Goal: Task Accomplishment & Management: Manage account settings

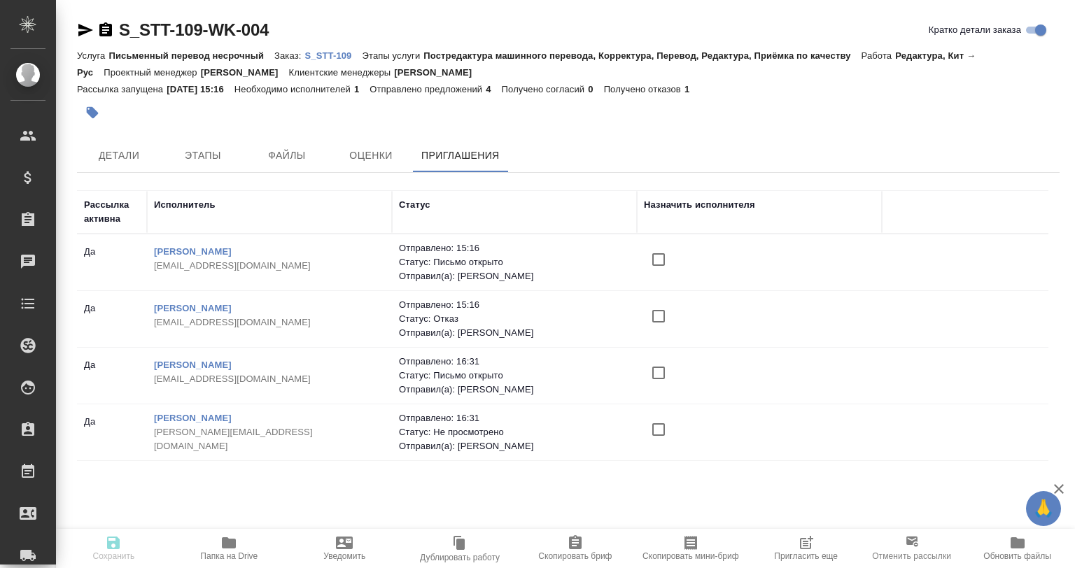
drag, startPoint x: 0, startPoint y: 0, endPoint x: 827, endPoint y: 547, distance: 991.4
click at [827, 547] on span "Пригласить еще" at bounding box center [805, 548] width 99 height 27
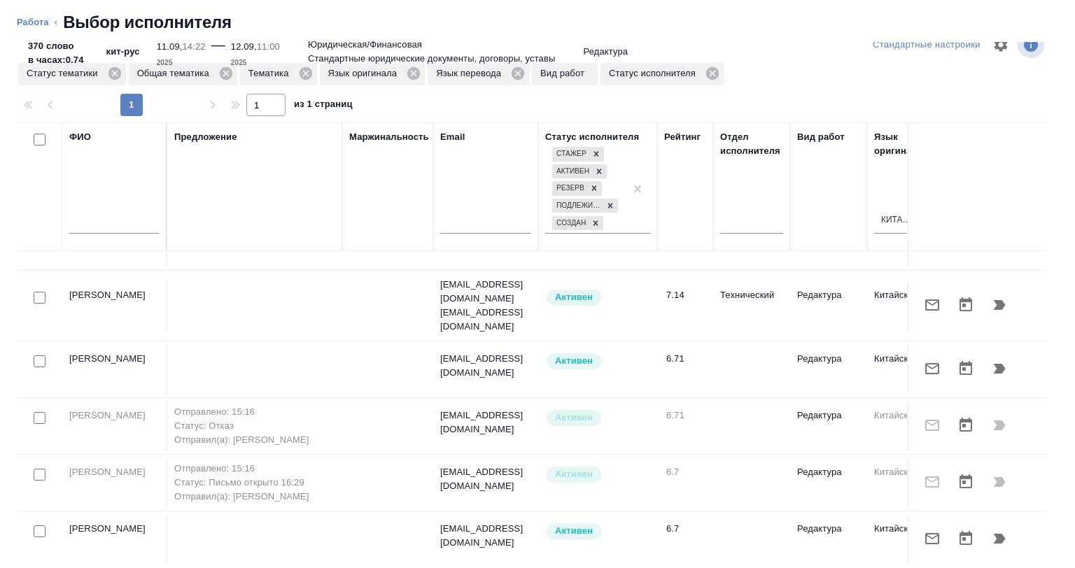
scroll to position [25, 0]
click at [308, 73] on icon at bounding box center [305, 72] width 13 height 13
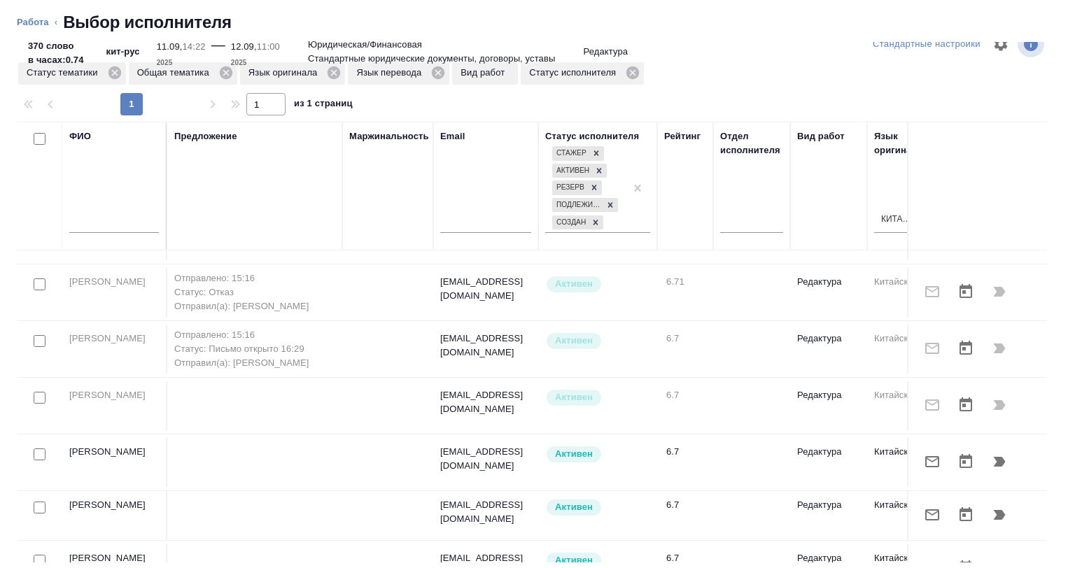
scroll to position [596, 0]
click at [111, 71] on icon at bounding box center [114, 72] width 13 height 13
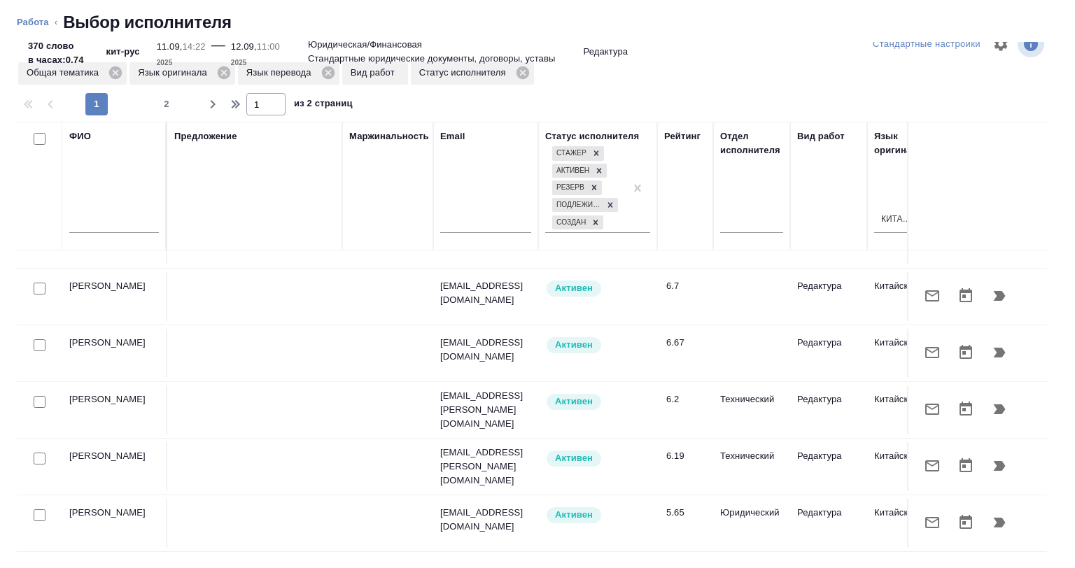
scroll to position [1035, 0]
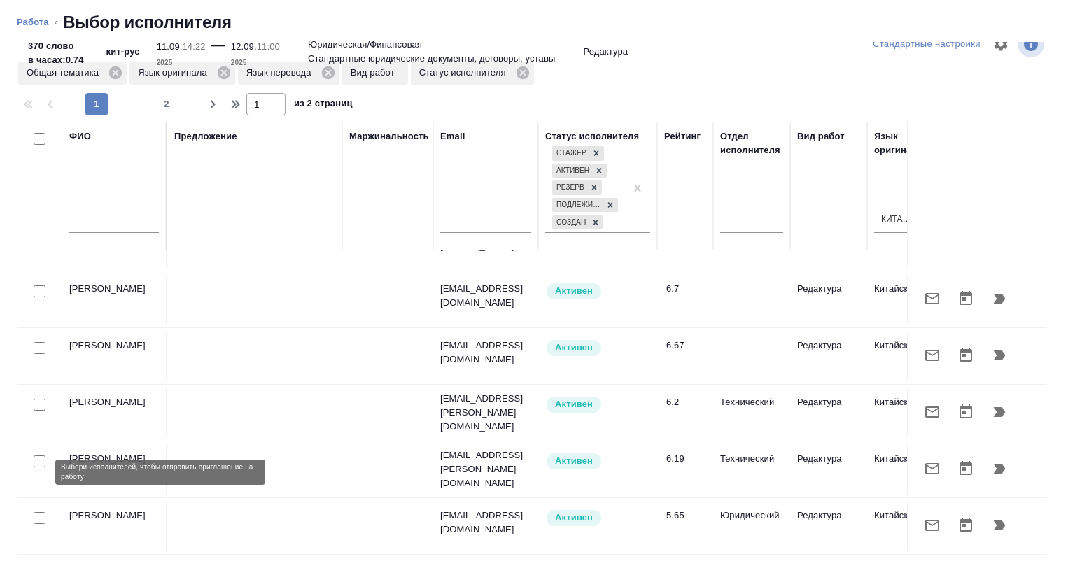
click at [39, 512] on input "checkbox" at bounding box center [40, 518] width 12 height 12
checkbox input "true"
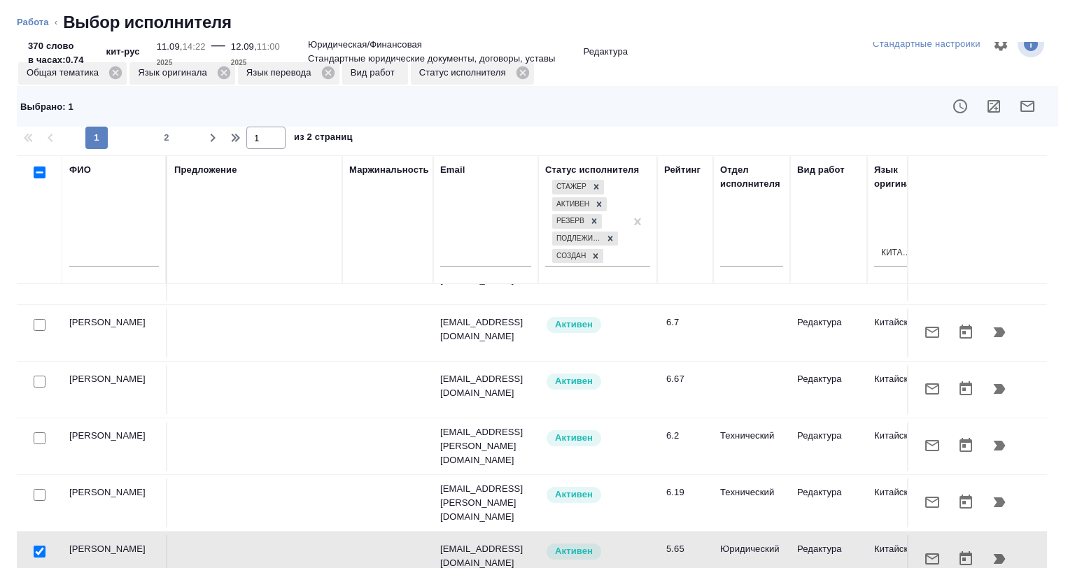
click at [39, 486] on div at bounding box center [39, 496] width 31 height 20
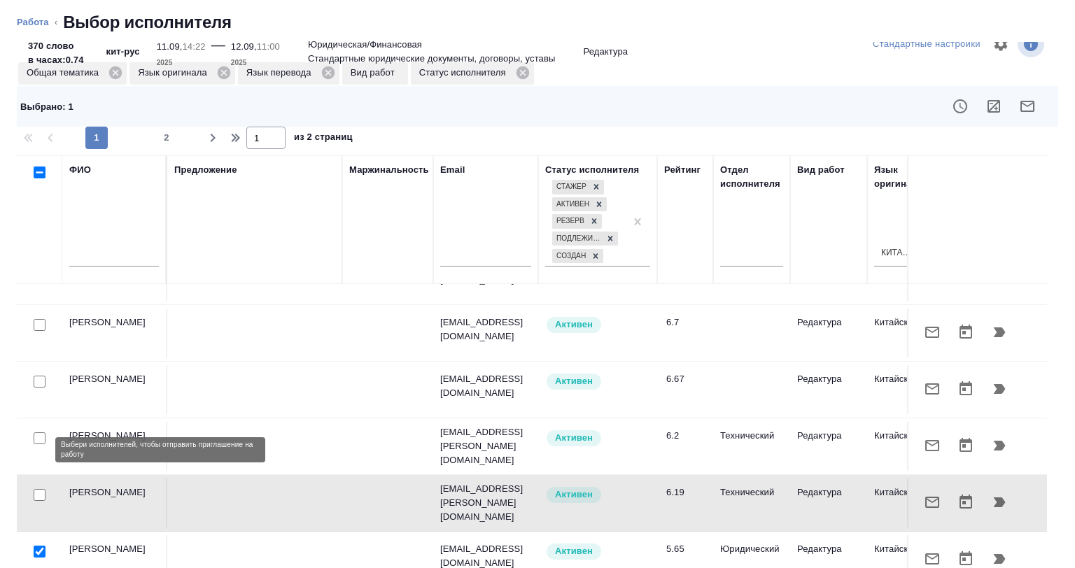
click at [39, 489] on input "checkbox" at bounding box center [40, 495] width 12 height 12
checkbox input "true"
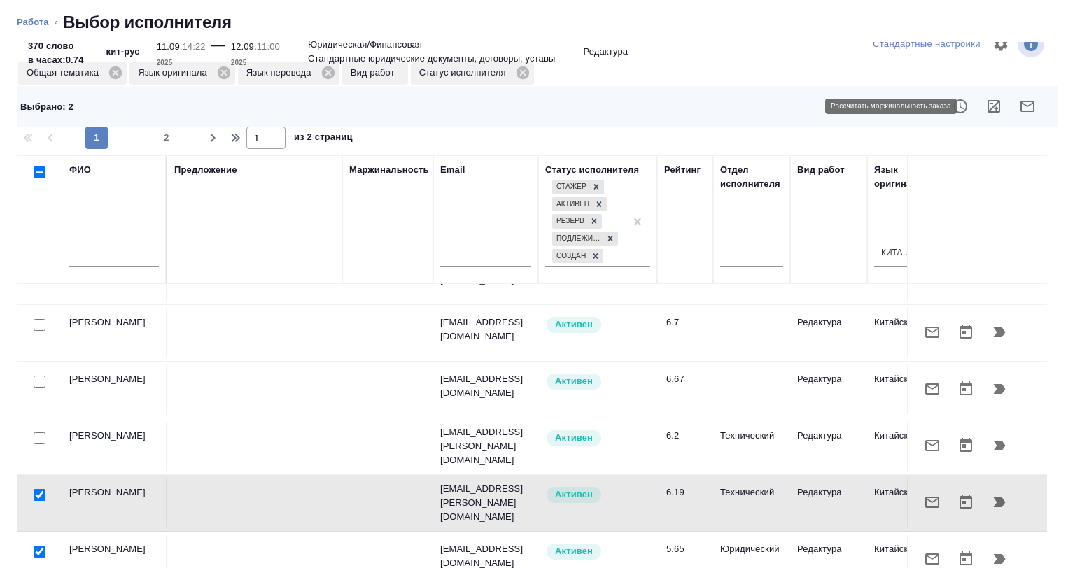
click at [985, 108] on icon "button" at bounding box center [993, 106] width 17 height 17
click at [39, 546] on input "checkbox" at bounding box center [40, 552] width 12 height 12
checkbox input "false"
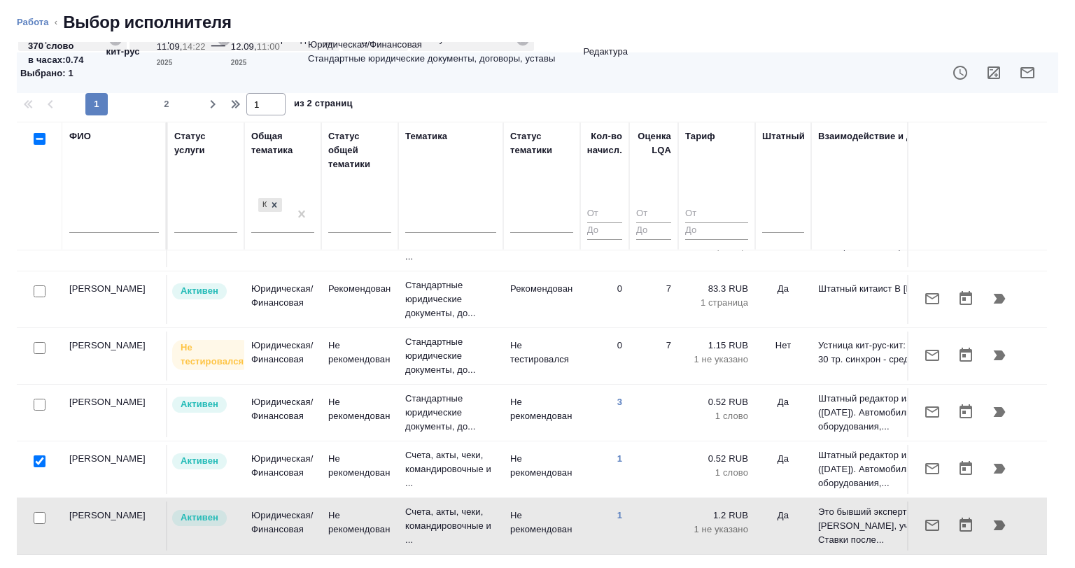
scroll to position [1035, 1024]
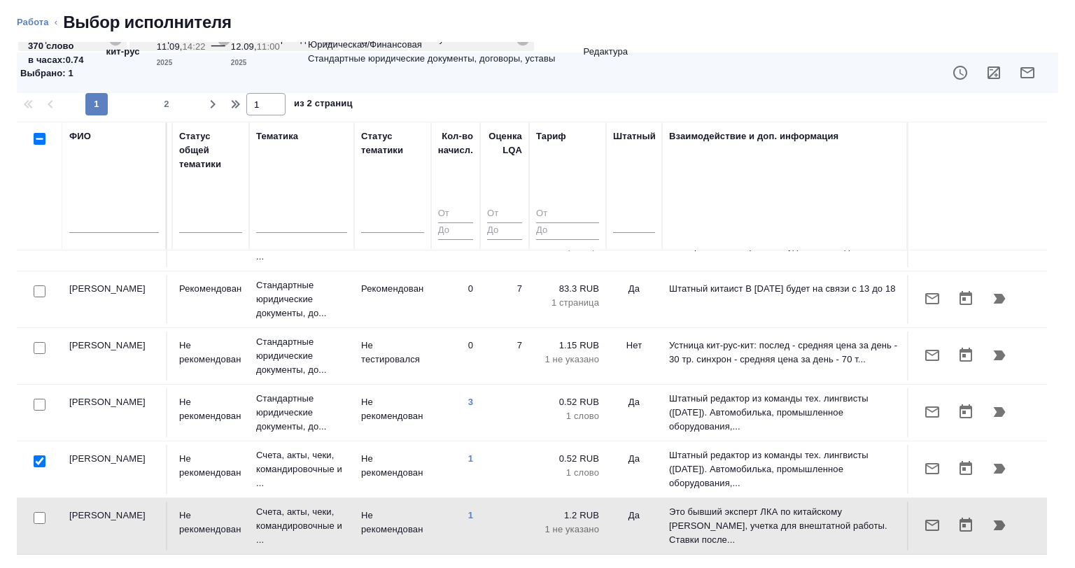
click at [38, 452] on div at bounding box center [39, 462] width 31 height 20
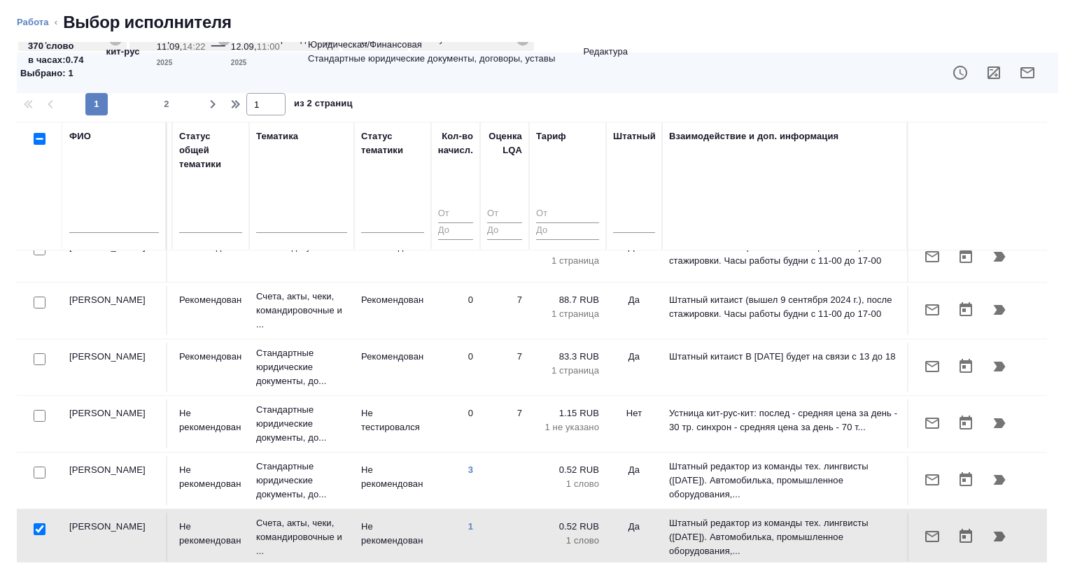
scroll to position [965, 1024]
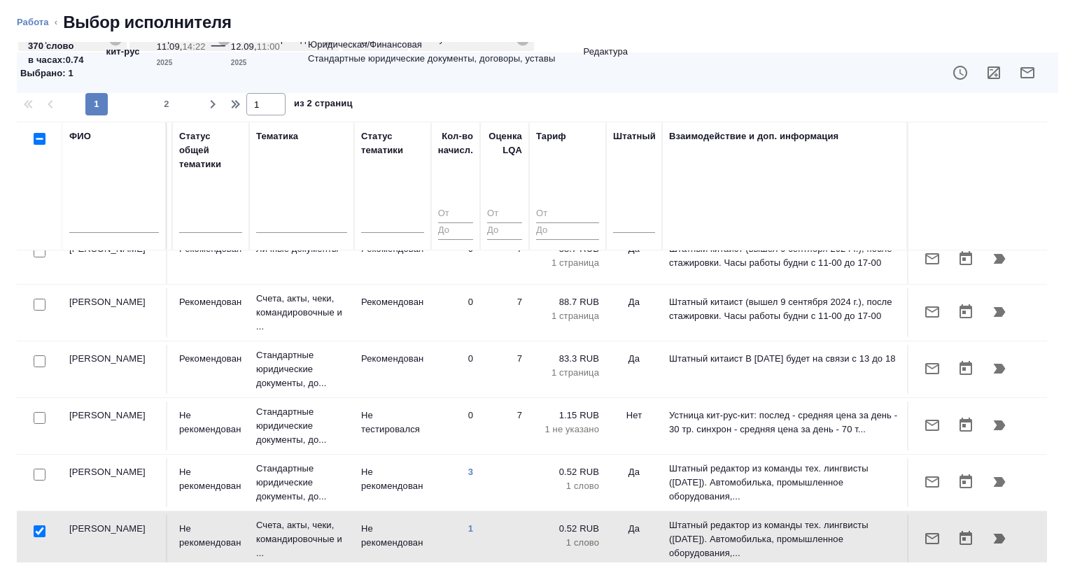
click at [31, 409] on div at bounding box center [39, 419] width 31 height 20
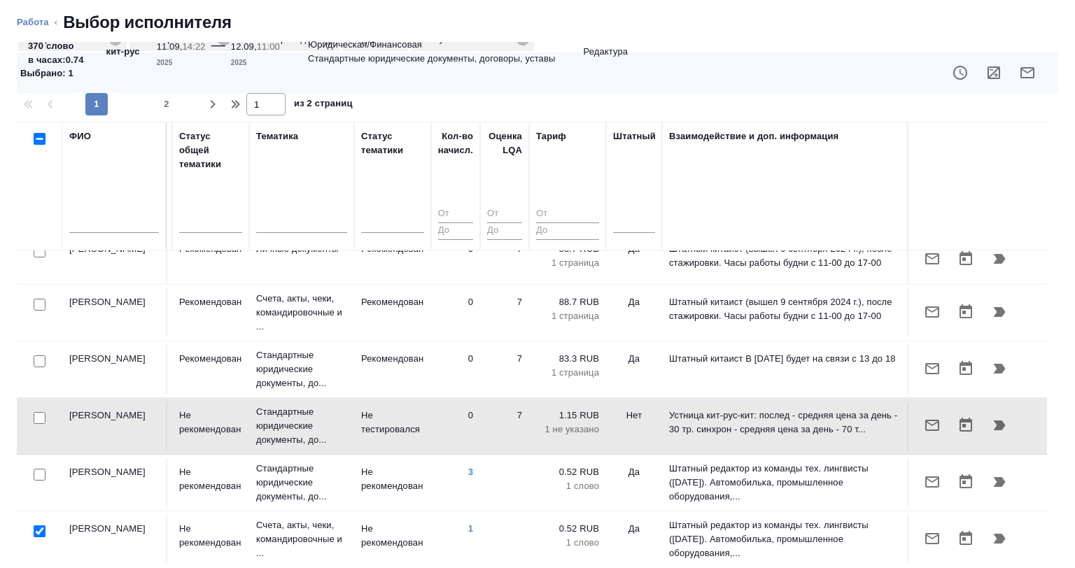
click at [40, 412] on input "checkbox" at bounding box center [40, 418] width 12 height 12
checkbox input "true"
click at [39, 526] on input "checkbox" at bounding box center [40, 532] width 12 height 12
checkbox input "false"
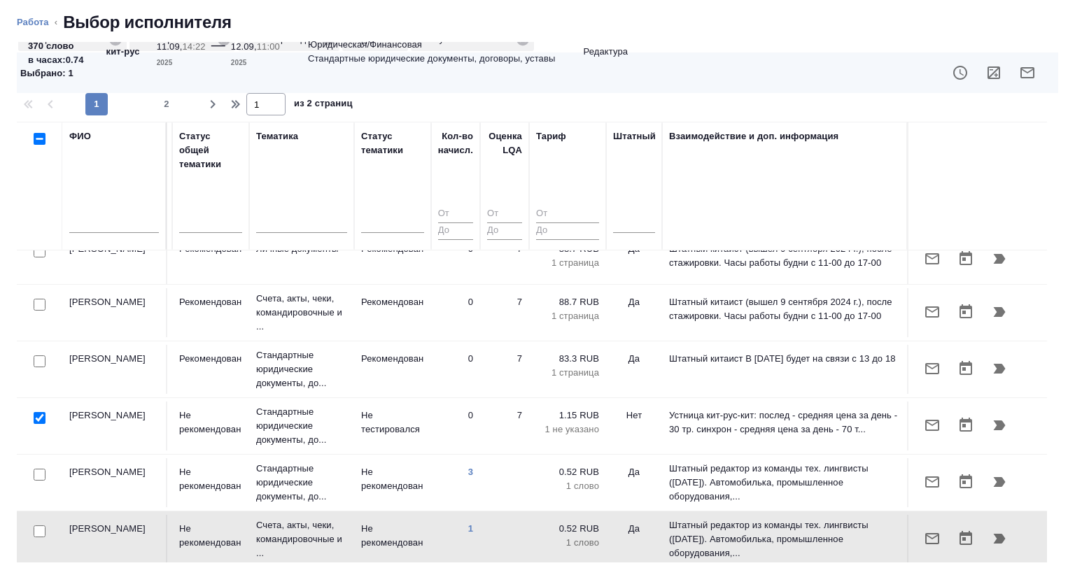
click at [39, 412] on input "checkbox" at bounding box center [40, 418] width 12 height 12
checkbox input "false"
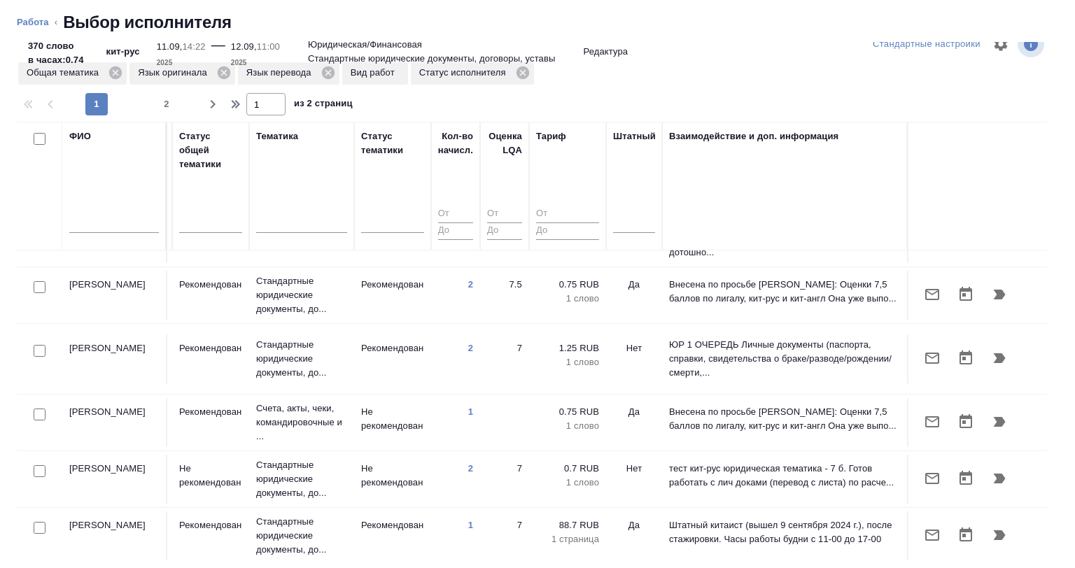
scroll to position [475, 1024]
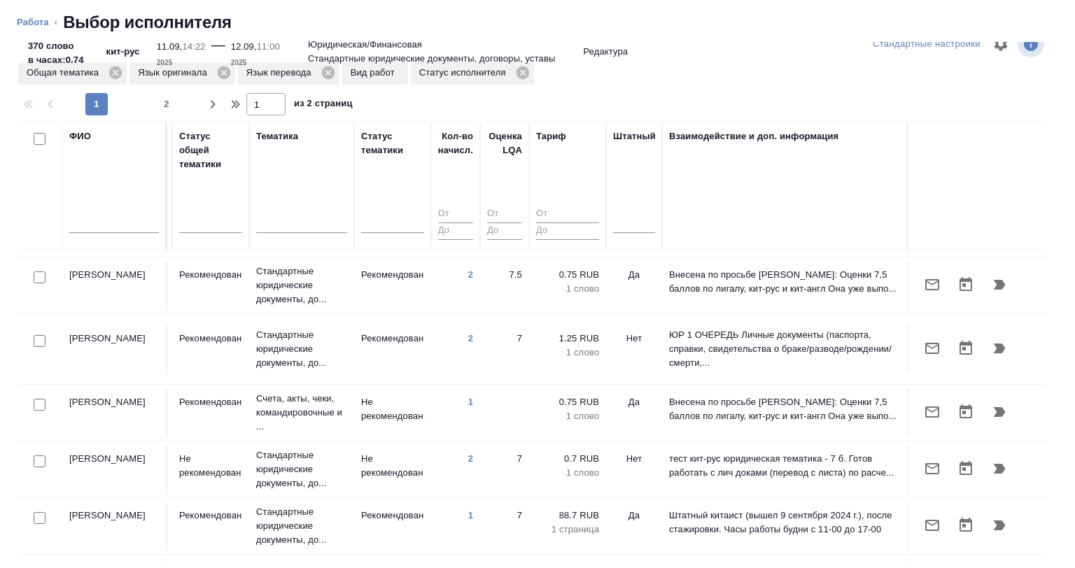
click at [41, 452] on div at bounding box center [39, 462] width 31 height 20
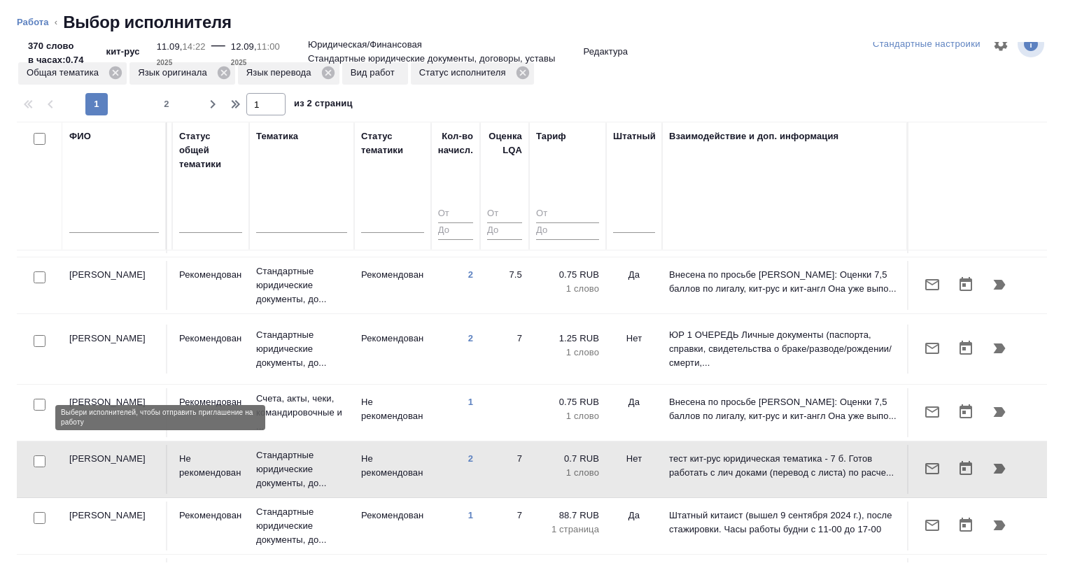
click at [36, 456] on input "checkbox" at bounding box center [40, 462] width 12 height 12
checkbox input "true"
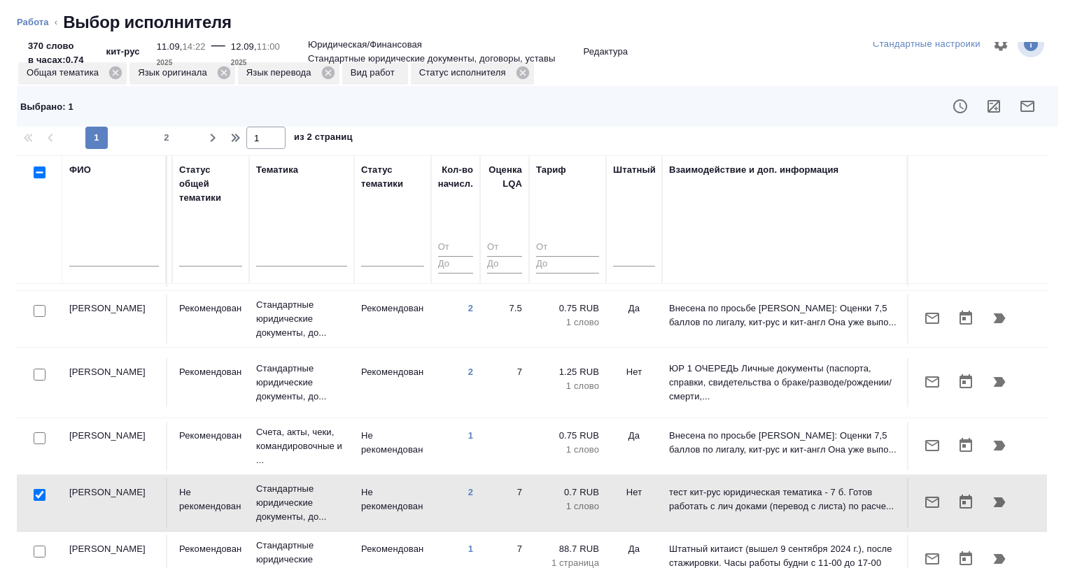
scroll to position [59, 0]
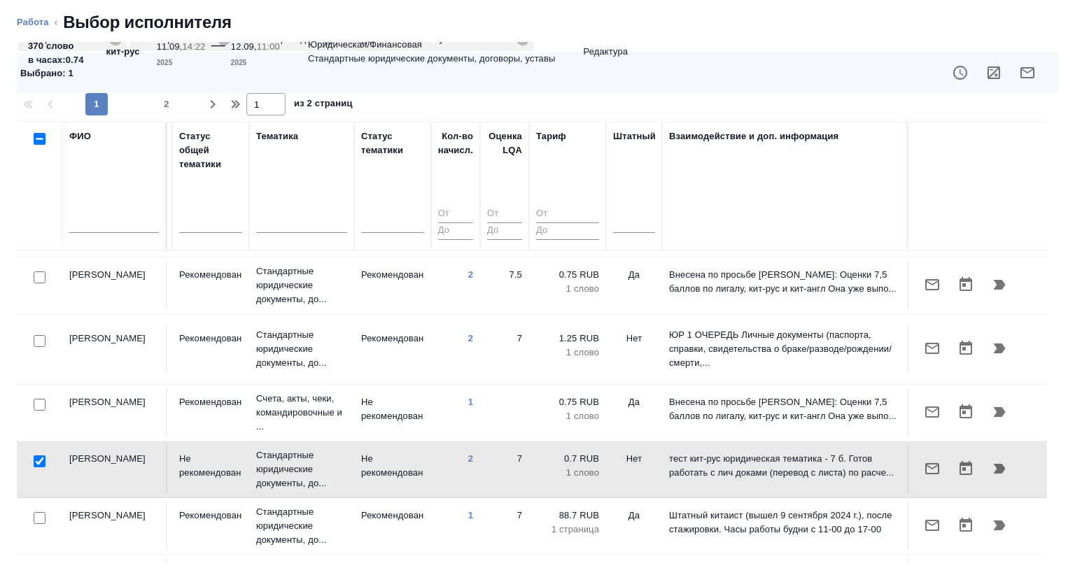
drag, startPoint x: 634, startPoint y: 563, endPoint x: 337, endPoint y: 562, distance: 296.7
click at [325, 562] on div "Стандартные настройки Общая тематика Язык оригинала Язык перевода Вид работ Ста…" at bounding box center [537, 305] width 1075 height 526
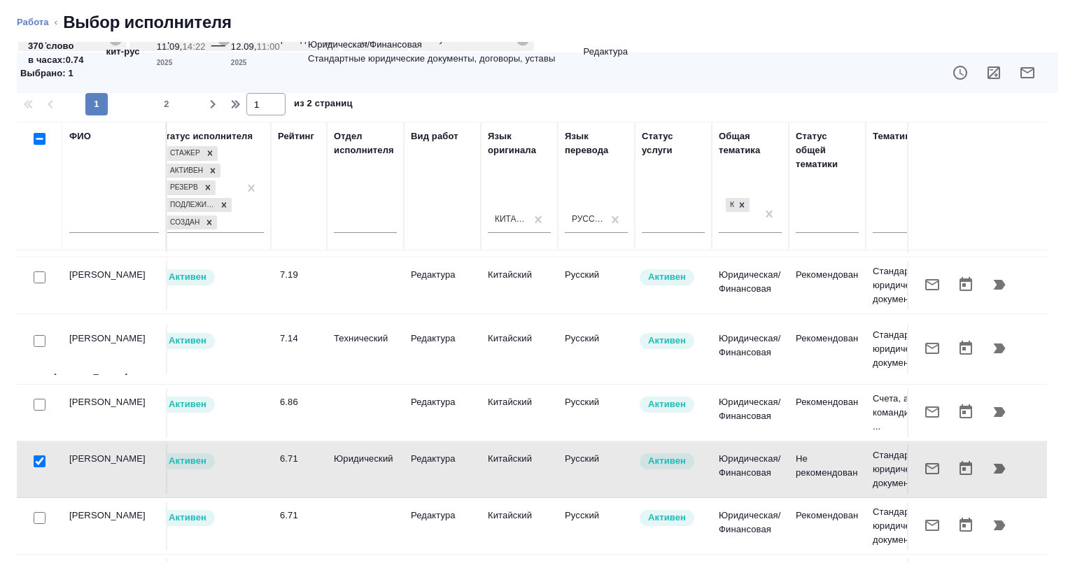
scroll to position [475, 0]
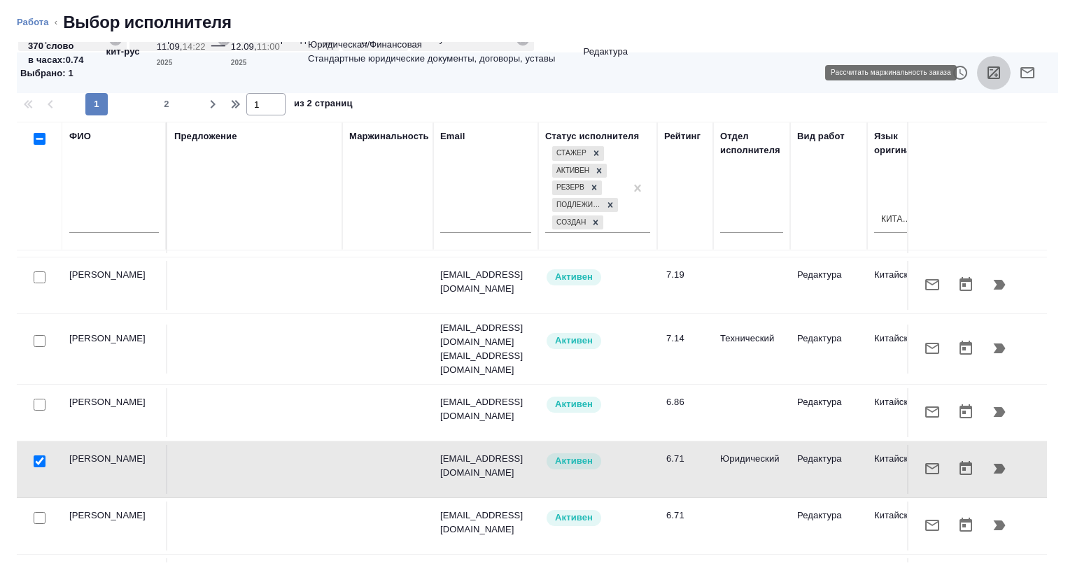
click at [985, 70] on icon "button" at bounding box center [993, 72] width 17 height 17
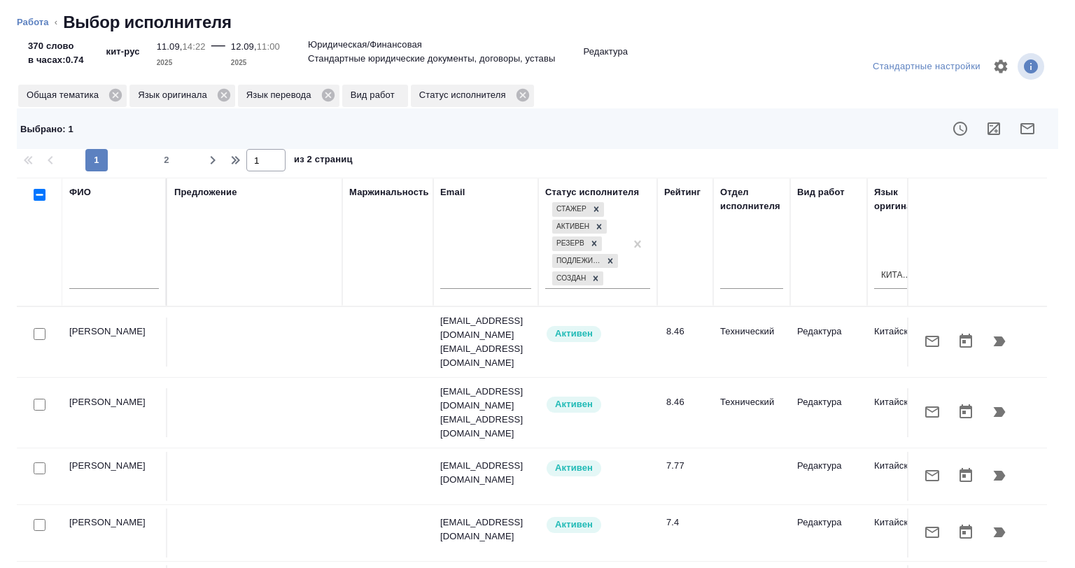
scroll to position [0, 0]
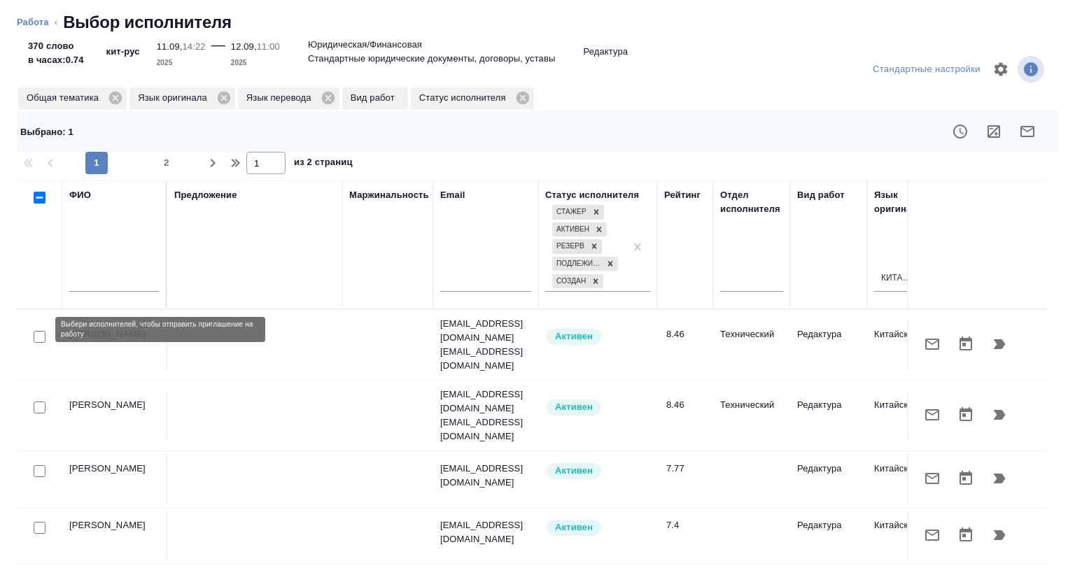
click at [45, 331] on input "checkbox" at bounding box center [40, 337] width 12 height 12
checkbox input "true"
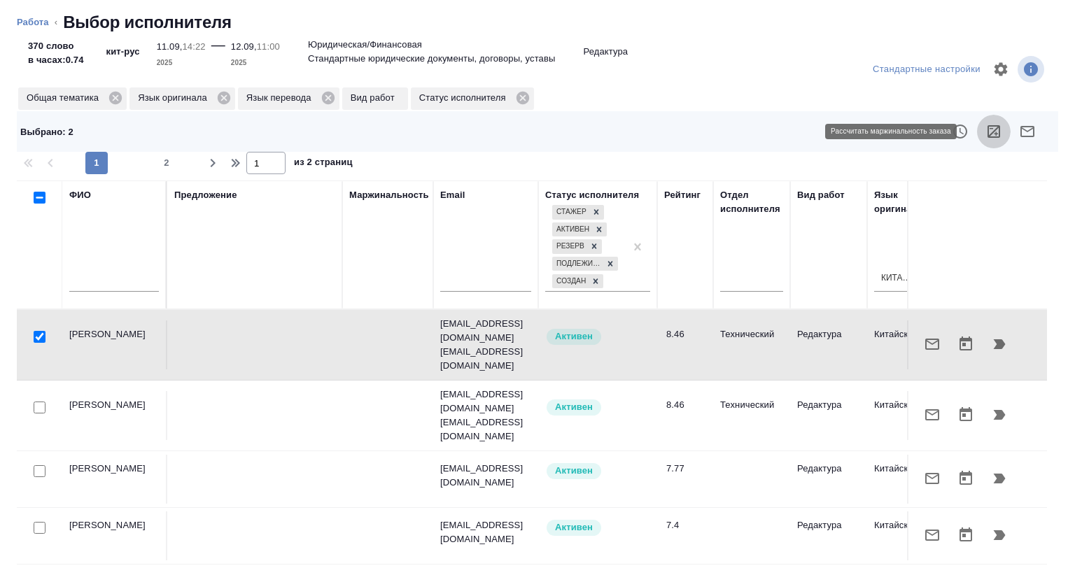
click at [987, 130] on icon "button" at bounding box center [993, 131] width 17 height 17
click at [37, 336] on div at bounding box center [39, 338] width 31 height 20
click at [34, 333] on input "checkbox" at bounding box center [40, 337] width 12 height 12
checkbox input "false"
click at [1025, 131] on button "button" at bounding box center [1028, 132] width 34 height 34
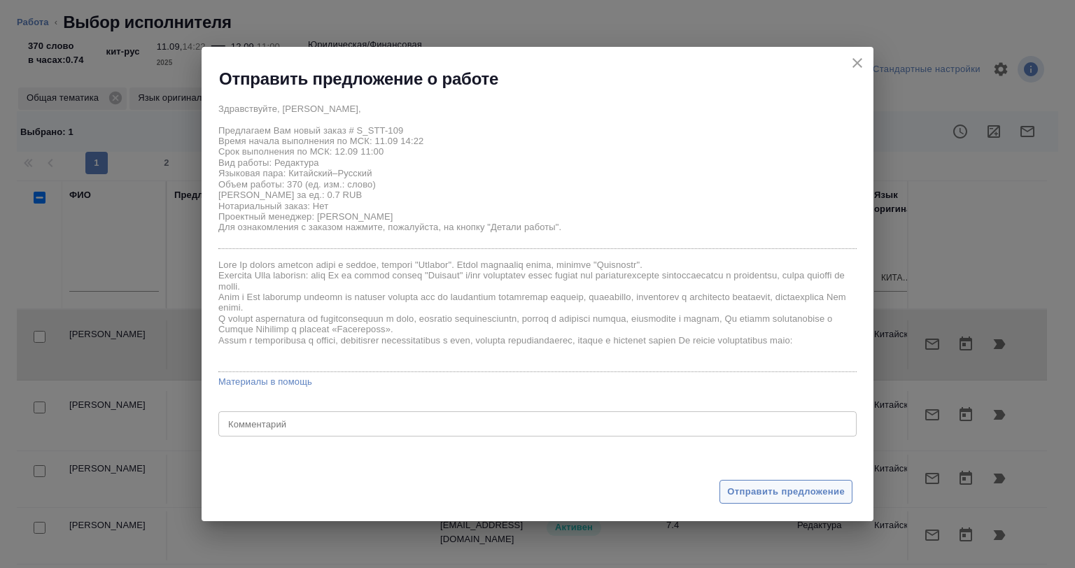
click at [782, 488] on span "Отправить предложение" at bounding box center [786, 492] width 118 height 16
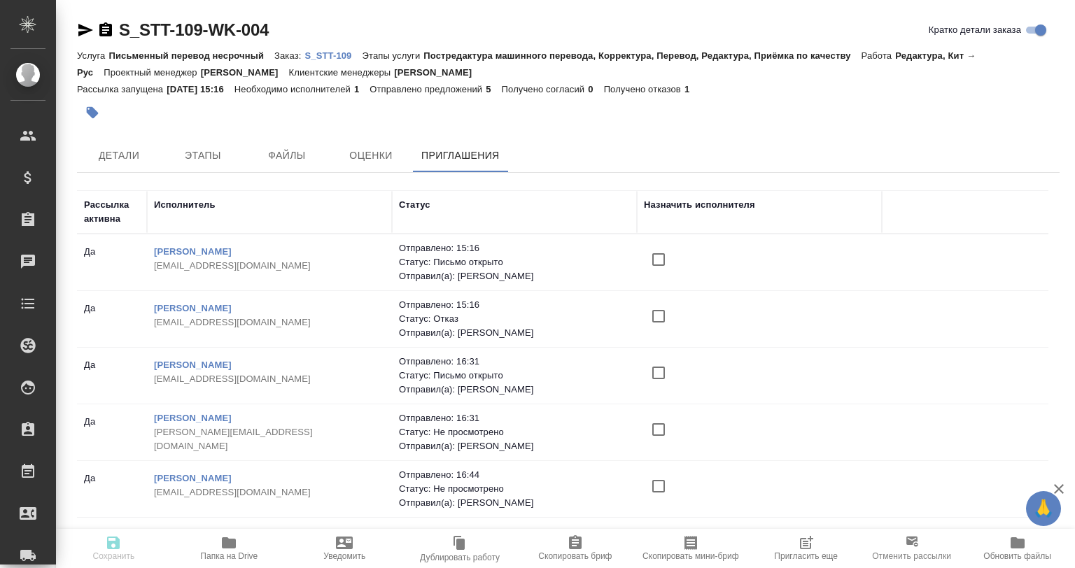
click at [379, 184] on div at bounding box center [568, 186] width 983 height 7
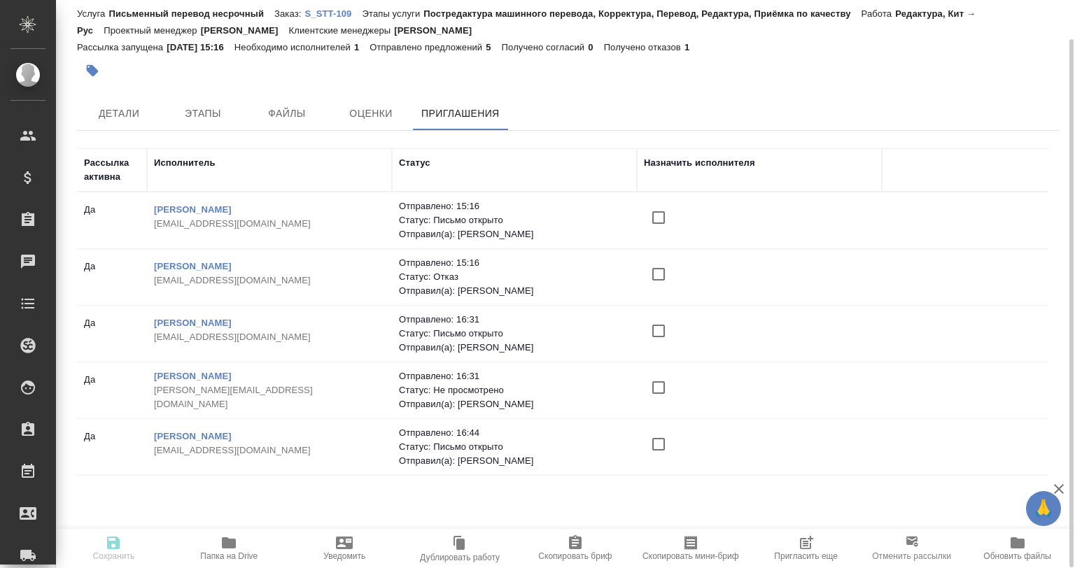
click at [801, 549] on icon "button" at bounding box center [806, 543] width 17 height 17
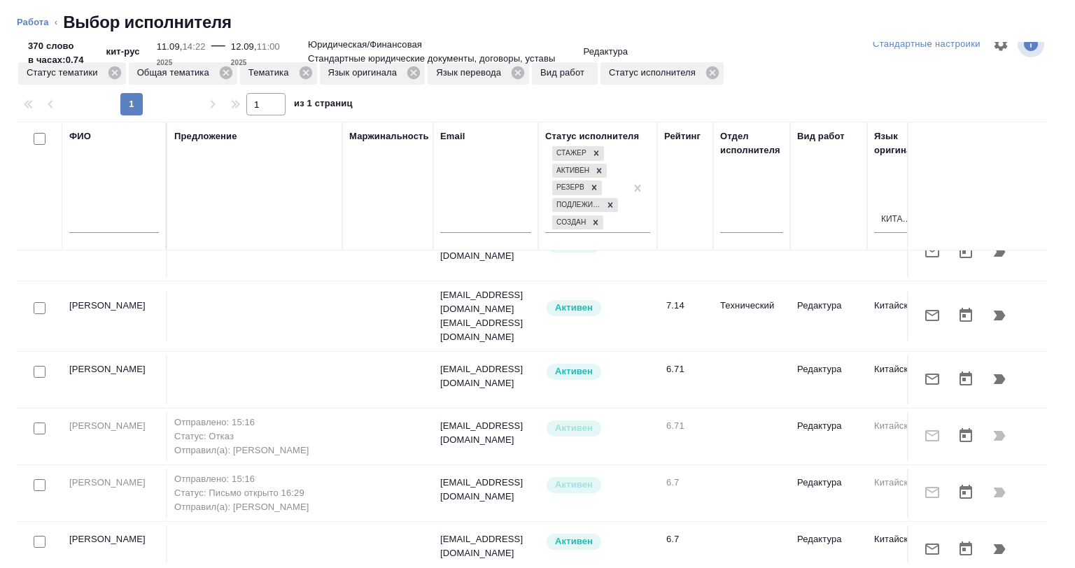
scroll to position [151, 0]
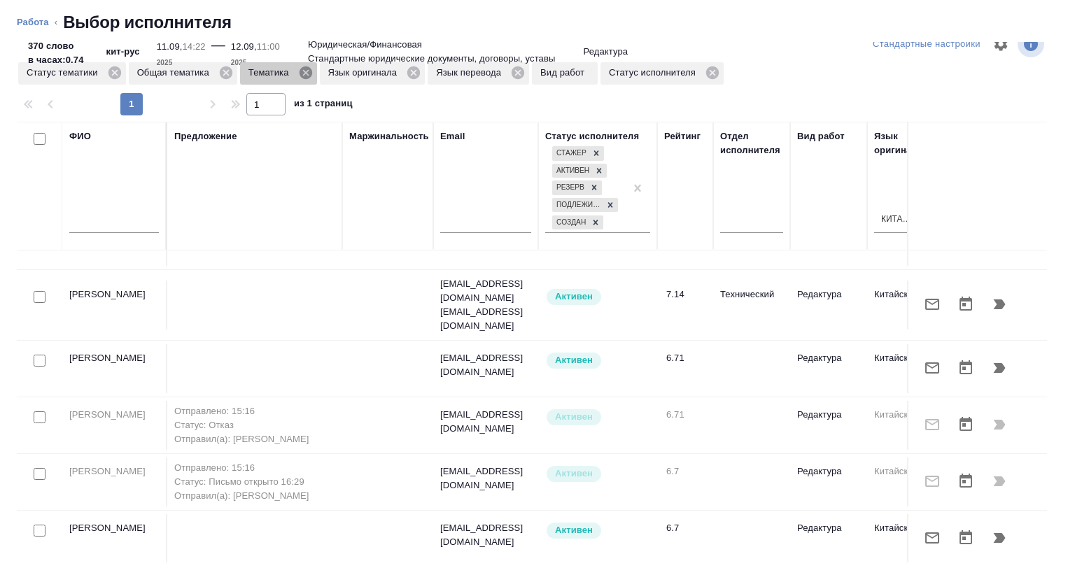
click at [302, 71] on icon at bounding box center [305, 72] width 13 height 13
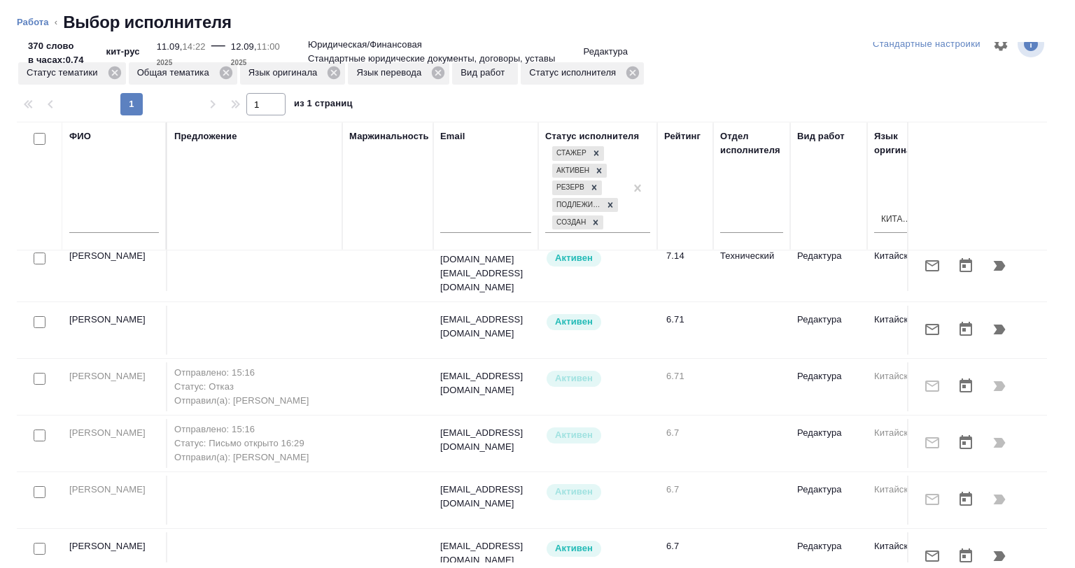
scroll to position [596, 0]
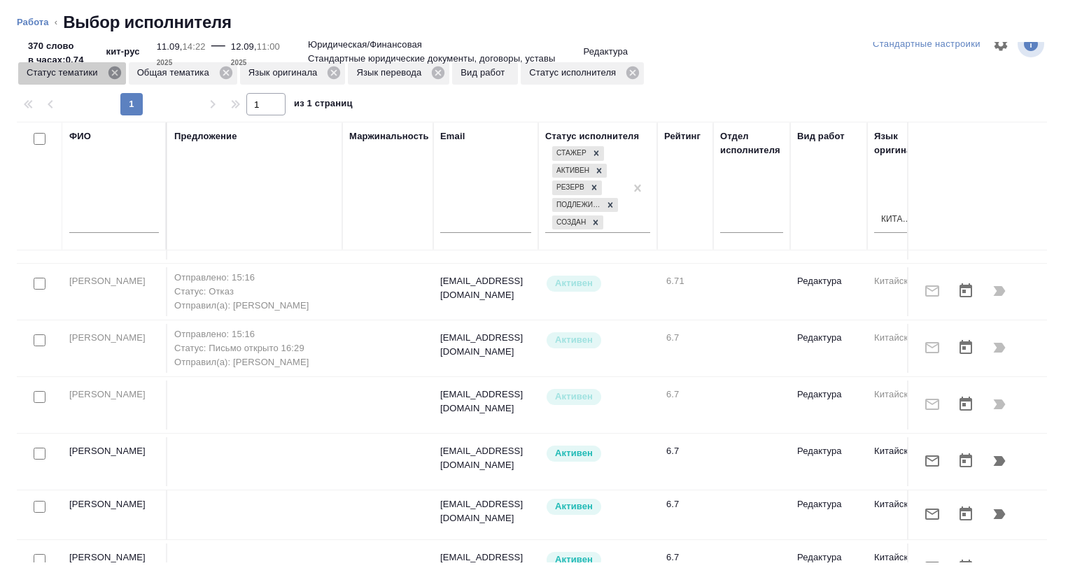
click at [118, 70] on icon at bounding box center [114, 72] width 13 height 13
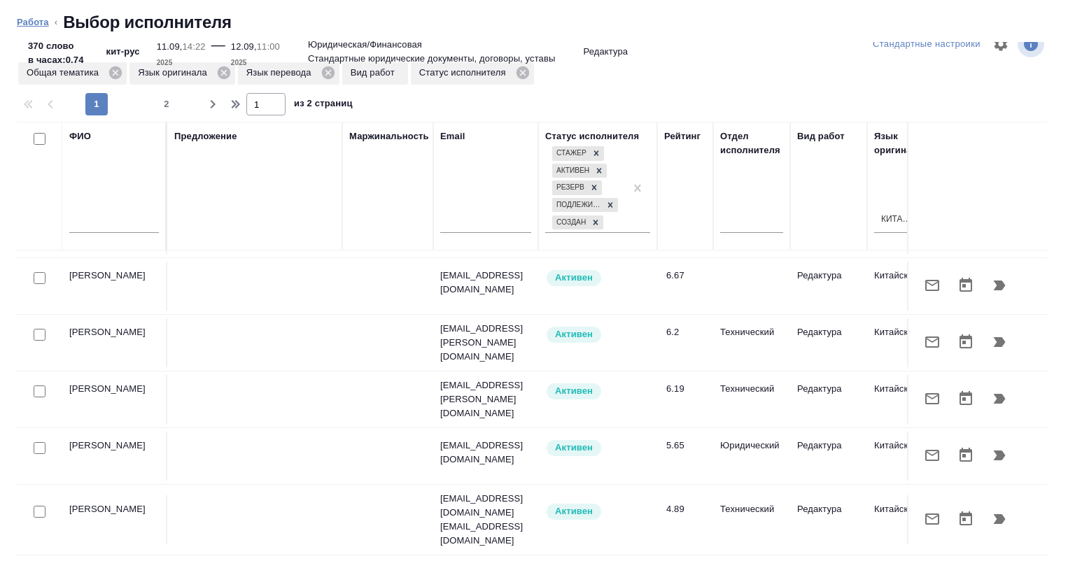
scroll to position [0, 0]
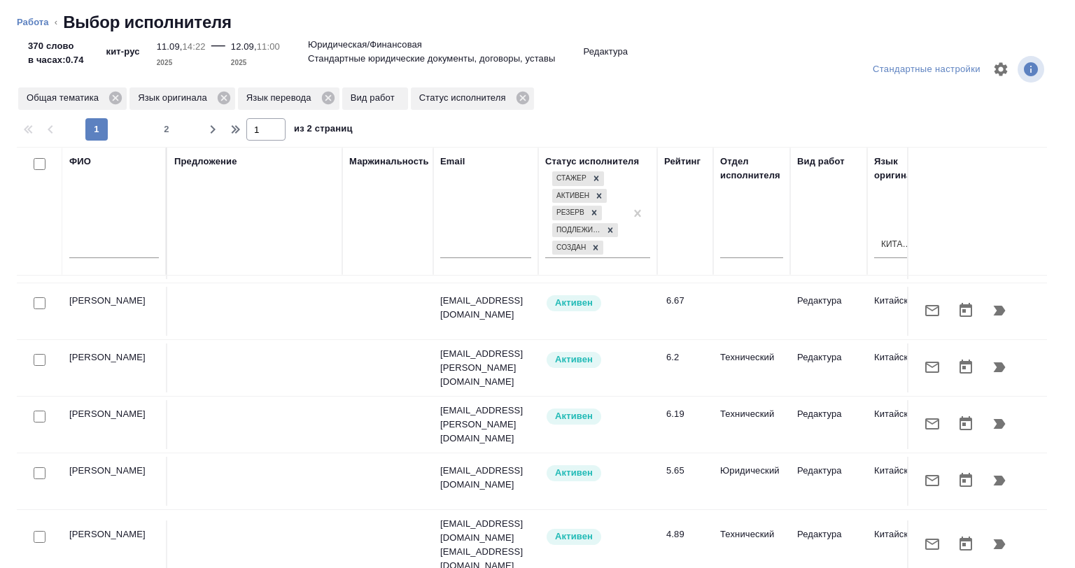
drag, startPoint x: 34, startPoint y: 22, endPoint x: 44, endPoint y: 34, distance: 15.3
click at [34, 23] on link "Работа" at bounding box center [33, 22] width 32 height 10
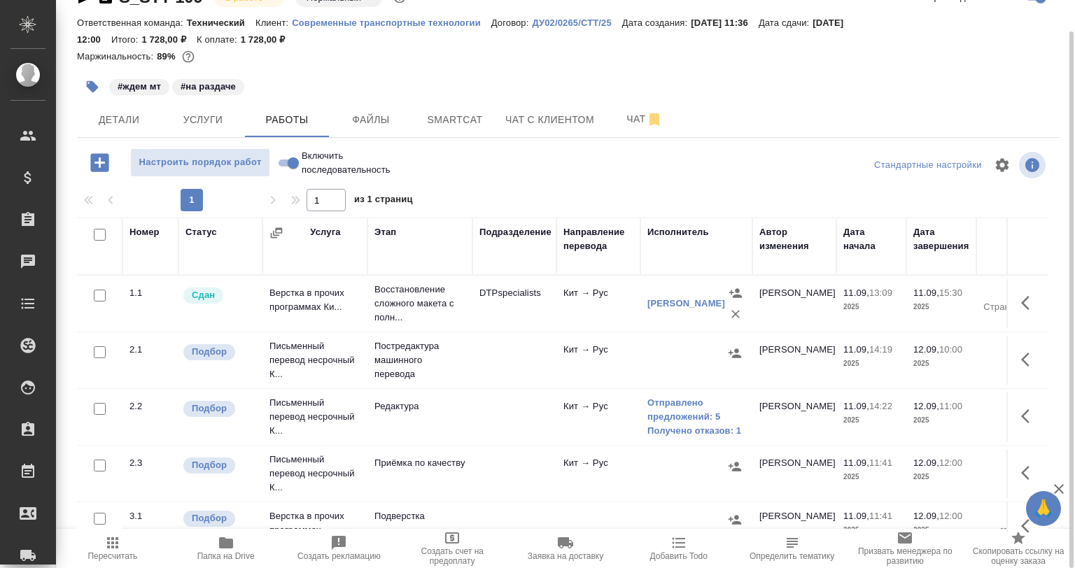
click at [724, 353] on div at bounding box center [734, 353] width 21 height 21
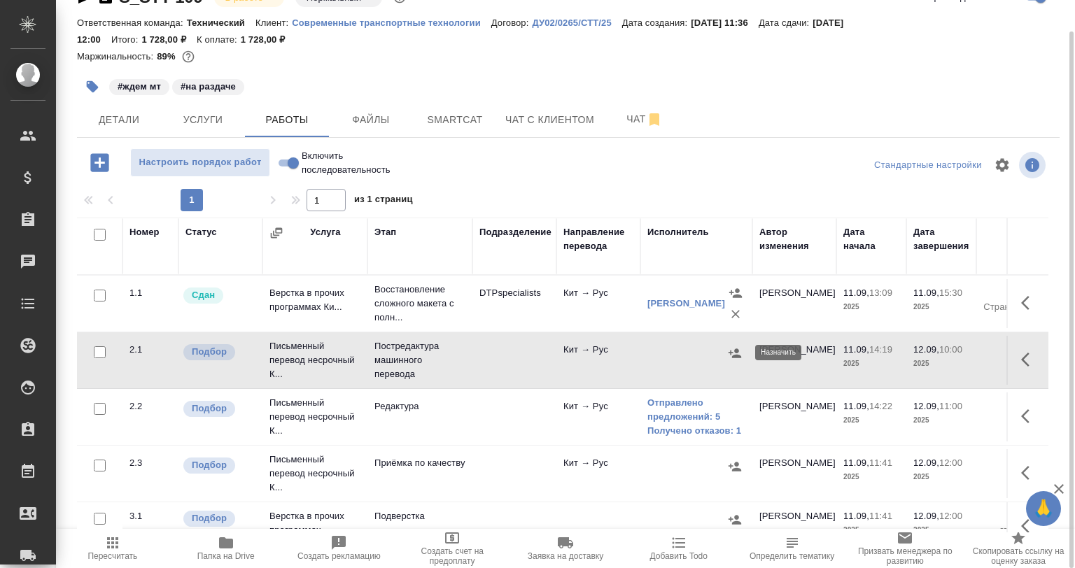
click at [733, 356] on icon "button" at bounding box center [735, 353] width 13 height 9
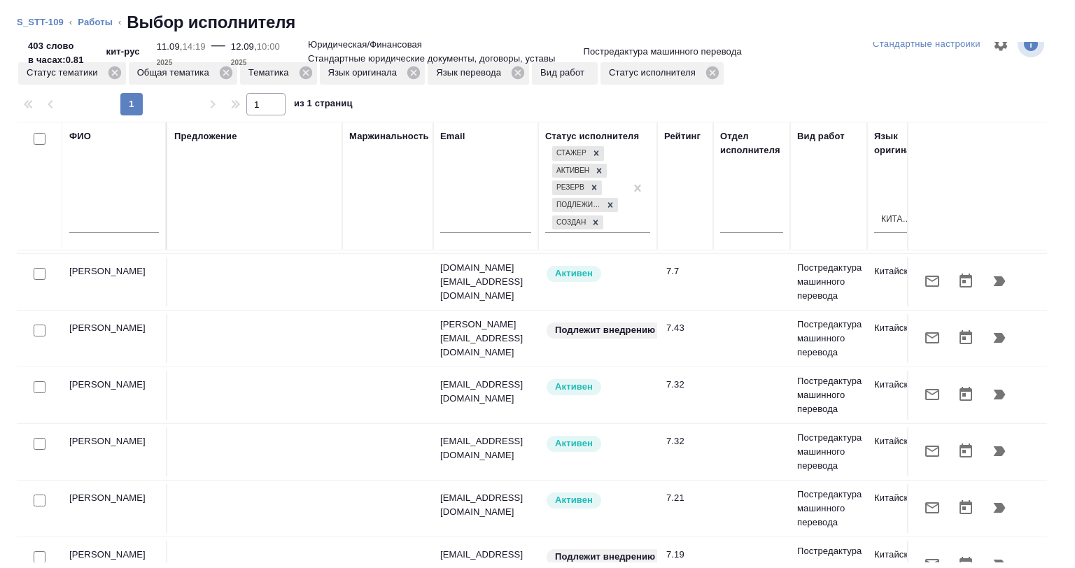
scroll to position [140, 0]
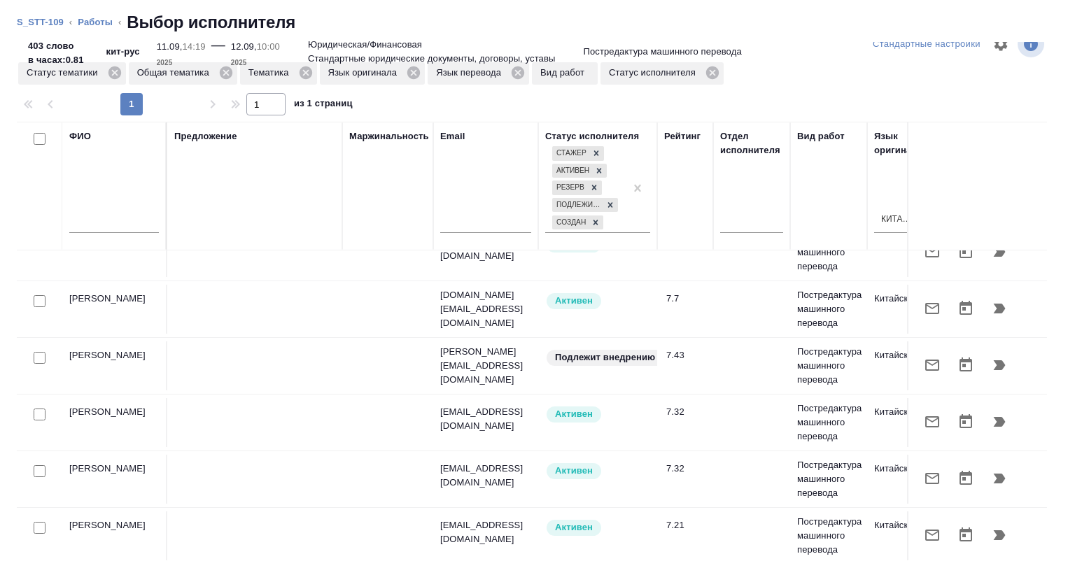
click at [31, 297] on div at bounding box center [39, 302] width 31 height 20
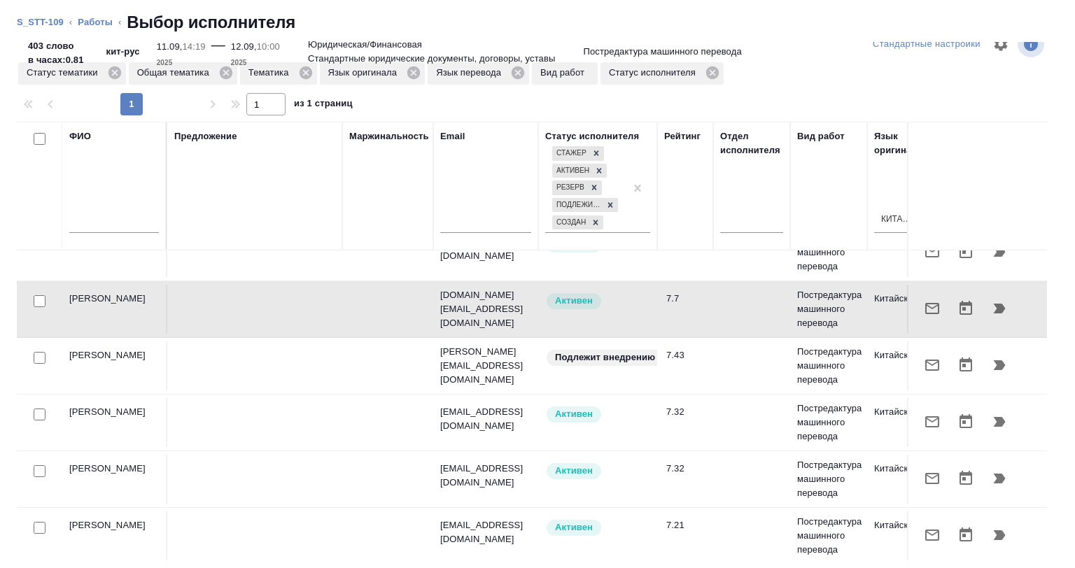
click at [43, 299] on input "checkbox" at bounding box center [40, 301] width 12 height 12
checkbox input "true"
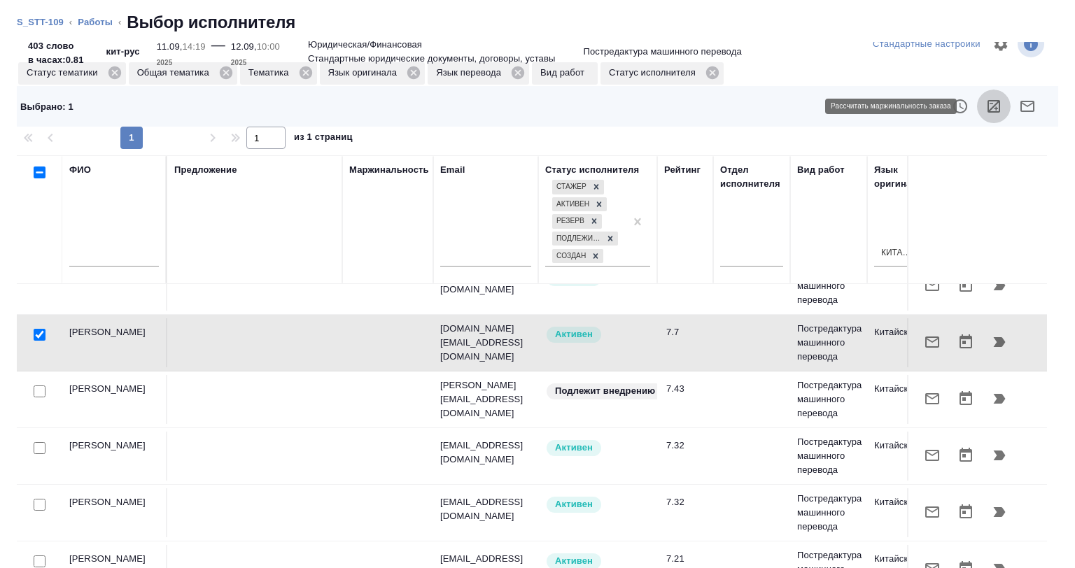
click at [980, 115] on button "button" at bounding box center [994, 107] width 34 height 34
drag, startPoint x: 41, startPoint y: 333, endPoint x: 123, endPoint y: 365, distance: 88.4
click at [41, 334] on input "checkbox" at bounding box center [40, 335] width 12 height 12
checkbox input "false"
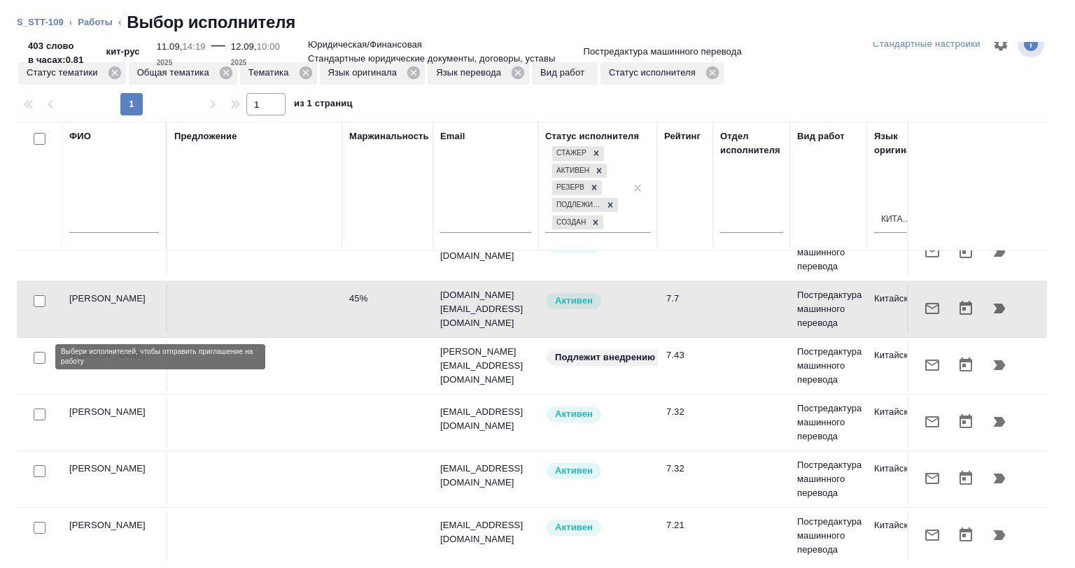
click at [38, 356] on input "checkbox" at bounding box center [40, 358] width 12 height 12
checkbox input "true"
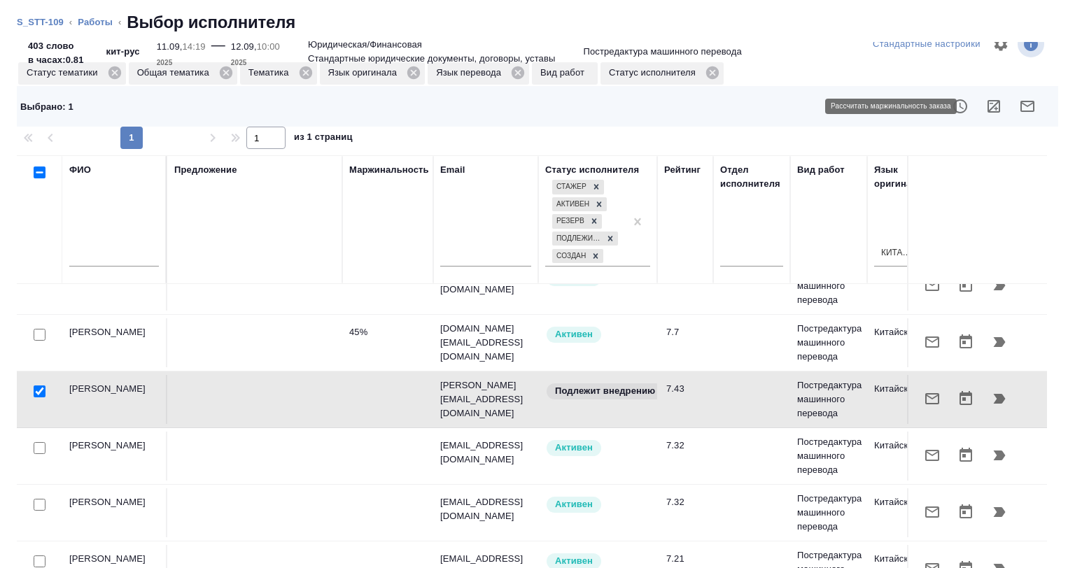
click at [977, 109] on button "button" at bounding box center [994, 107] width 34 height 34
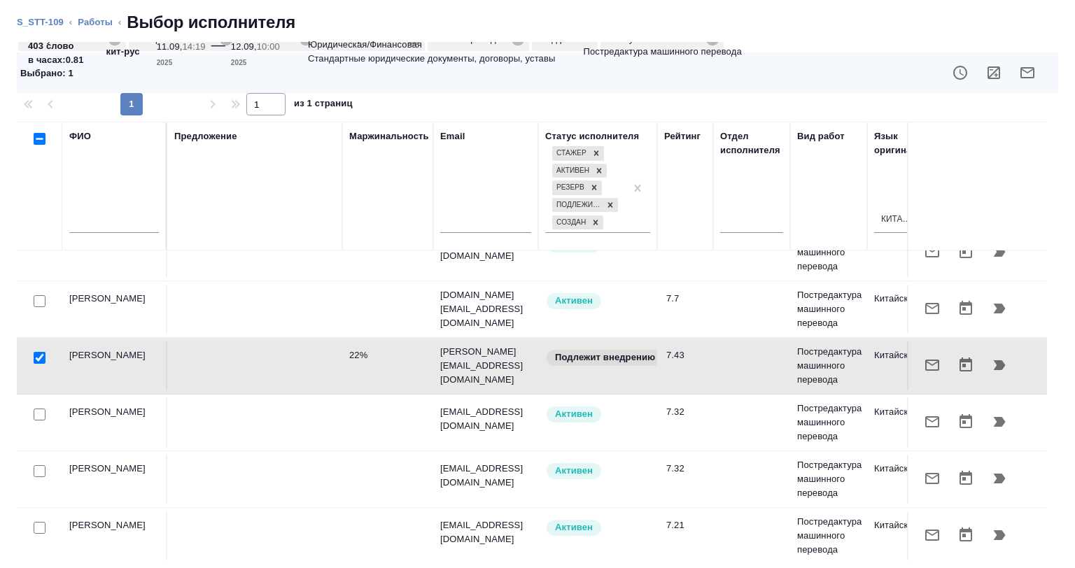
click at [31, 361] on div at bounding box center [39, 359] width 31 height 20
click at [37, 358] on input "checkbox" at bounding box center [40, 358] width 12 height 12
checkbox input "false"
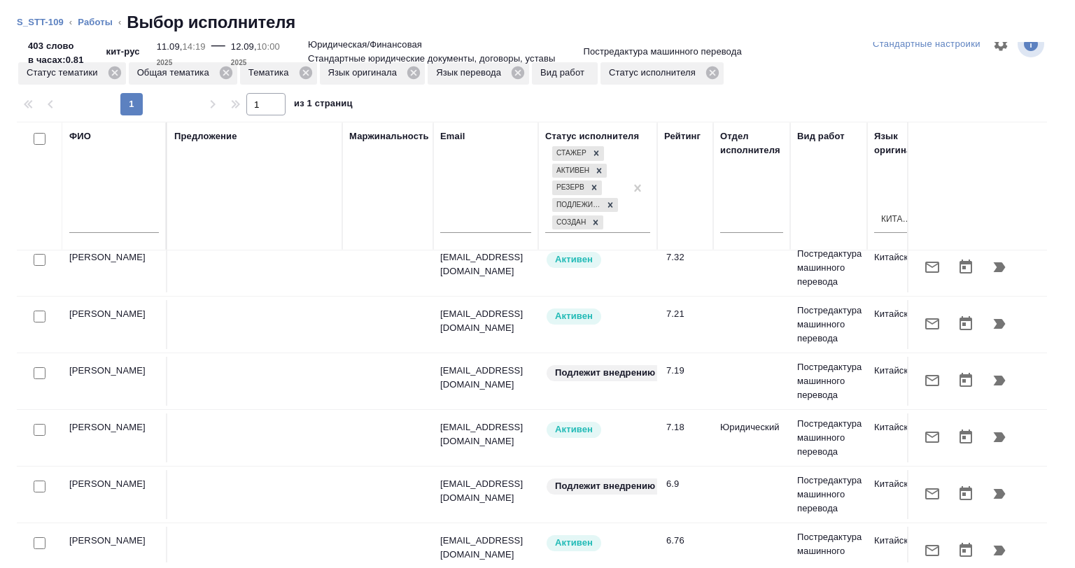
scroll to position [350, 0]
click at [98, 26] on link "Работы" at bounding box center [95, 22] width 35 height 10
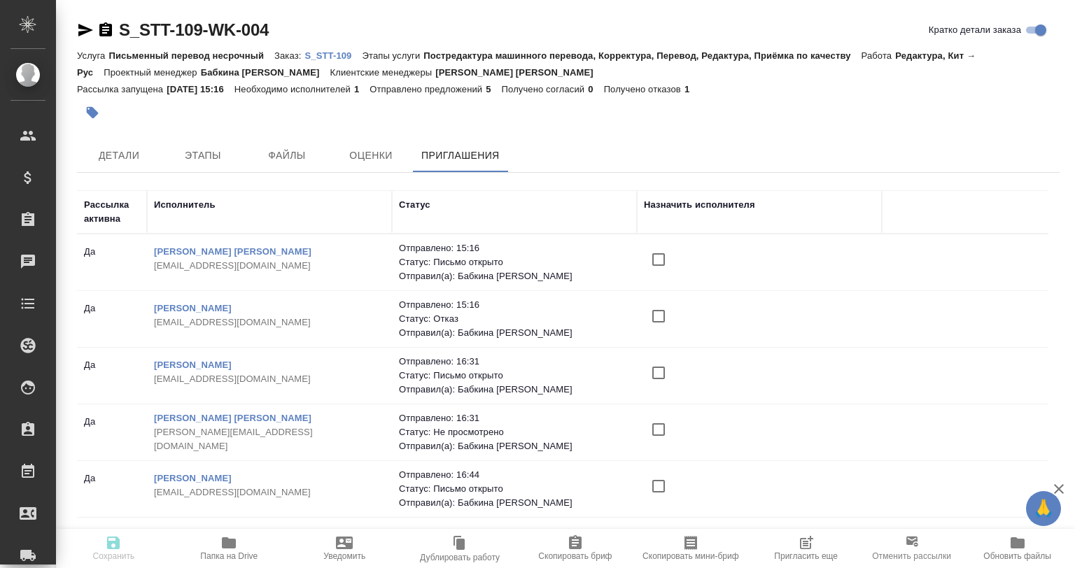
scroll to position [42, 0]
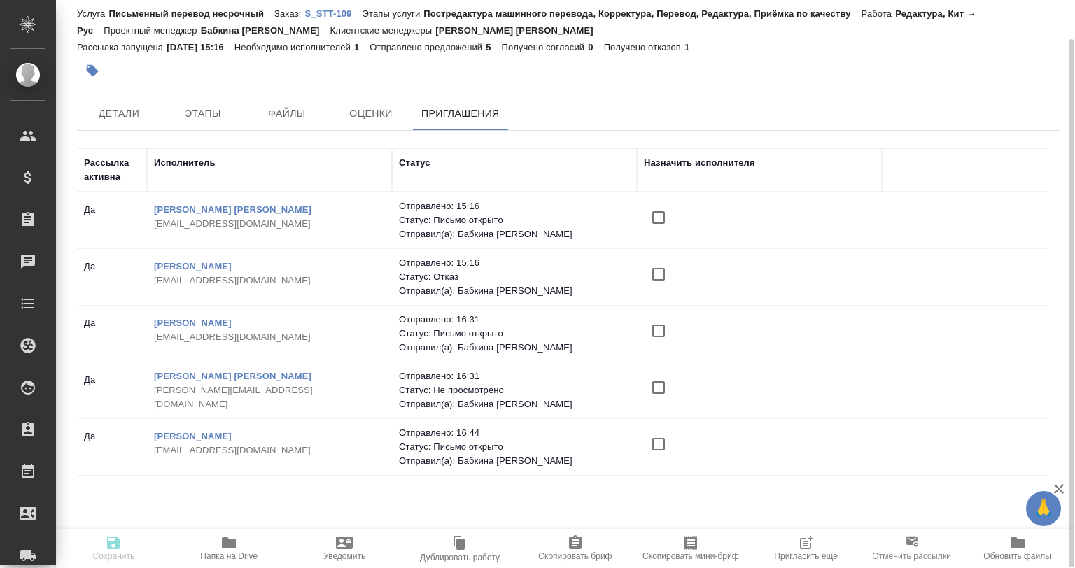
click at [801, 529] on button "Пригласить еще" at bounding box center [805, 548] width 115 height 39
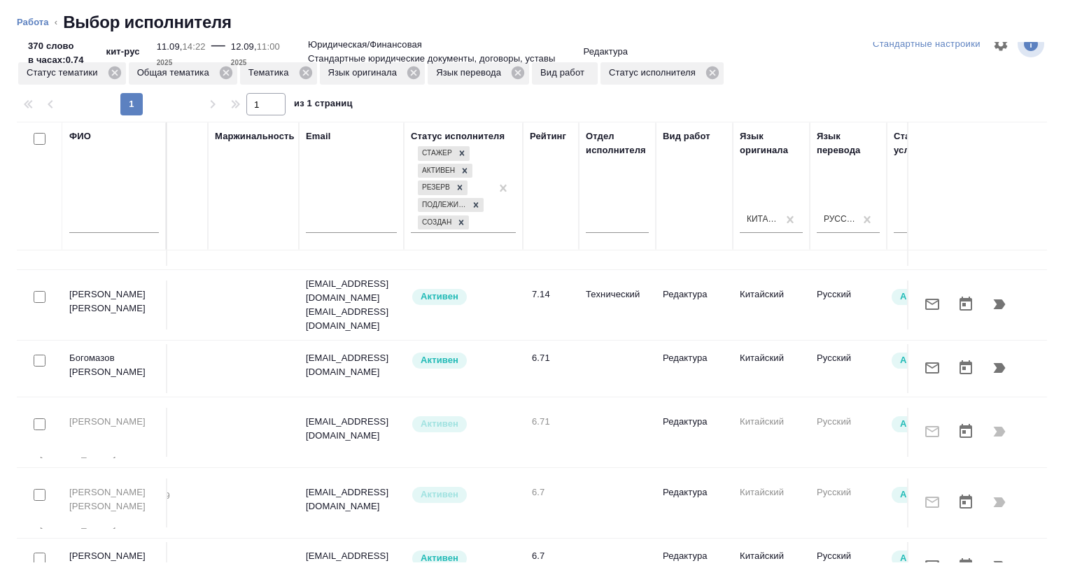
scroll to position [151, 0]
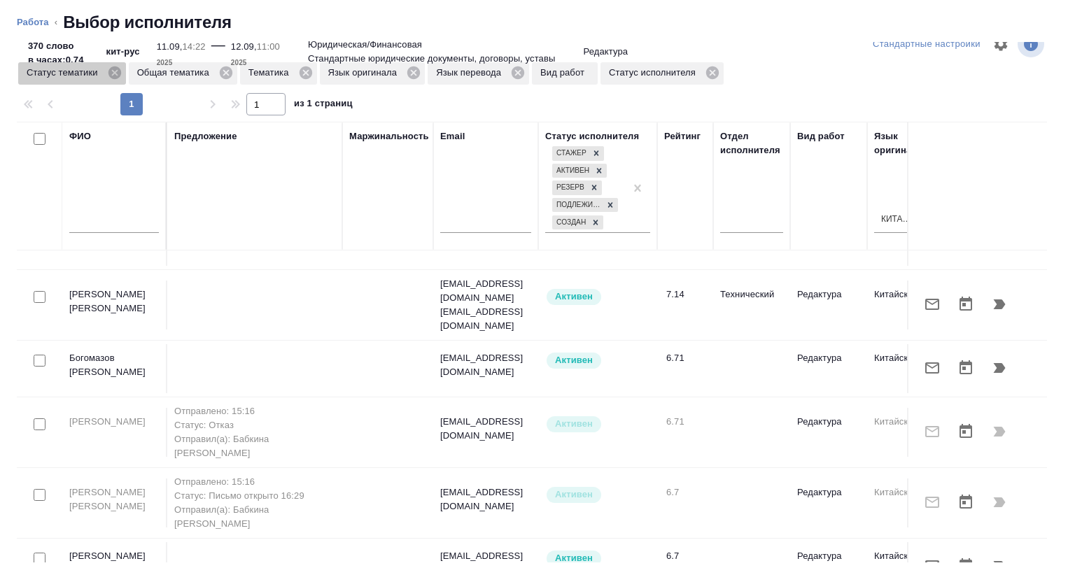
click at [105, 78] on span "Статус тематики" at bounding box center [64, 73] width 93 height 14
drag, startPoint x: 114, startPoint y: 76, endPoint x: 150, endPoint y: 157, distance: 88.7
click at [114, 78] on icon at bounding box center [114, 72] width 13 height 13
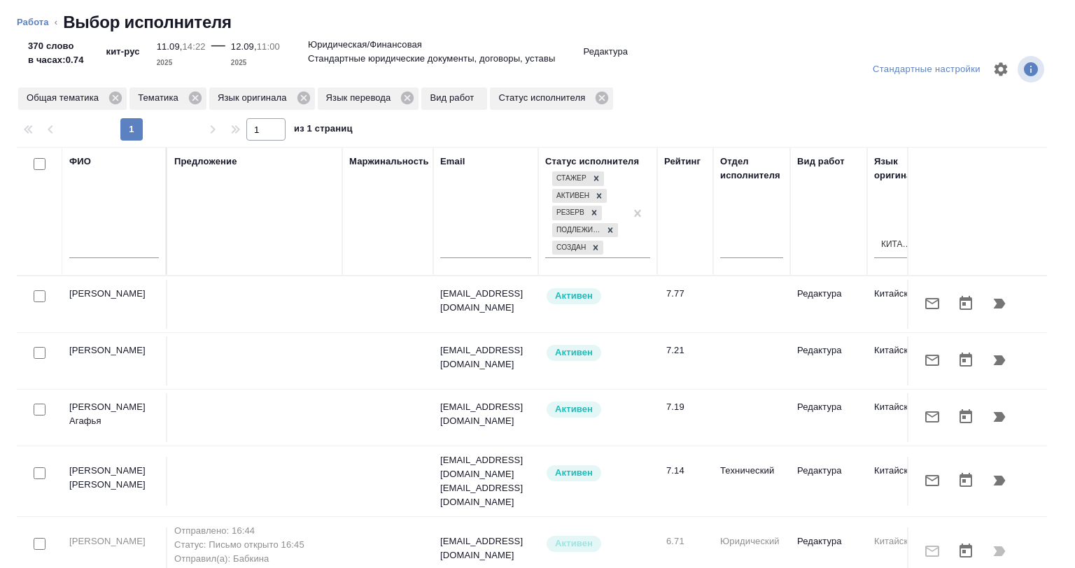
scroll to position [0, 0]
click at [39, 21] on link "Работа" at bounding box center [33, 22] width 32 height 10
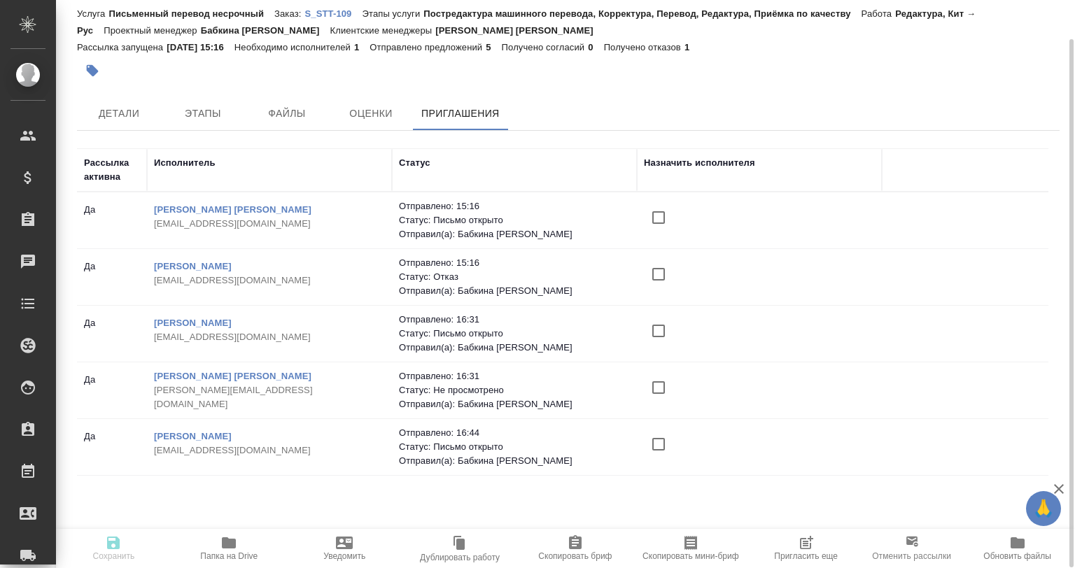
click at [832, 540] on span "Пригласить еще" at bounding box center [805, 548] width 99 height 27
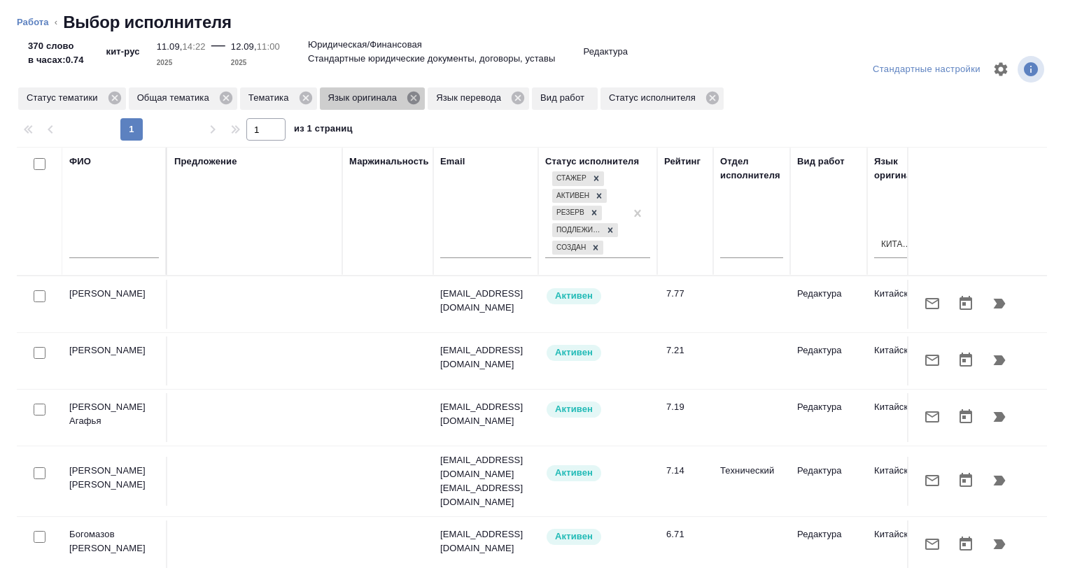
click at [414, 103] on icon at bounding box center [413, 98] width 13 height 13
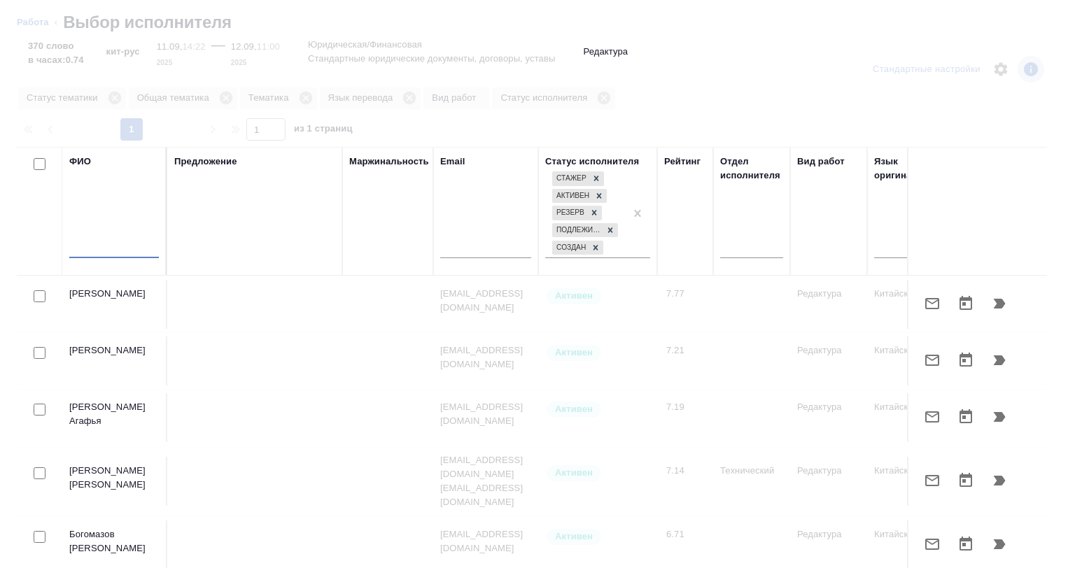
click at [104, 250] on input "text" at bounding box center [114, 249] width 90 height 17
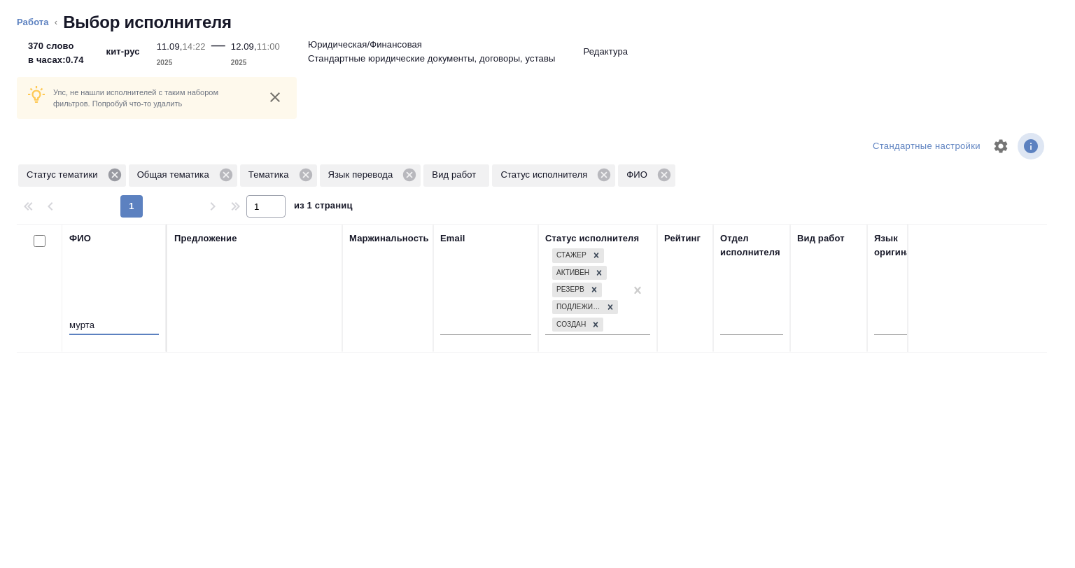
type input "мурта"
click at [114, 173] on icon at bounding box center [114, 175] width 13 height 13
click at [197, 172] on icon at bounding box center [195, 174] width 15 height 15
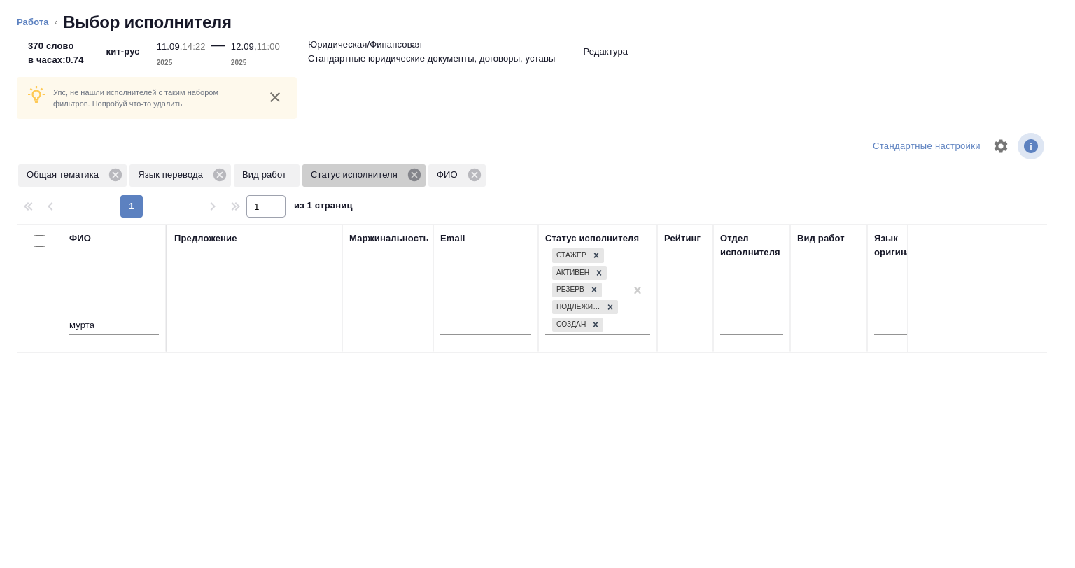
click at [413, 176] on icon at bounding box center [414, 174] width 15 height 15
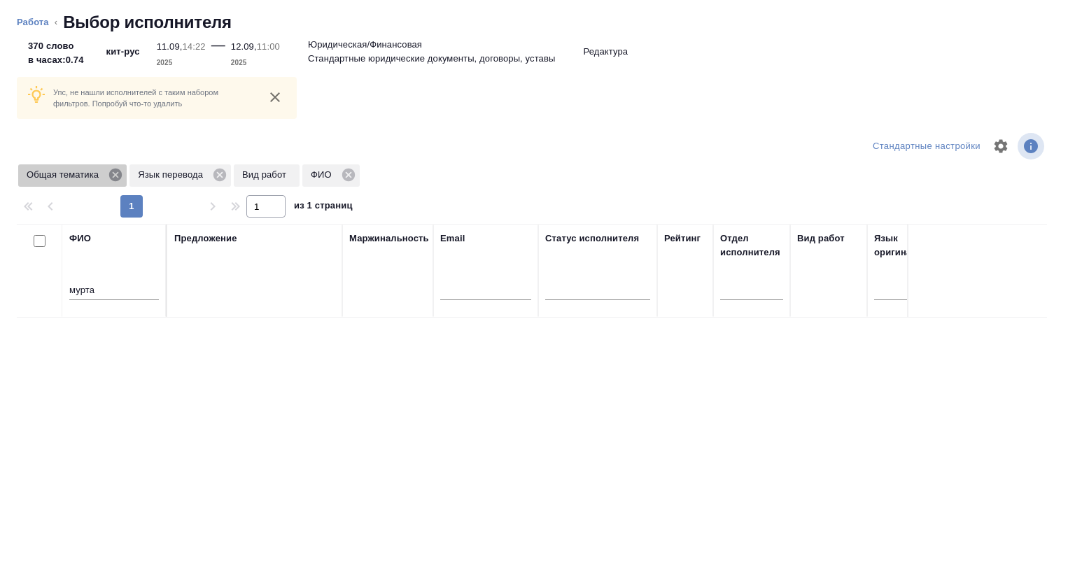
click at [118, 176] on icon at bounding box center [115, 174] width 15 height 15
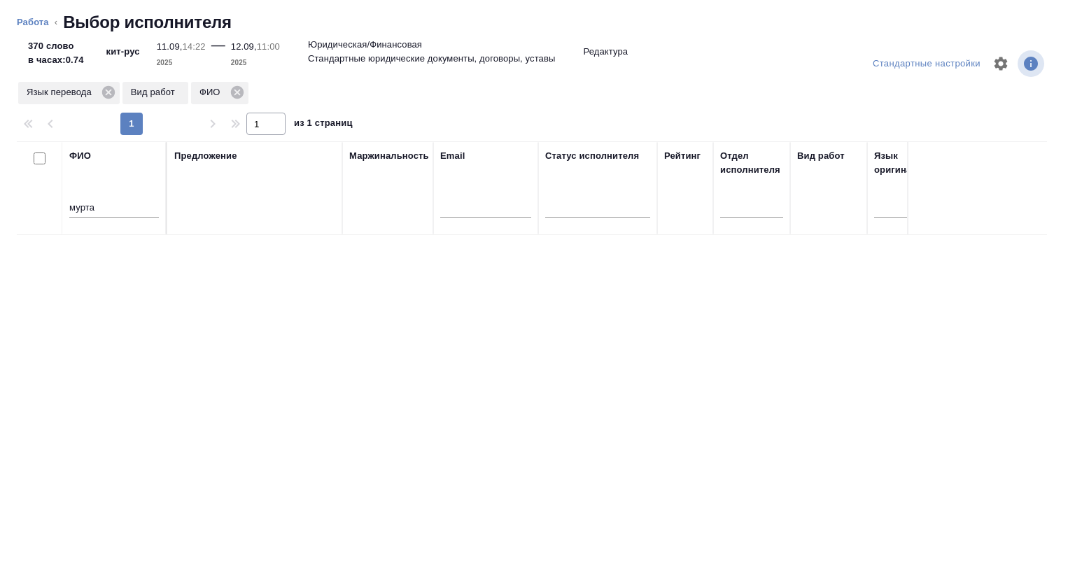
scroll to position [102, 0]
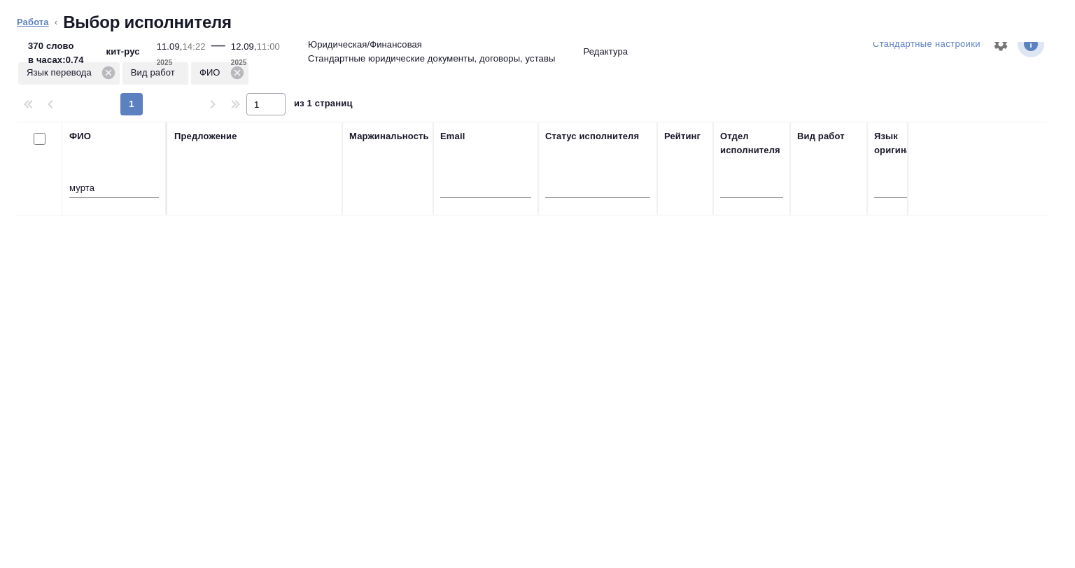
click at [41, 21] on link "Работа" at bounding box center [33, 22] width 32 height 10
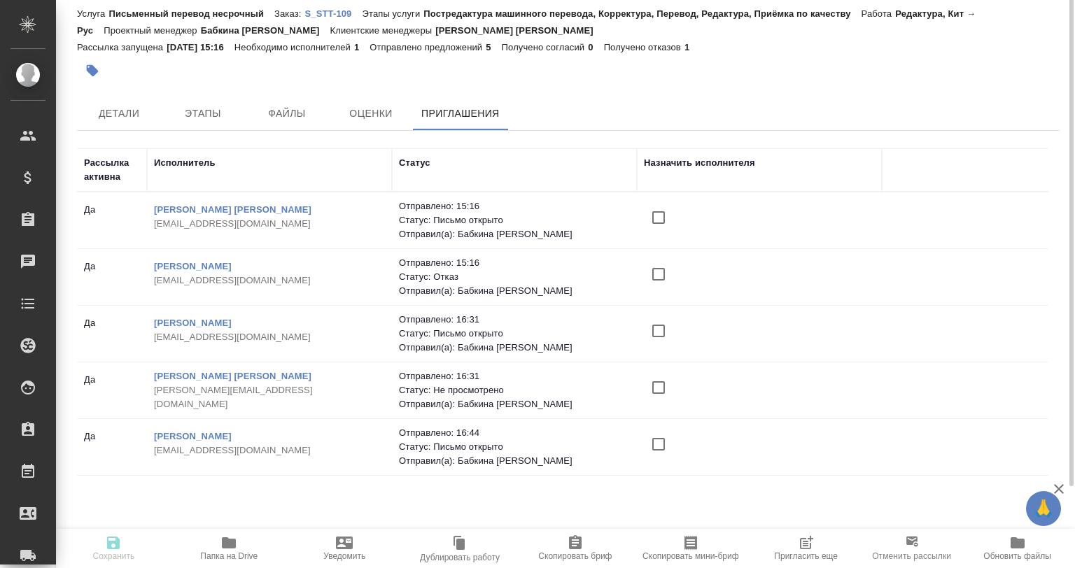
scroll to position [0, 0]
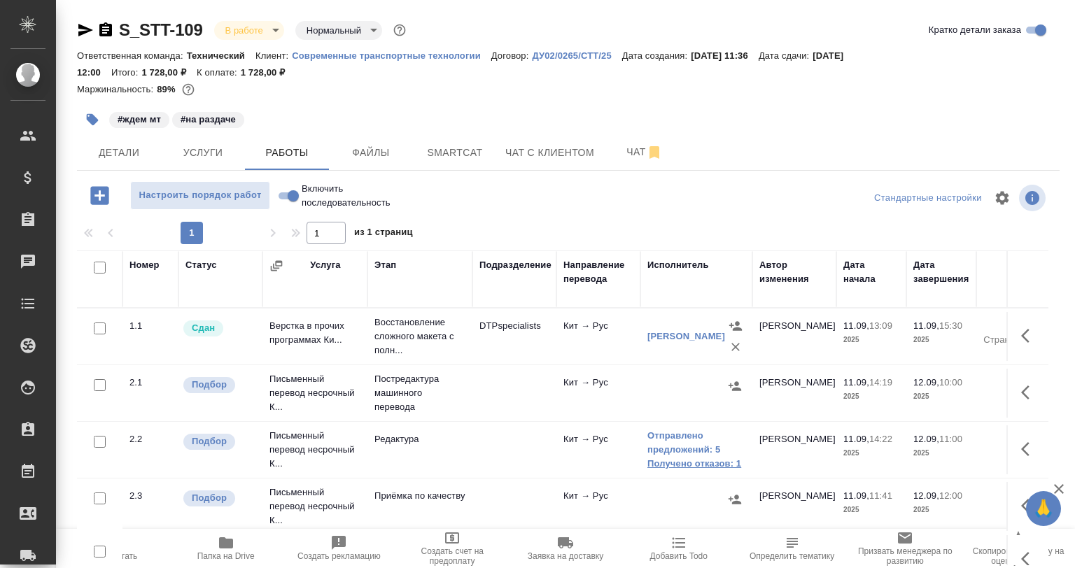
click at [679, 457] on link "Получено отказов: 1" at bounding box center [696, 464] width 98 height 14
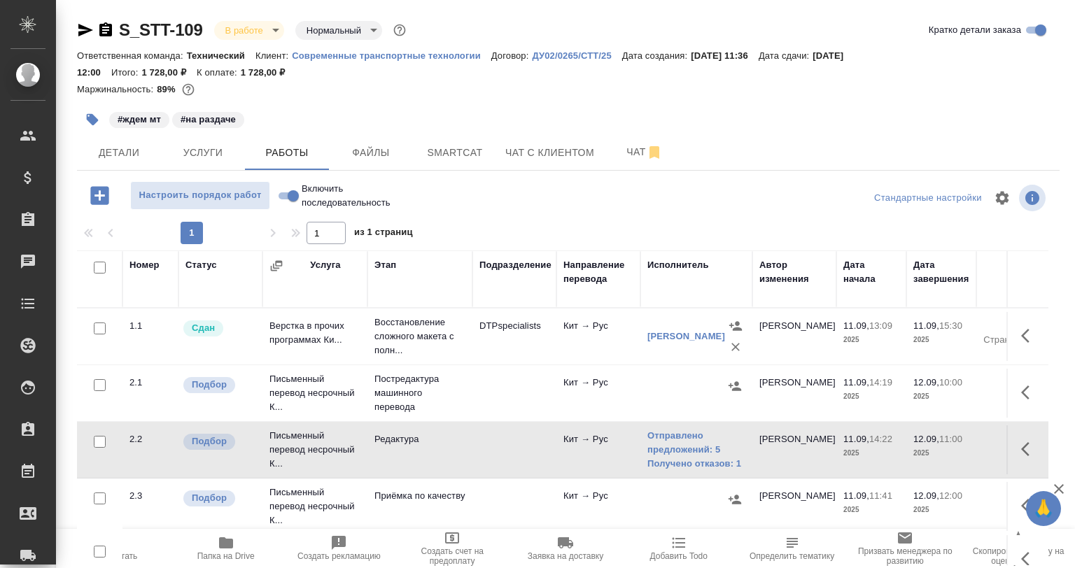
click at [92, 183] on button "button" at bounding box center [99, 195] width 38 height 29
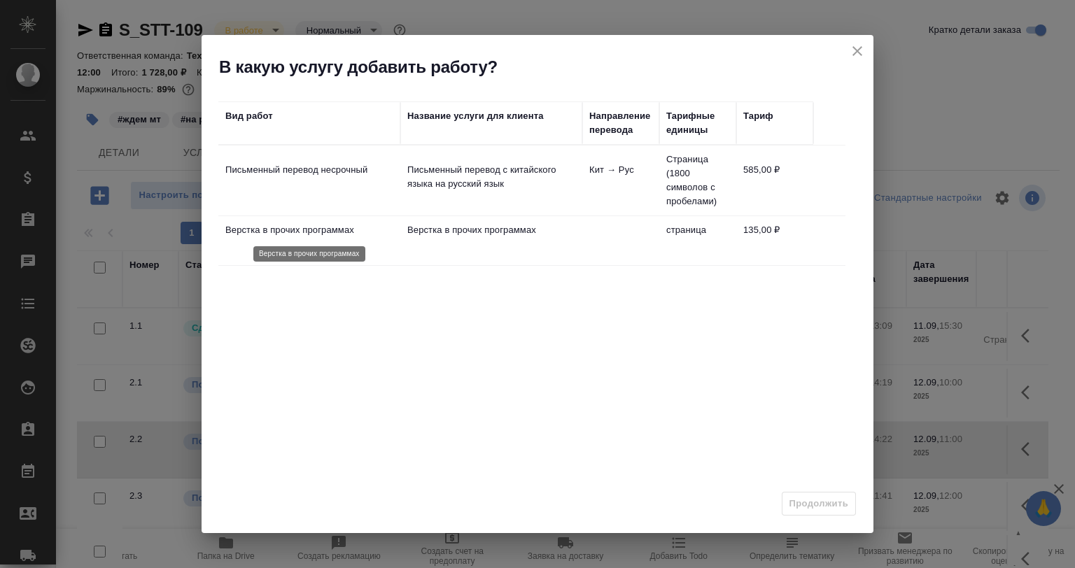
click at [321, 234] on p "Верстка в прочих программах" at bounding box center [309, 230] width 168 height 14
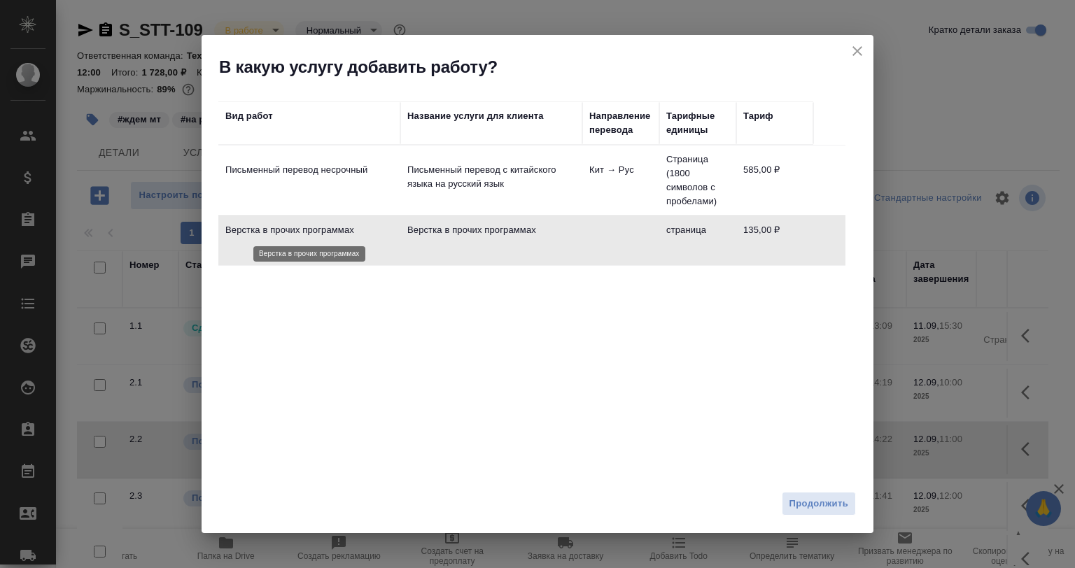
click at [322, 190] on td "Письменный перевод несрочный" at bounding box center [309, 180] width 182 height 49
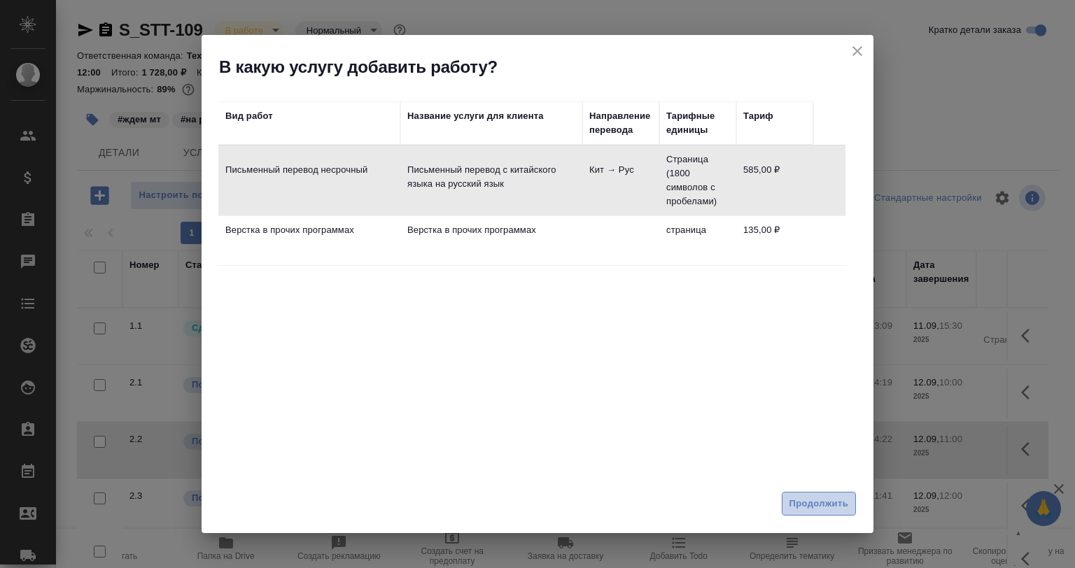
click at [816, 504] on span "Продолжить" at bounding box center [818, 504] width 59 height 16
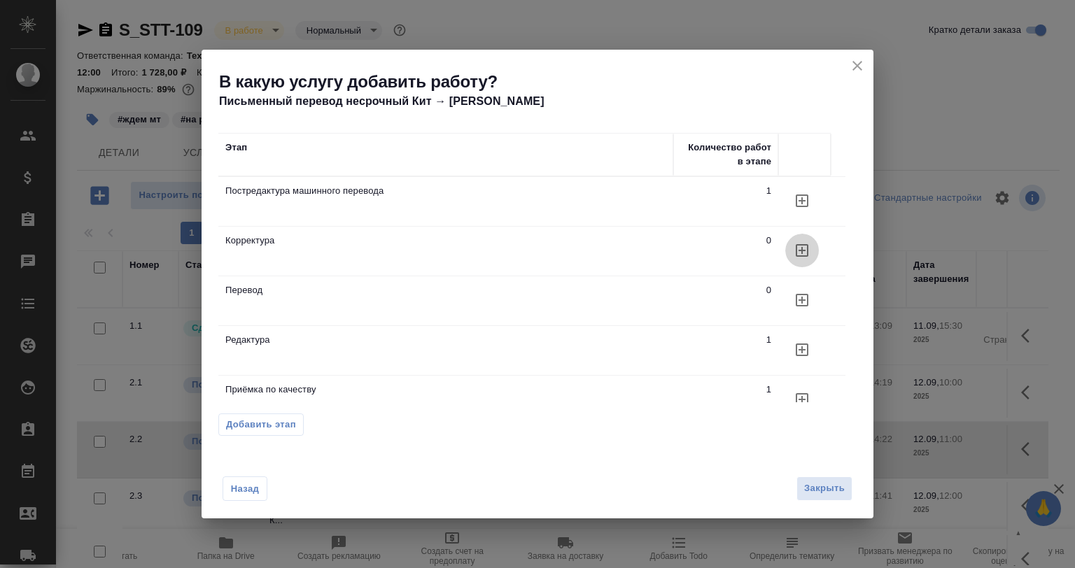
click at [790, 250] on button "button" at bounding box center [802, 251] width 34 height 34
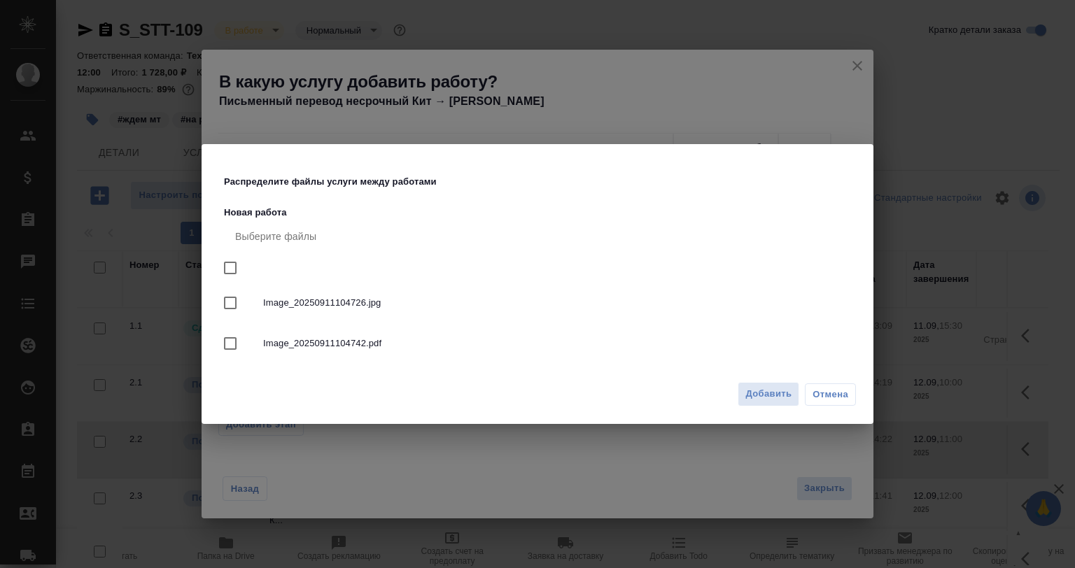
drag, startPoint x: 227, startPoint y: 264, endPoint x: 521, endPoint y: 342, distance: 304.9
click at [229, 265] on input "checkbox" at bounding box center [230, 267] width 29 height 29
checkbox input "true"
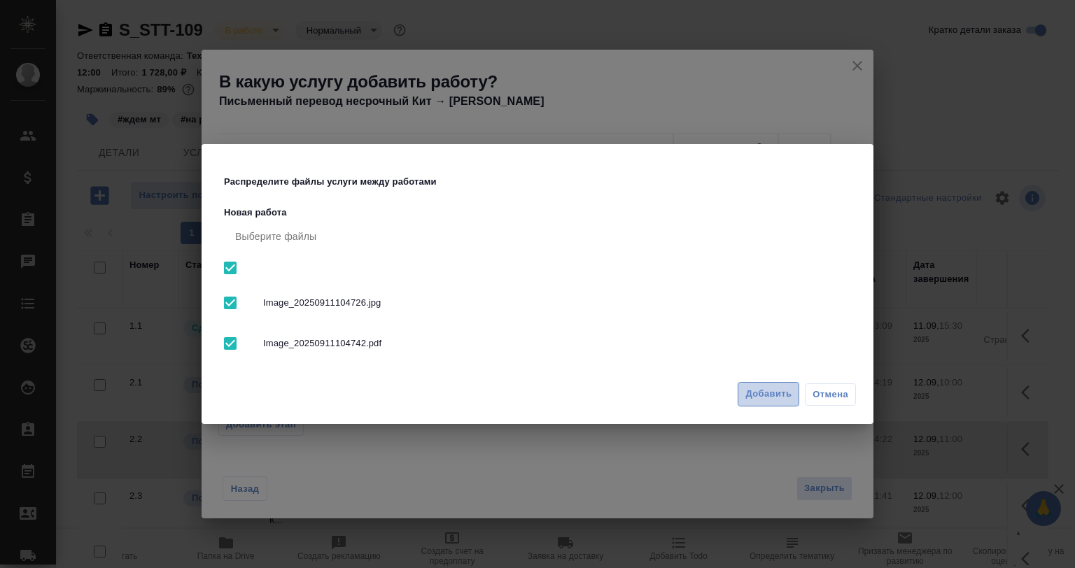
click at [759, 392] on span "Добавить" at bounding box center [768, 394] width 46 height 16
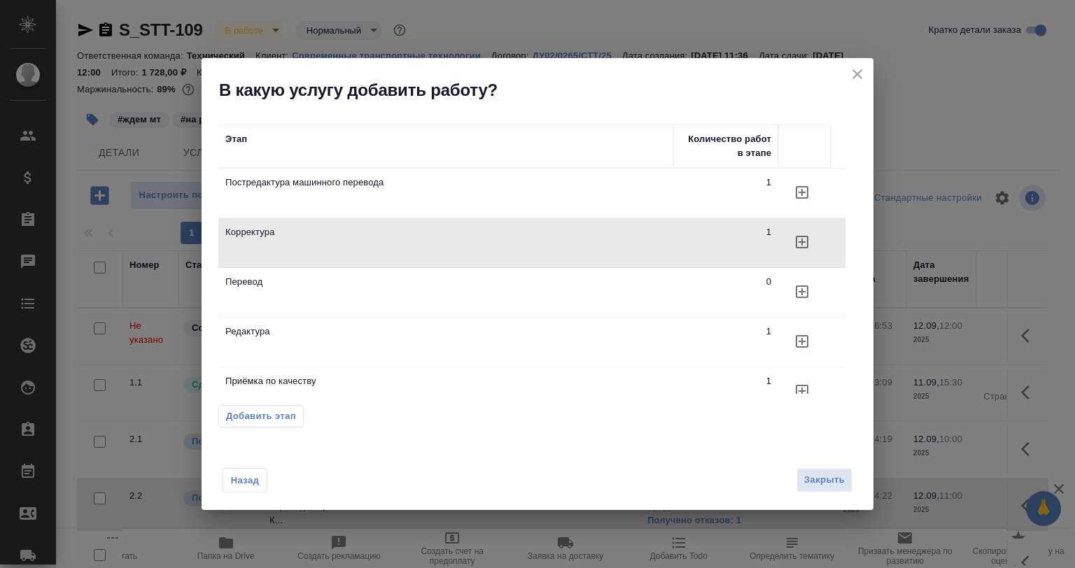
click at [869, 79] on h2 "В какую услугу добавить работу?" at bounding box center [546, 90] width 654 height 22
drag, startPoint x: 860, startPoint y: 76, endPoint x: 837, endPoint y: 118, distance: 48.5
click at [860, 76] on icon "close" at bounding box center [857, 74] width 17 height 17
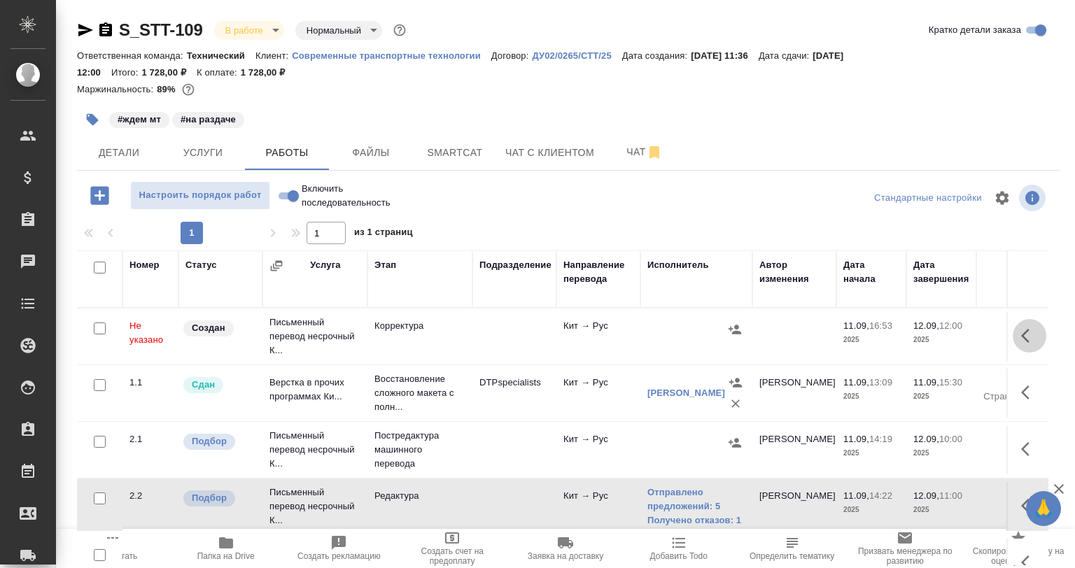
click at [1021, 330] on icon "button" at bounding box center [1025, 336] width 8 height 14
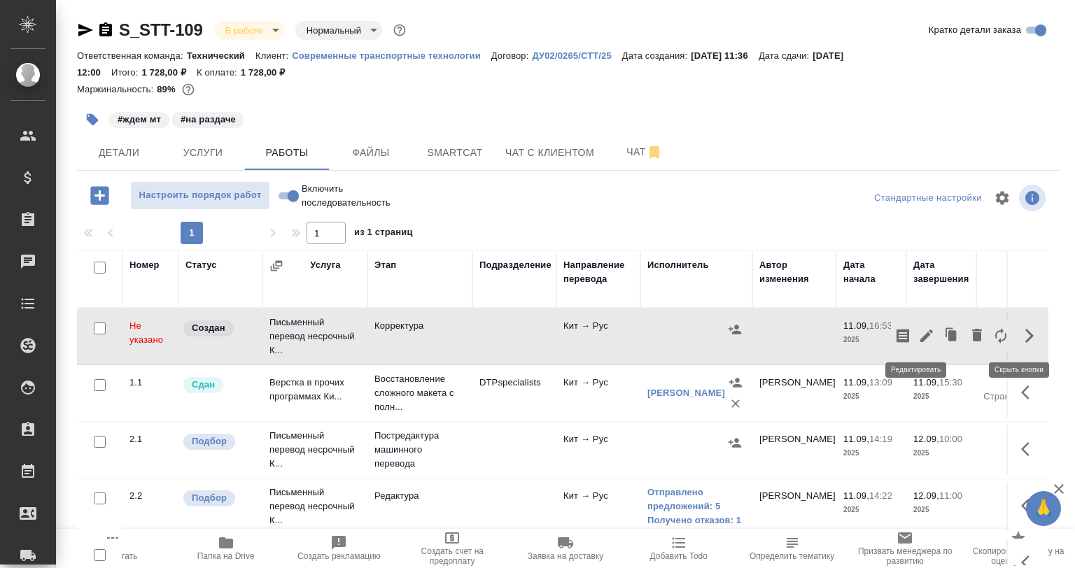
click at [922, 339] on button "button" at bounding box center [927, 336] width 24 height 34
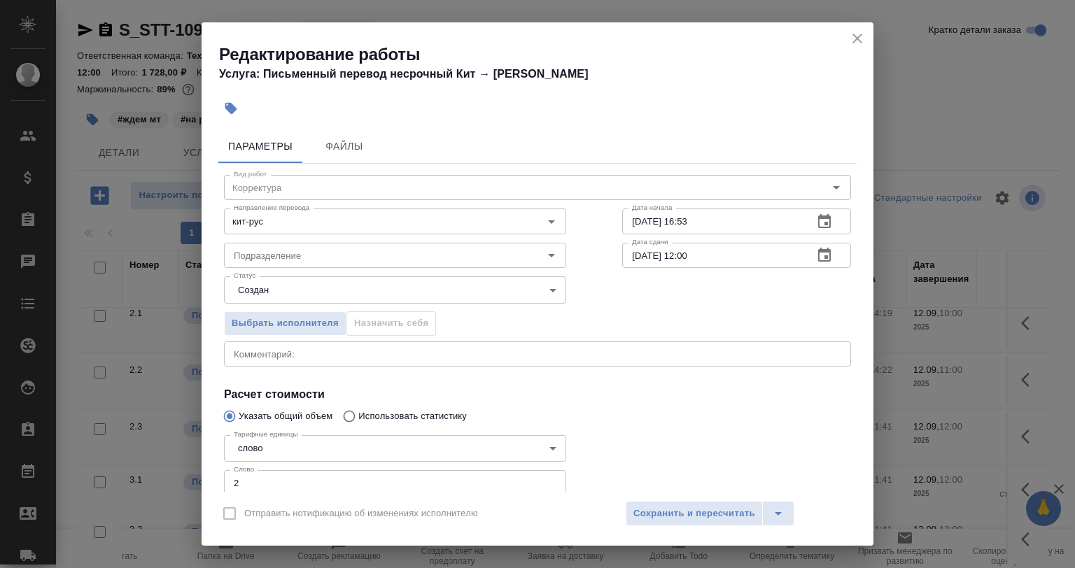
scroll to position [134, 0]
drag, startPoint x: 272, startPoint y: 481, endPoint x: 232, endPoint y: 484, distance: 39.3
click at [232, 484] on div "Вид работ Корректура Вид работ Направление перевода кит-рус Направление перевод…" at bounding box center [537, 362] width 638 height 397
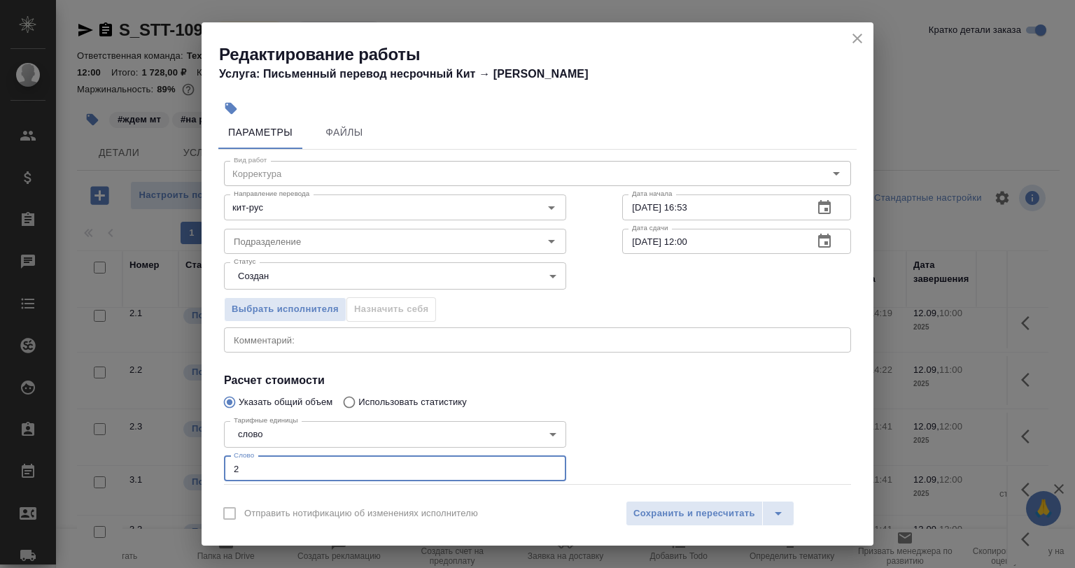
paste input "416"
type input "416"
click at [272, 287] on body "🙏 .cls-1 fill:#fff; AWATERA Babkina Anastasiya Клиенты Спецификации Заказы 0 Ча…" at bounding box center [537, 284] width 1075 height 568
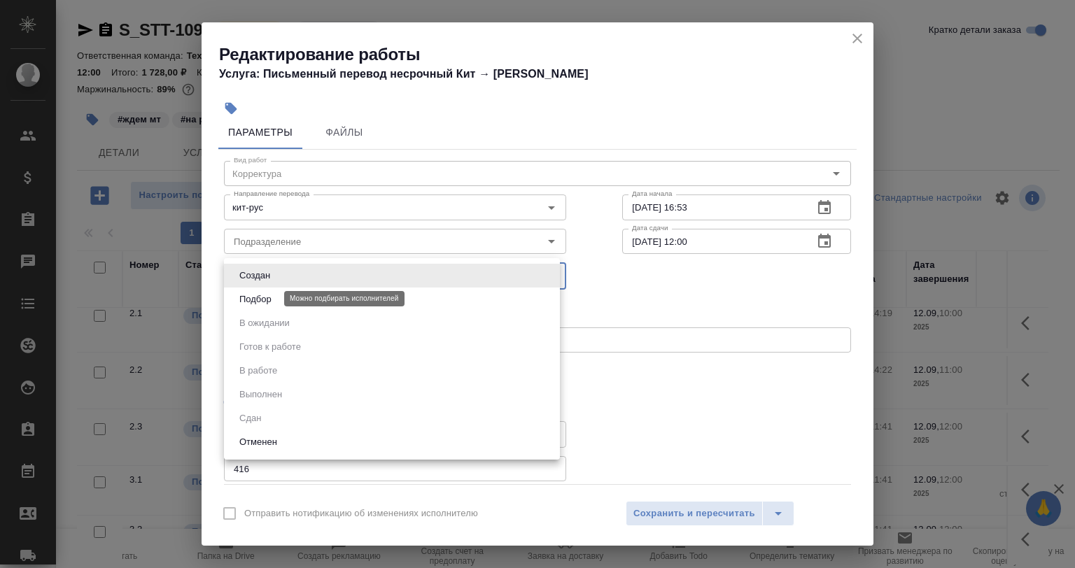
click at [274, 300] on button "Подбор" at bounding box center [255, 299] width 41 height 15
type input "recruiting"
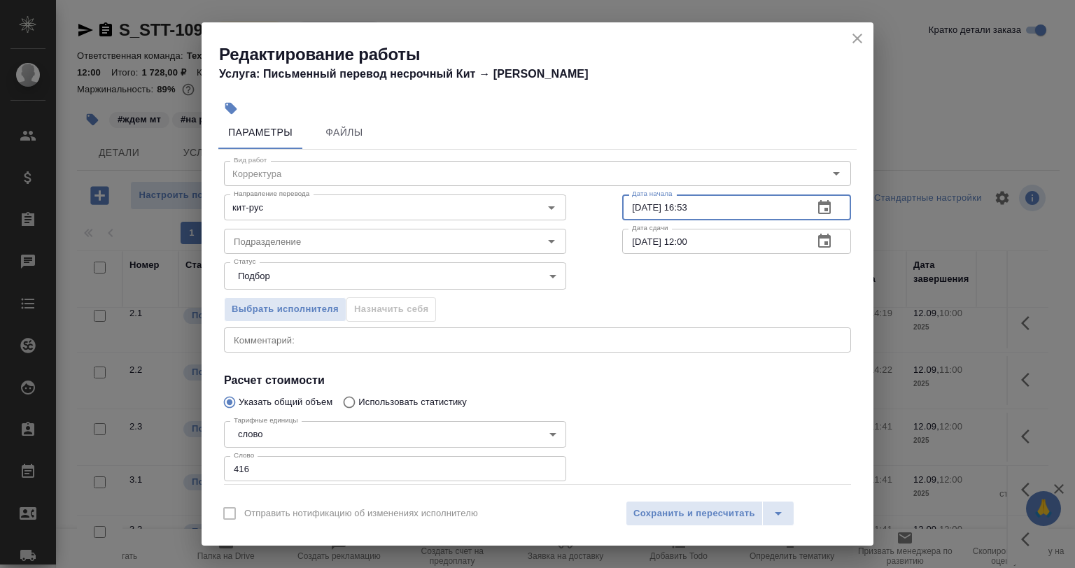
drag, startPoint x: 708, startPoint y: 205, endPoint x: 679, endPoint y: 204, distance: 29.4
click at [679, 204] on input "11.09.2025 16:53" at bounding box center [712, 207] width 180 height 25
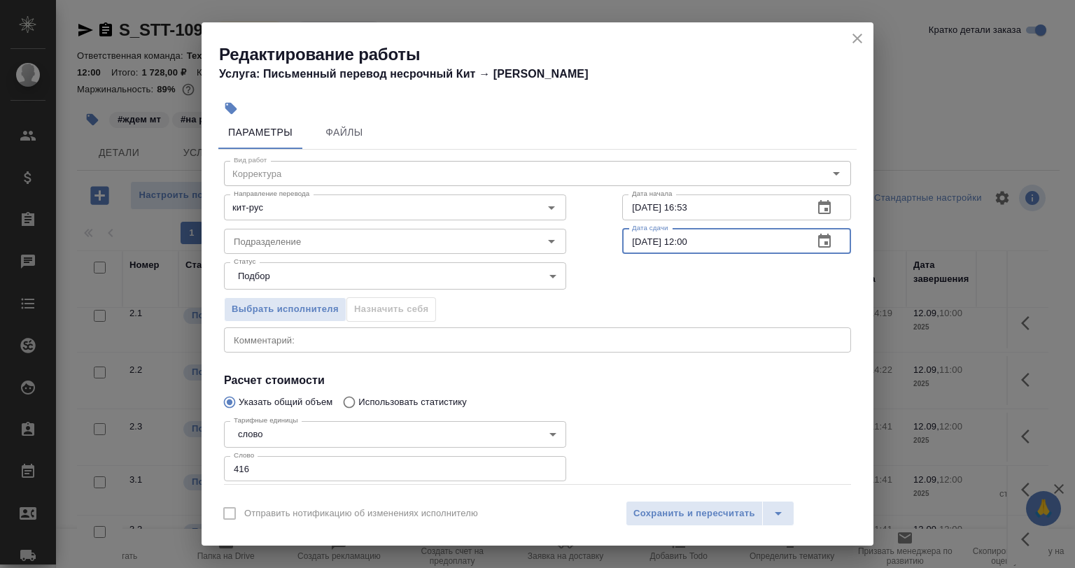
click at [701, 248] on input "12.09.2025 12:00" at bounding box center [712, 241] width 180 height 25
click at [673, 246] on input "12.09.2025 12:00" at bounding box center [712, 241] width 180 height 25
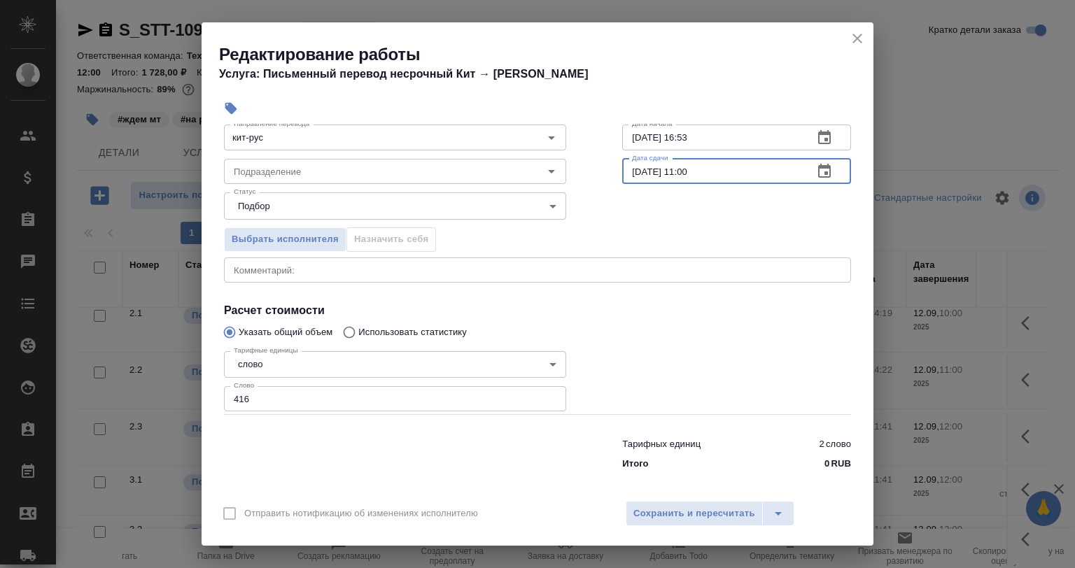
type input "12.09.2025 11:00"
drag, startPoint x: 646, startPoint y: 483, endPoint x: 649, endPoint y: 512, distance: 29.6
click at [647, 491] on div "Редактирование работы Услуга: Письменный перевод несрочный Кит → Рус Параметры …" at bounding box center [538, 283] width 672 height 523
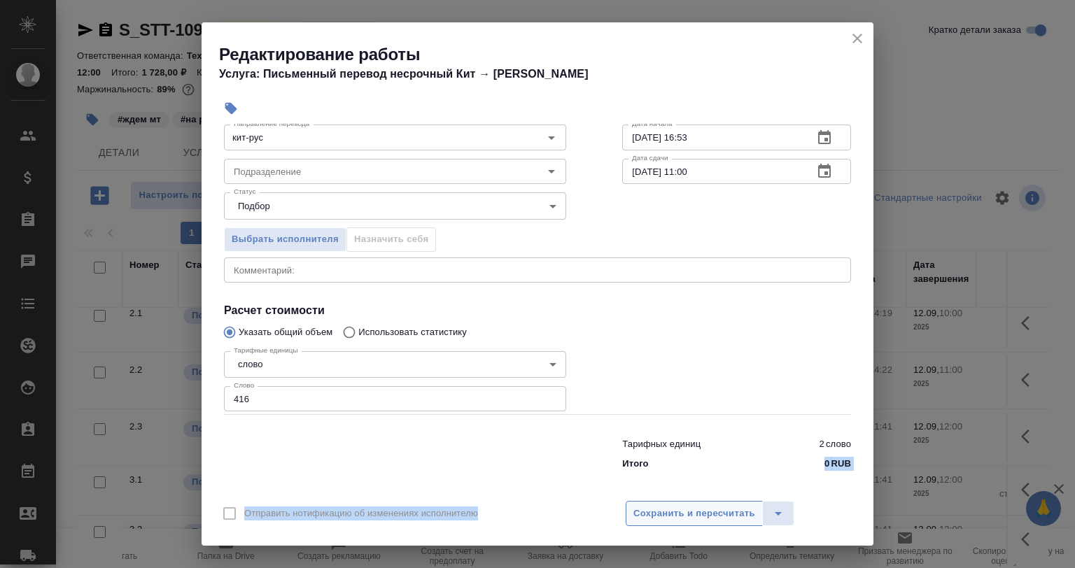
click at [649, 513] on span "Сохранить и пересчитать" at bounding box center [694, 514] width 122 height 16
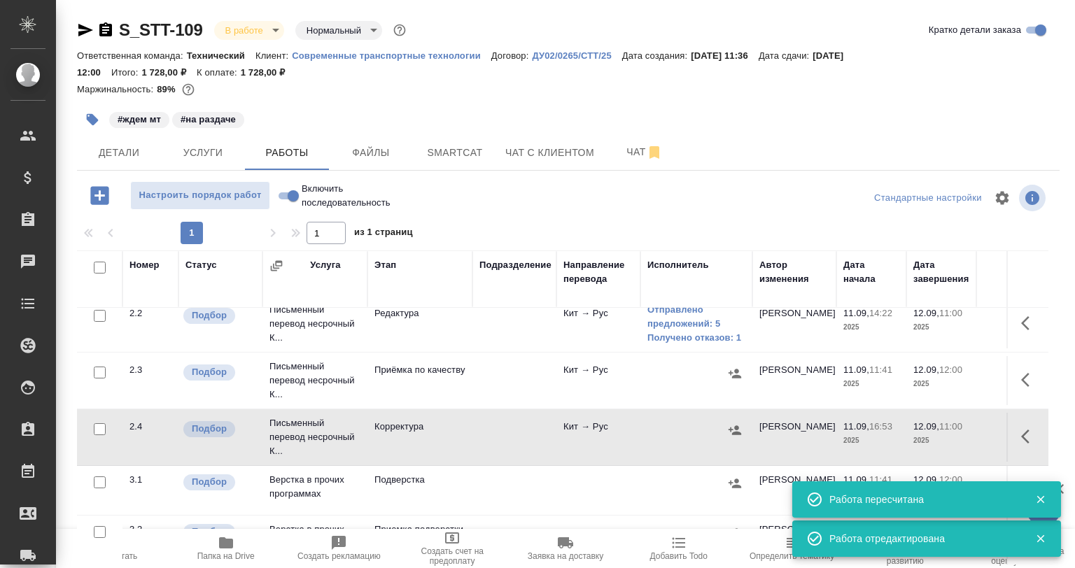
click at [747, 414] on td at bounding box center [696, 437] width 112 height 49
click at [736, 425] on icon "button" at bounding box center [735, 429] width 13 height 9
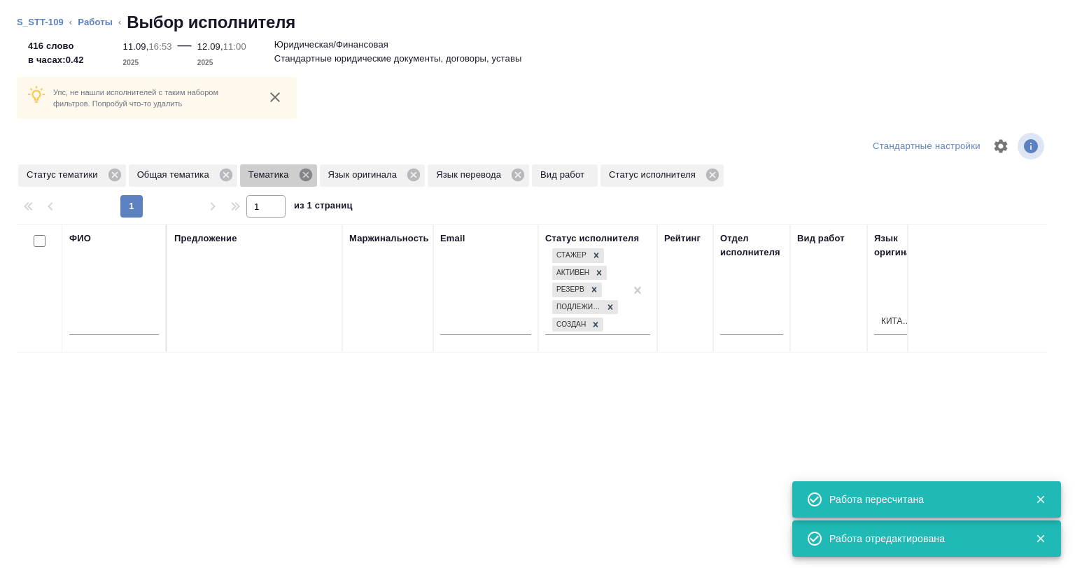
drag, startPoint x: 308, startPoint y: 164, endPoint x: 309, endPoint y: 172, distance: 7.7
click at [309, 166] on div "Тематика" at bounding box center [278, 175] width 77 height 22
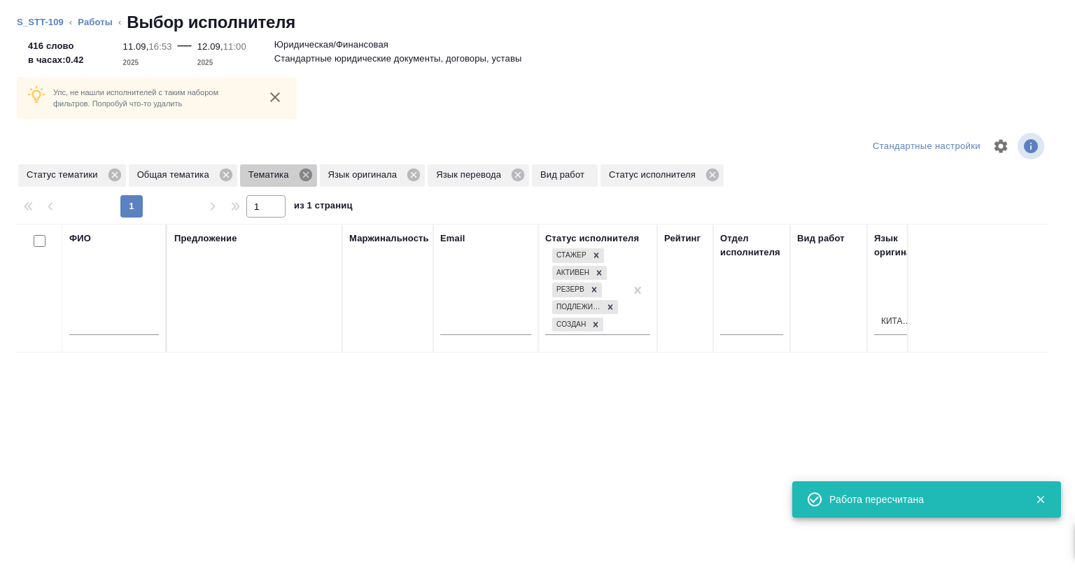
click at [309, 172] on icon at bounding box center [305, 175] width 13 height 13
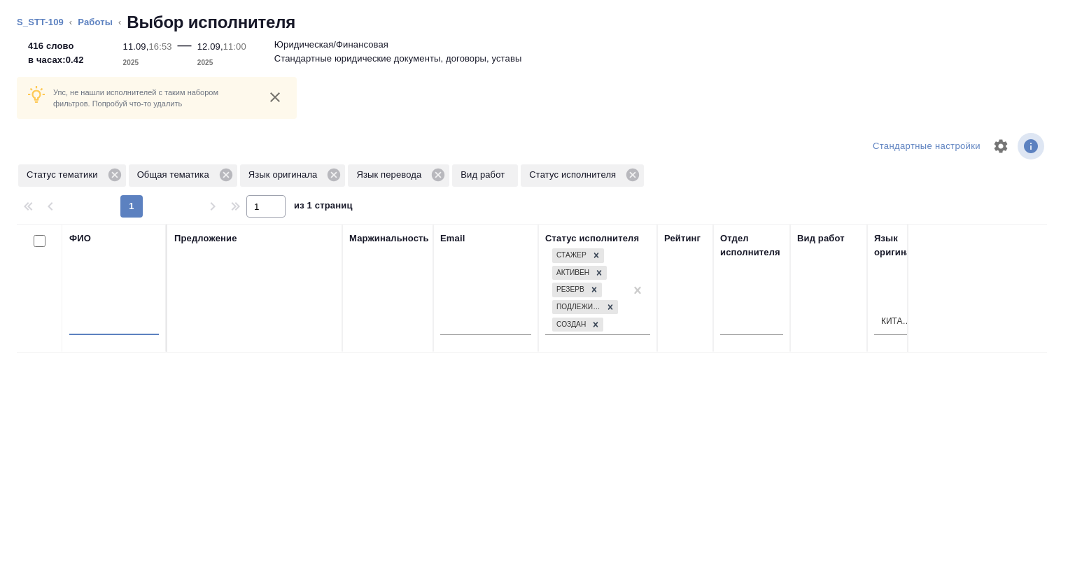
click at [126, 331] on input "text" at bounding box center [114, 326] width 90 height 17
type input "мурта"
click at [111, 175] on icon at bounding box center [114, 175] width 13 height 13
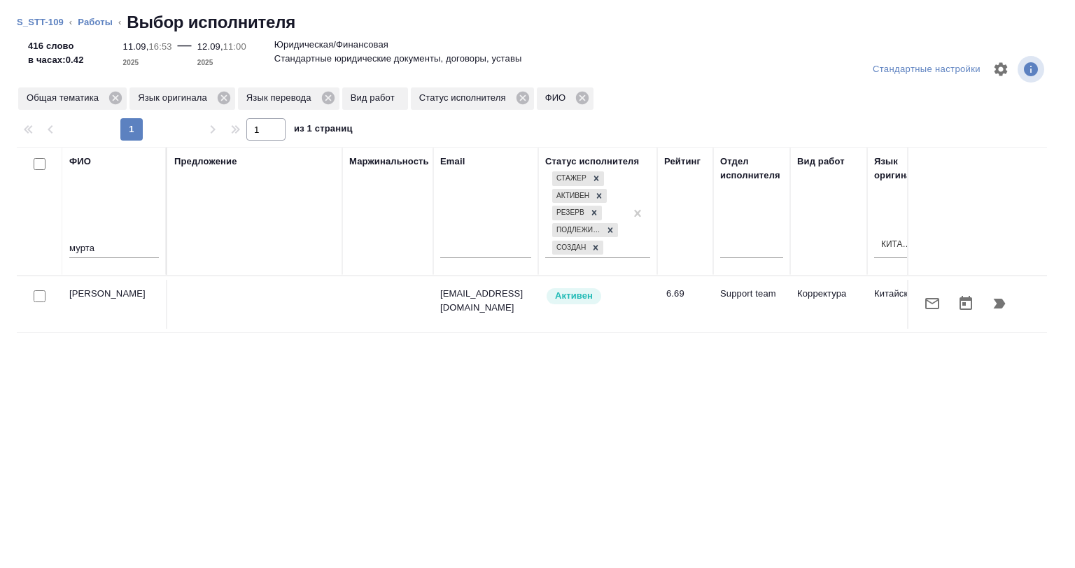
click at [45, 300] on input "checkbox" at bounding box center [40, 296] width 12 height 12
checkbox input "true"
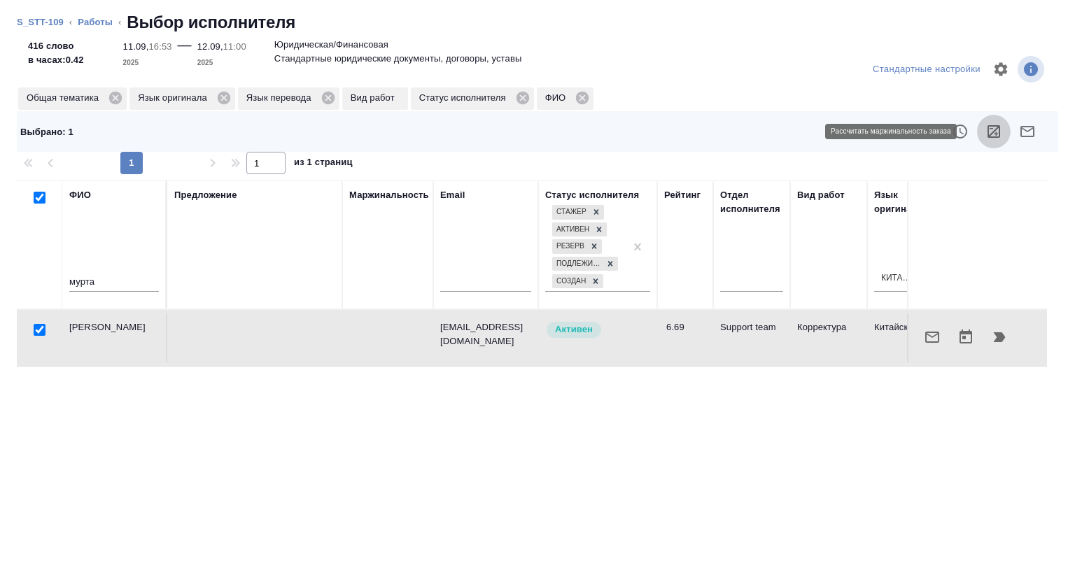
click at [987, 132] on icon "button" at bounding box center [993, 131] width 13 height 13
click at [927, 336] on icon "button" at bounding box center [932, 337] width 14 height 11
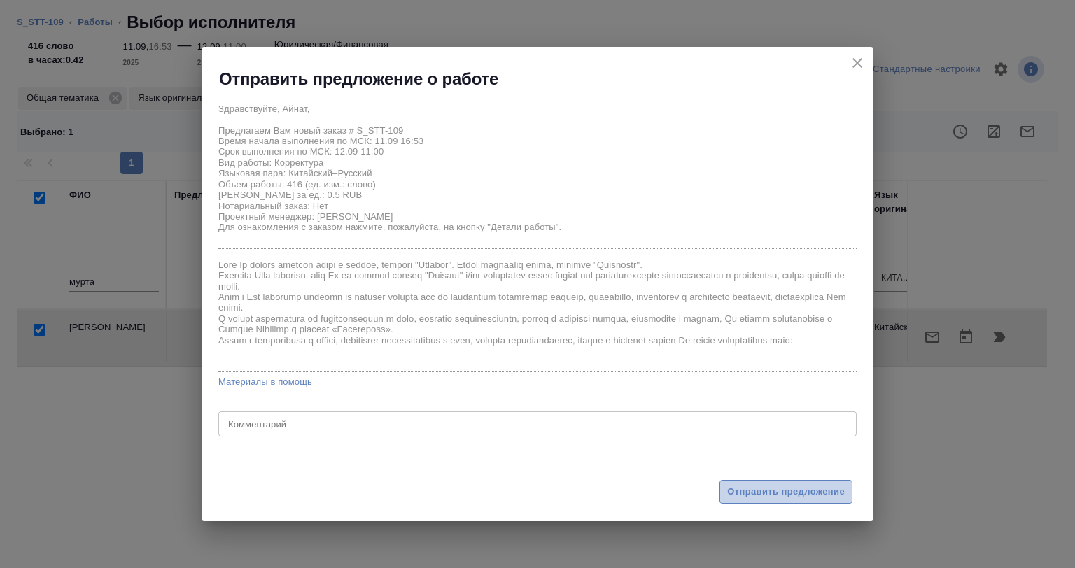
click at [736, 489] on span "Отправить предложение" at bounding box center [786, 492] width 118 height 16
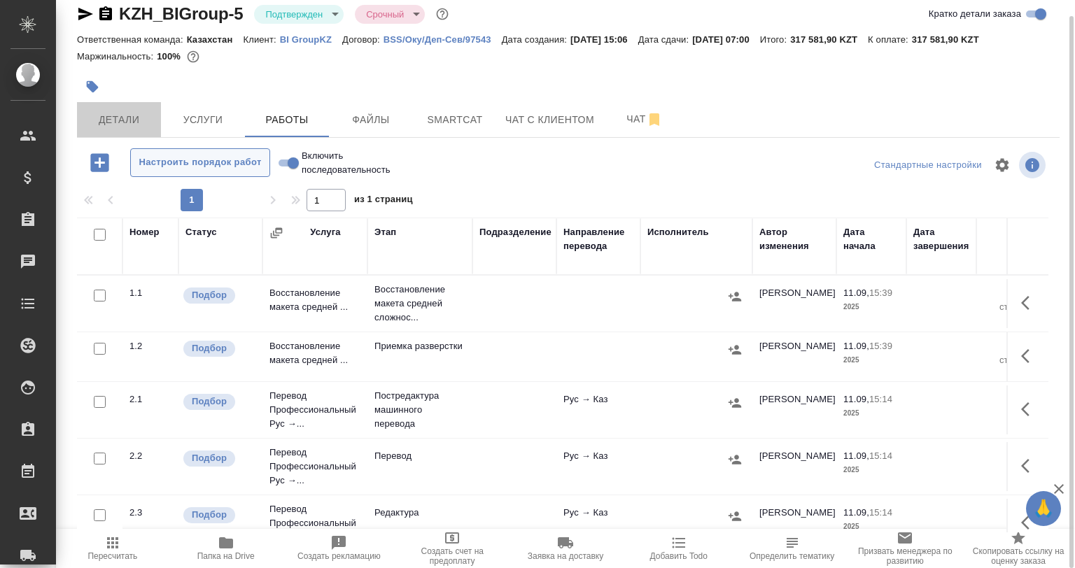
drag, startPoint x: 115, startPoint y: 118, endPoint x: 181, endPoint y: 154, distance: 74.6
click at [115, 118] on span "Детали" at bounding box center [118, 119] width 67 height 17
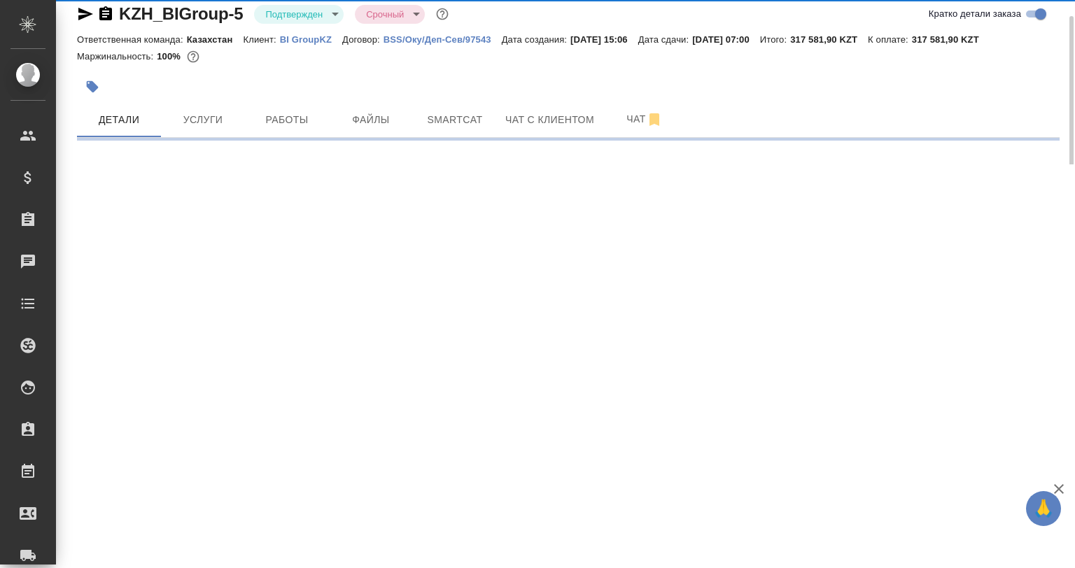
select select "RU"
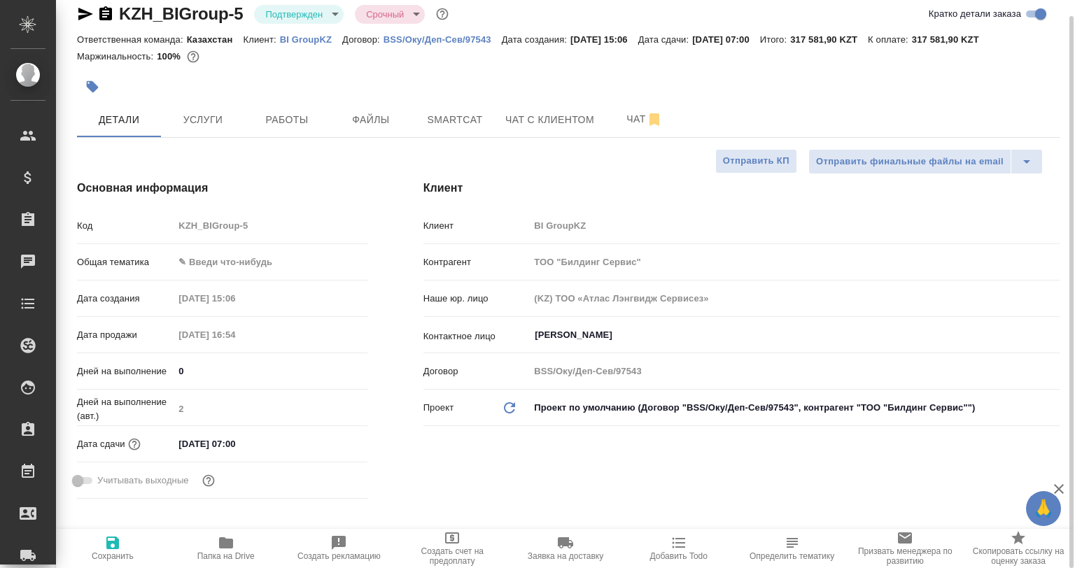
type textarea "x"
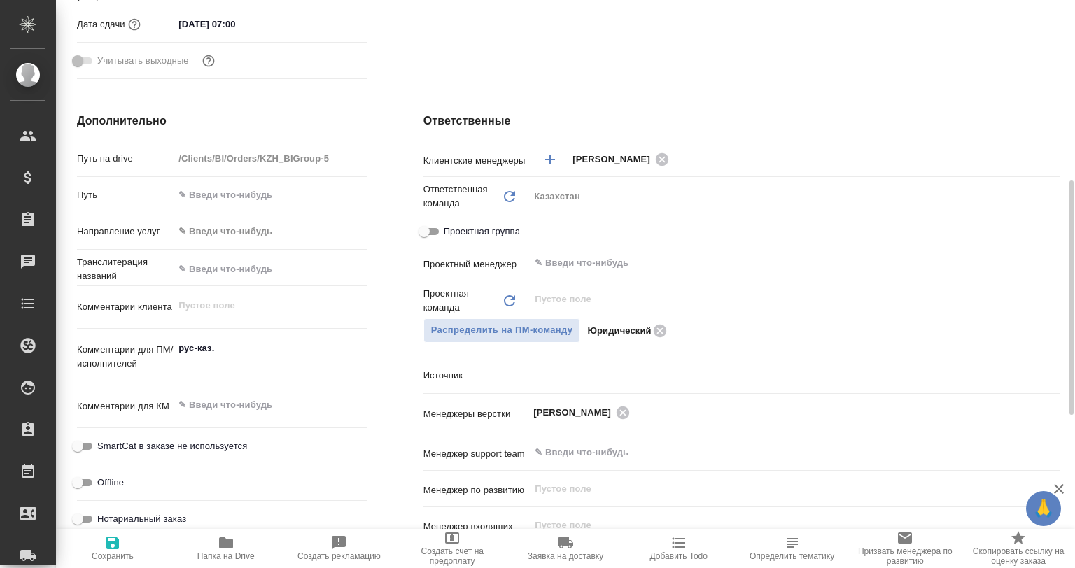
scroll to position [576, 0]
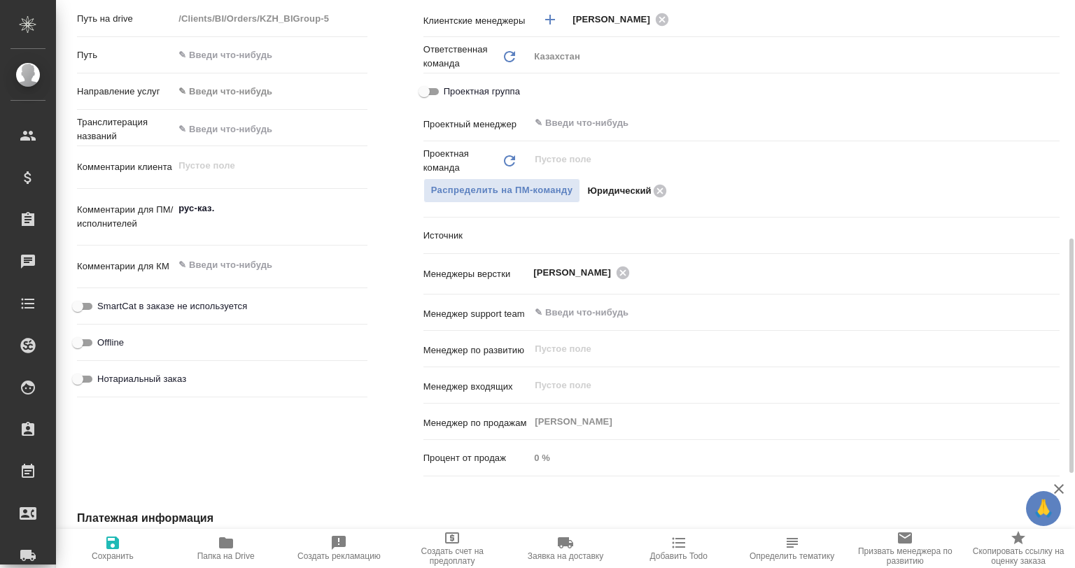
click at [585, 104] on div "Проектная группа" at bounding box center [741, 94] width 636 height 31
click at [602, 109] on div "Проектная группа" at bounding box center [741, 94] width 636 height 31
click at [603, 115] on input "text" at bounding box center [770, 123] width 475 height 17
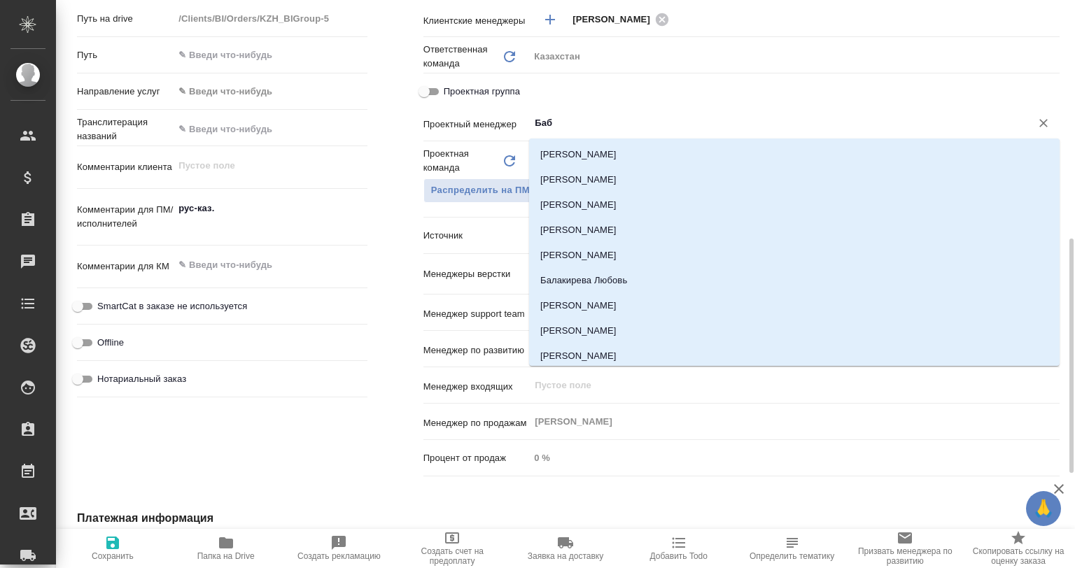
type input "Бабк"
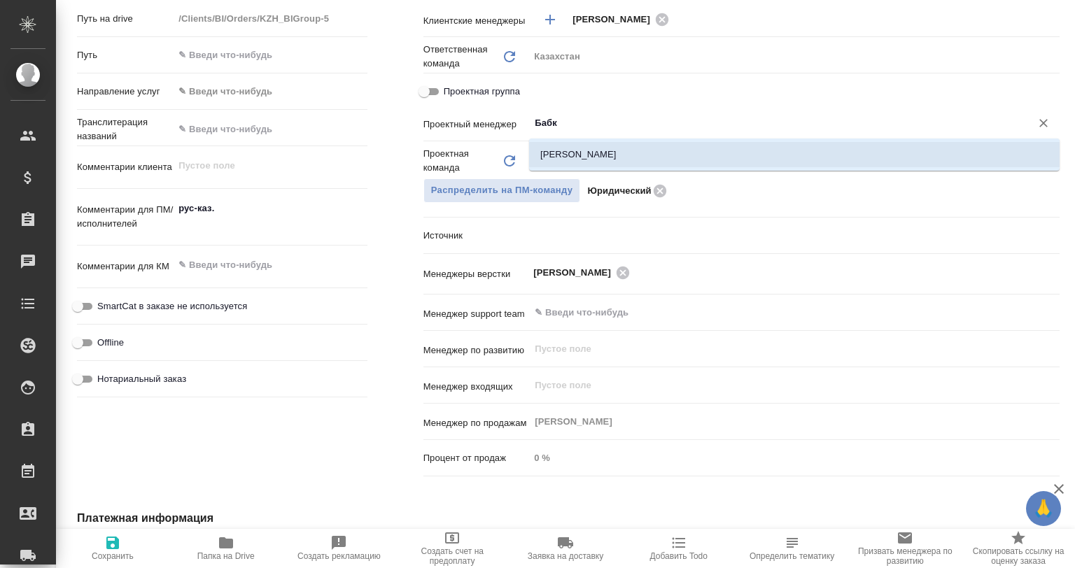
click at [653, 162] on li "[PERSON_NAME]" at bounding box center [794, 154] width 530 height 25
type textarea "x"
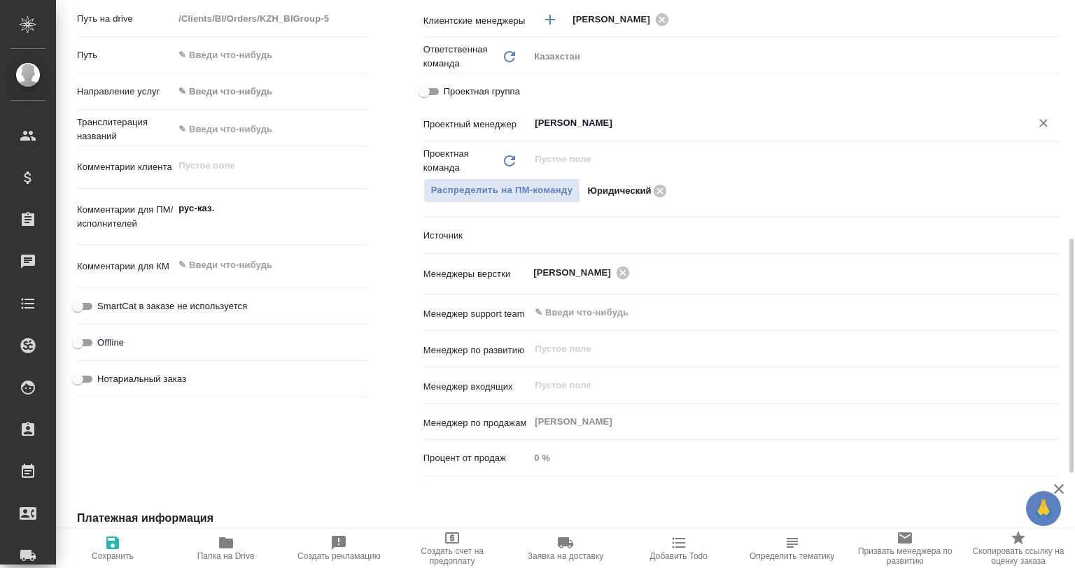
type input "[PERSON_NAME]"
drag, startPoint x: 129, startPoint y: 535, endPoint x: 121, endPoint y: 514, distance: 22.6
click at [127, 535] on span "Сохранить" at bounding box center [112, 548] width 97 height 27
type textarea "x"
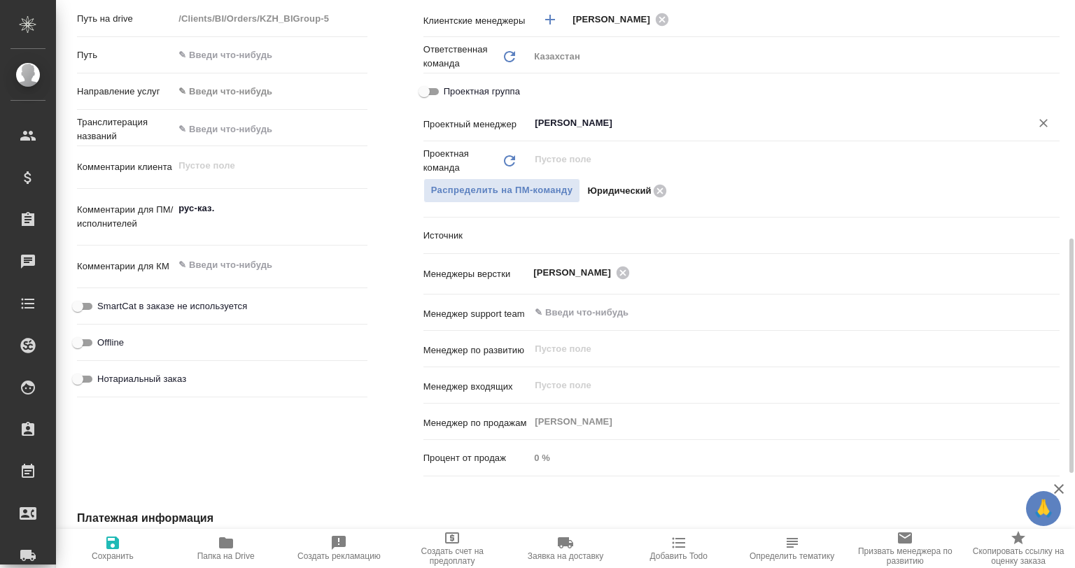
type textarea "x"
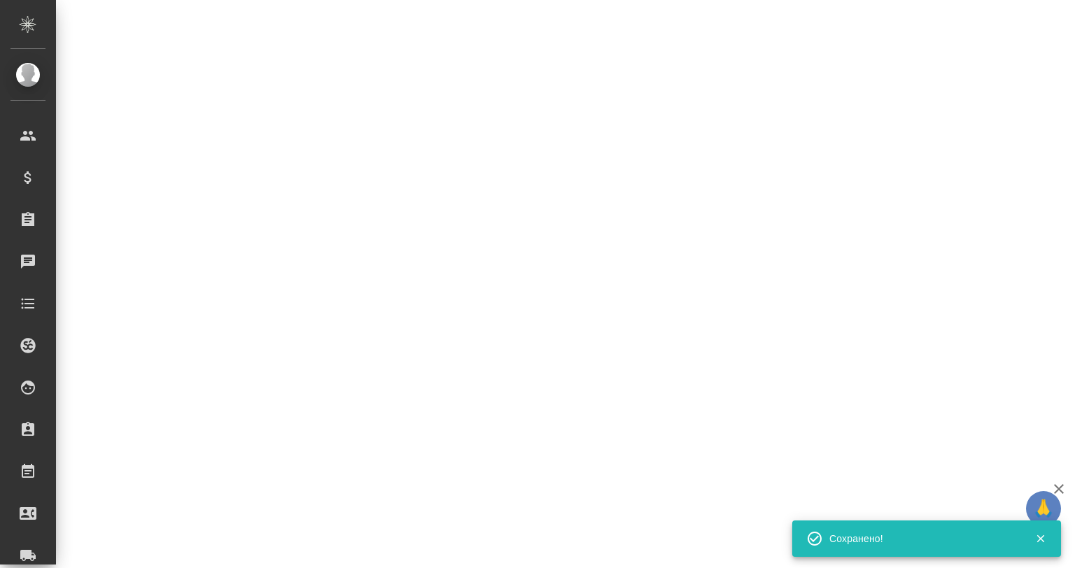
select select "RU"
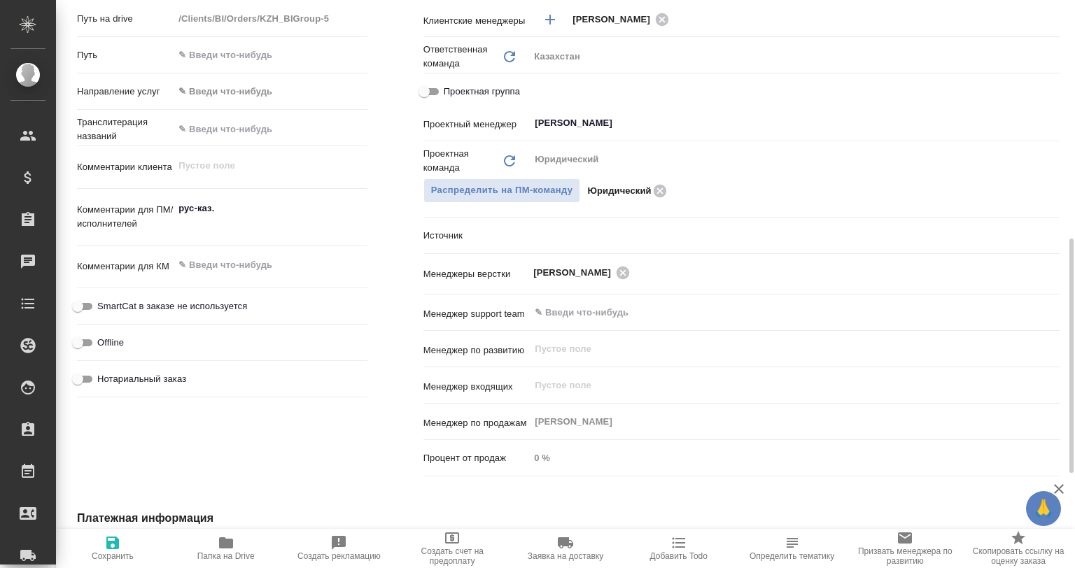
type textarea "x"
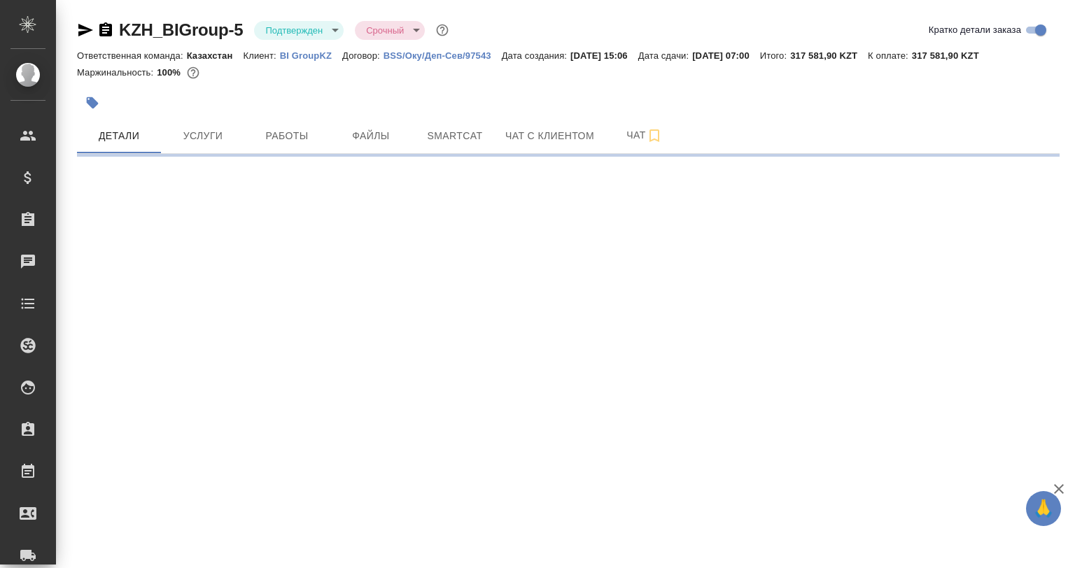
select select "RU"
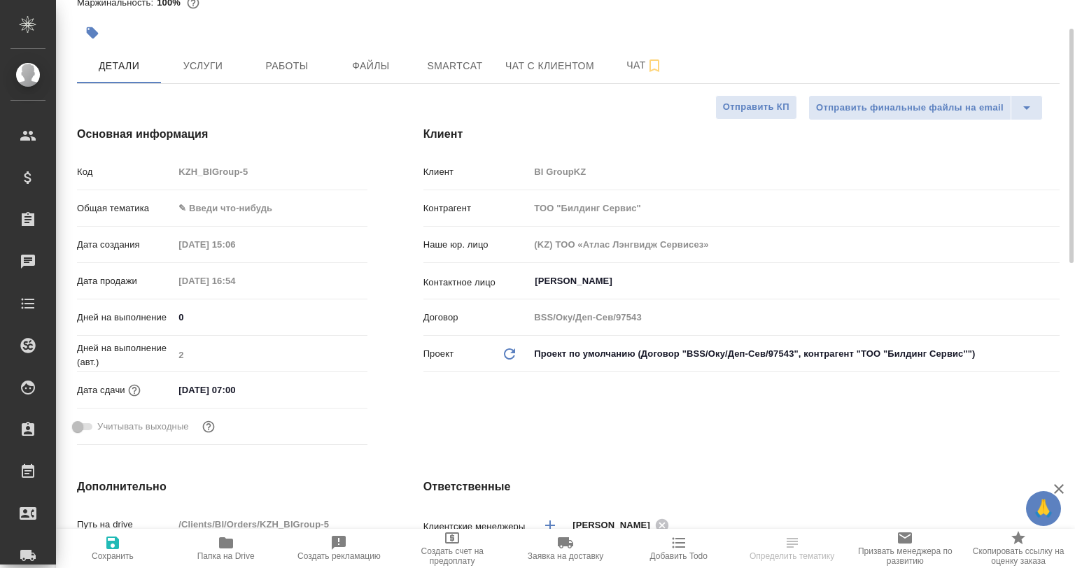
type textarea "x"
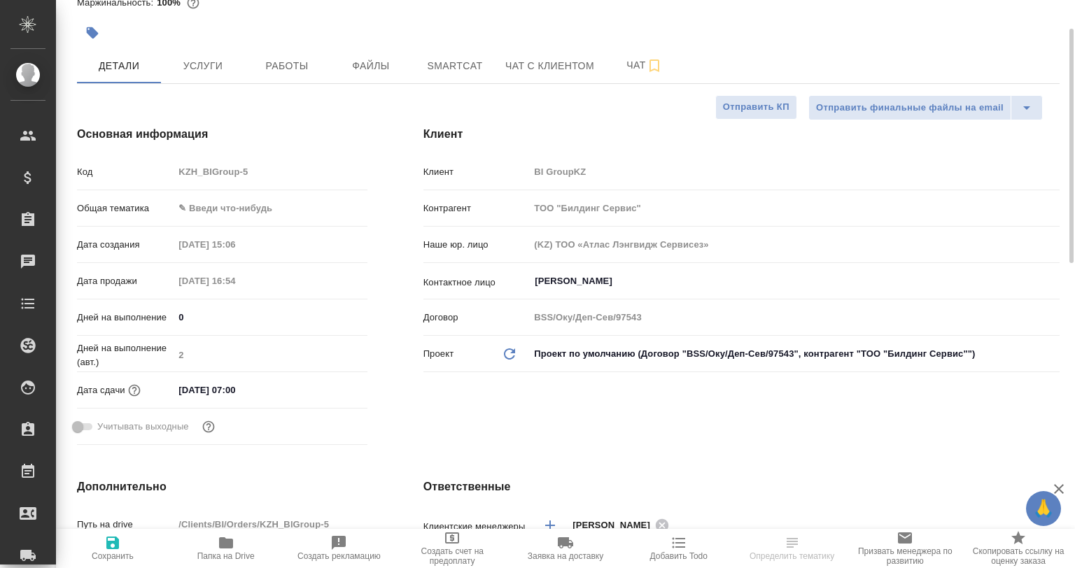
type textarea "x"
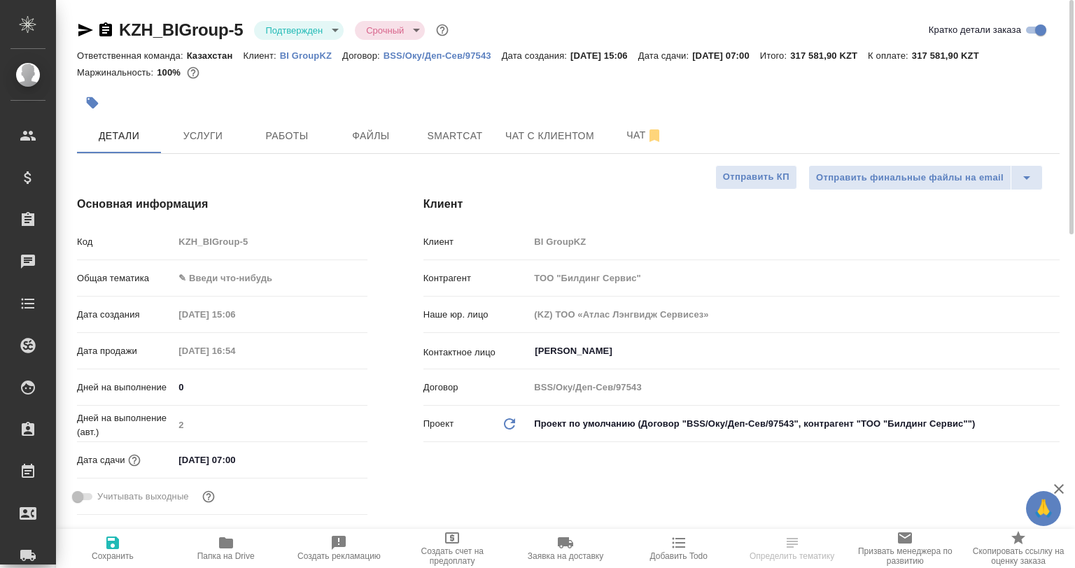
click at [293, 36] on body "🙏 .cls-1 fill:#fff; AWATERA [PERSON_NAME] Спецификации Заказы Чаты Todo Проекты…" at bounding box center [537, 284] width 1075 height 568
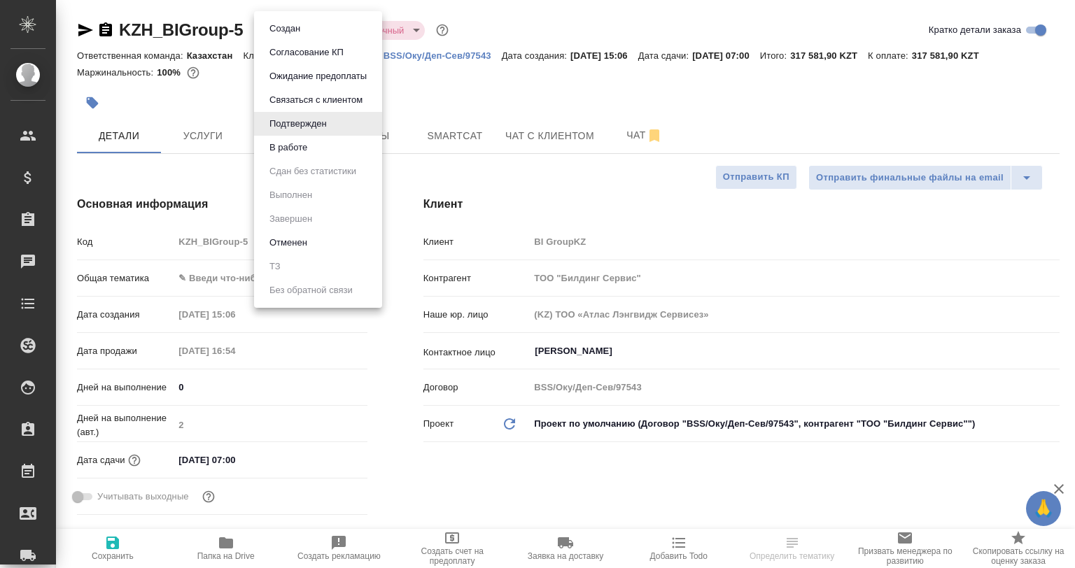
click at [295, 143] on button "В работе" at bounding box center [288, 147] width 46 height 15
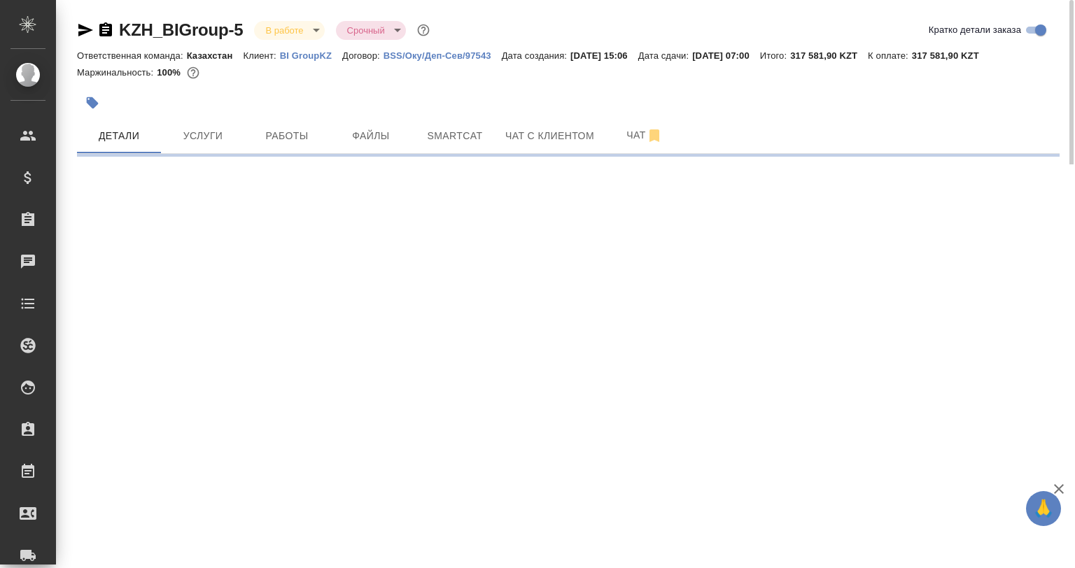
select select "RU"
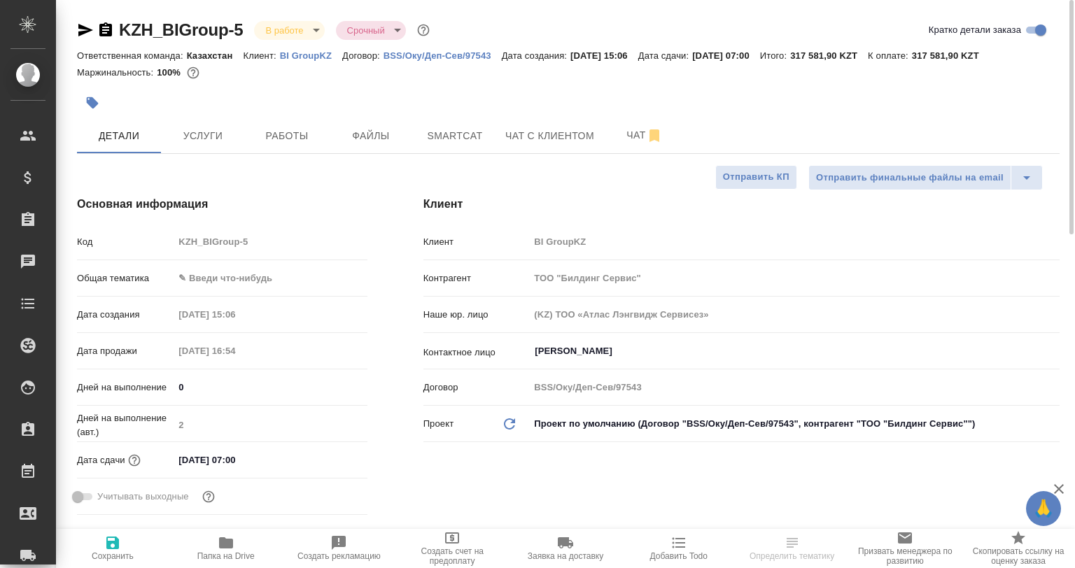
type textarea "x"
click at [217, 561] on button "Папка на Drive" at bounding box center [225, 548] width 113 height 39
type textarea "x"
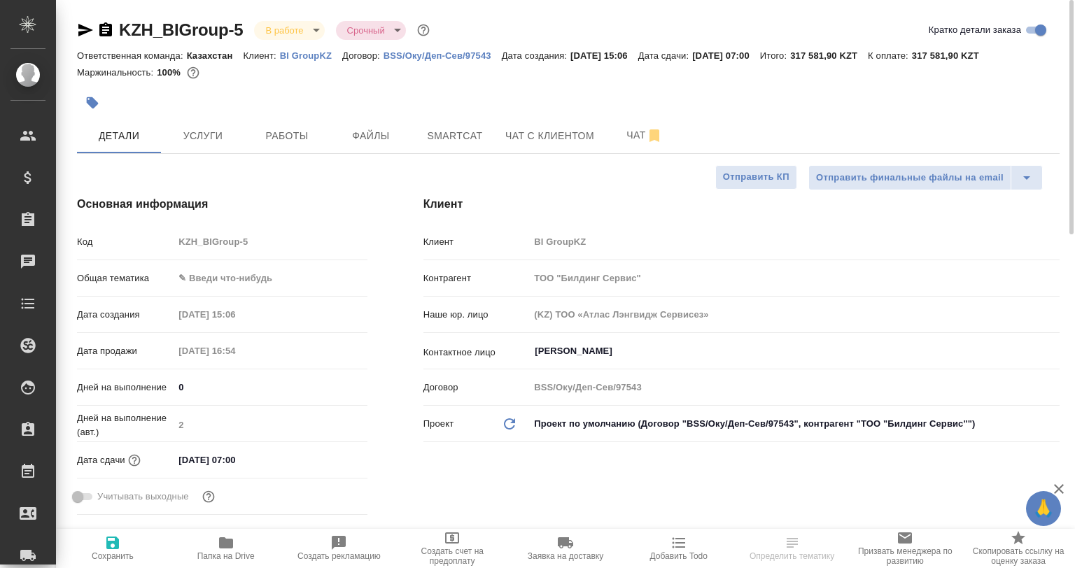
type textarea "x"
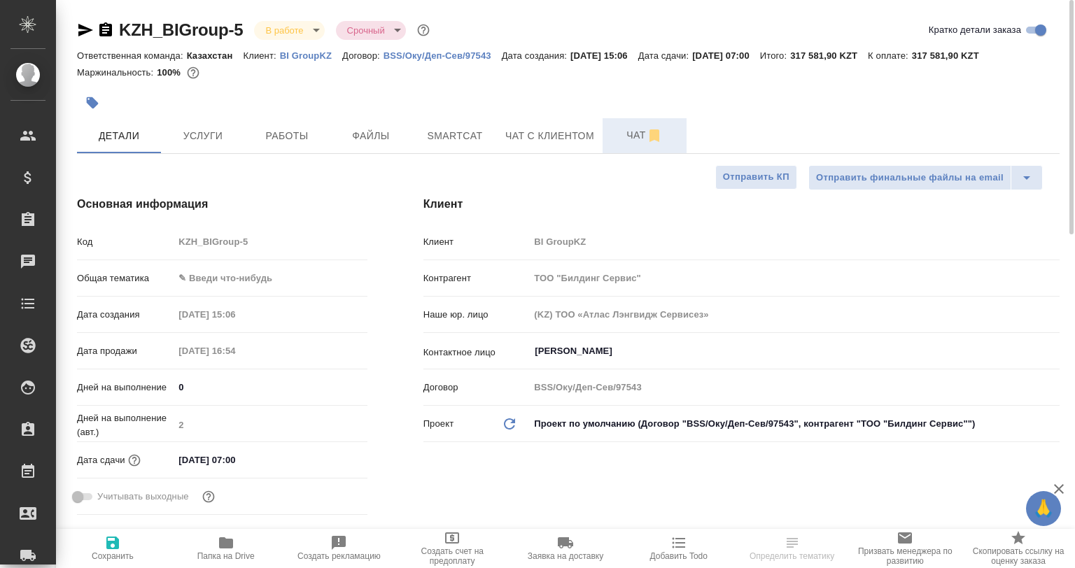
click at [642, 146] on button "Чат" at bounding box center [645, 135] width 84 height 35
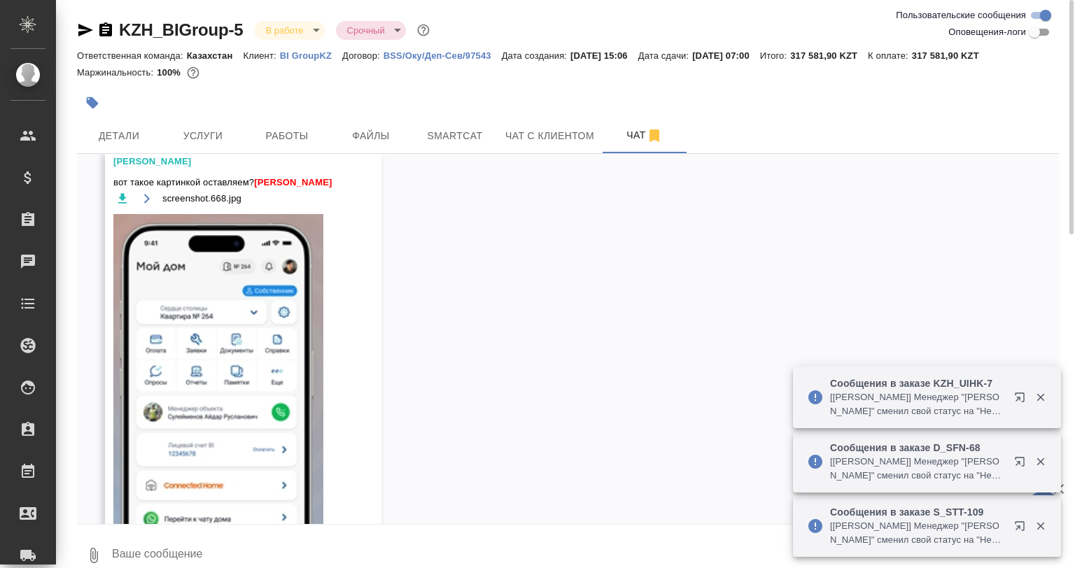
scroll to position [286, 0]
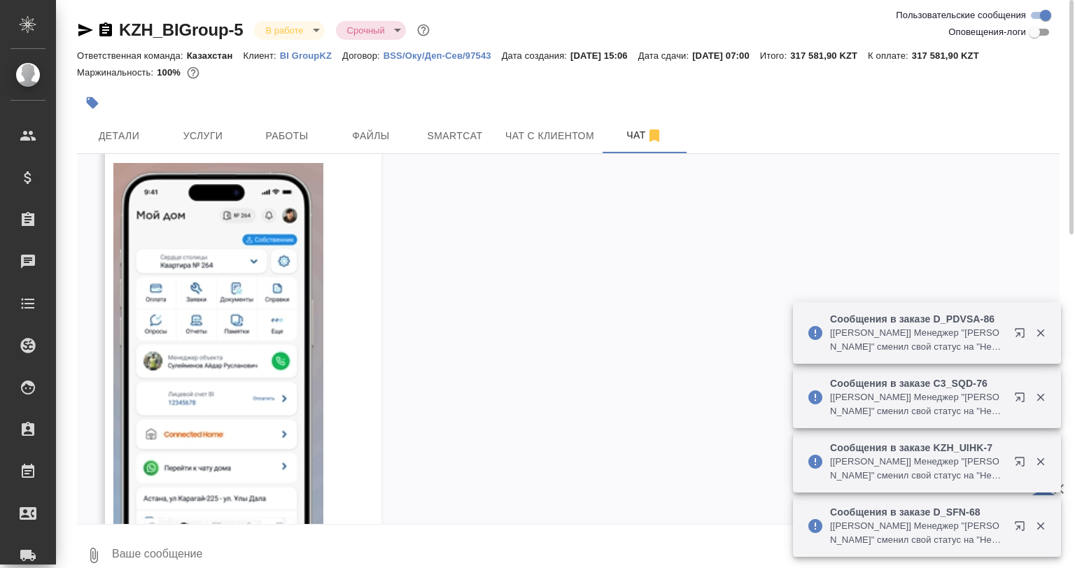
click at [247, 555] on textarea at bounding box center [585, 556] width 949 height 48
type textarea """
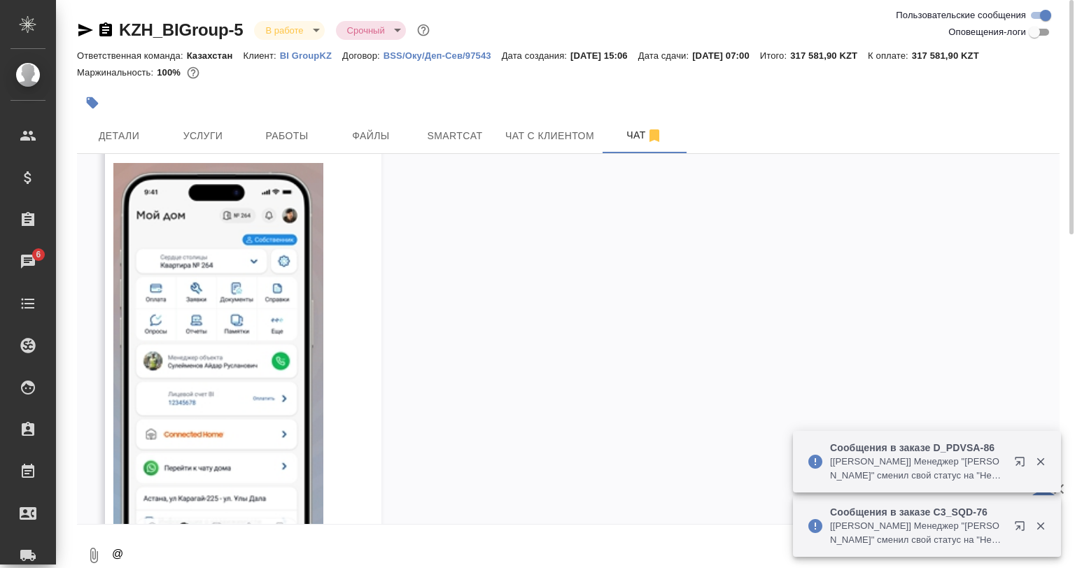
scroll to position [4, 0]
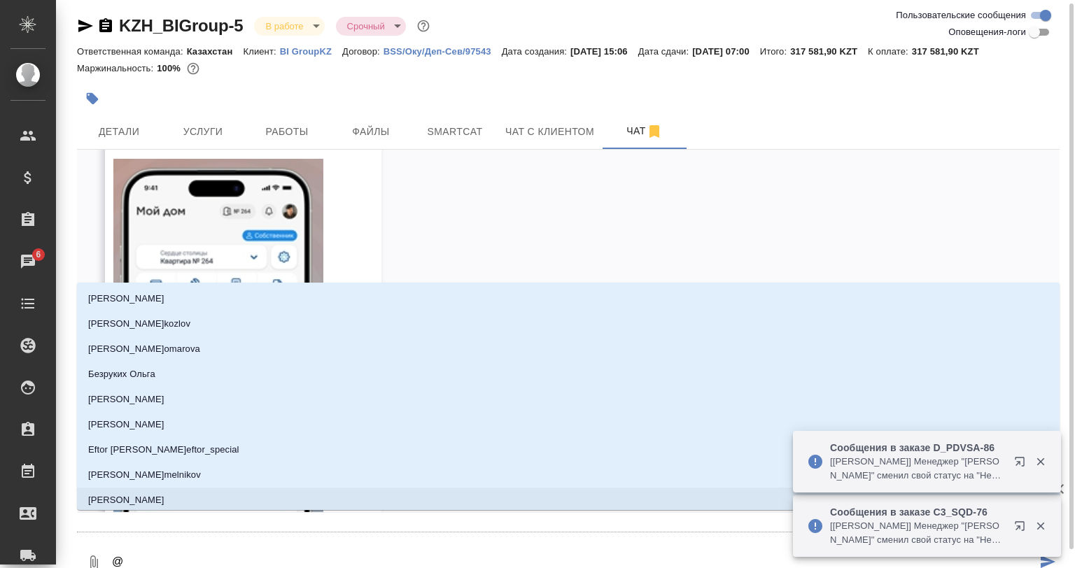
type textarea "@А"
type input "[PERSON_NAME]"
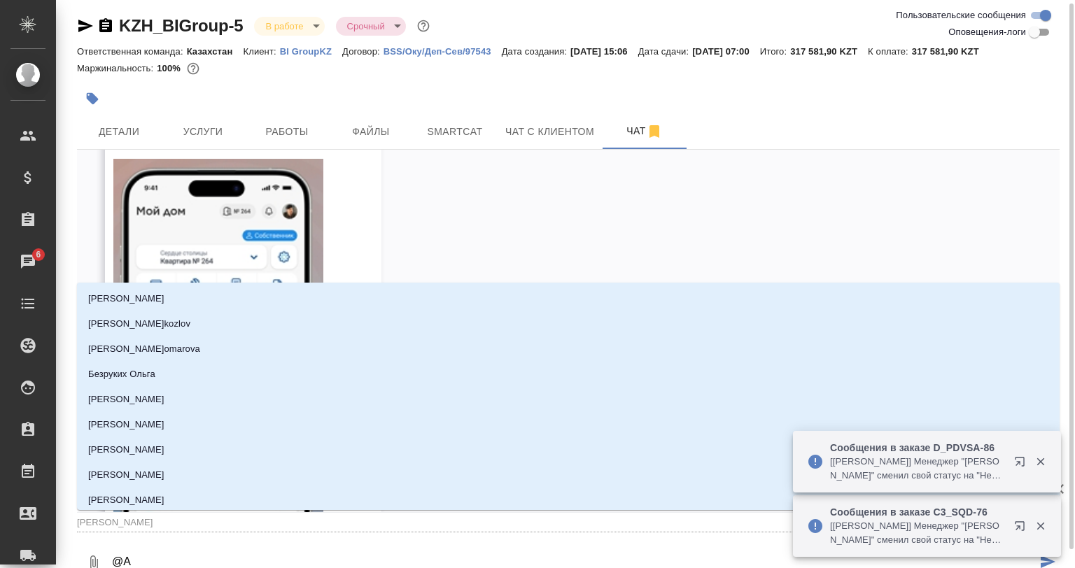
type textarea "@Ар"
type input "Ар"
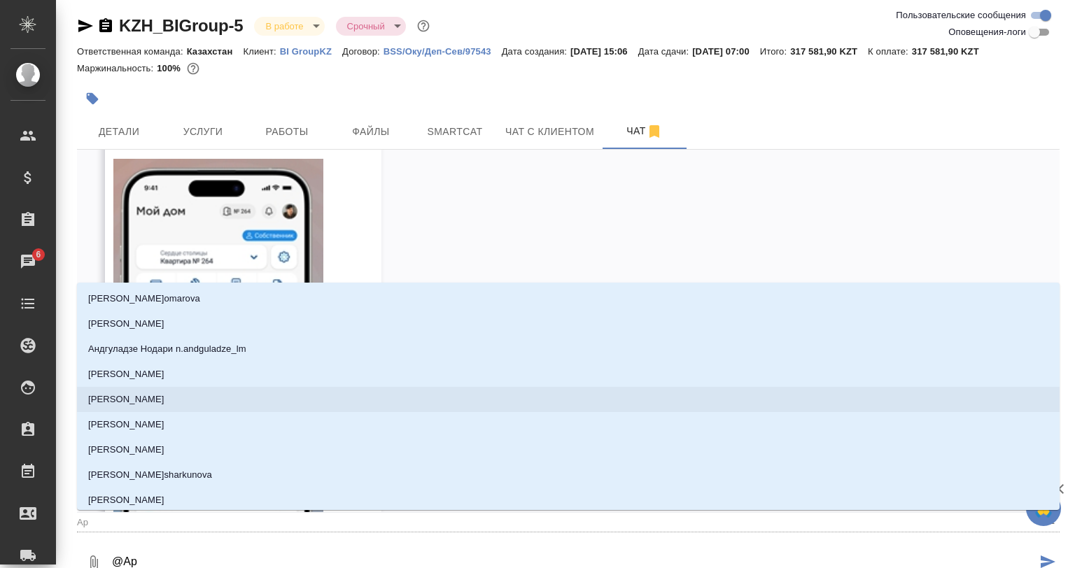
type textarea "@Арс"
type input "Арс"
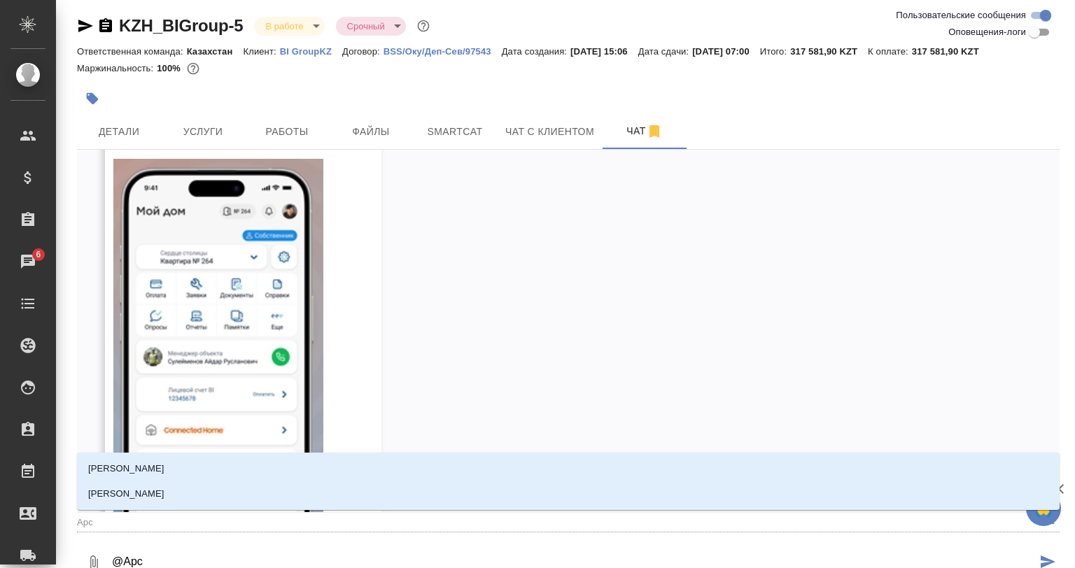
type textarea "@Арсе"
type input "Арсе"
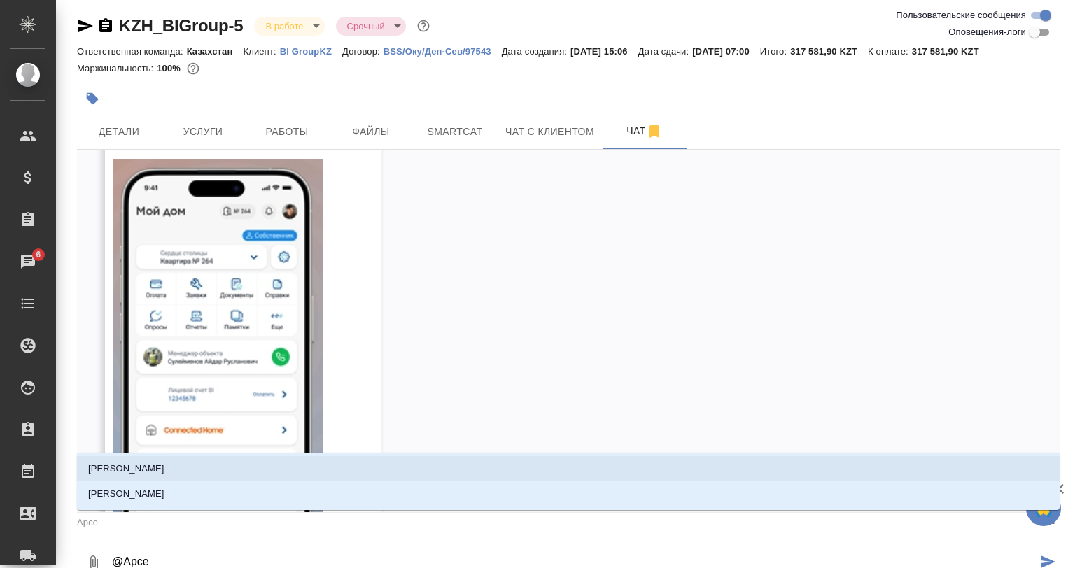
drag, startPoint x: 166, startPoint y: 465, endPoint x: 171, endPoint y: 476, distance: 11.6
click at [165, 465] on li "[PERSON_NAME]" at bounding box center [568, 468] width 983 height 25
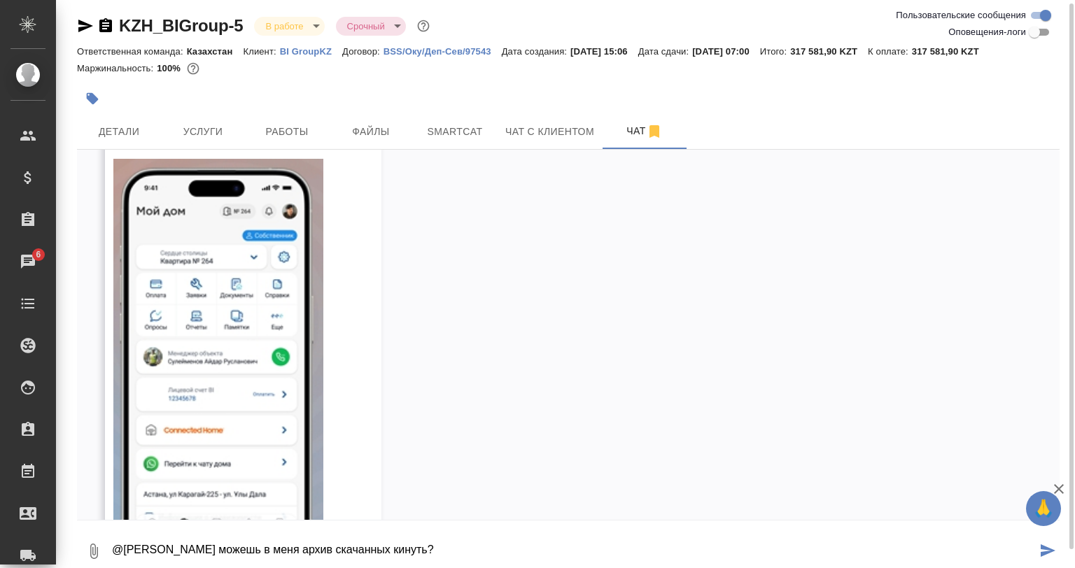
type textarea "@[PERSON_NAME] можешь в меня архив скачанных кинуть?"
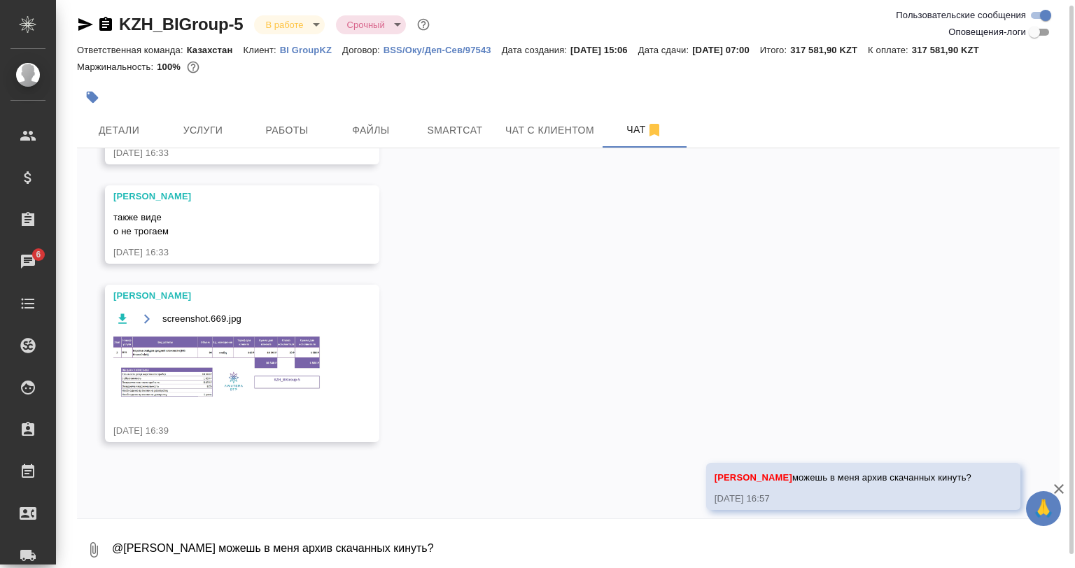
scroll to position [832, 0]
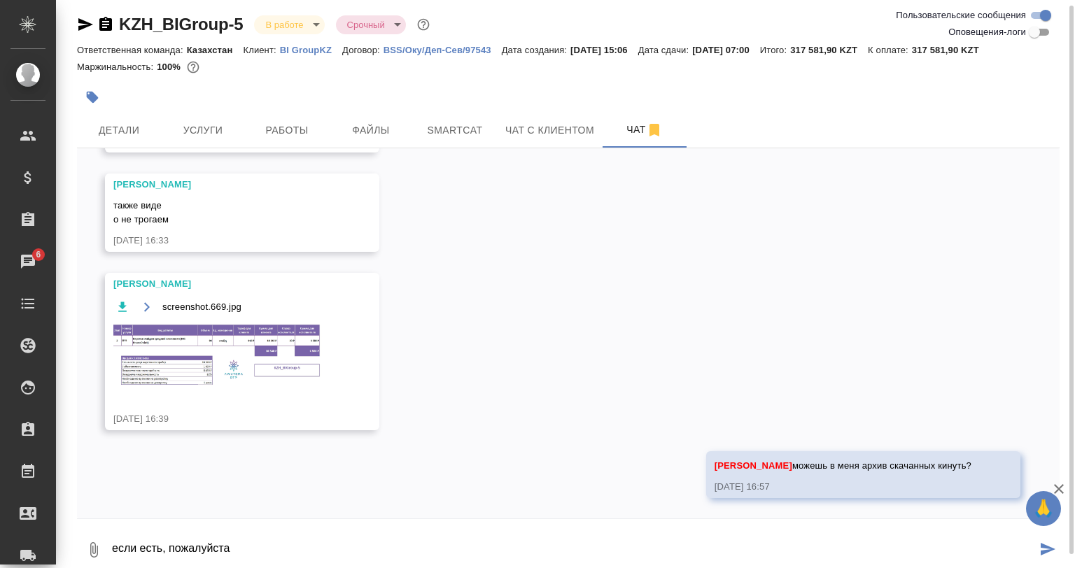
type textarea "если есть, пожалуйста"
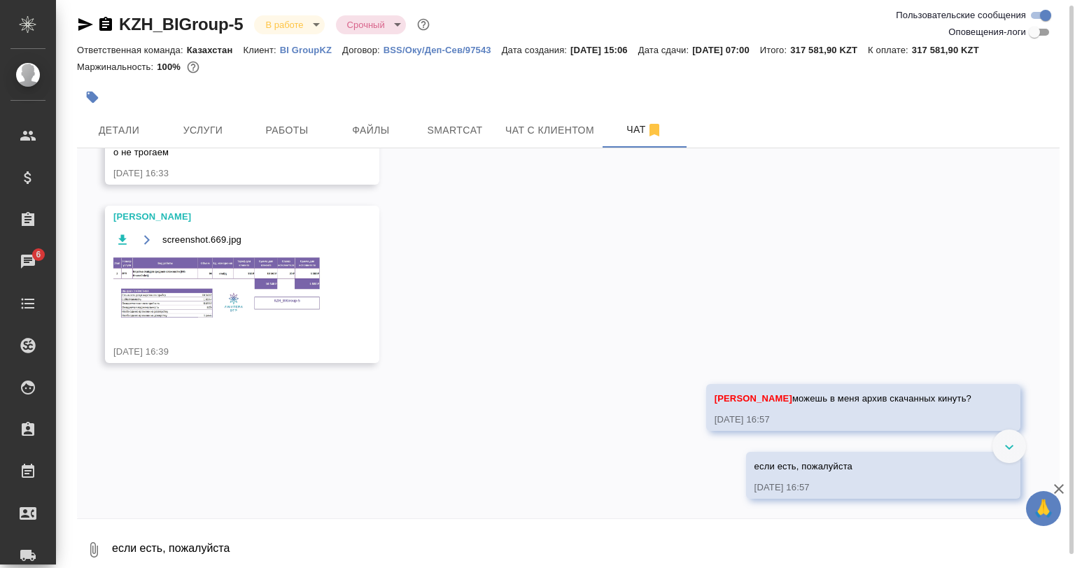
scroll to position [900, 0]
click at [274, 104] on div at bounding box center [404, 97] width 655 height 31
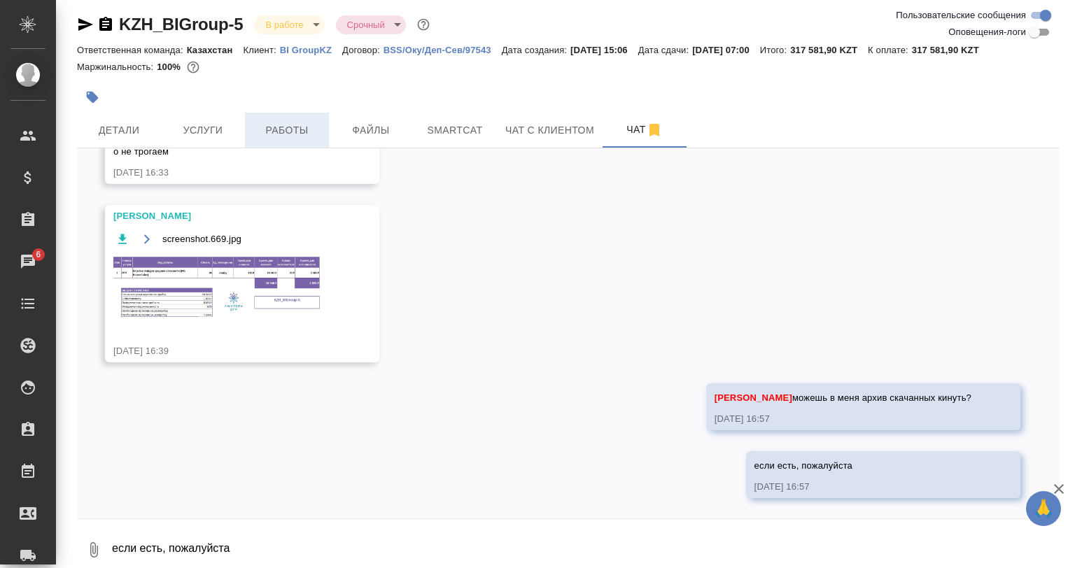
click at [289, 134] on span "Работы" at bounding box center [286, 130] width 67 height 17
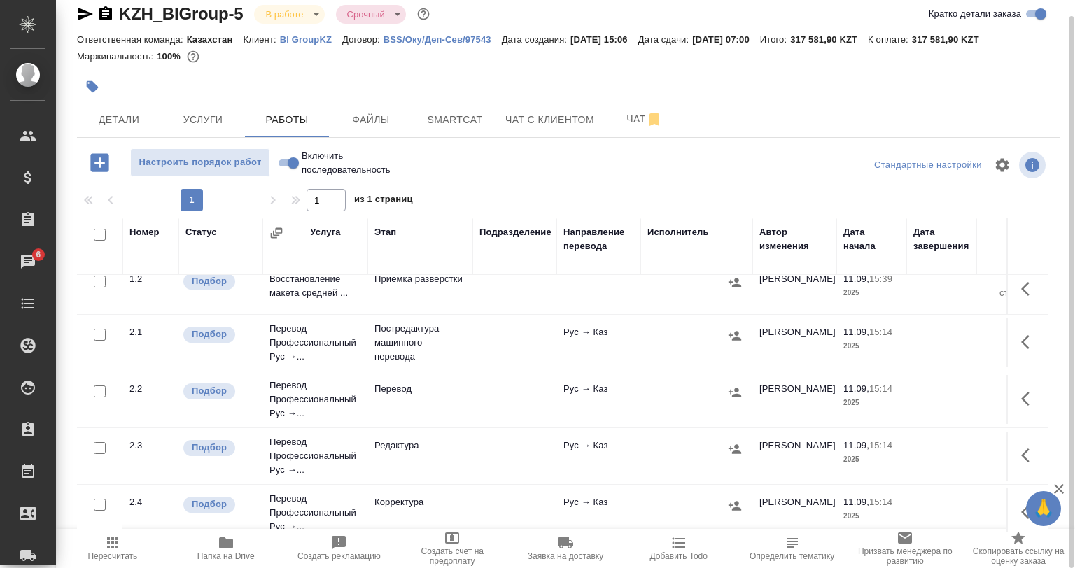
scroll to position [70, 0]
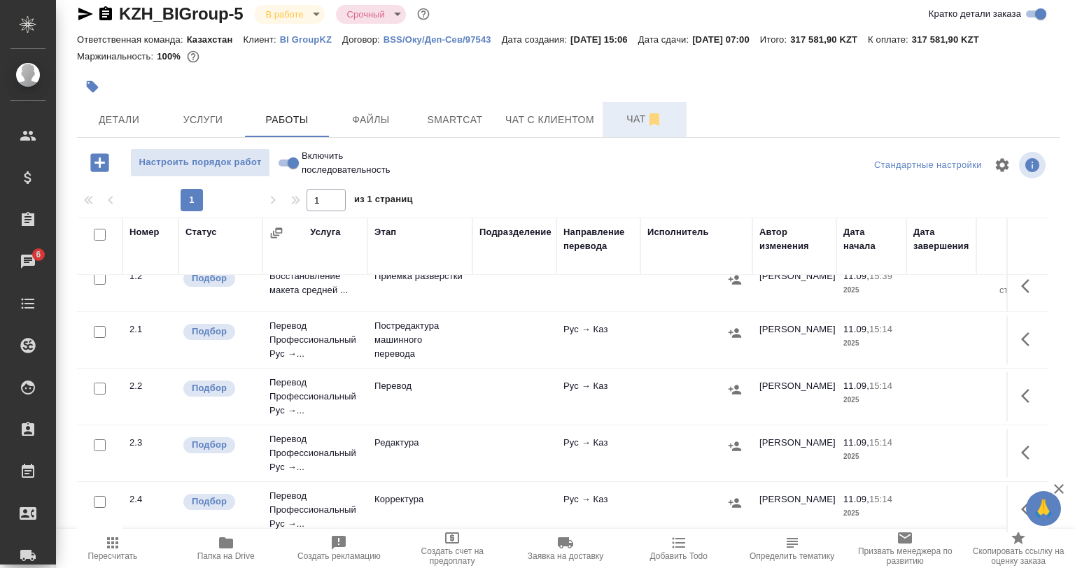
drag, startPoint x: 600, startPoint y: 115, endPoint x: 610, endPoint y: 118, distance: 10.0
click at [601, 115] on button "Чат с клиентом" at bounding box center [550, 119] width 106 height 35
click at [615, 118] on span "Чат" at bounding box center [644, 119] width 67 height 17
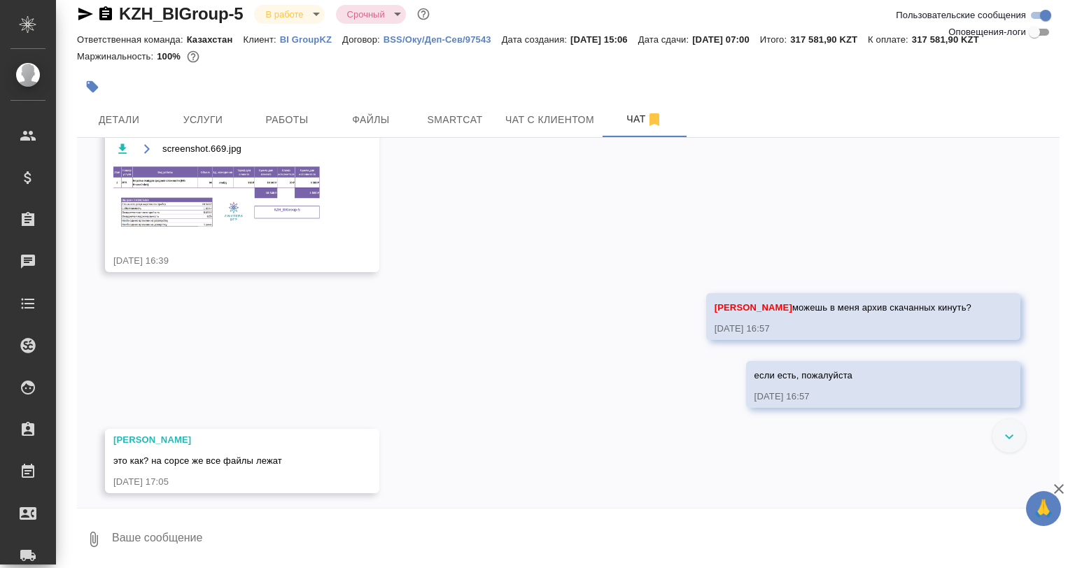
scroll to position [985, 0]
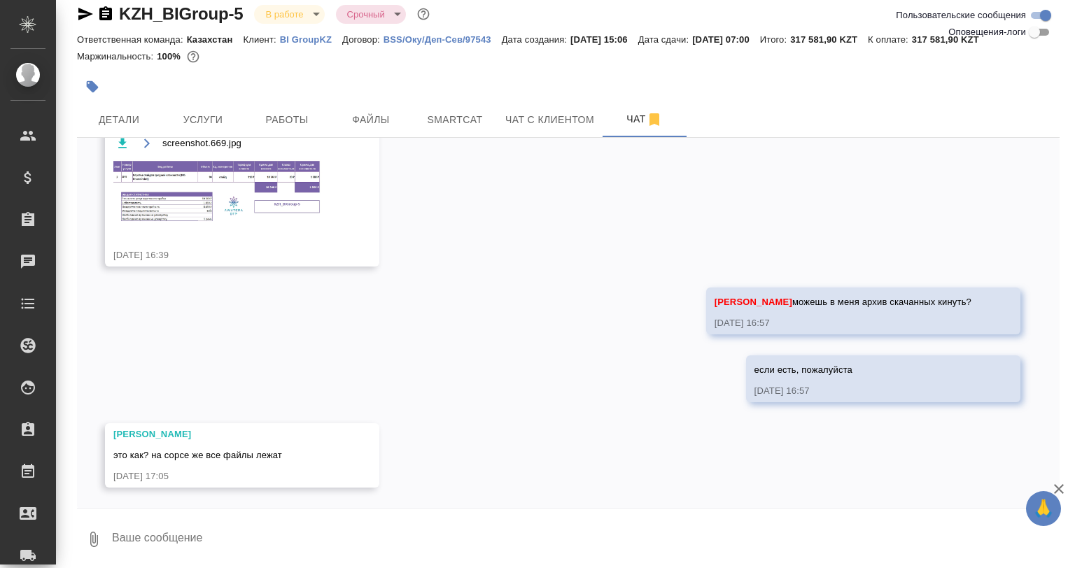
click at [306, 537] on textarea at bounding box center [585, 540] width 949 height 48
type textarea "с сорса ты ж скачивала для расчета?"
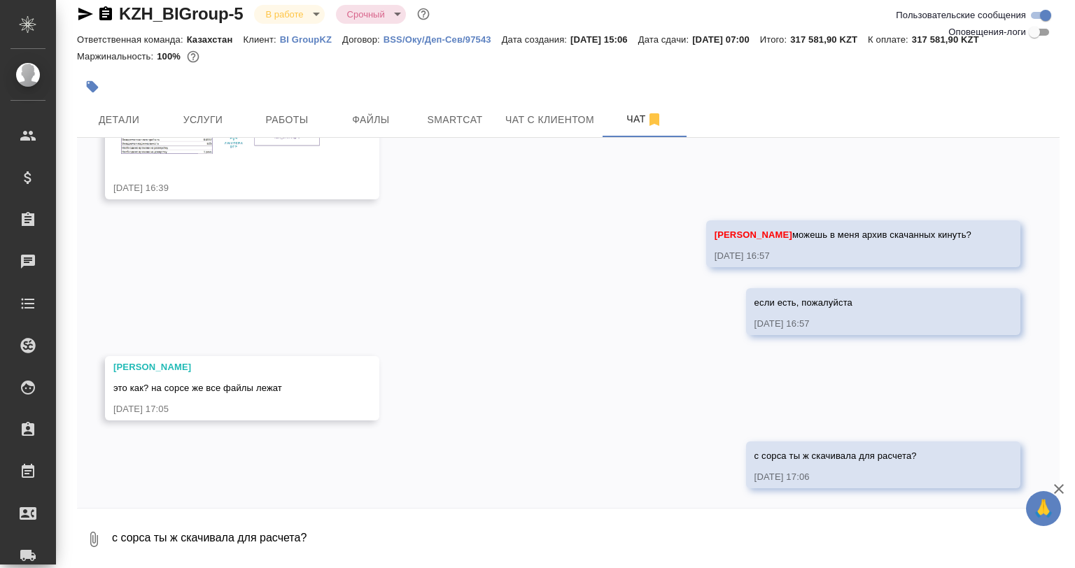
scroll to position [1053, 0]
type textarea "м"
click at [274, 540] on textarea at bounding box center [585, 540] width 949 height 48
type textarea "если нет, то не надо"
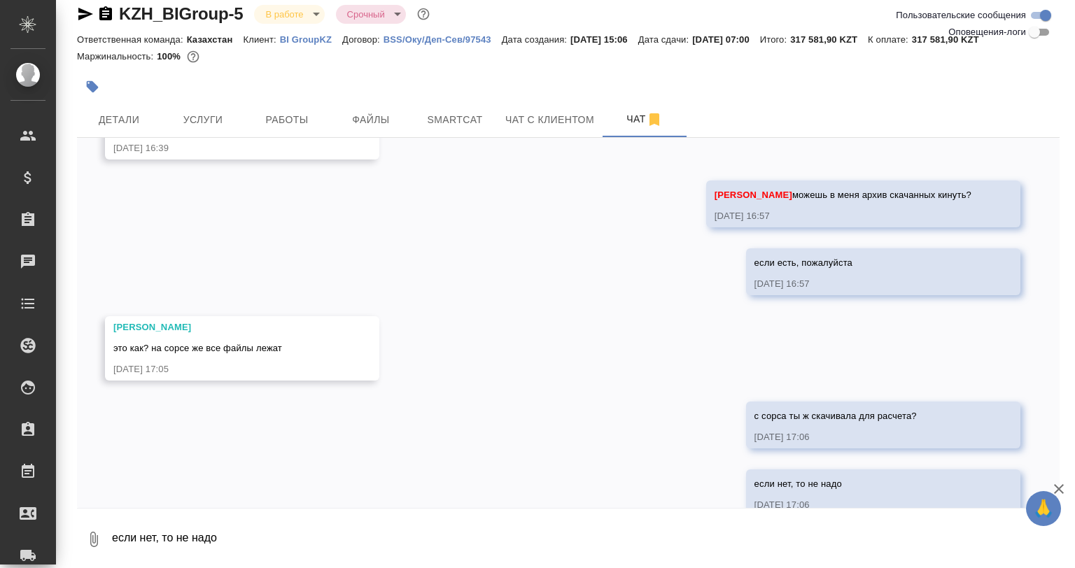
scroll to position [1121, 0]
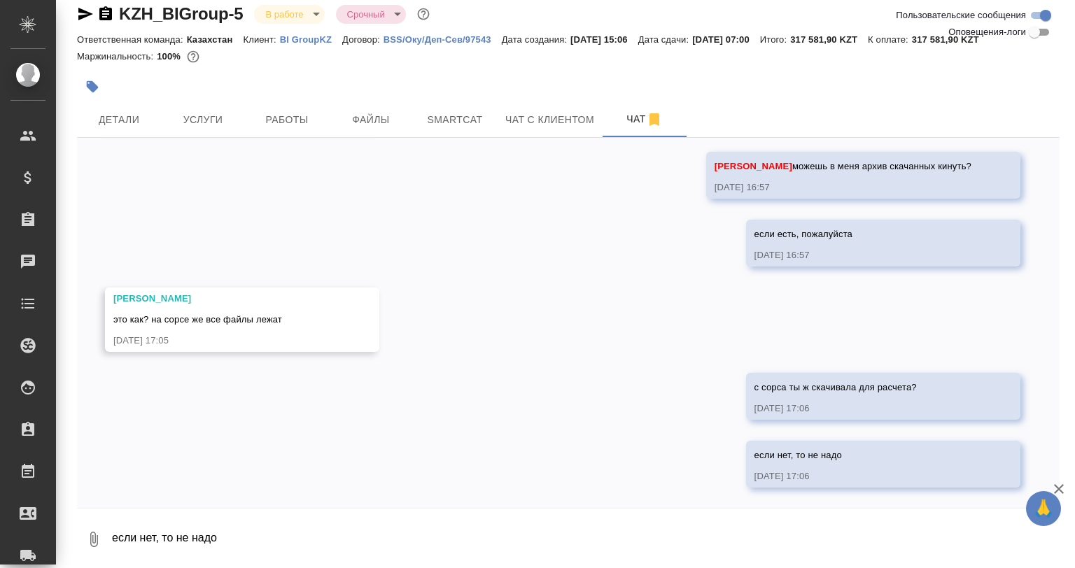
click at [487, 238] on div "11.09, [DATE][PERSON_NAME] [PERSON_NAME] ждем срочно [DATE] 15:48 [PERSON_NAME]…" at bounding box center [568, 323] width 983 height 370
click at [274, 530] on textarea "если нет, то не надо" at bounding box center [585, 540] width 949 height 48
type textarea "мне просто исполу показать для ускорения"
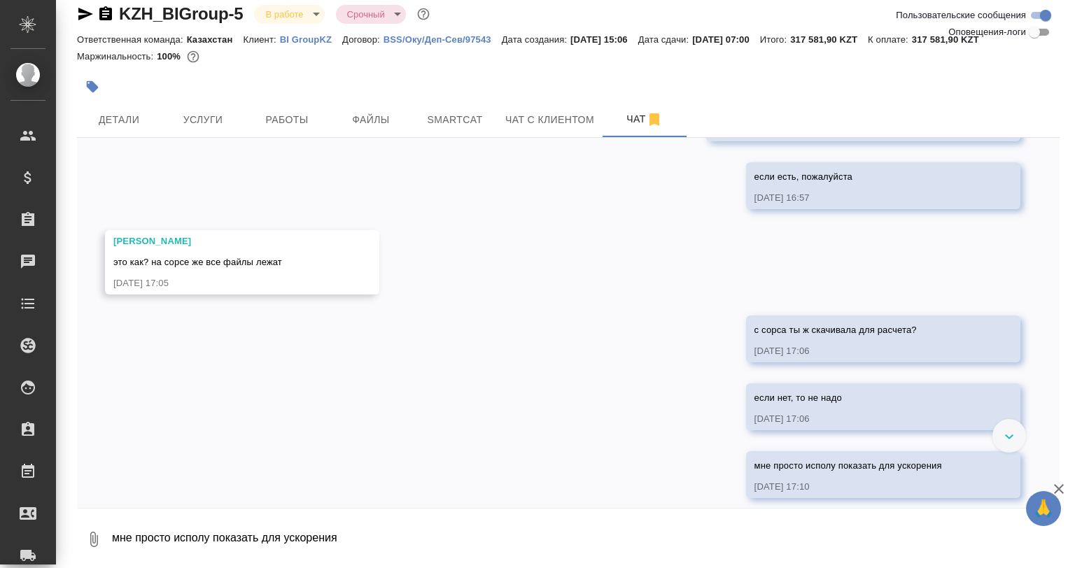
scroll to position [1189, 0]
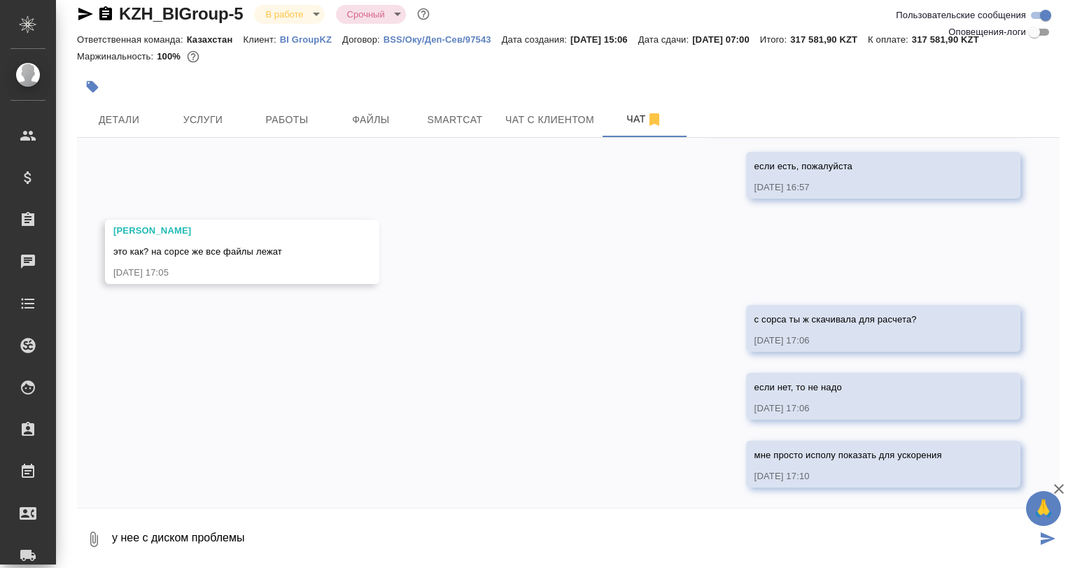
type textarea "у нее с диском проблемы"
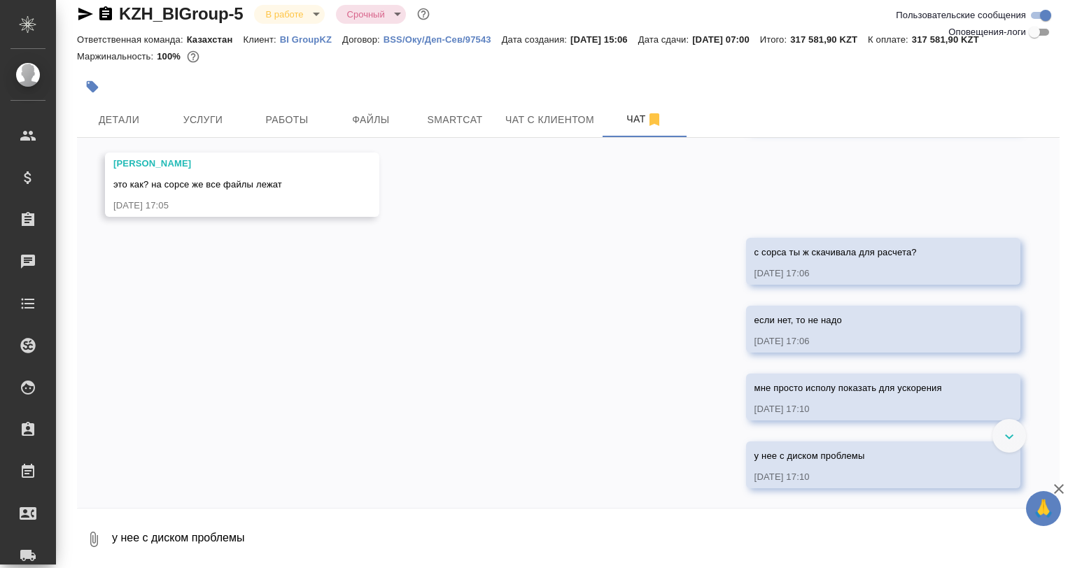
scroll to position [1257, 0]
click at [481, 115] on span "Smartcat" at bounding box center [454, 119] width 67 height 17
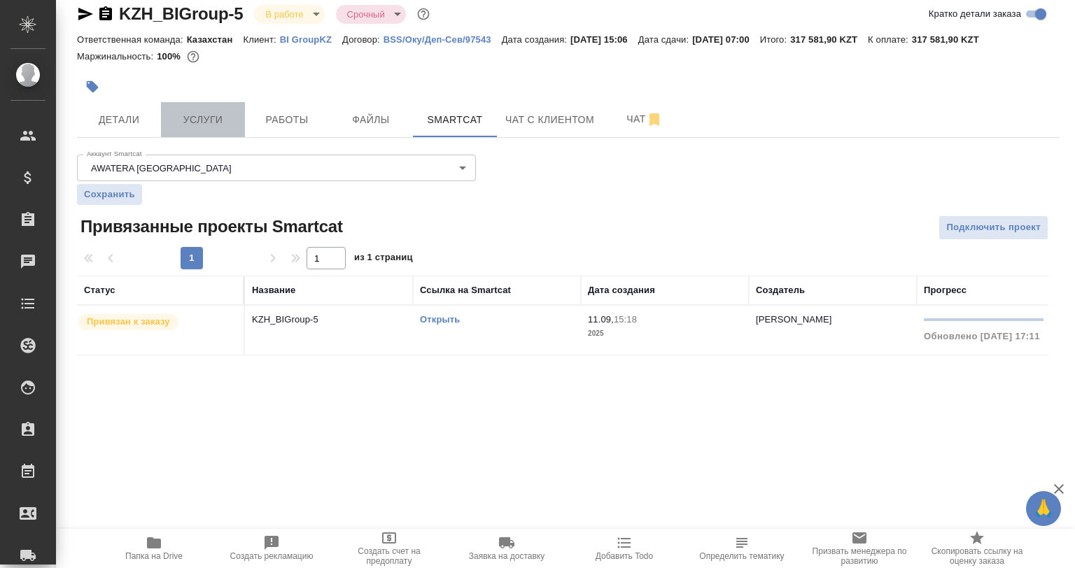
click at [204, 125] on span "Услуги" at bounding box center [202, 119] width 67 height 17
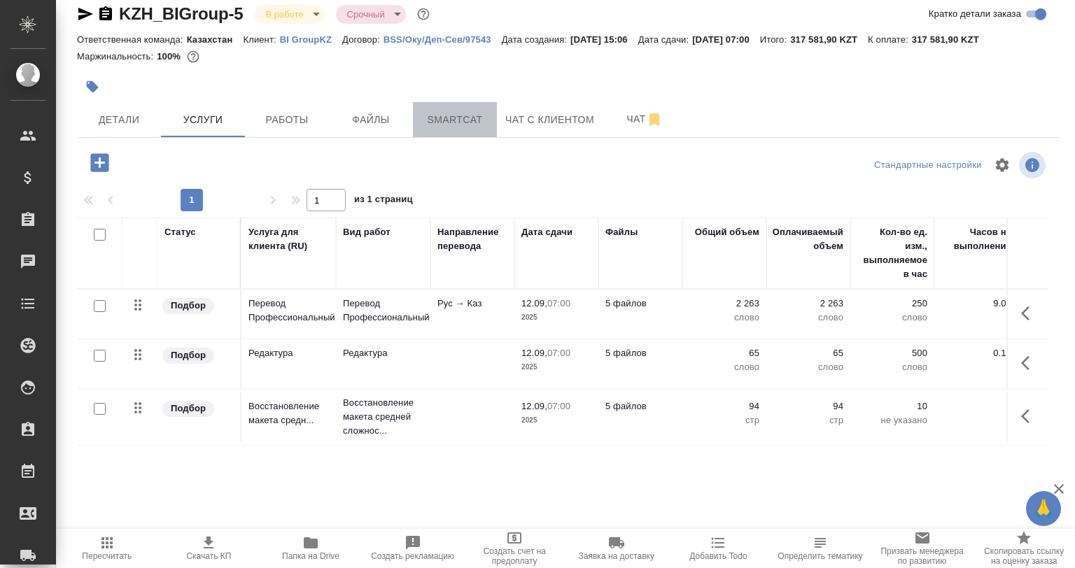
click at [424, 124] on span "Smartcat" at bounding box center [454, 119] width 67 height 17
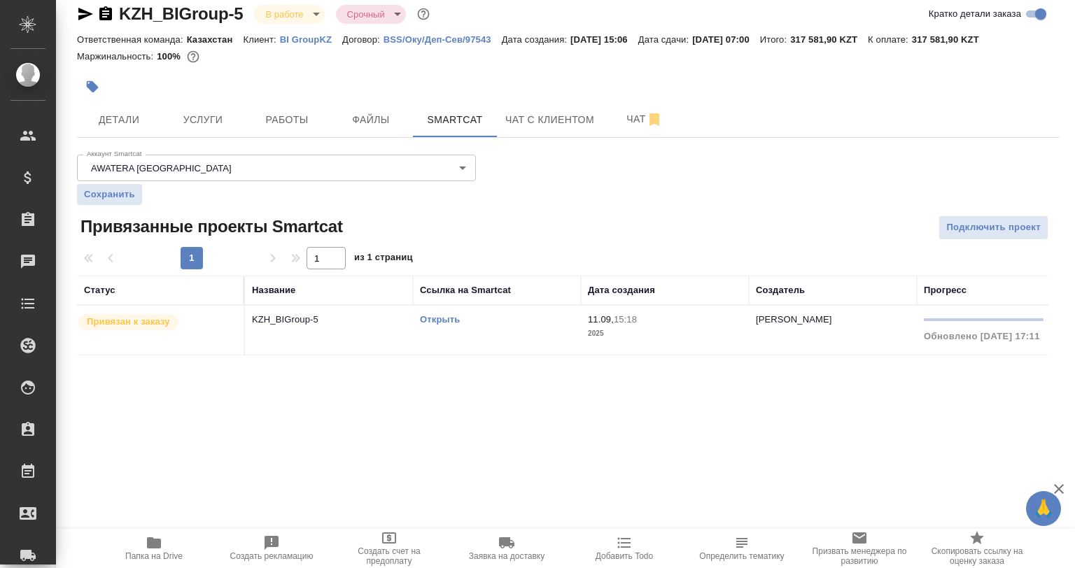
click at [378, 339] on td "KZH_BIGroup-5" at bounding box center [329, 330] width 168 height 49
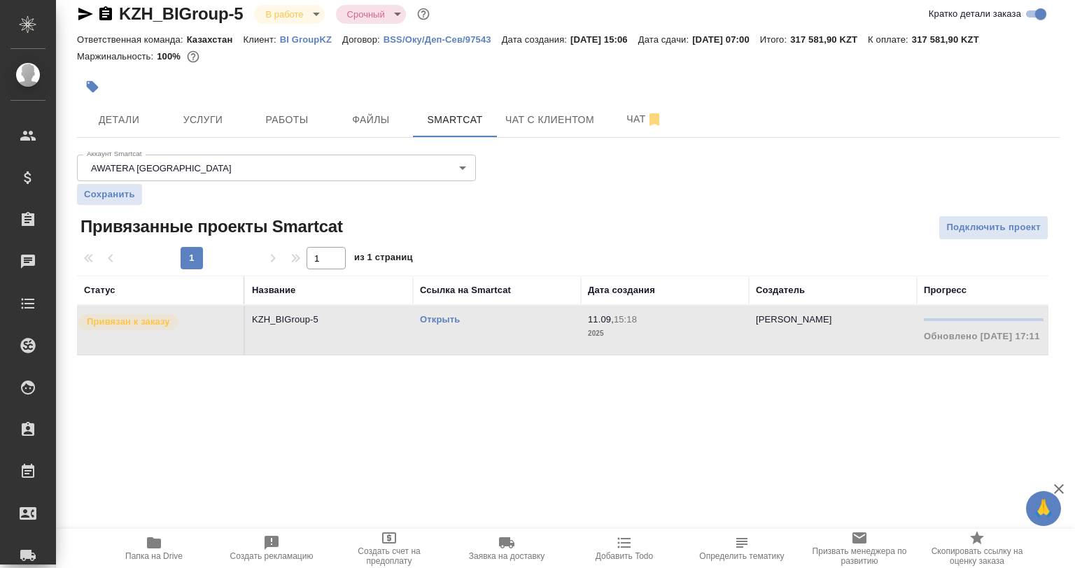
click at [378, 339] on td "KZH_BIGroup-5" at bounding box center [329, 330] width 168 height 49
click at [291, 106] on button "Работы" at bounding box center [287, 119] width 84 height 35
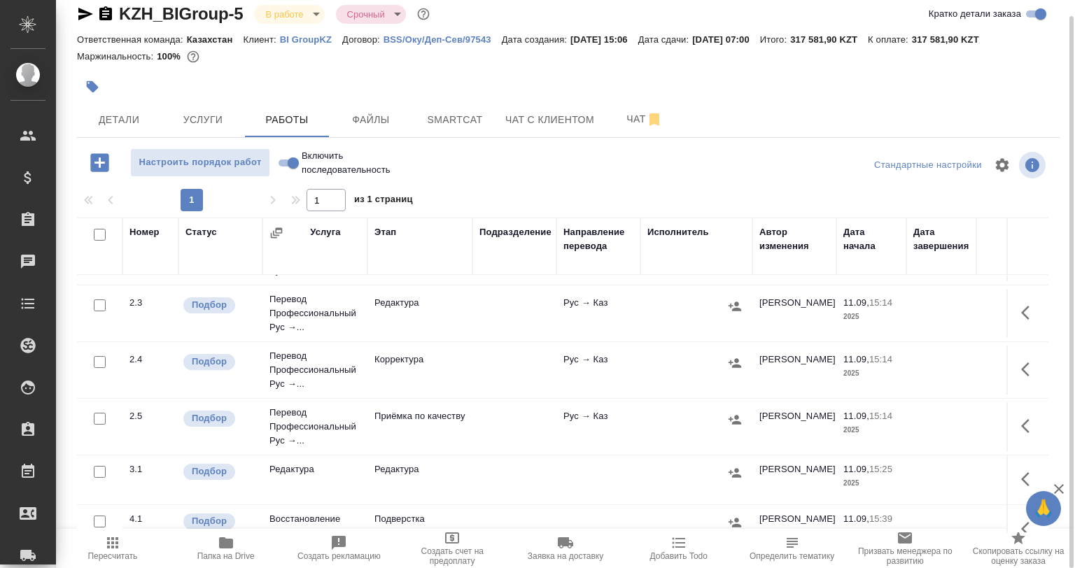
click at [442, 190] on div "1 1 из 1 страниц" at bounding box center [568, 200] width 983 height 22
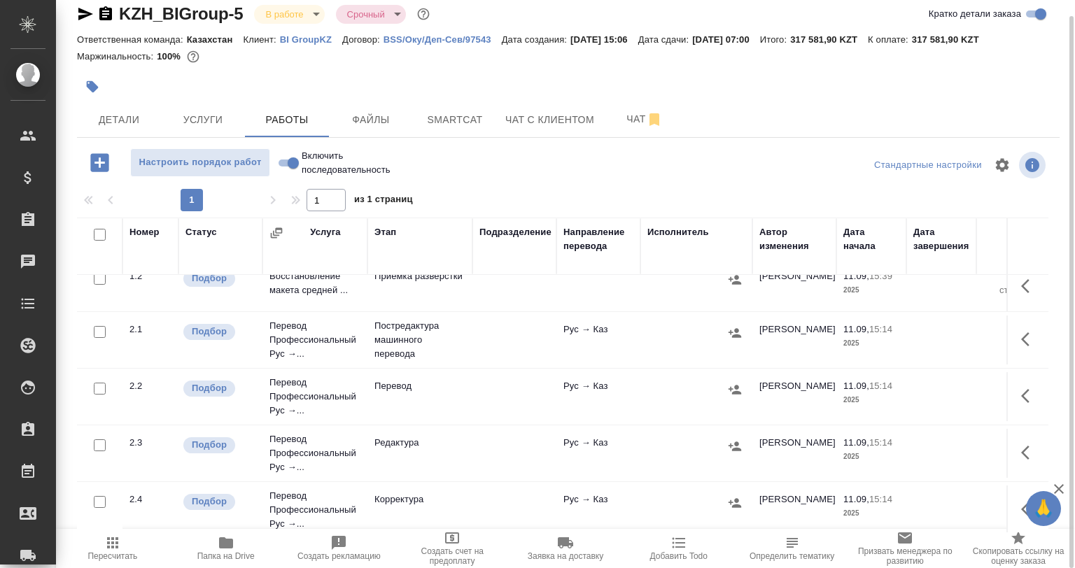
click at [1013, 451] on button "button" at bounding box center [1030, 453] width 34 height 34
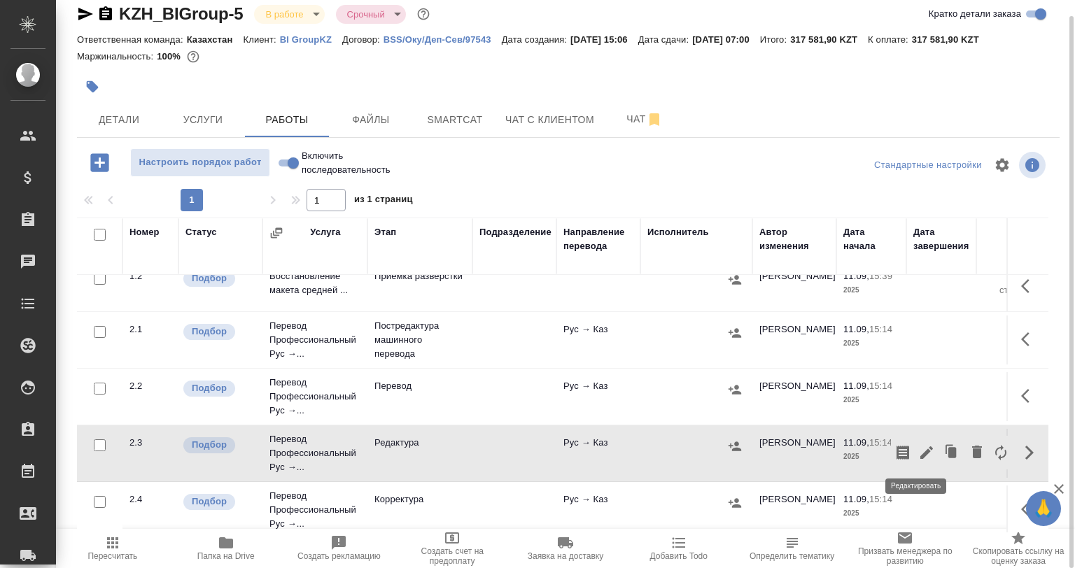
click at [921, 453] on icon "button" at bounding box center [926, 452] width 17 height 17
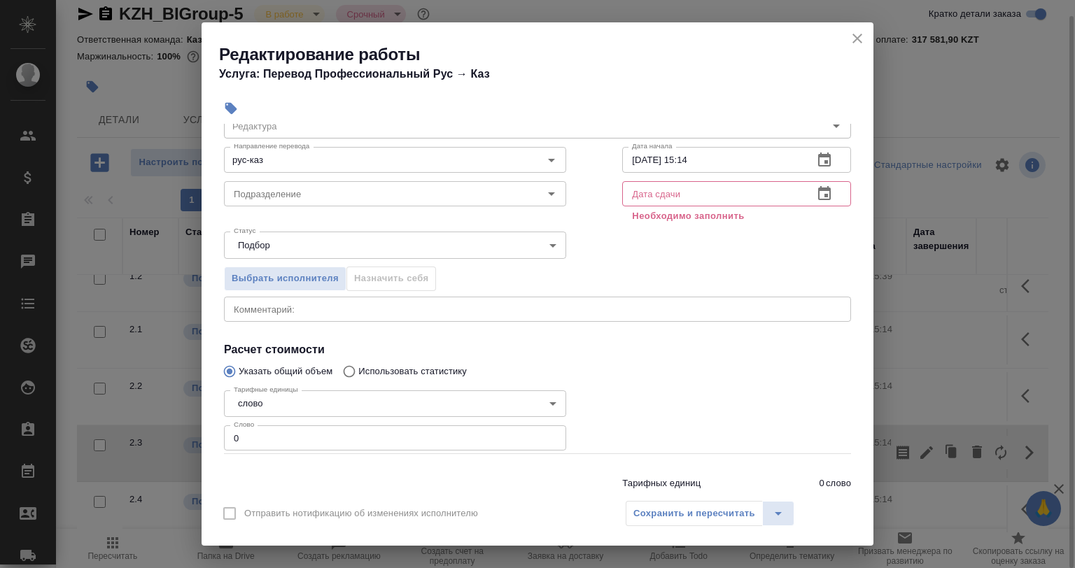
scroll to position [107, 0]
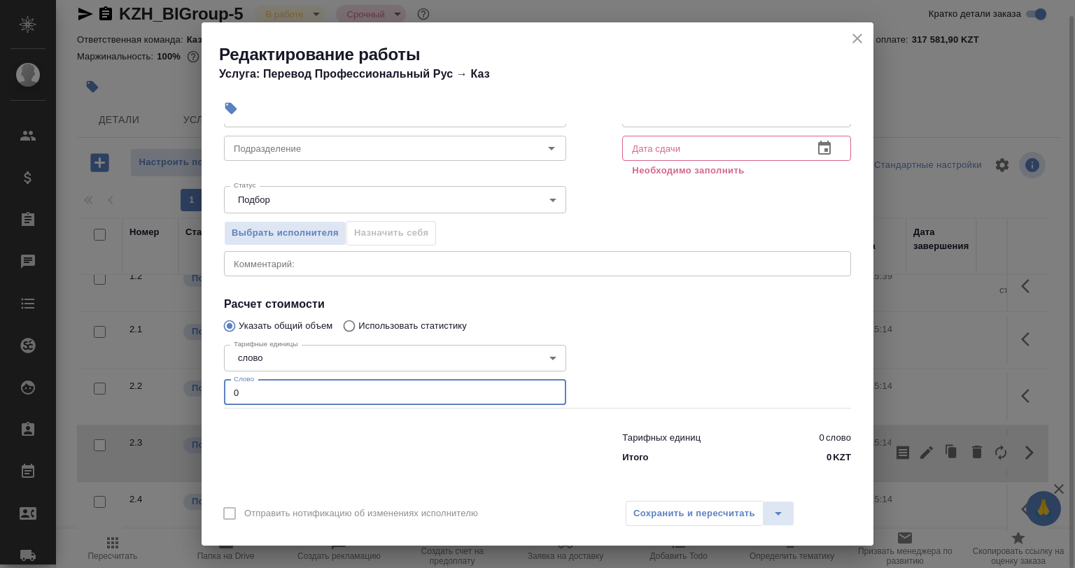
drag, startPoint x: 260, startPoint y: 397, endPoint x: 168, endPoint y: 406, distance: 92.8
click at [168, 406] on div "Редактирование работы Услуга: Перевод Профессиональный Рус → Каз Параметры Файл…" at bounding box center [537, 284] width 1075 height 568
type input "91"
click at [280, 253] on div "x Комментарий:" at bounding box center [537, 263] width 627 height 25
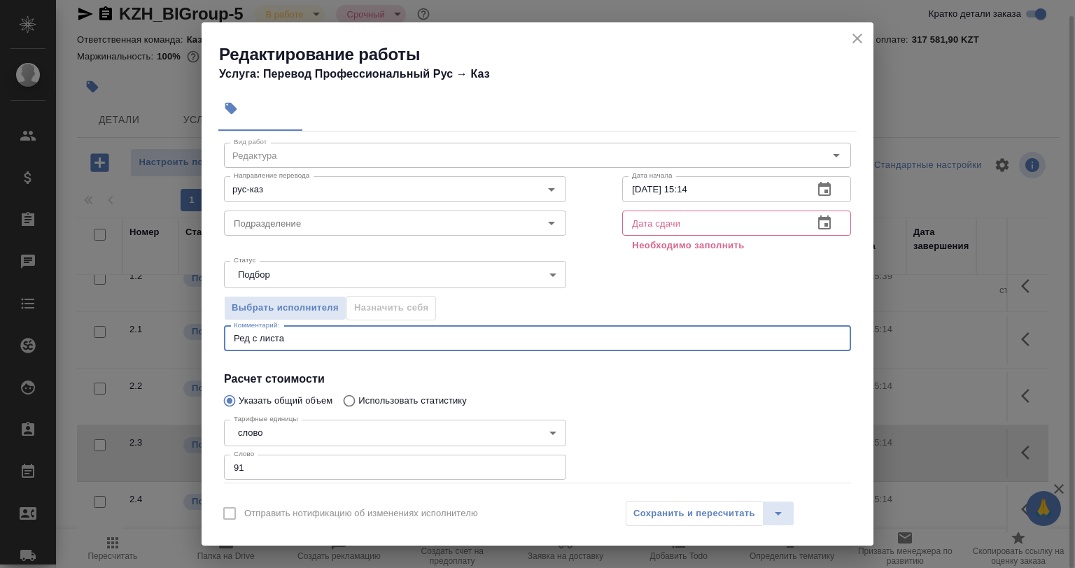
scroll to position [0, 0]
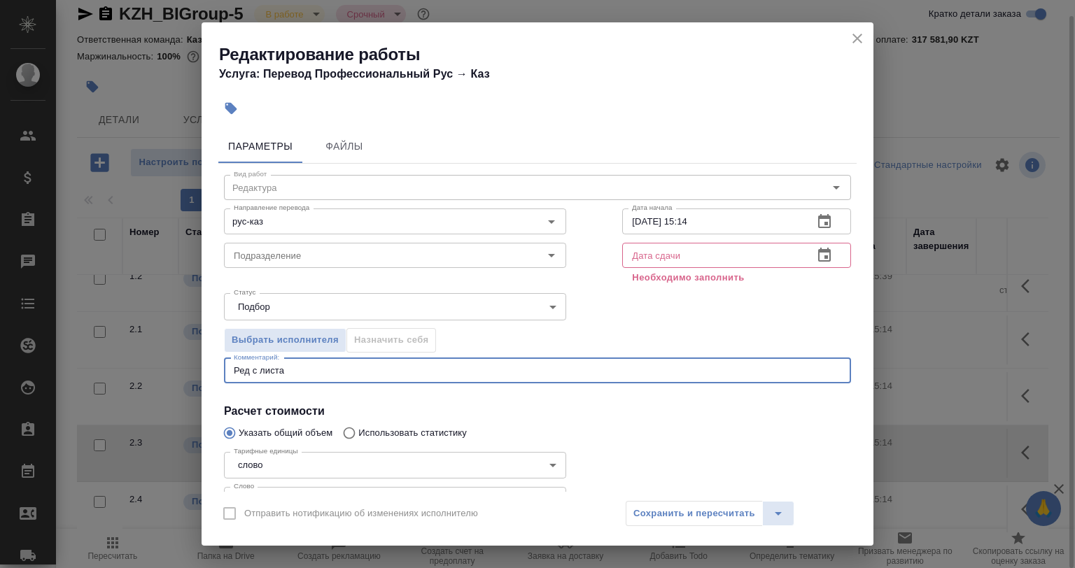
type textarea "Ред с листа"
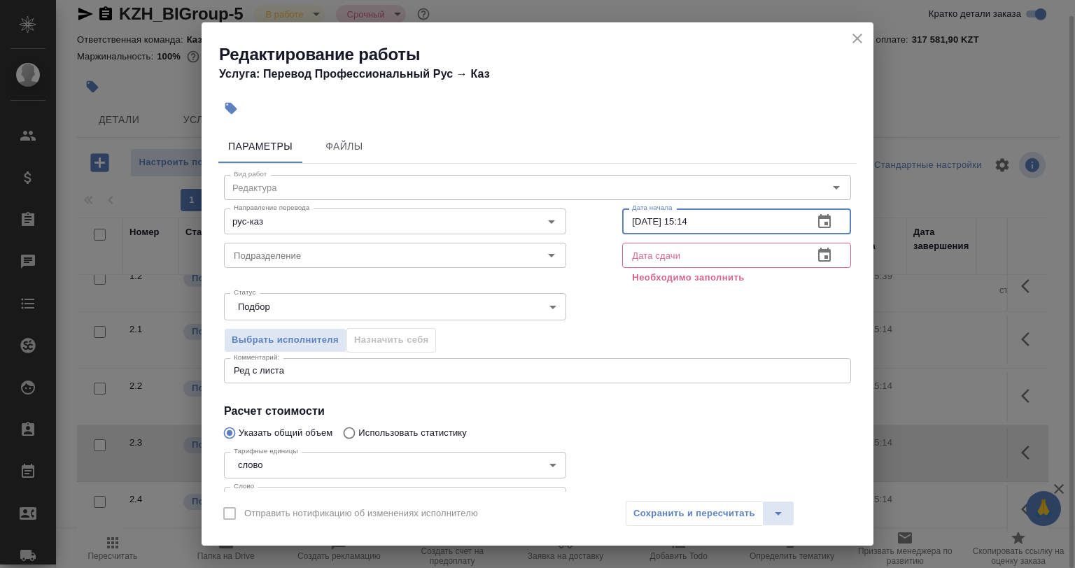
drag, startPoint x: 691, startPoint y: 228, endPoint x: 675, endPoint y: 220, distance: 17.5
click at [675, 220] on input "11.09.2025 15:14" at bounding box center [712, 221] width 180 height 25
type input "11.09.2025 17:26"
click at [647, 249] on input "text" at bounding box center [712, 255] width 180 height 25
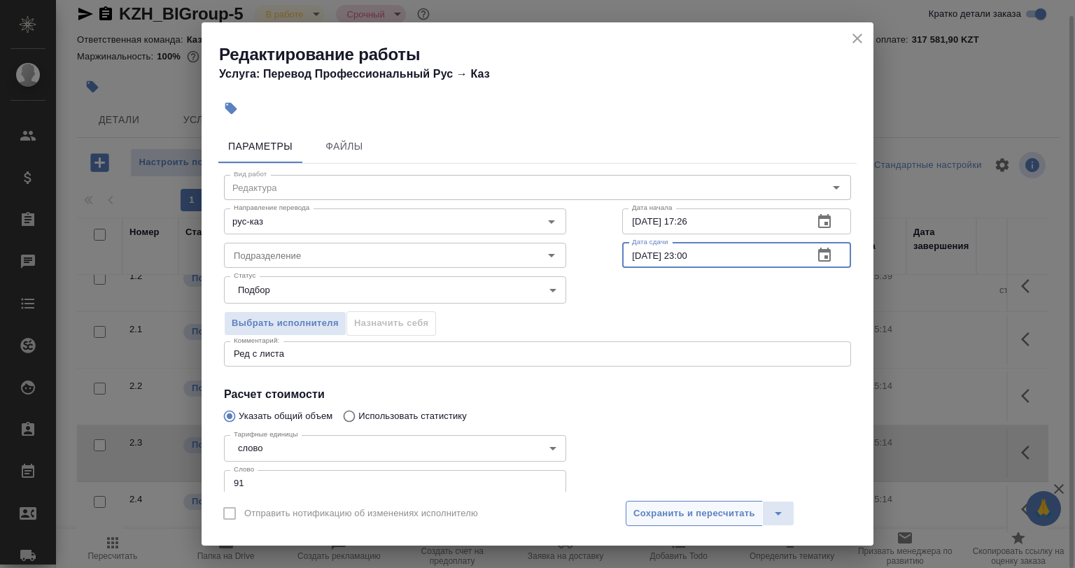
type input "11.09.2025 23:00"
click at [675, 521] on button "Сохранить и пересчитать" at bounding box center [694, 513] width 137 height 25
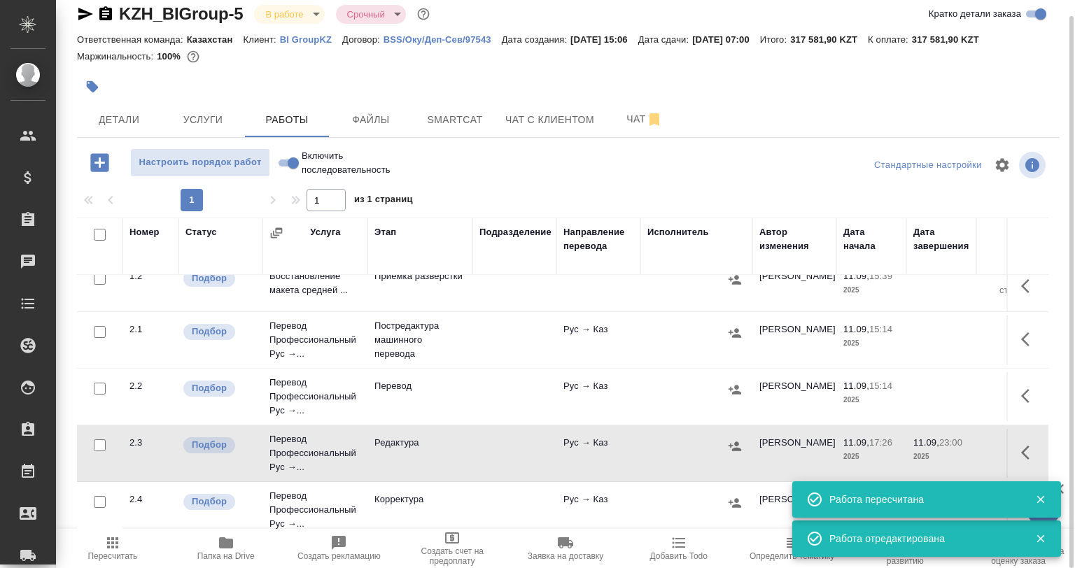
click at [261, 563] on button "Папка на Drive" at bounding box center [225, 548] width 113 height 39
click at [1025, 448] on icon "button" at bounding box center [1029, 452] width 17 height 17
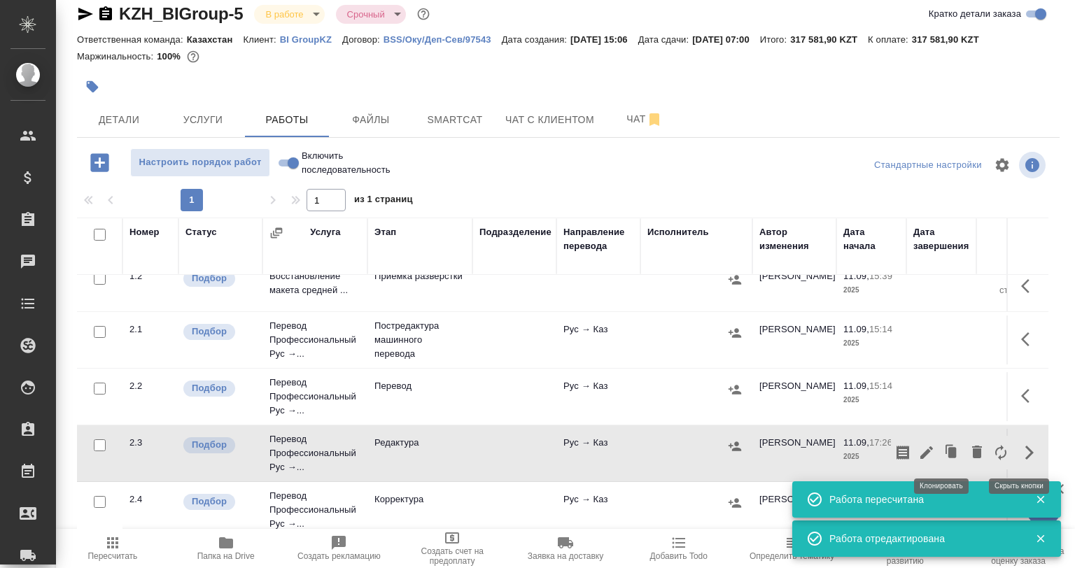
click at [923, 458] on button "button" at bounding box center [927, 453] width 24 height 34
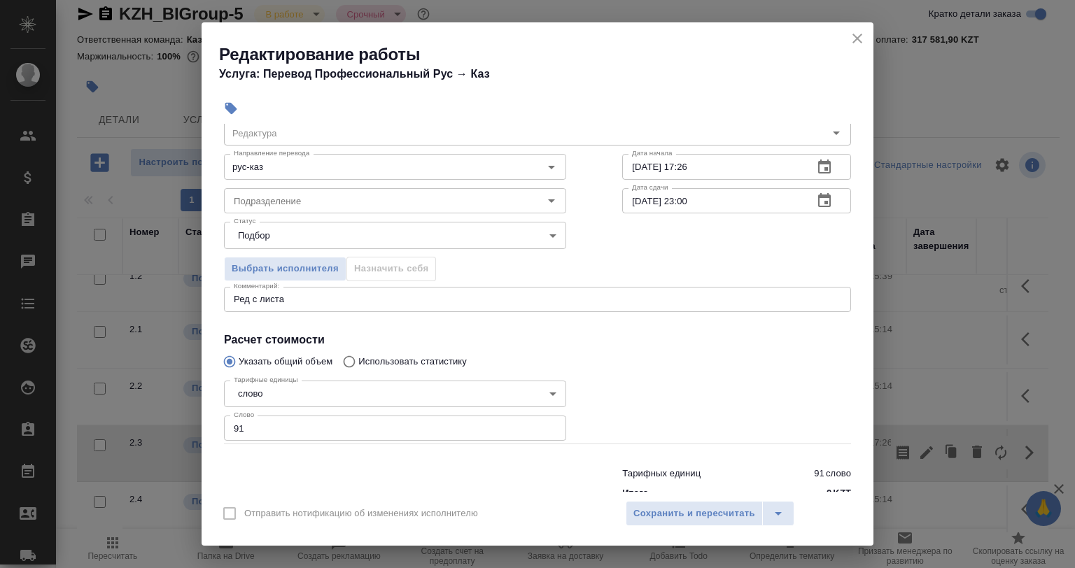
scroll to position [90, 0]
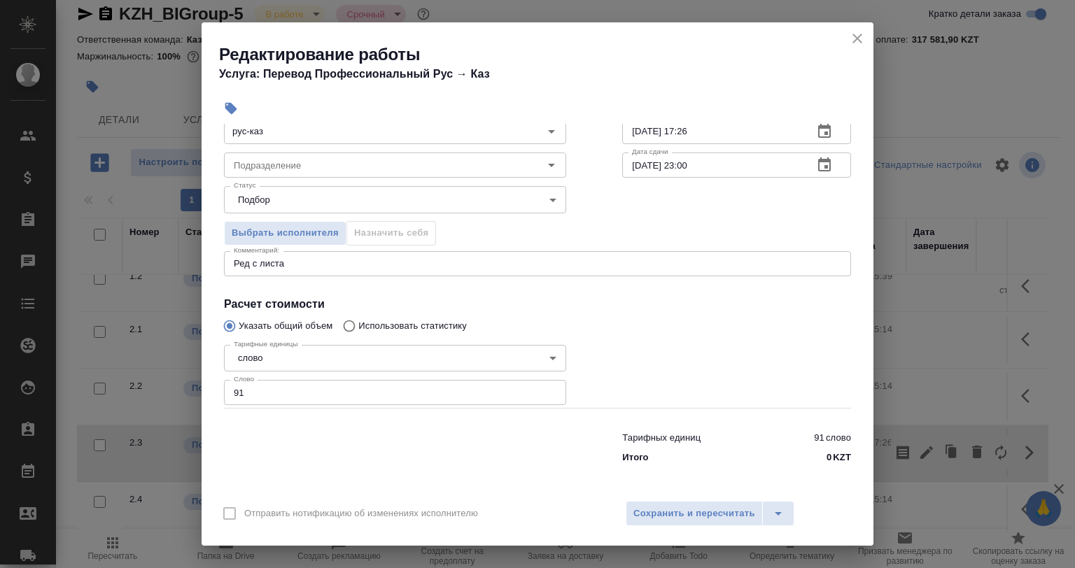
click at [320, 270] on div "Ред с листа x Комментарий:" at bounding box center [537, 263] width 627 height 25
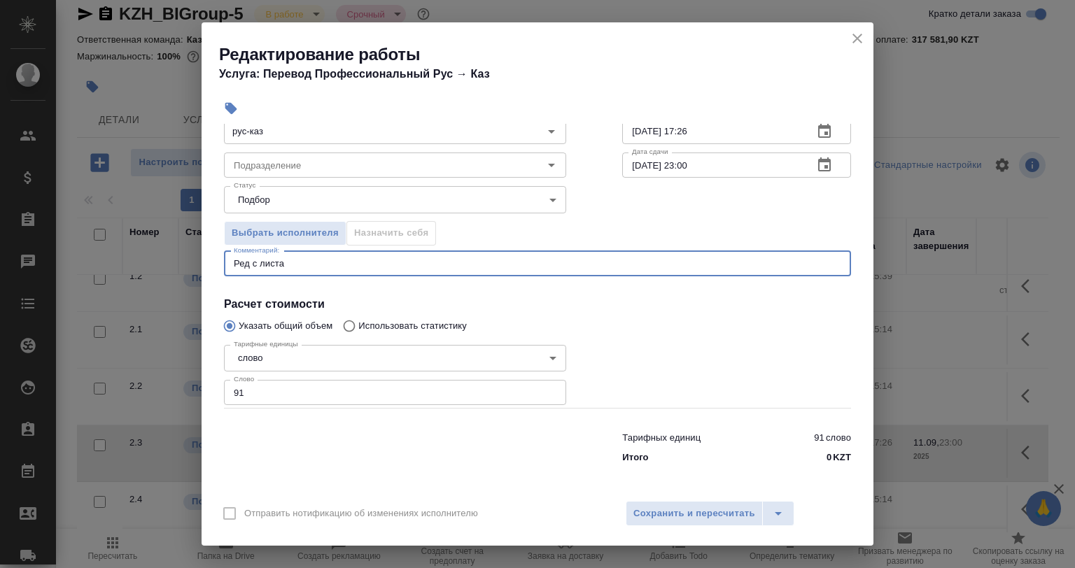
click at [324, 258] on textarea "Ред с листа" at bounding box center [537, 263] width 607 height 10
paste textarea "https://drive.awatera.com/s/fxzSs3fYiKB7g9R"
type textarea "Ред с листа, файл - https://drive.awatera.com/s/fxzSs3fYiKB7g9R"
drag, startPoint x: 689, startPoint y: 514, endPoint x: 680, endPoint y: 510, distance: 10.7
click at [688, 514] on span "Сохранить и пересчитать" at bounding box center [694, 514] width 122 height 16
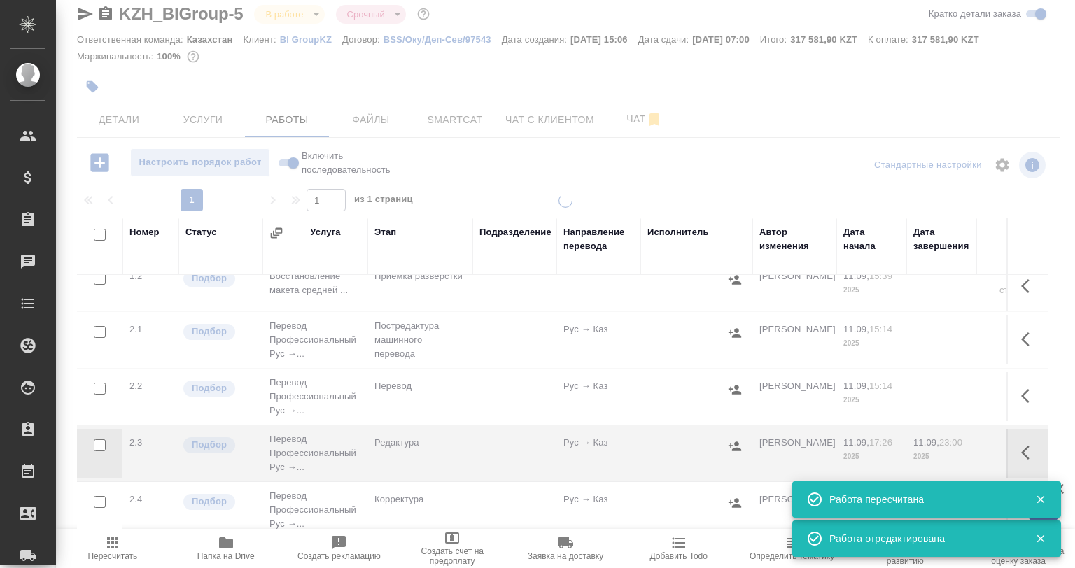
click at [118, 118] on span "Детали" at bounding box center [118, 119] width 67 height 17
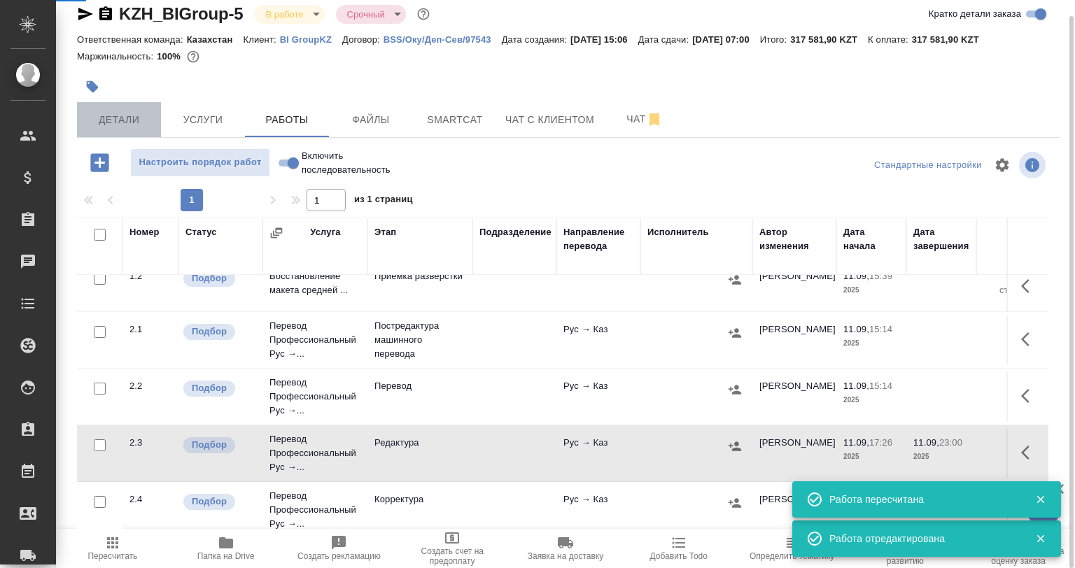
click at [119, 118] on span "Детали" at bounding box center [118, 119] width 67 height 17
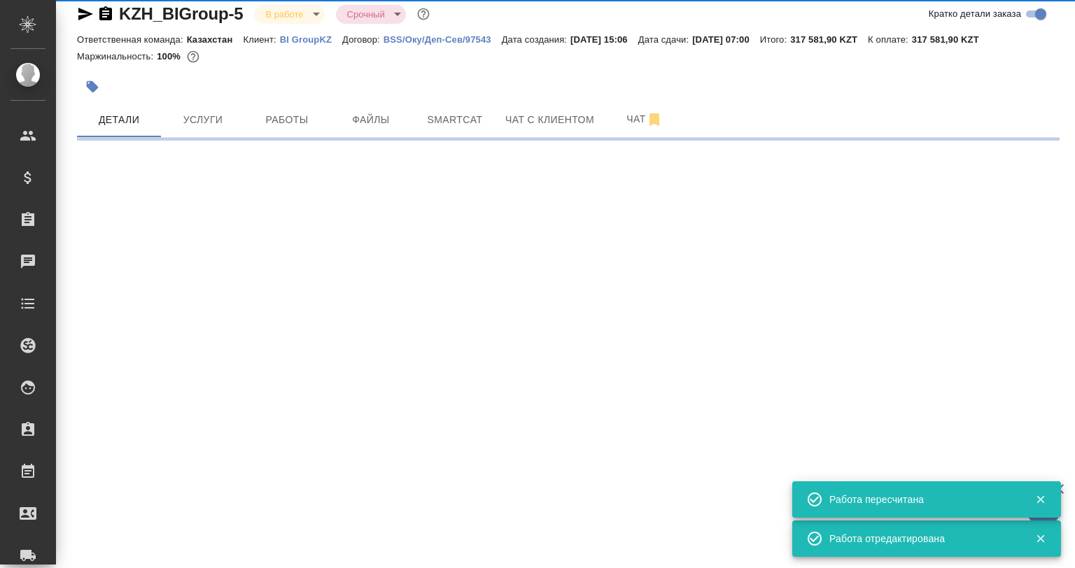
select select "RU"
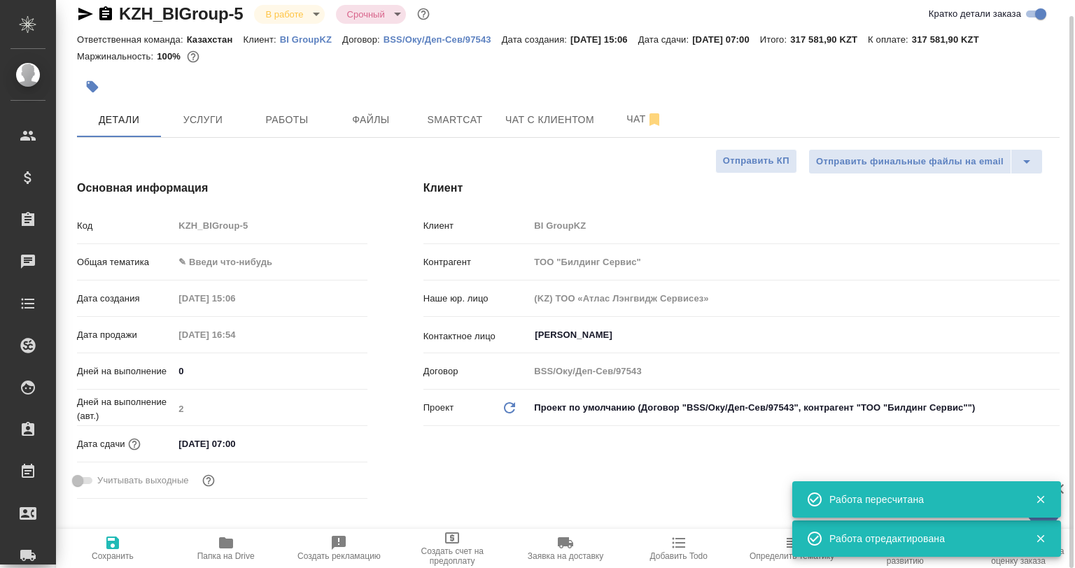
type textarea "x"
click at [216, 255] on body "🙏 .cls-1 fill:#fff; AWATERA Babkina Anastasiya Клиенты Спецификации Заказы 0 Ча…" at bounding box center [537, 284] width 1075 height 568
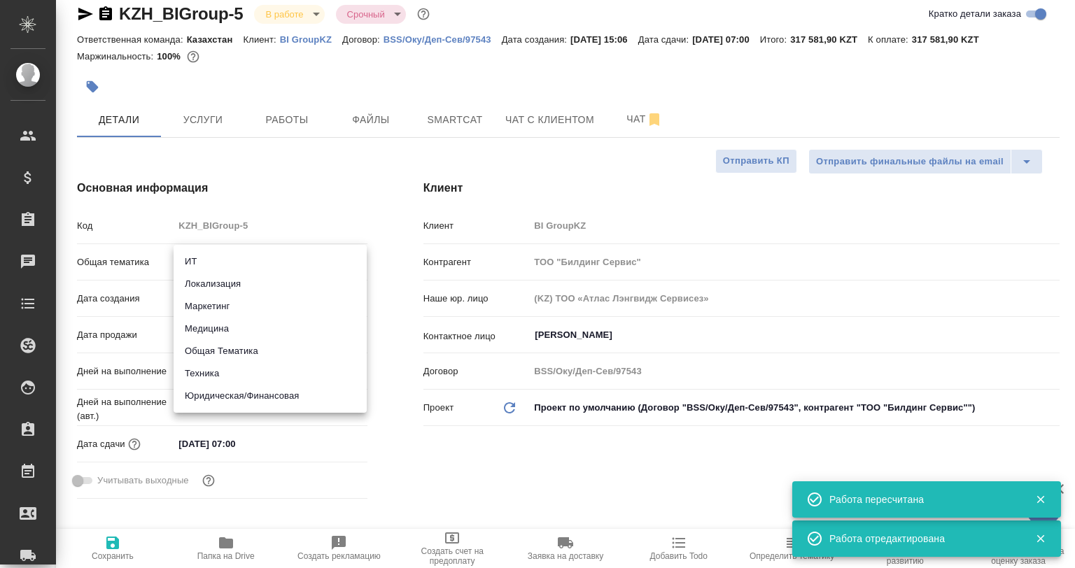
click at [224, 323] on li "Медицина" at bounding box center [270, 329] width 193 height 22
type input "med"
type textarea "x"
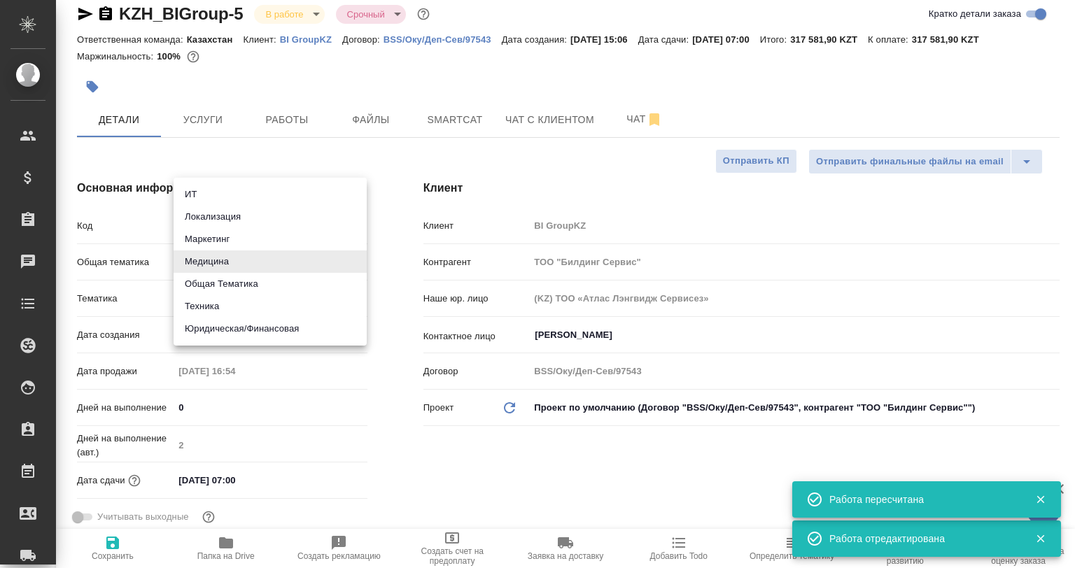
click at [209, 272] on body "🙏 .cls-1 fill:#fff; AWATERA Babkina Anastasiya Клиенты Спецификации Заказы 0 Ча…" at bounding box center [537, 284] width 1075 height 568
click at [213, 241] on li "Маркетинг" at bounding box center [270, 239] width 193 height 22
type input "marketing"
type textarea "x"
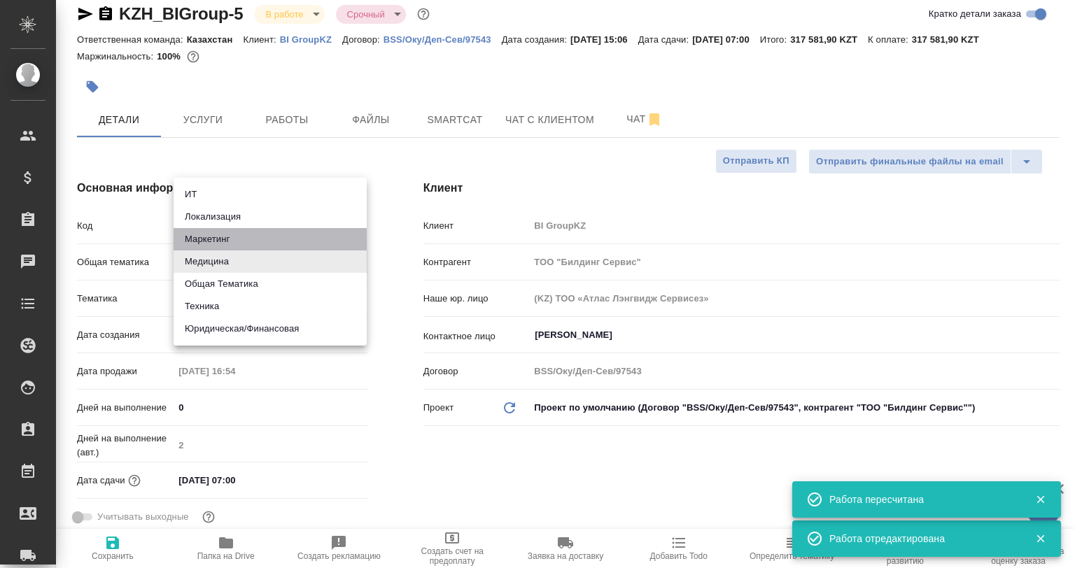
type textarea "x"
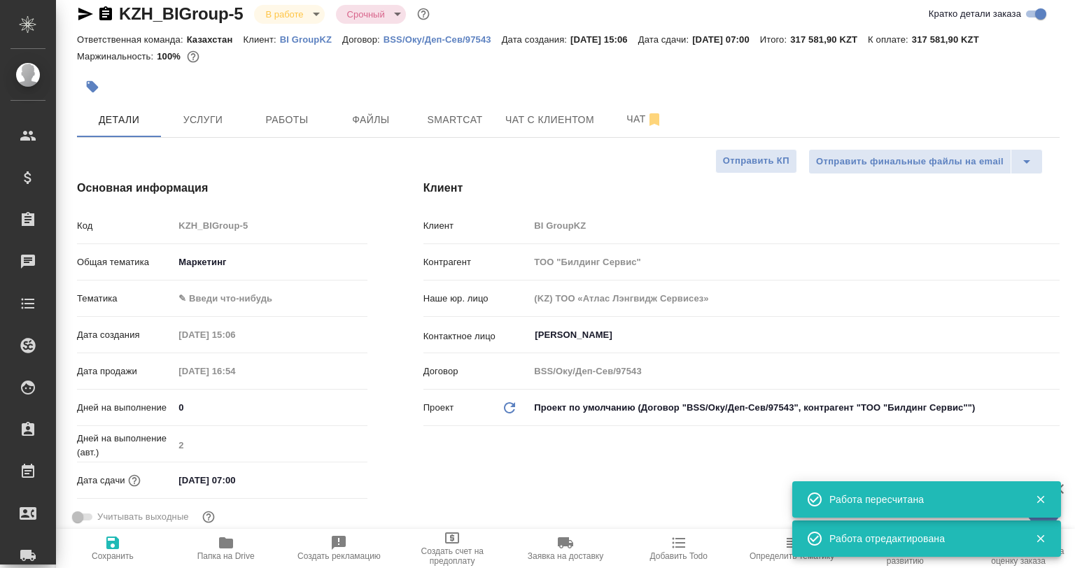
click at [210, 283] on div "Общая тематика Маркетинг marketing" at bounding box center [222, 268] width 290 height 36
click at [218, 284] on div "Общая тематика Маркетинг marketing" at bounding box center [222, 268] width 290 height 36
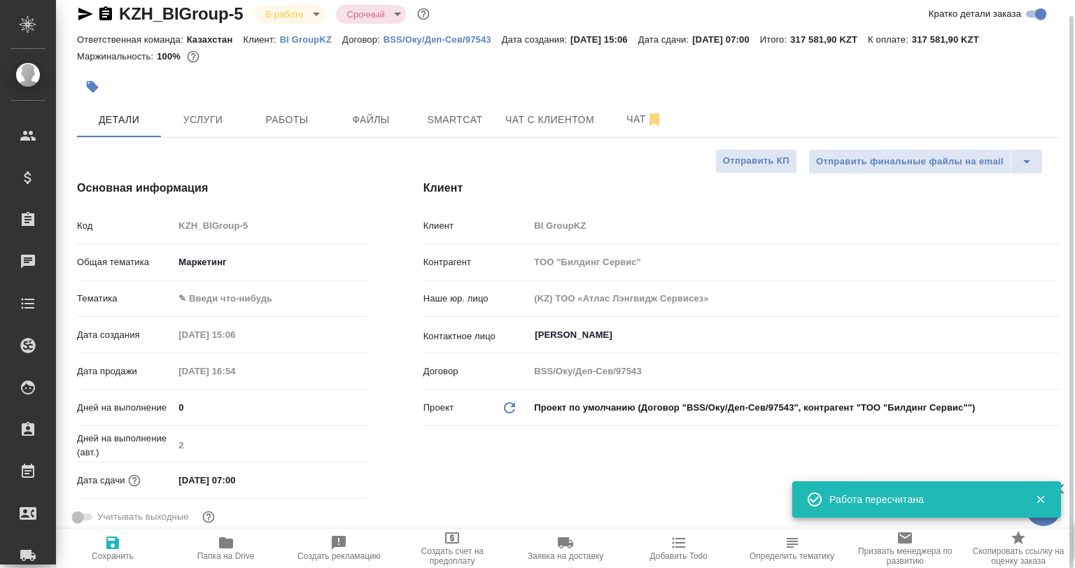
click at [222, 302] on body "🙏 .cls-1 fill:#fff; AWATERA Babkina Anastasiya Клиенты Спецификации Заказы 0 Ча…" at bounding box center [537, 284] width 1075 height 568
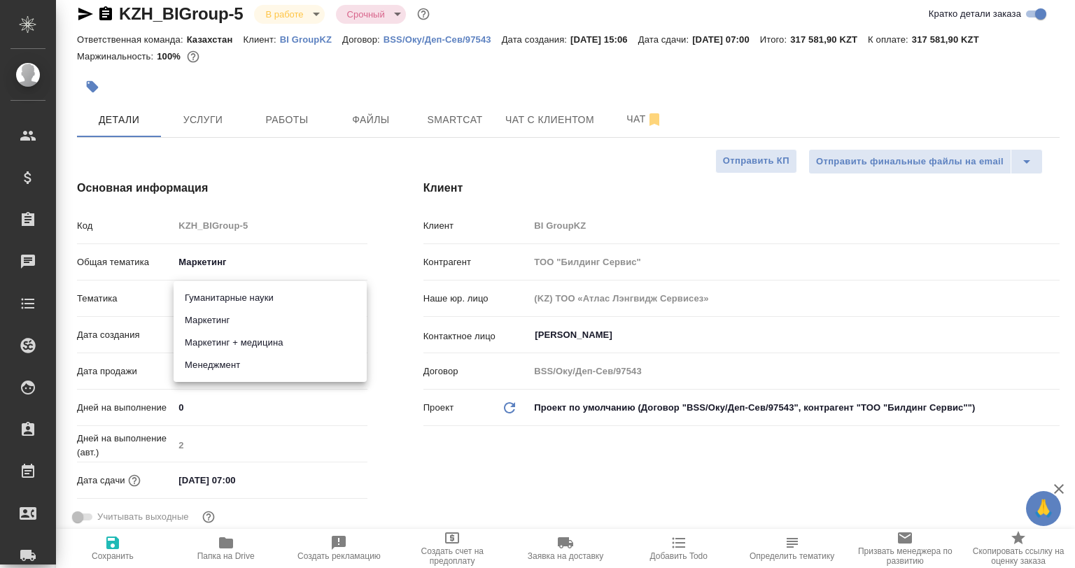
click at [222, 313] on li "Маркетинг" at bounding box center [270, 320] width 193 height 22
type textarea "x"
type input "5a8b8b956a9677013d343d63"
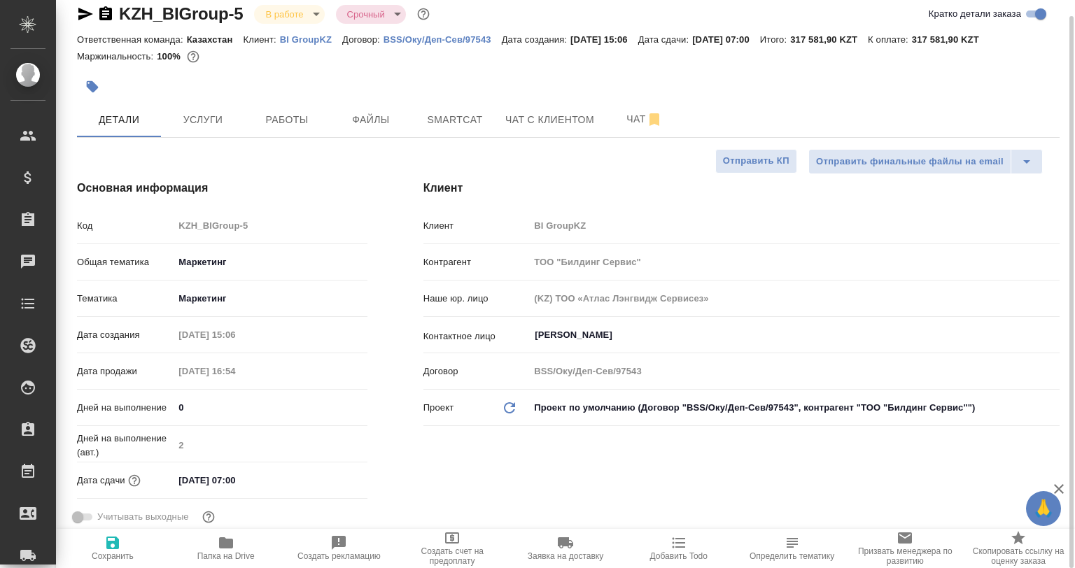
click at [129, 551] on span "Сохранить" at bounding box center [112, 548] width 97 height 27
type textarea "x"
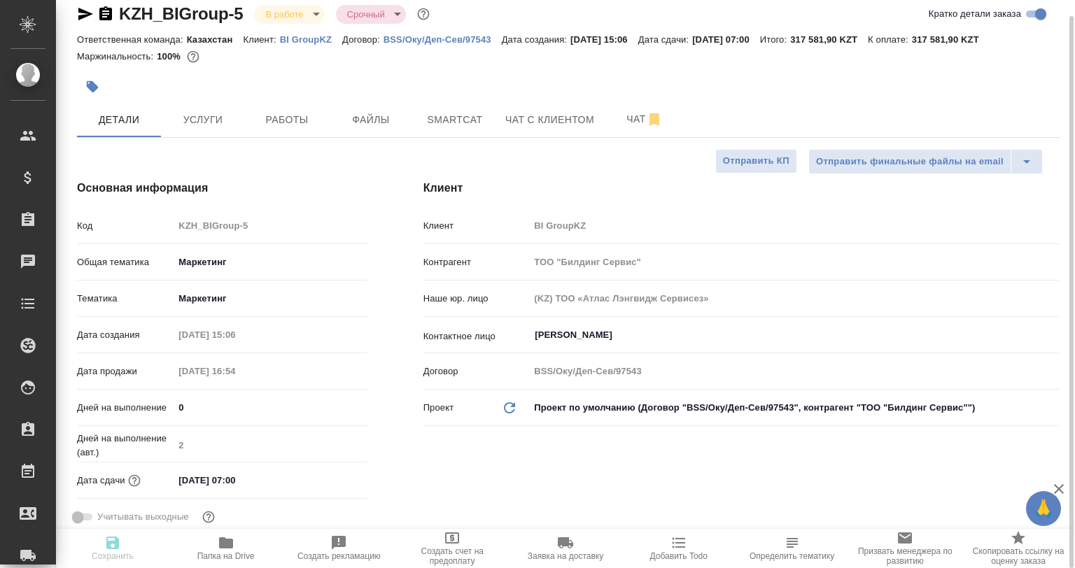
type textarea "x"
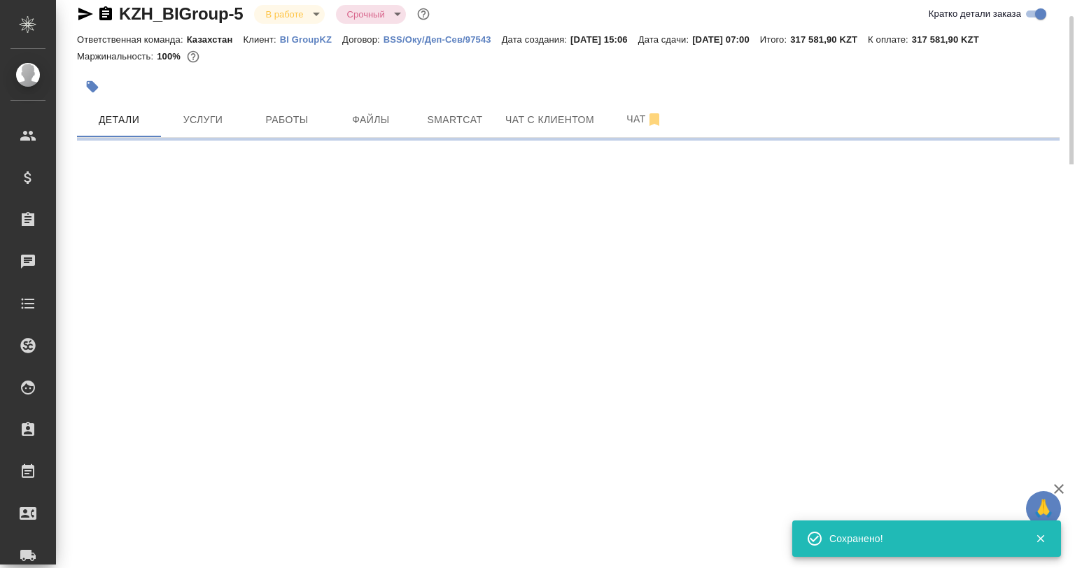
select select "RU"
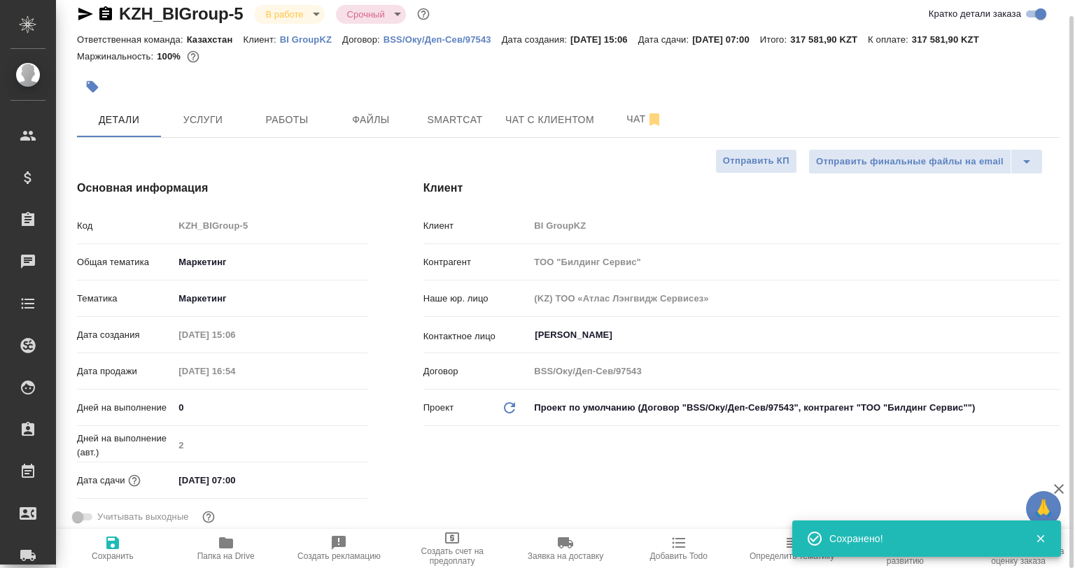
type textarea "x"
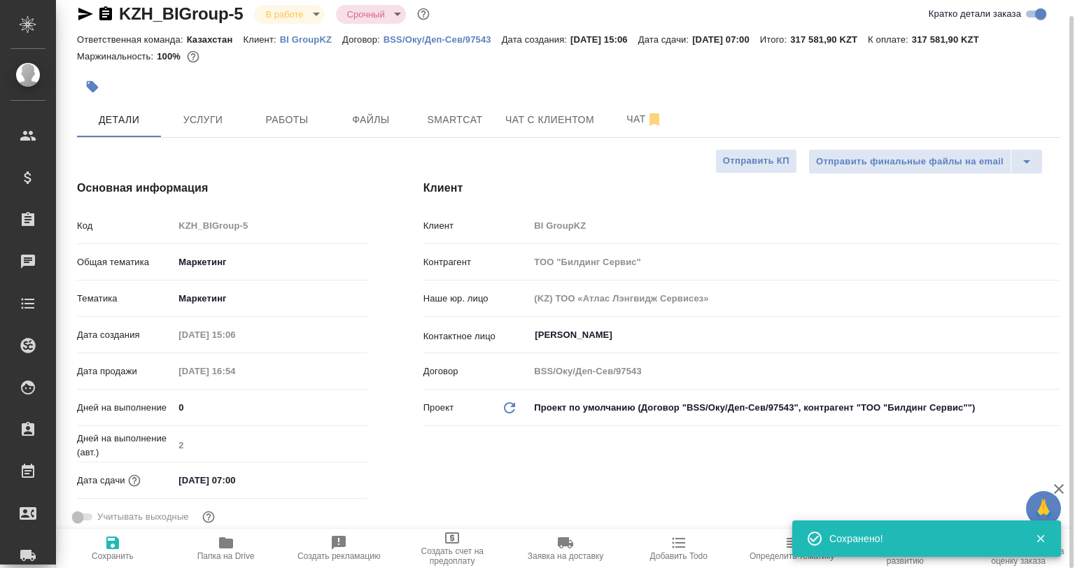
type textarea "x"
drag, startPoint x: 300, startPoint y: 149, endPoint x: 297, endPoint y: 134, distance: 15.6
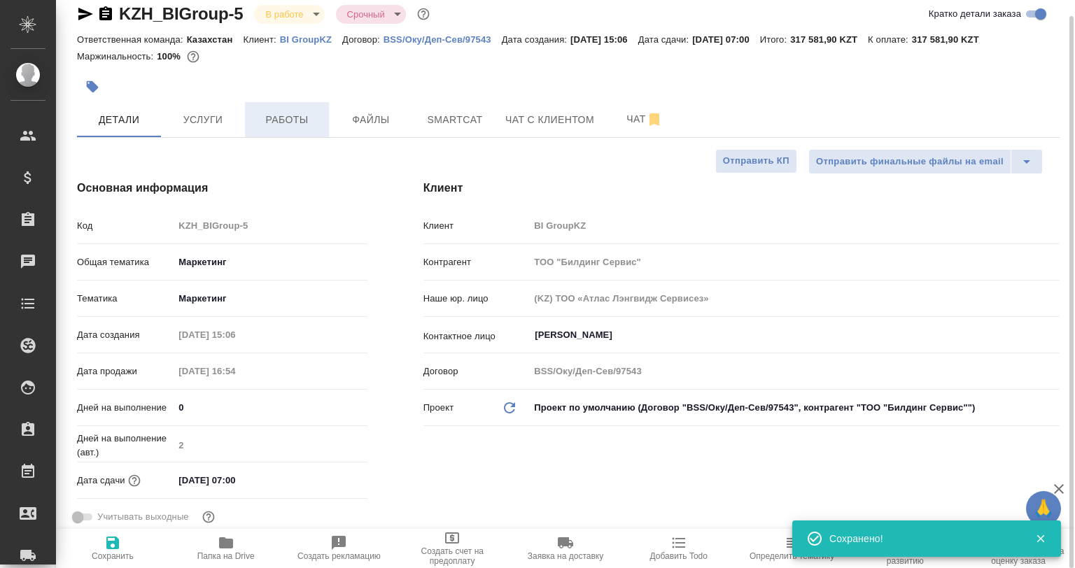
click at [300, 149] on div "Отправить финальные файлы на email Отправить КП" at bounding box center [562, 161] width 971 height 25
click at [297, 134] on button "Работы" at bounding box center [287, 119] width 84 height 35
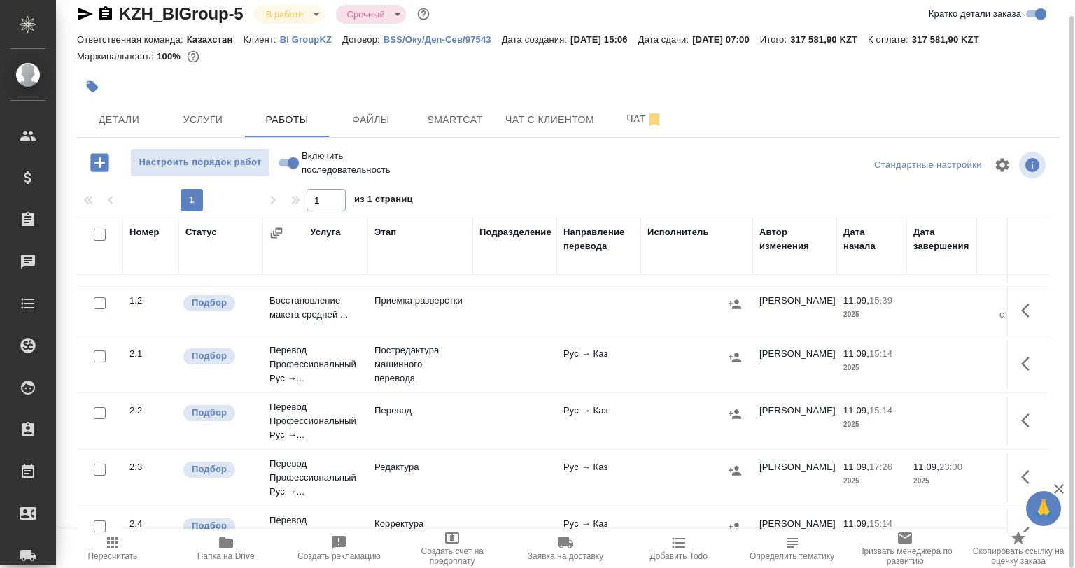
scroll to position [70, 0]
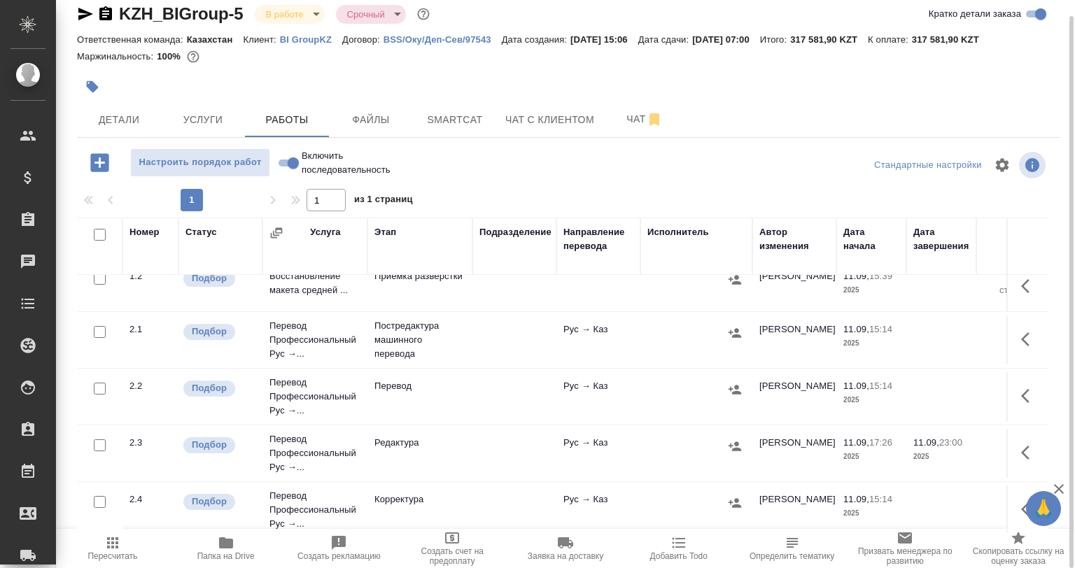
click at [96, 393] on input "checkbox" at bounding box center [100, 389] width 12 height 12
checkbox input "true"
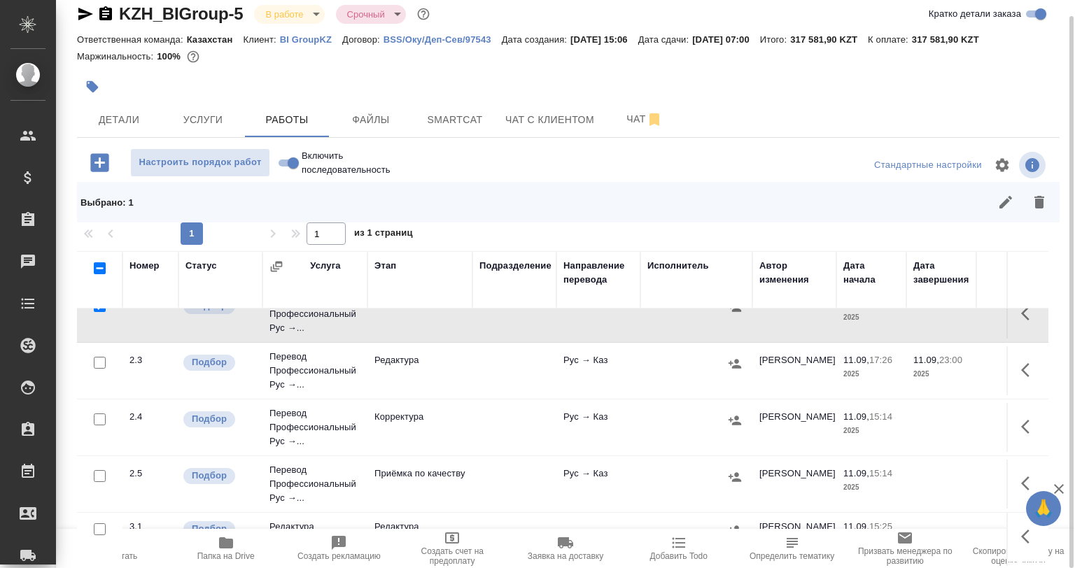
scroll to position [210, 0]
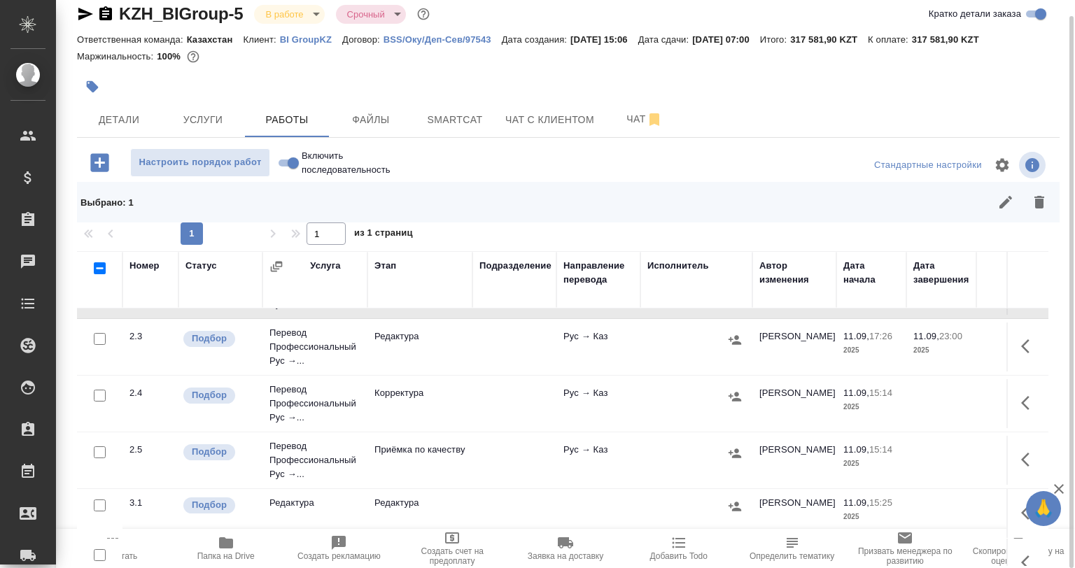
click at [97, 398] on input "checkbox" at bounding box center [100, 396] width 12 height 12
checkbox input "true"
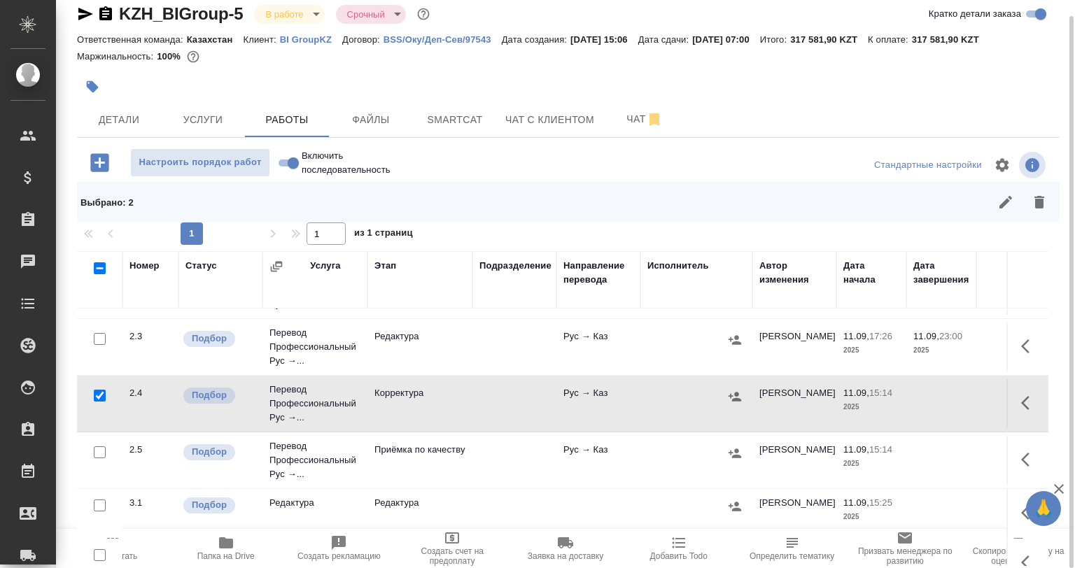
click at [103, 449] on input "checkbox" at bounding box center [100, 452] width 12 height 12
checkbox input "true"
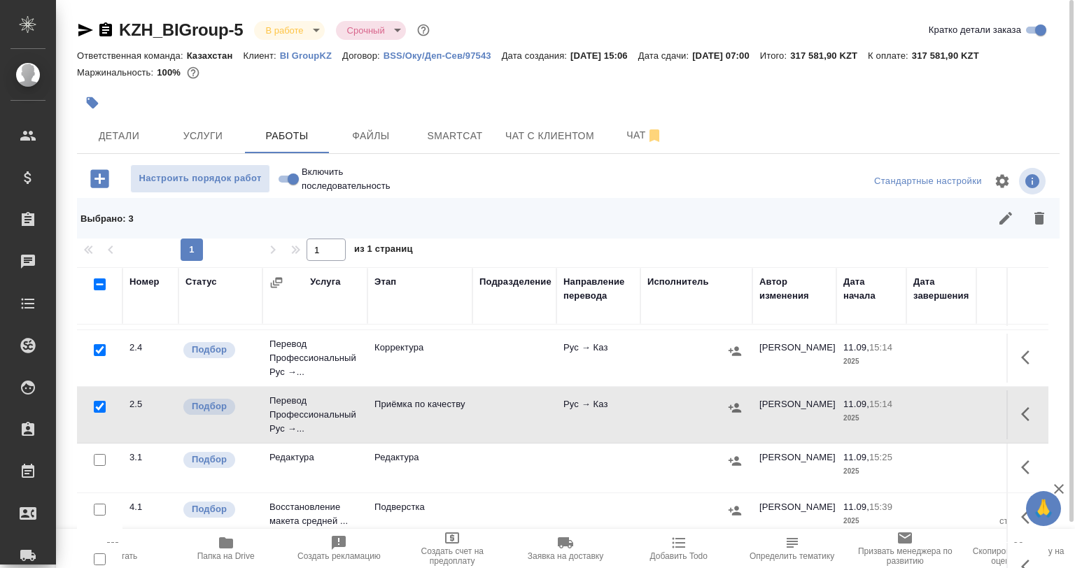
scroll to position [290, 0]
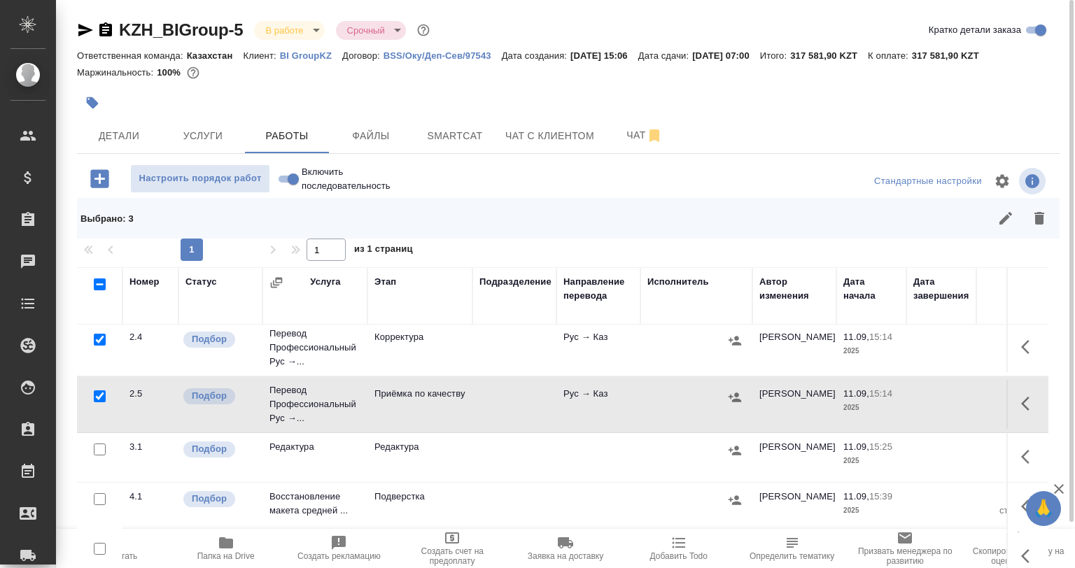
drag, startPoint x: 101, startPoint y: 442, endPoint x: 108, endPoint y: 439, distance: 7.2
click at [108, 442] on div at bounding box center [99, 450] width 31 height 20
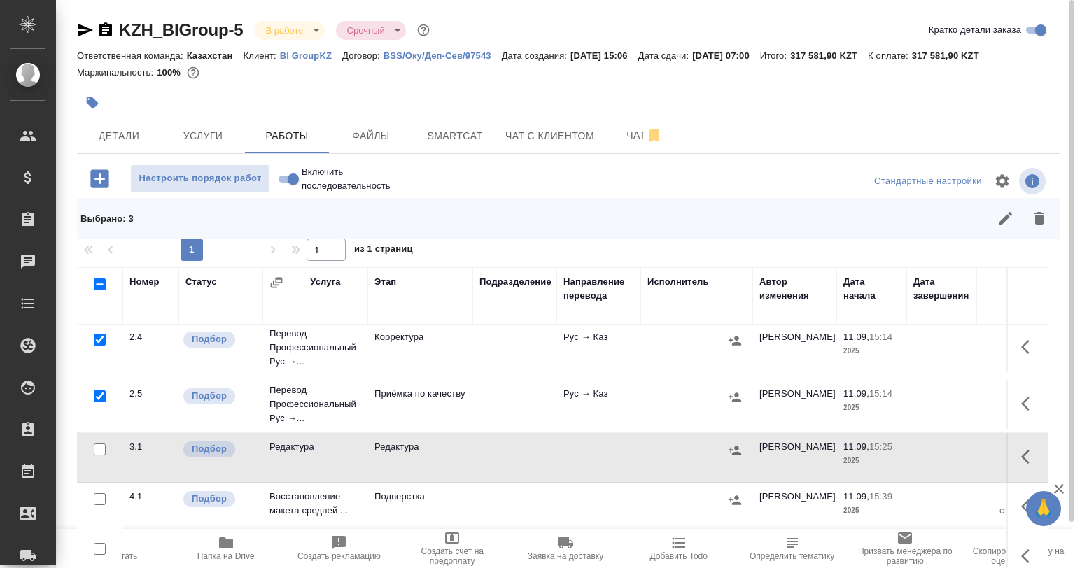
click at [107, 445] on div at bounding box center [99, 450] width 31 height 20
click at [101, 444] on input "checkbox" at bounding box center [100, 450] width 12 height 12
checkbox input "true"
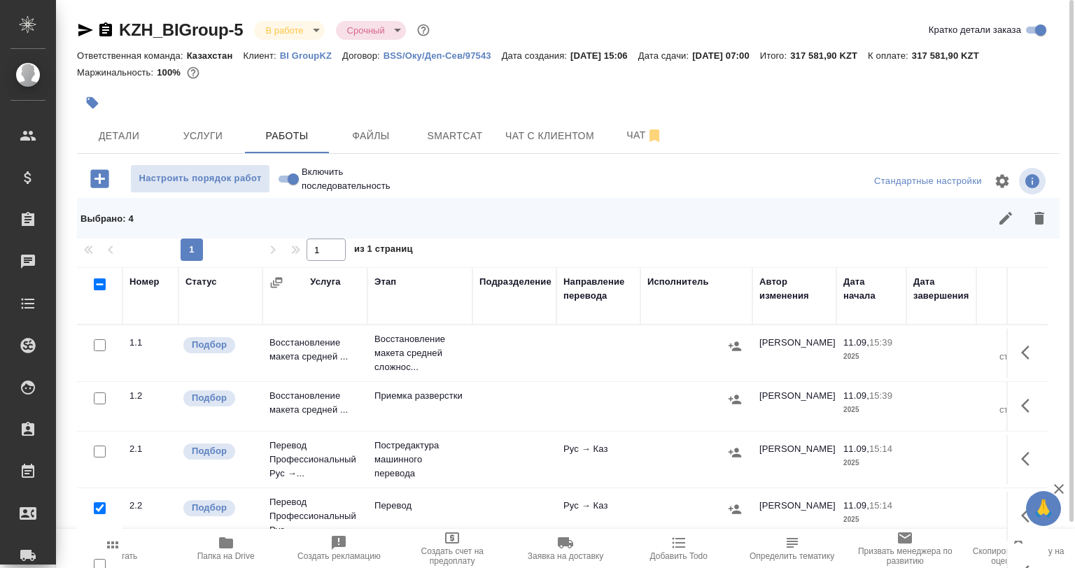
scroll to position [0, 0]
click at [104, 344] on input "checkbox" at bounding box center [100, 345] width 12 height 12
checkbox input "true"
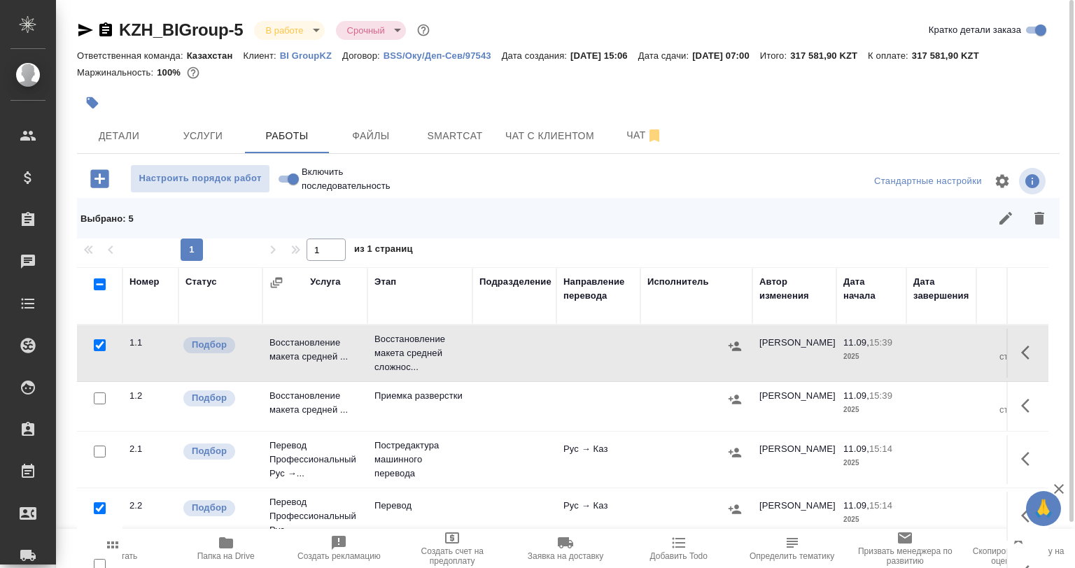
click at [98, 402] on input "checkbox" at bounding box center [100, 399] width 12 height 12
checkbox input "true"
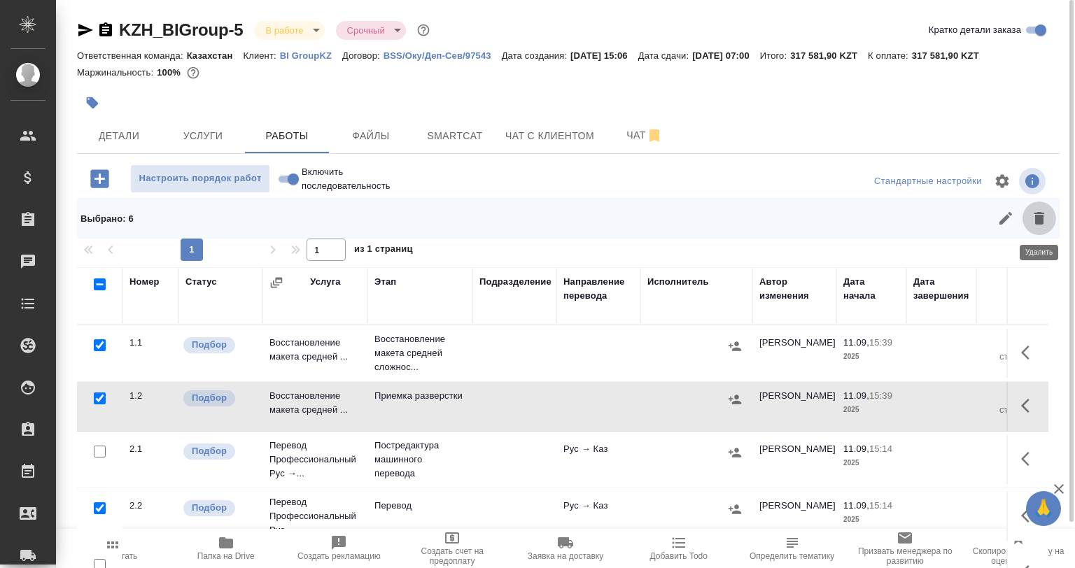
click at [1028, 225] on button "button" at bounding box center [1039, 219] width 34 height 34
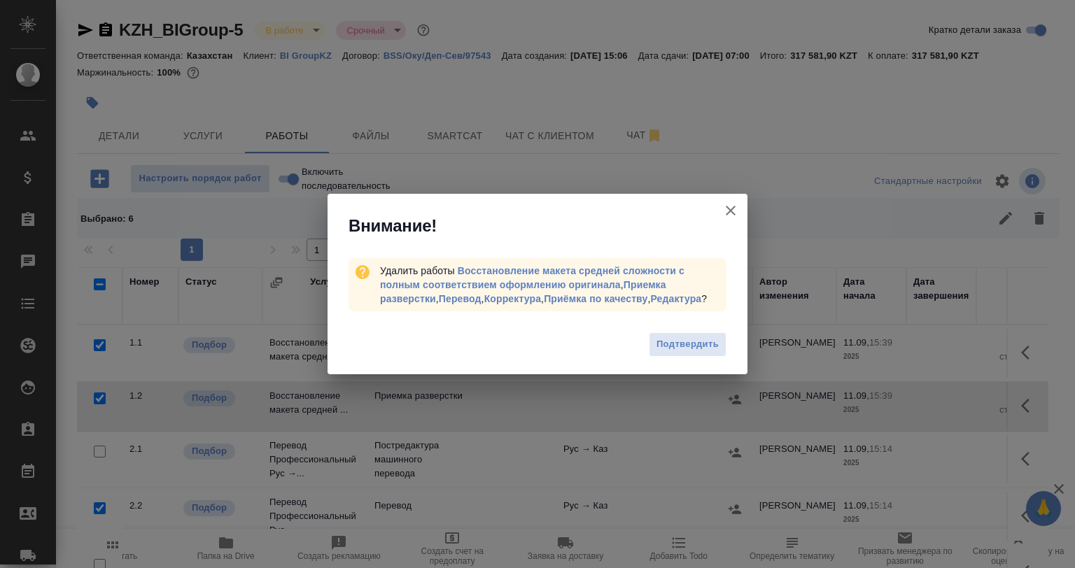
click at [697, 358] on div "Подтвердить" at bounding box center [538, 346] width 420 height 56
click at [694, 344] on span "Подтвердить" at bounding box center [687, 345] width 62 height 16
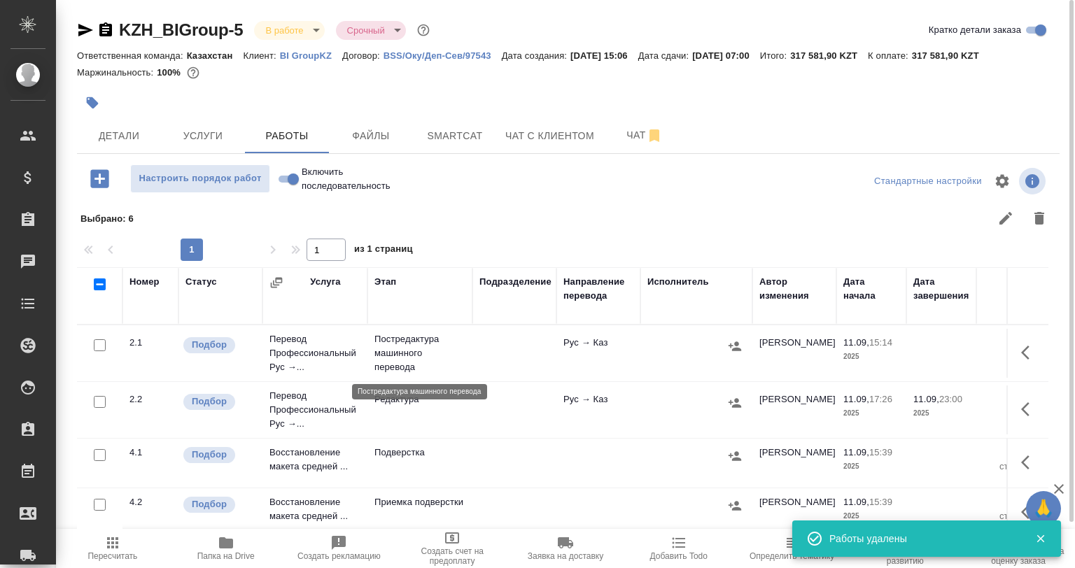
scroll to position [50, 0]
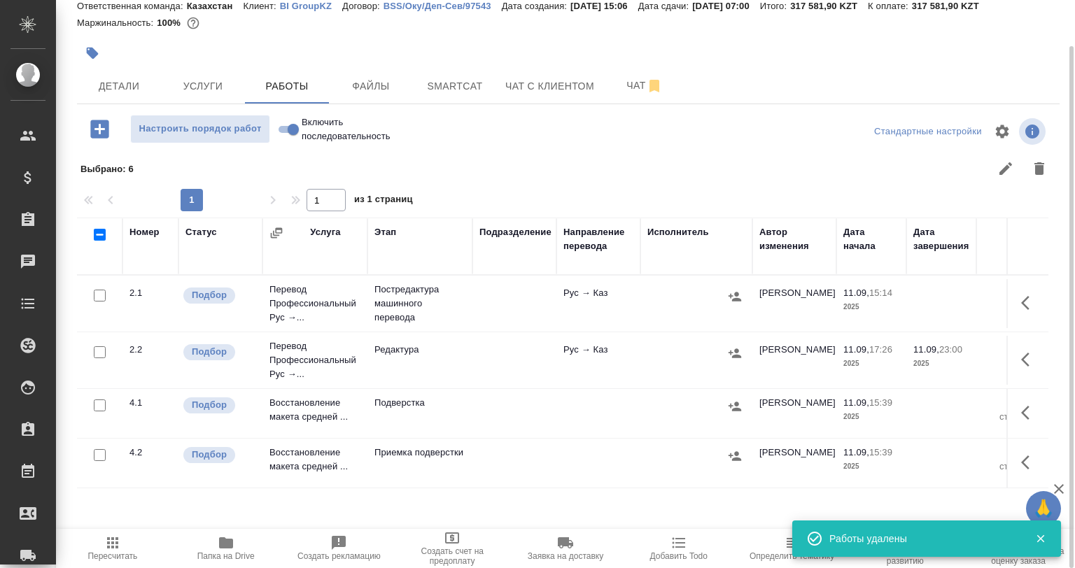
drag, startPoint x: 1013, startPoint y: 296, endPoint x: 1008, endPoint y: 301, distance: 7.4
click at [1013, 297] on td at bounding box center [1027, 303] width 42 height 49
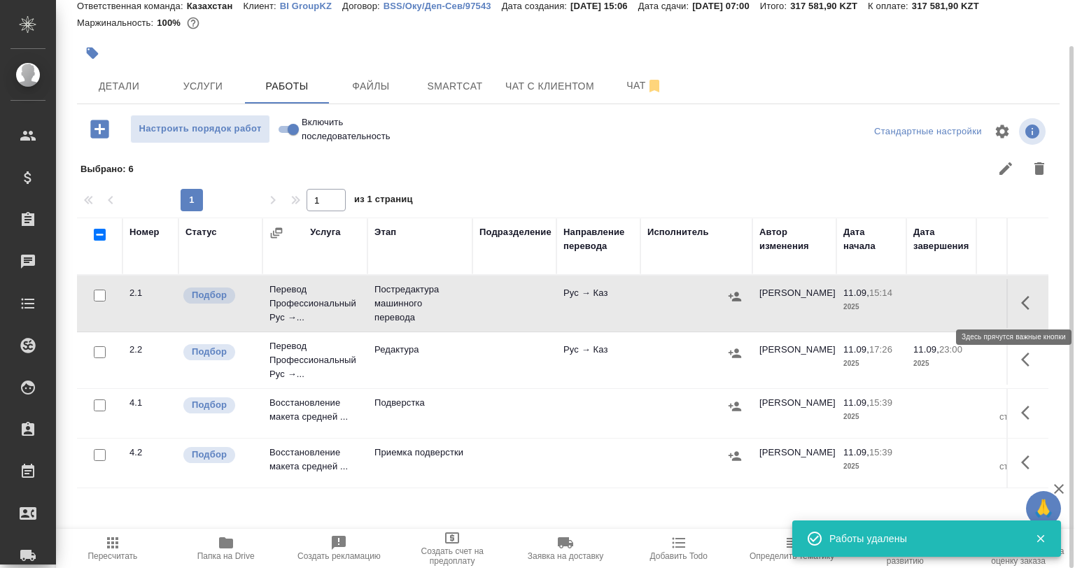
click at [1029, 297] on icon "button" at bounding box center [1029, 303] width 17 height 17
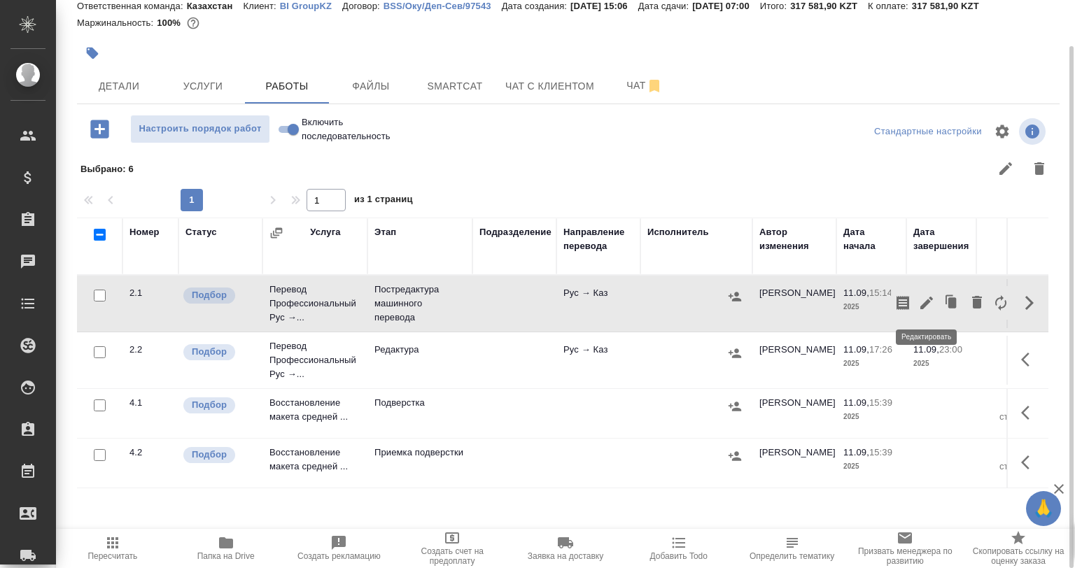
click at [927, 304] on icon "button" at bounding box center [926, 303] width 13 height 13
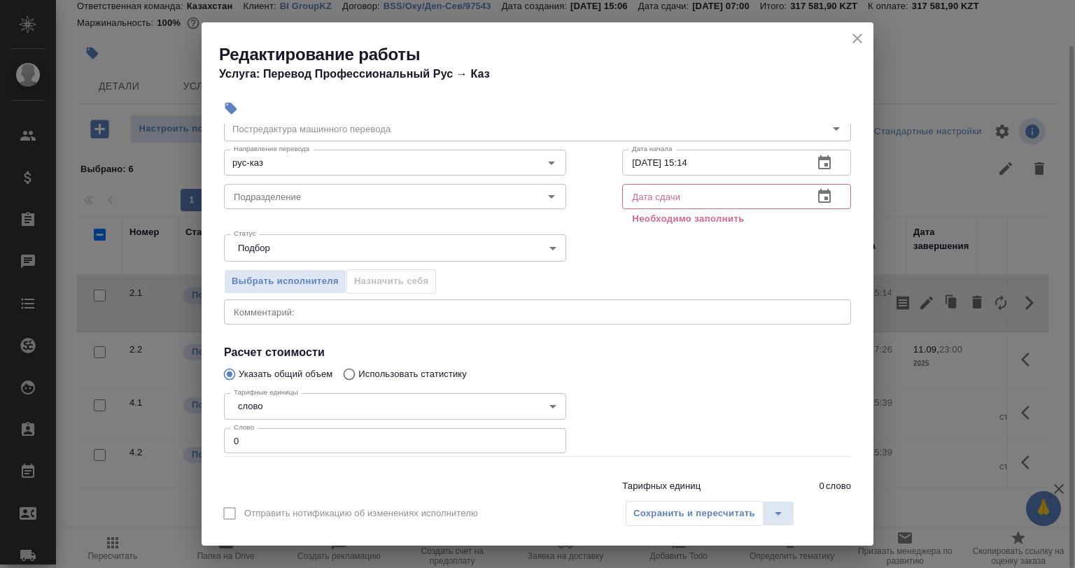
scroll to position [107, 0]
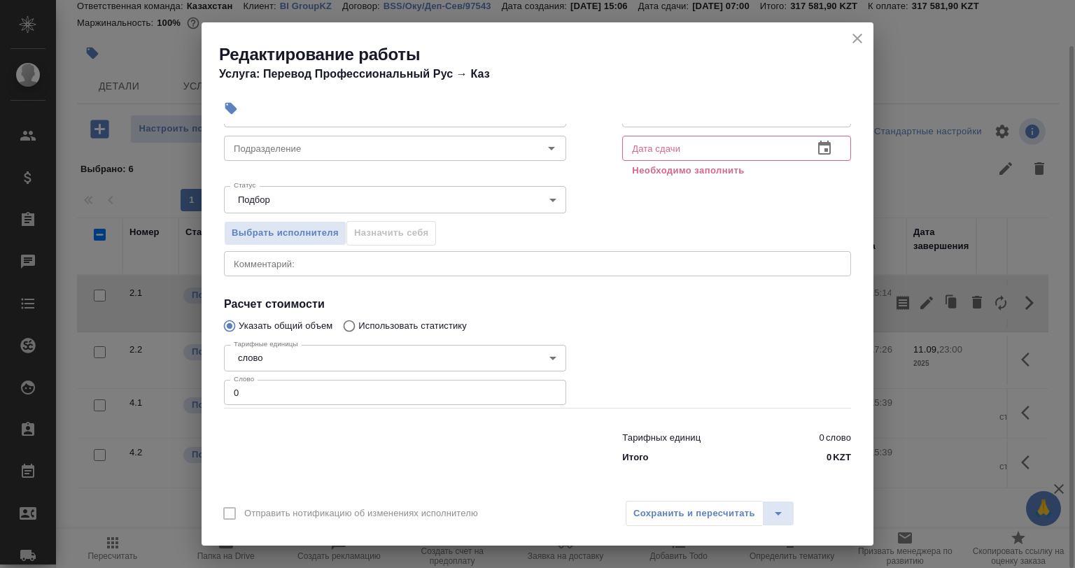
drag, startPoint x: 290, startPoint y: 395, endPoint x: 129, endPoint y: 404, distance: 161.3
click at [129, 405] on div "Редактирование работы Услуга: Перевод Профессиональный Рус → Каз Параметры Файл…" at bounding box center [537, 284] width 1075 height 568
paste input "1748"
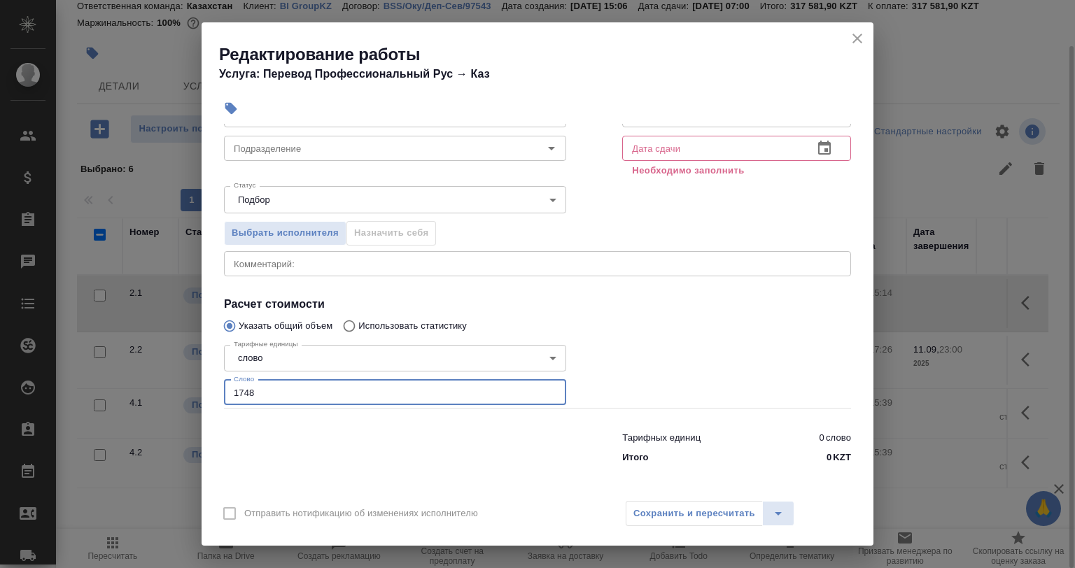
scroll to position [0, 0]
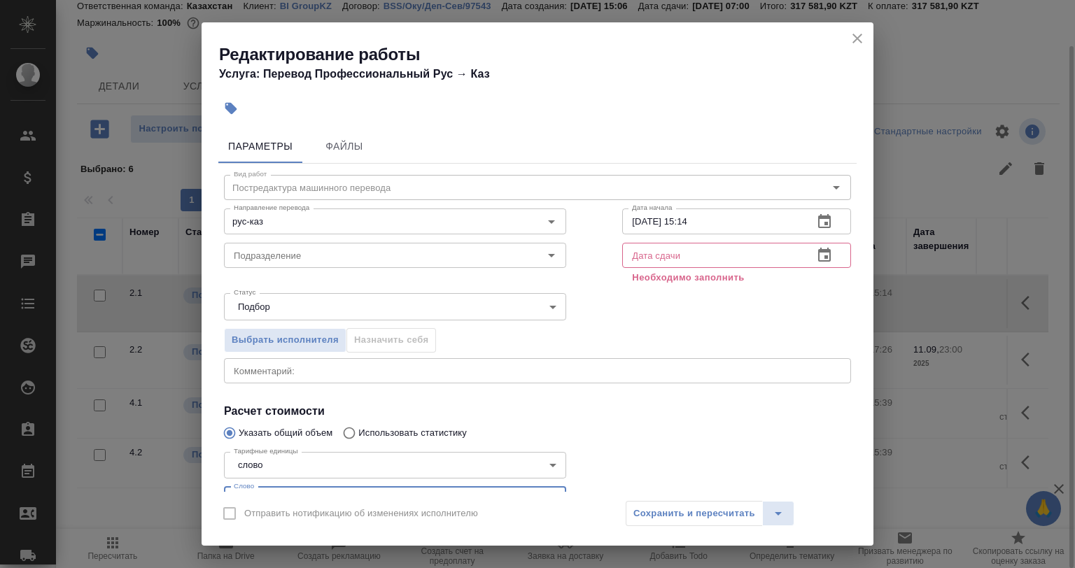
type input "1748"
click at [663, 255] on input "text" at bounding box center [712, 255] width 180 height 25
drag, startPoint x: 694, startPoint y: 213, endPoint x: 669, endPoint y: 223, distance: 26.8
click at [669, 223] on input "11.09.2025 15:14" at bounding box center [712, 221] width 180 height 25
drag, startPoint x: 707, startPoint y: 221, endPoint x: 672, endPoint y: 216, distance: 35.4
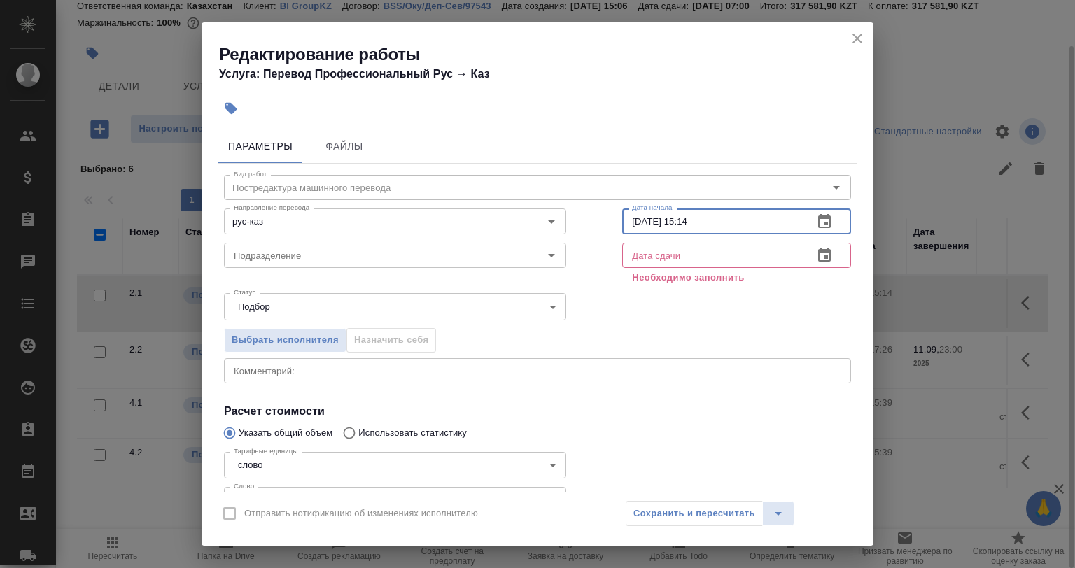
click at [677, 224] on input "11.09.2025 15:14" at bounding box center [712, 221] width 180 height 25
type input "11.09.2025 17:30"
click at [666, 255] on input "text" at bounding box center [712, 255] width 180 height 25
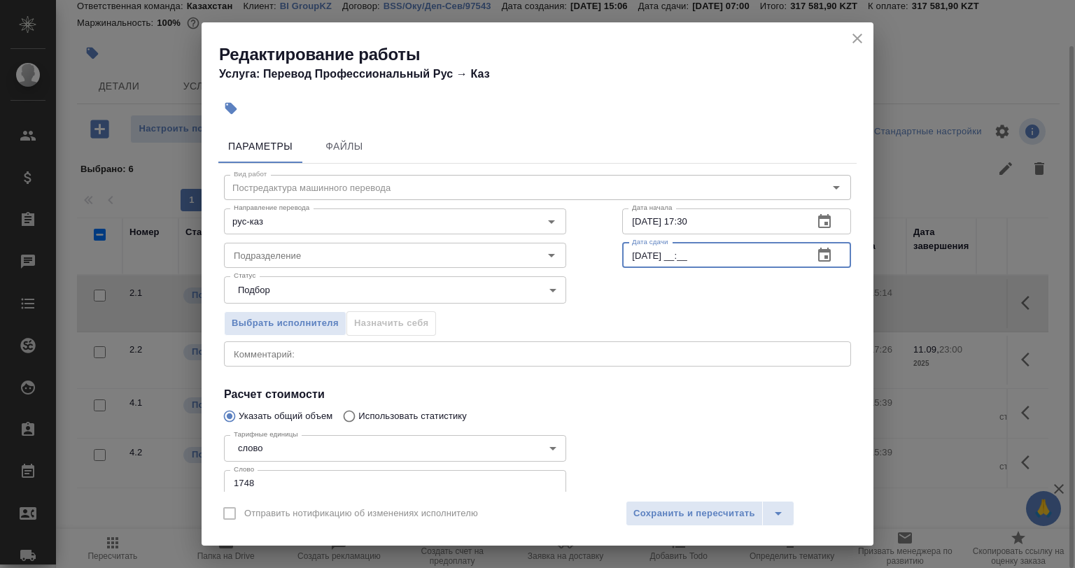
drag, startPoint x: 641, startPoint y: 253, endPoint x: 633, endPoint y: 255, distance: 7.8
click at [633, 255] on input "[DATE] __:__" at bounding box center [712, 255] width 180 height 25
click at [633, 256] on input "[DATE] __:__" at bounding box center [712, 255] width 180 height 25
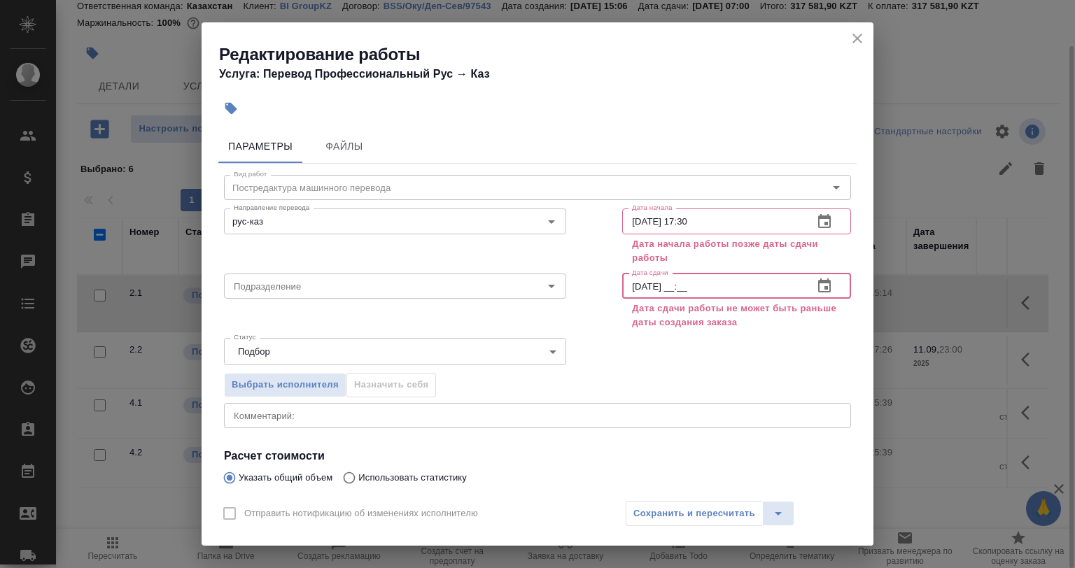
click at [670, 288] on input "11.09.2025 __:__" at bounding box center [712, 286] width 180 height 25
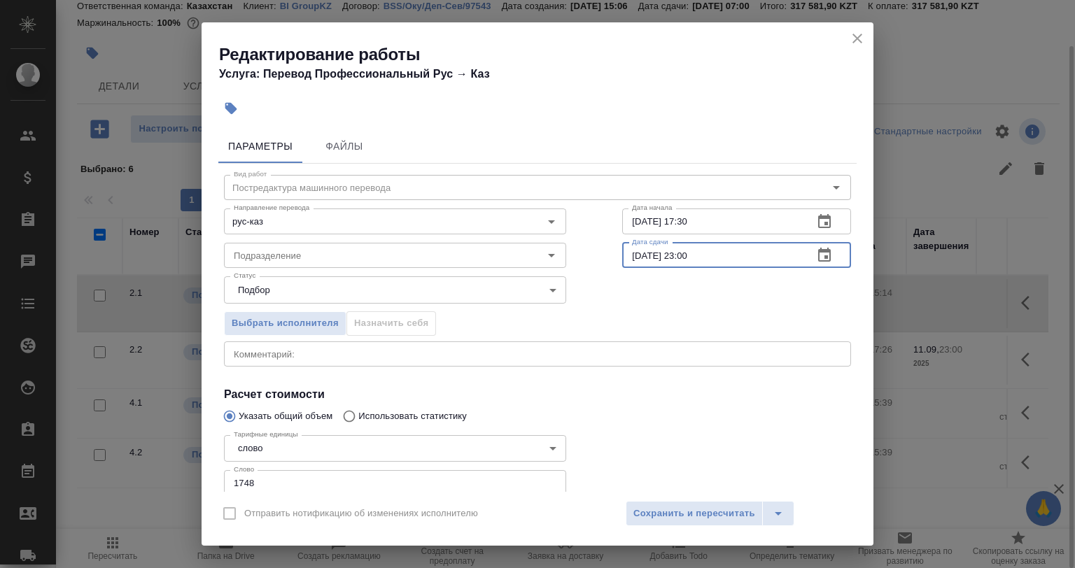
type input "11.09.2025 23:00"
click at [342, 360] on div "x Комментарий:" at bounding box center [537, 354] width 627 height 25
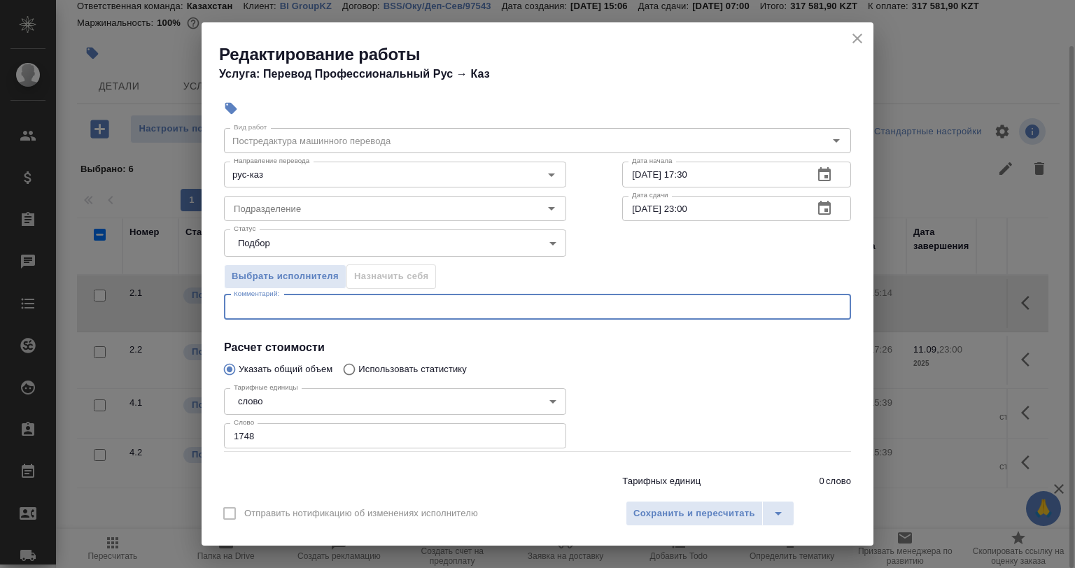
scroll to position [70, 0]
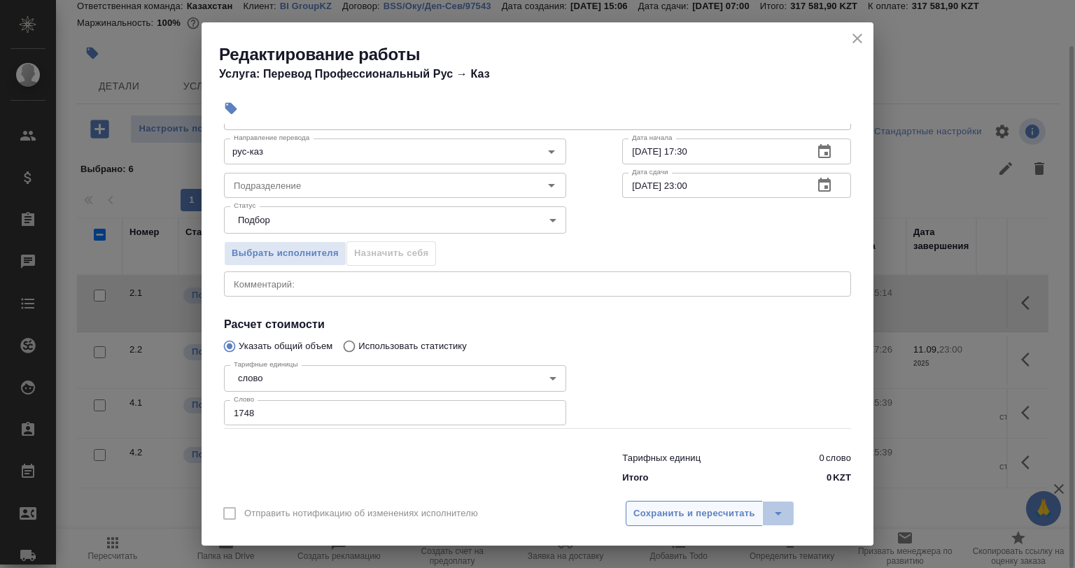
drag, startPoint x: 768, startPoint y: 518, endPoint x: 738, endPoint y: 515, distance: 30.2
click at [767, 517] on button "split button" at bounding box center [778, 513] width 32 height 25
click at [724, 515] on span "Сохранить и пересчитать" at bounding box center [694, 514] width 122 height 16
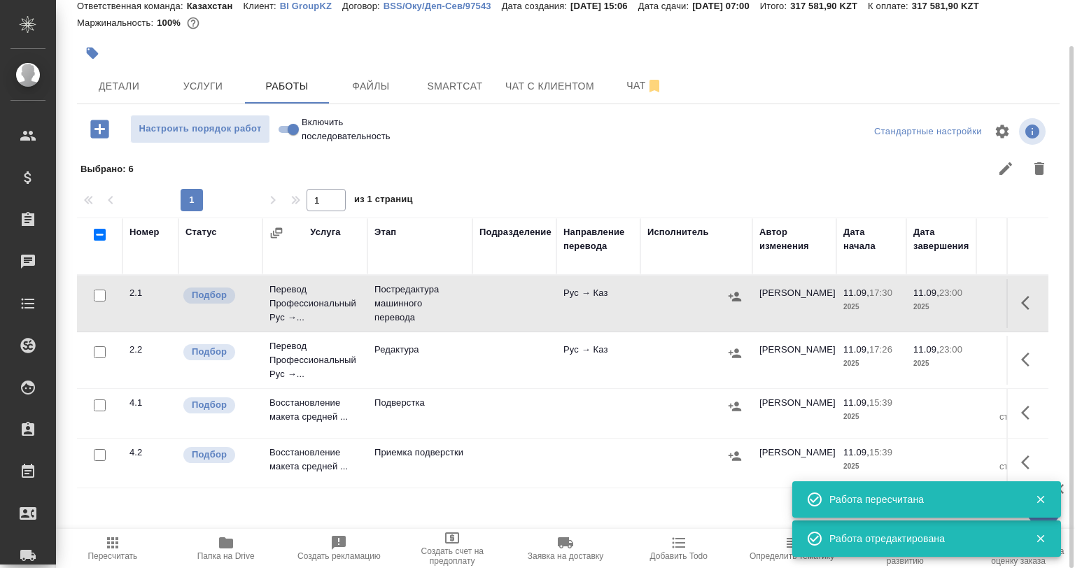
click at [1019, 309] on button "button" at bounding box center [1030, 303] width 34 height 34
click at [888, 303] on p "2025" at bounding box center [871, 307] width 56 height 14
click at [901, 301] on td "11.09, 17:30 2025" at bounding box center [871, 303] width 70 height 49
click at [1052, 297] on div "Номер Статус Услуга Этап Подразделение Направление перевода Исполнитель Автор и…" at bounding box center [568, 375] width 983 height 315
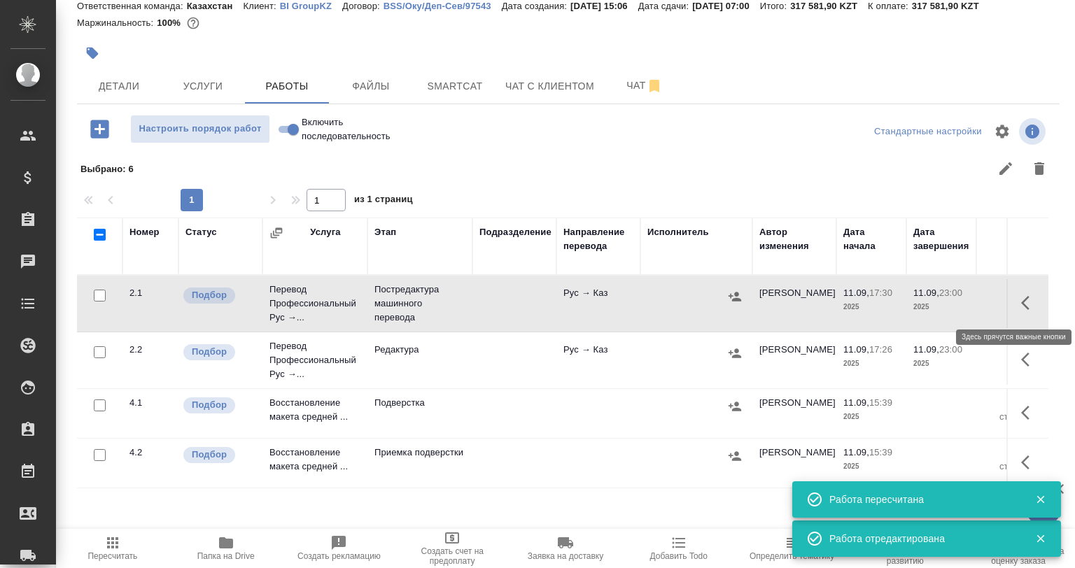
click at [1022, 303] on icon "button" at bounding box center [1029, 303] width 17 height 17
click at [907, 303] on icon "button" at bounding box center [902, 303] width 13 height 14
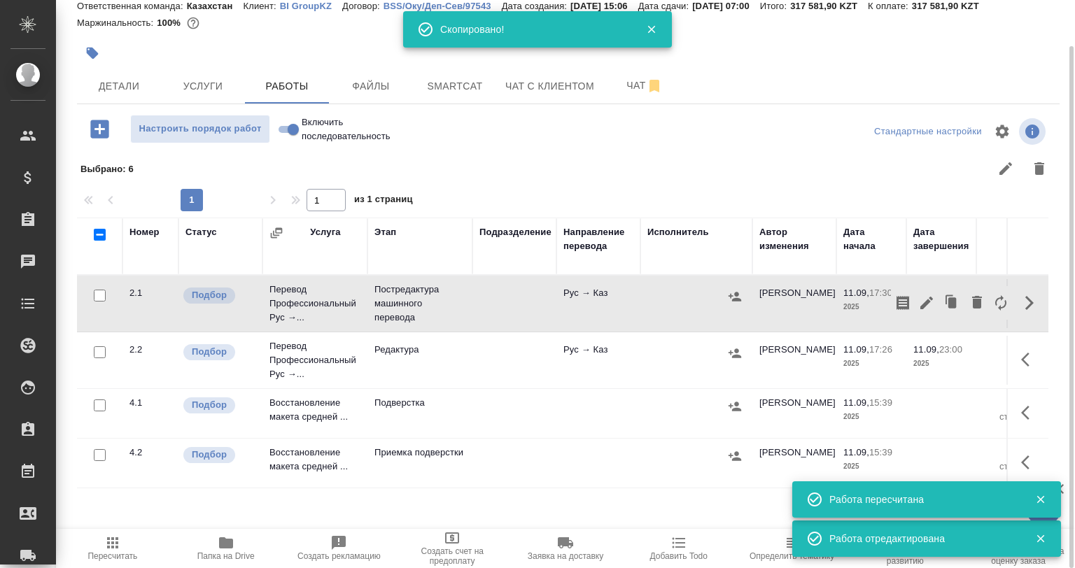
click at [1019, 360] on button "button" at bounding box center [1030, 360] width 34 height 34
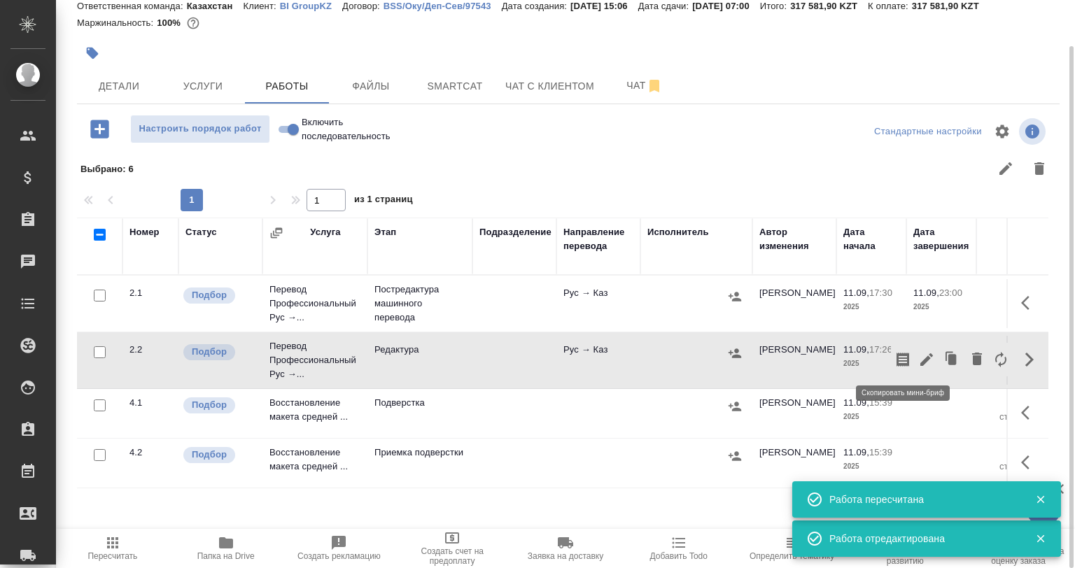
click at [903, 363] on icon "button" at bounding box center [902, 359] width 17 height 17
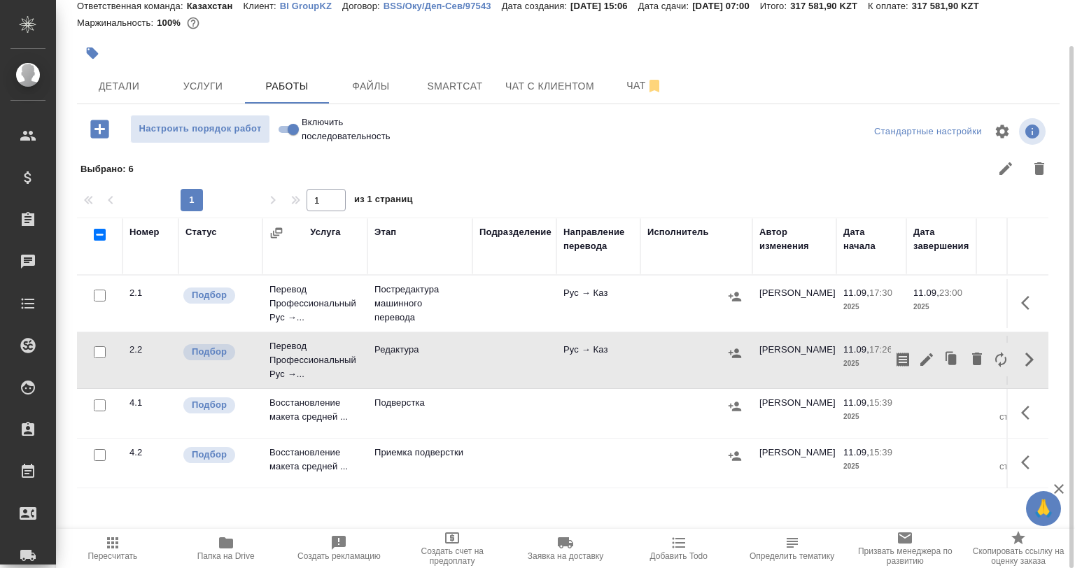
click at [102, 456] on input "checkbox" at bounding box center [100, 455] width 12 height 12
checkbox input "true"
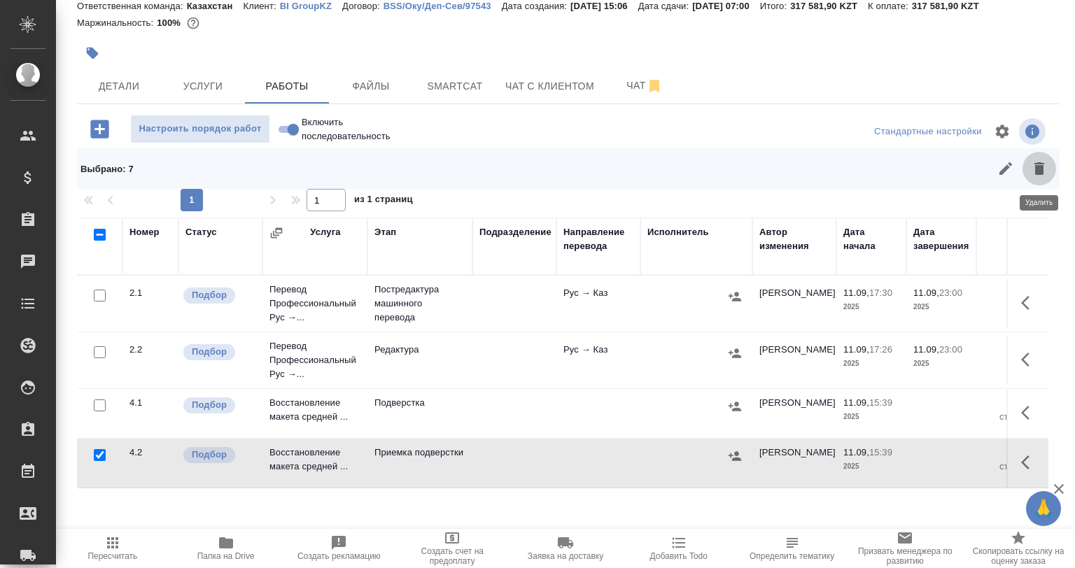
click at [1032, 170] on button "button" at bounding box center [1039, 169] width 34 height 34
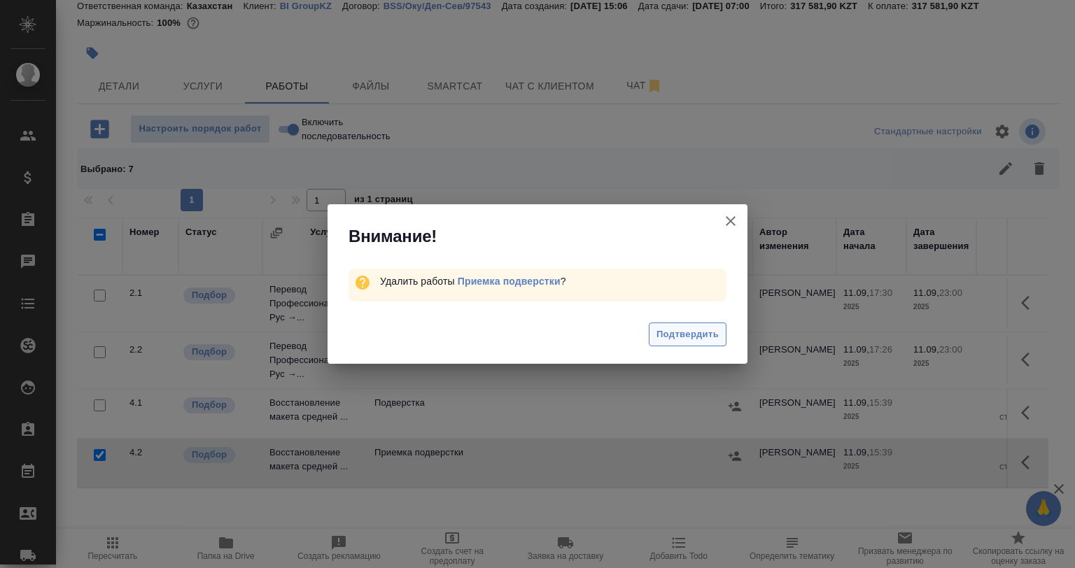
click at [687, 327] on span "Подтвердить" at bounding box center [687, 335] width 62 height 16
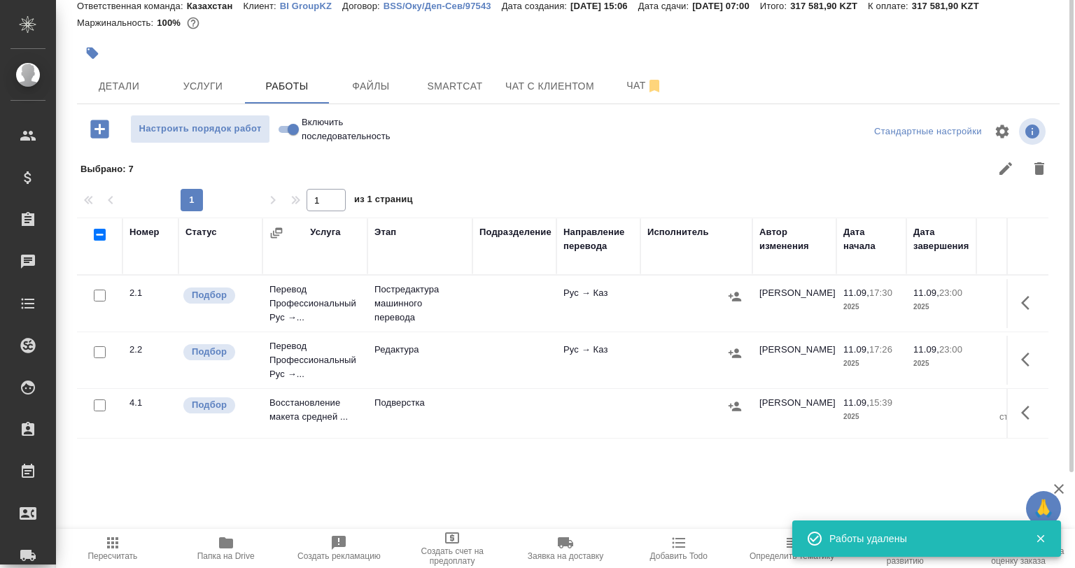
scroll to position [0, 0]
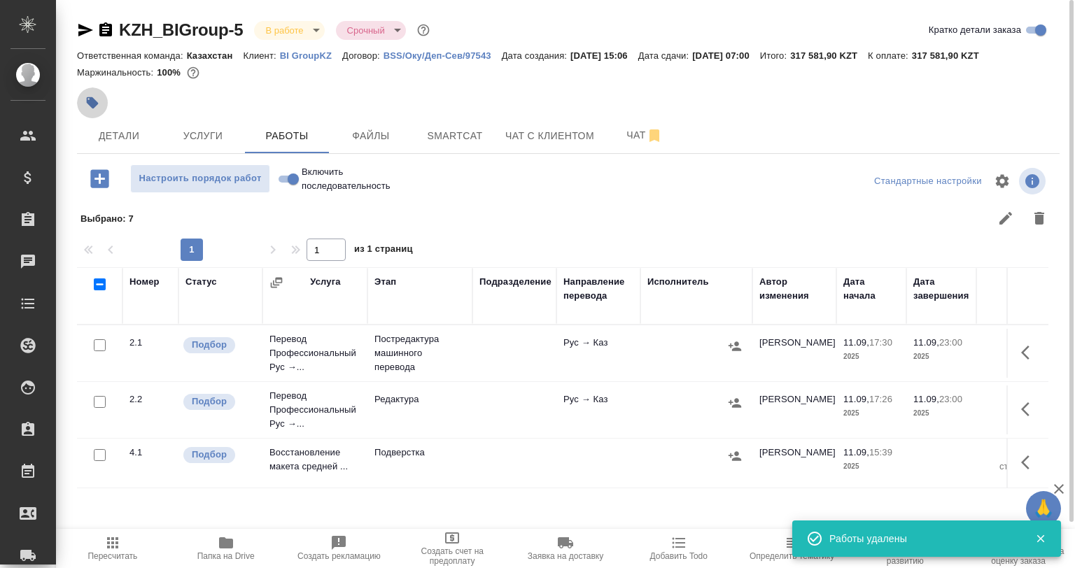
click at [90, 101] on icon "button" at bounding box center [93, 103] width 12 height 12
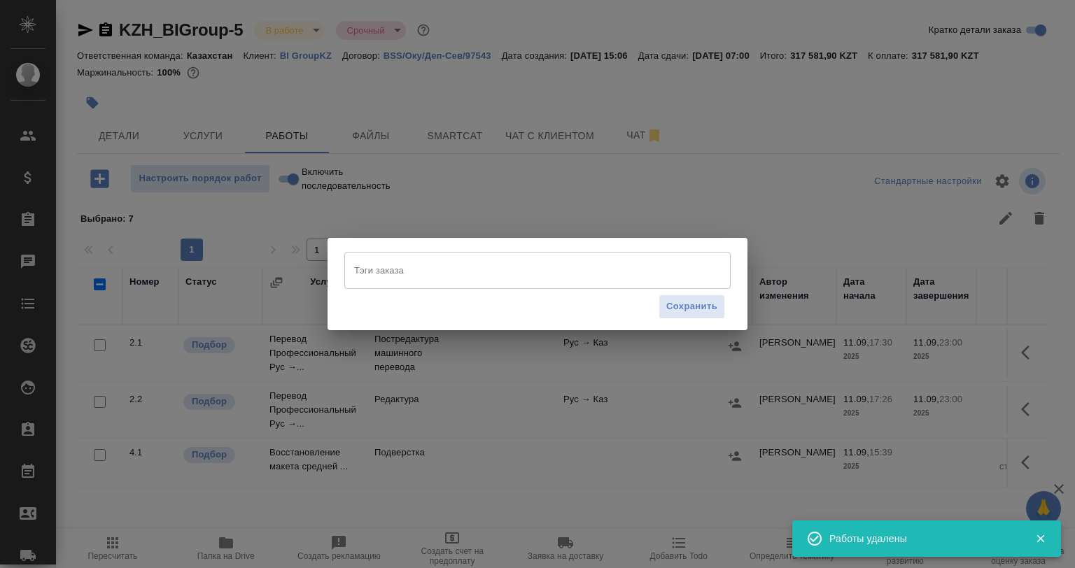
click at [445, 265] on input "Тэги заказа" at bounding box center [524, 270] width 347 height 24
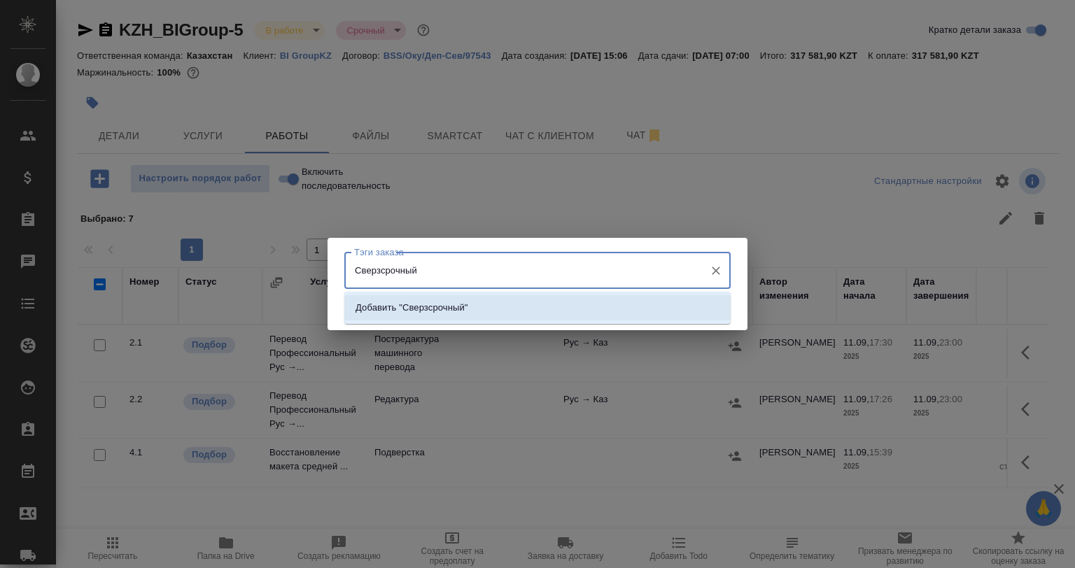
click at [376, 274] on input "Сверзсрочный" at bounding box center [524, 270] width 347 height 24
type input "Сверхсрочный"
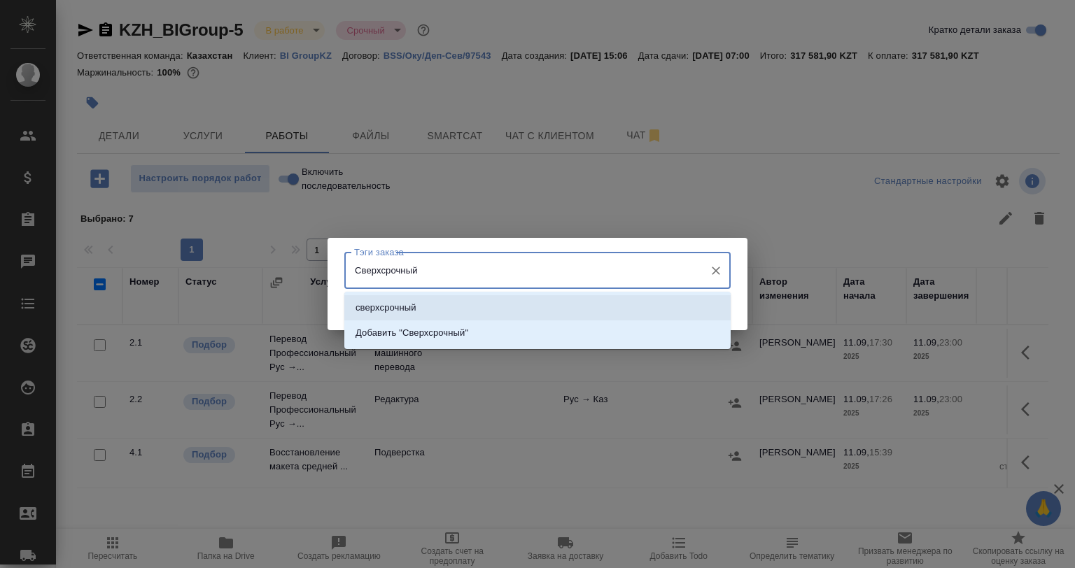
click at [465, 305] on li "сверхсрочный" at bounding box center [537, 307] width 386 height 25
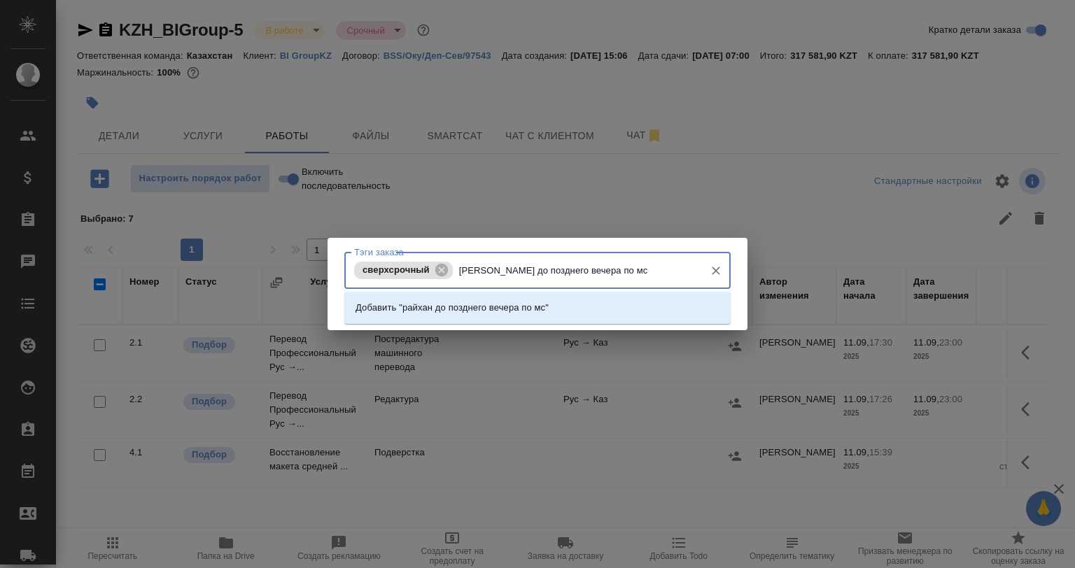
type input "райхан до позднего вечера по мск"
drag, startPoint x: 481, startPoint y: 307, endPoint x: 434, endPoint y: 230, distance: 91.1
click at [482, 307] on p "Добавить "райхан до позднего вечера по мск"" at bounding box center [454, 308] width 197 height 14
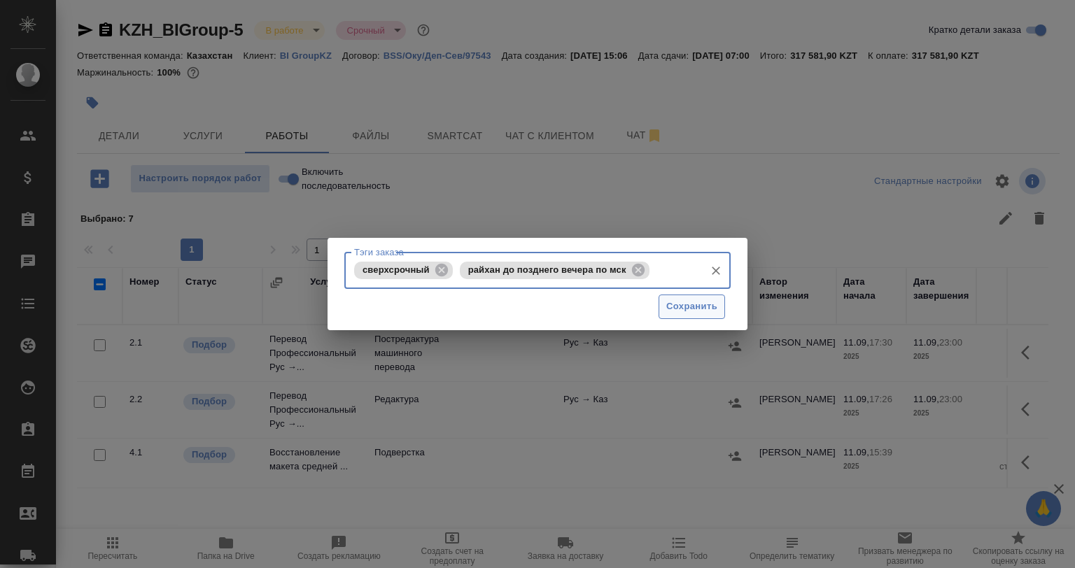
click at [703, 308] on span "Сохранить" at bounding box center [691, 307] width 51 height 16
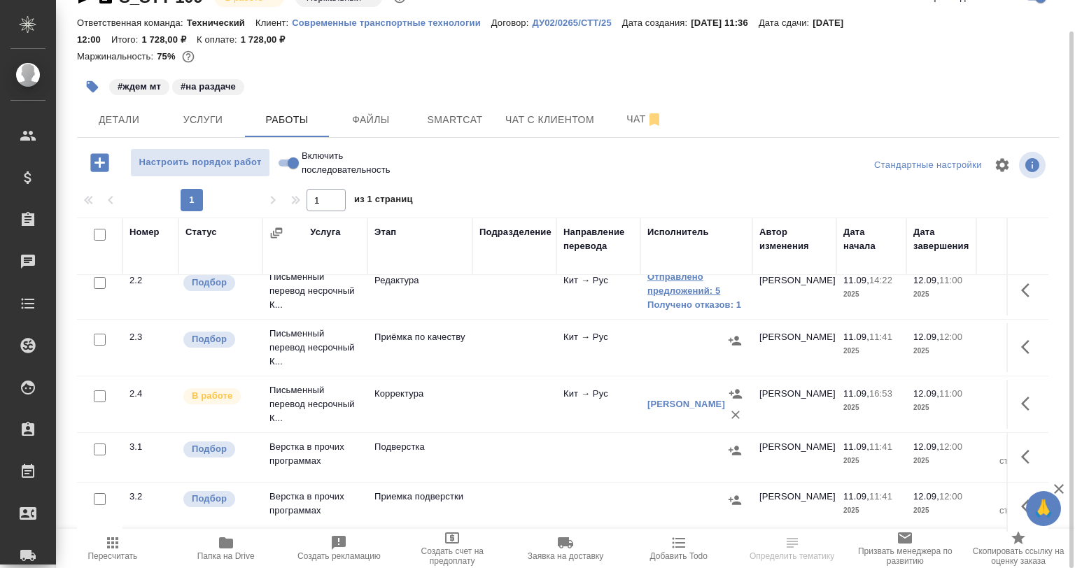
scroll to position [64, 0]
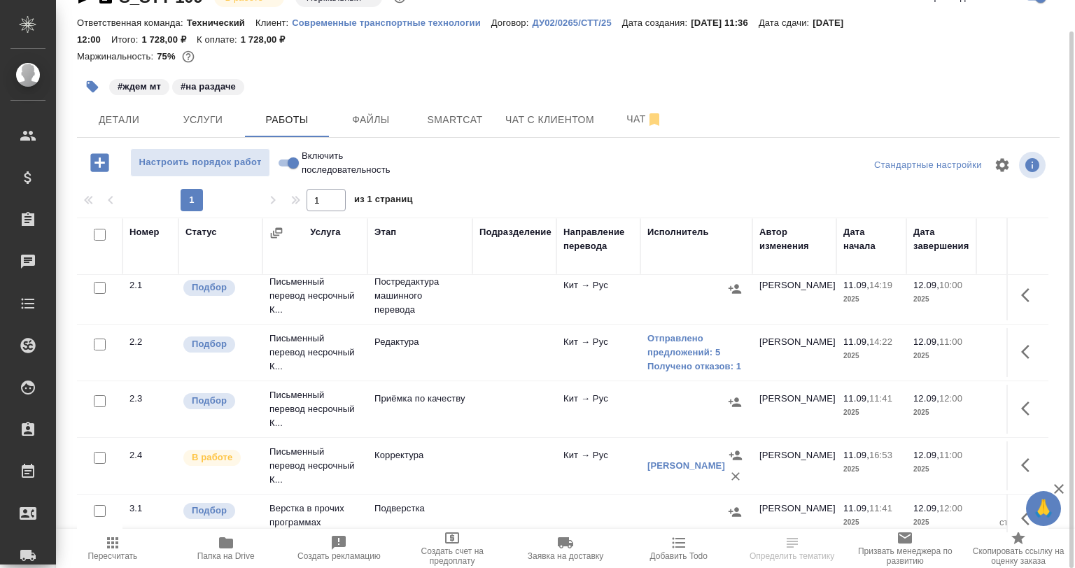
click at [101, 397] on input "checkbox" at bounding box center [100, 401] width 12 height 12
checkbox input "true"
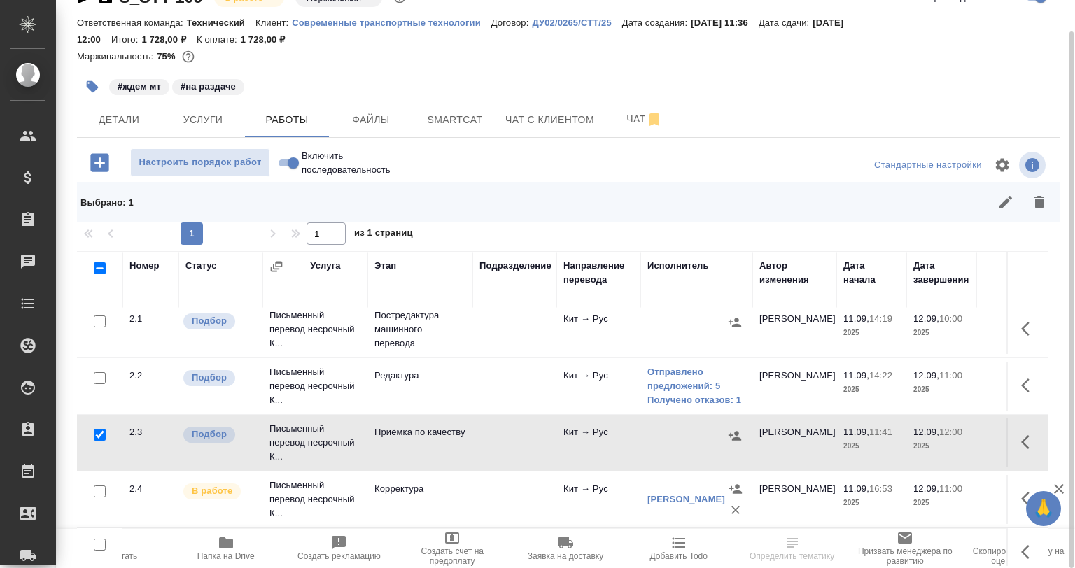
click at [99, 372] on input "checkbox" at bounding box center [100, 378] width 12 height 12
checkbox input "true"
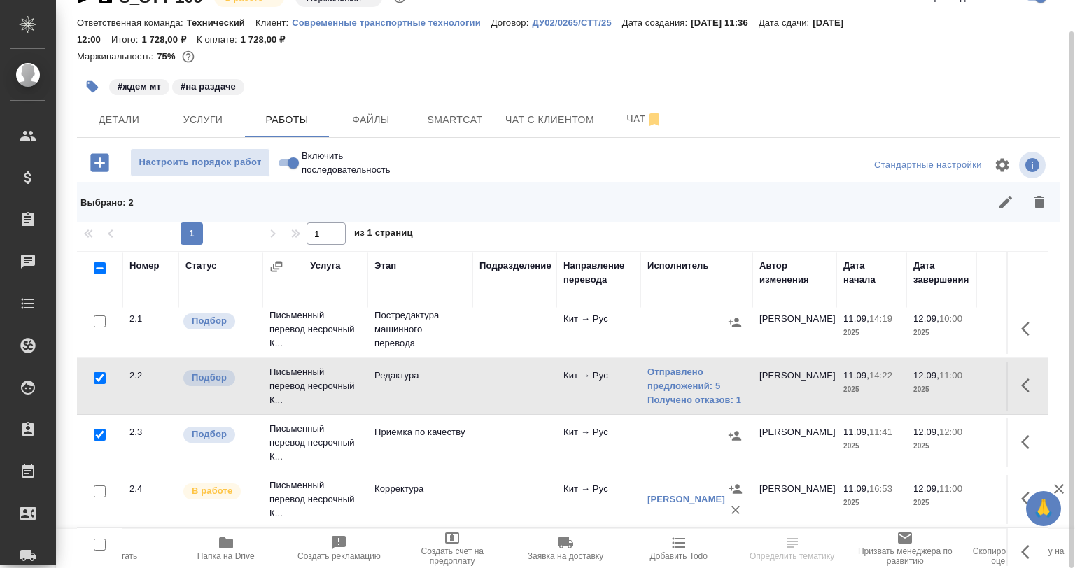
scroll to position [0, 0]
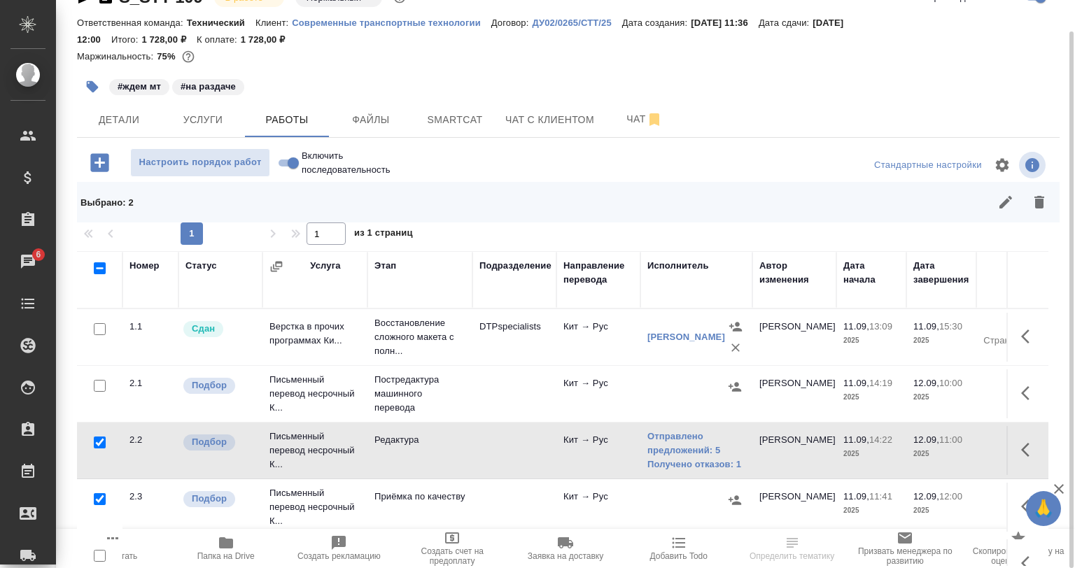
click at [96, 386] on input "checkbox" at bounding box center [100, 386] width 12 height 12
checkbox input "true"
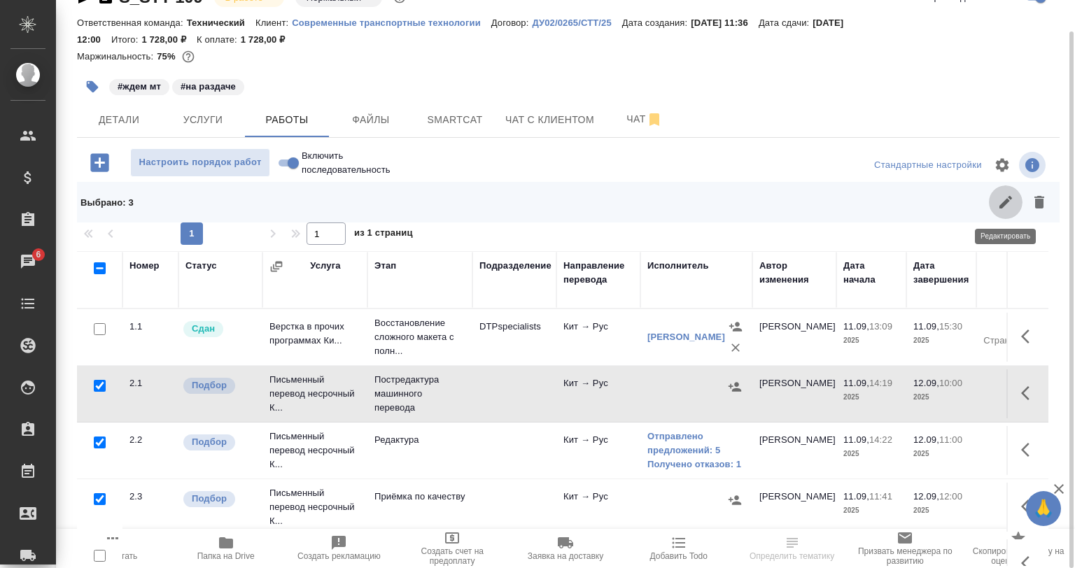
click at [1019, 208] on button "button" at bounding box center [1006, 202] width 34 height 34
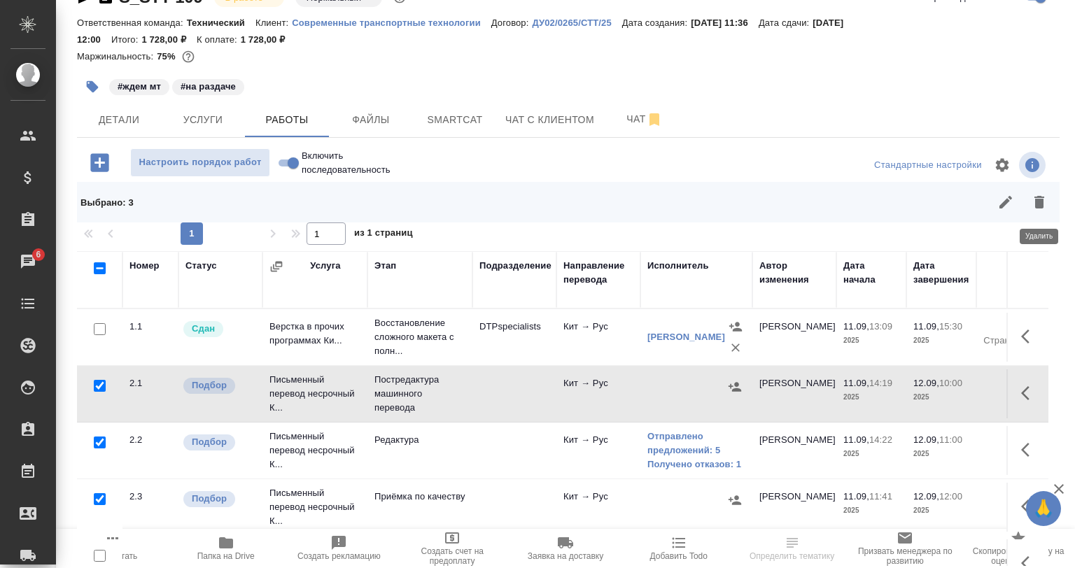
click at [1036, 201] on icon "button" at bounding box center [1039, 202] width 10 height 13
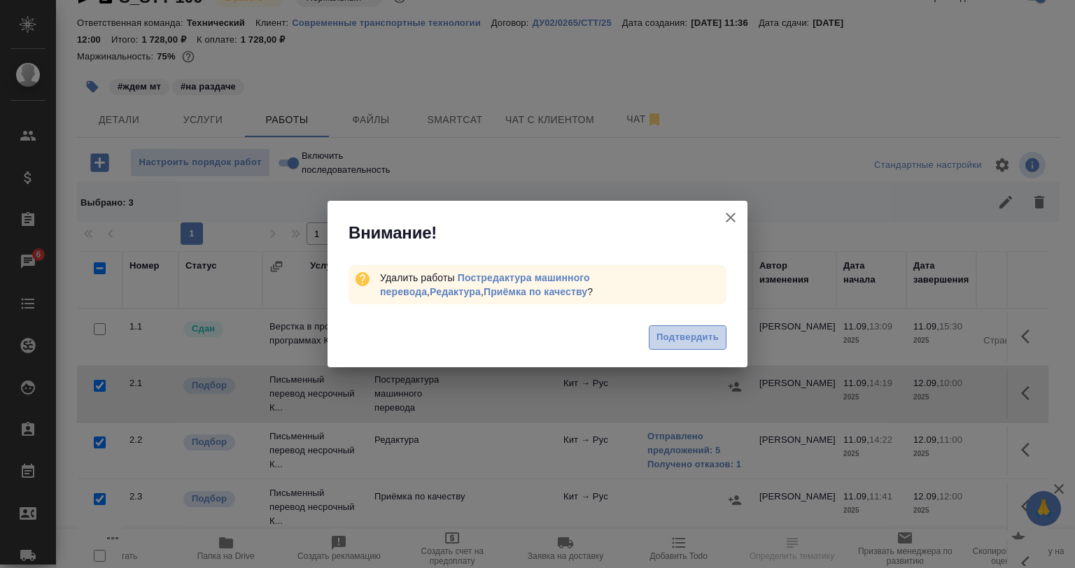
click at [697, 348] on button "Подтвердить" at bounding box center [688, 337] width 78 height 24
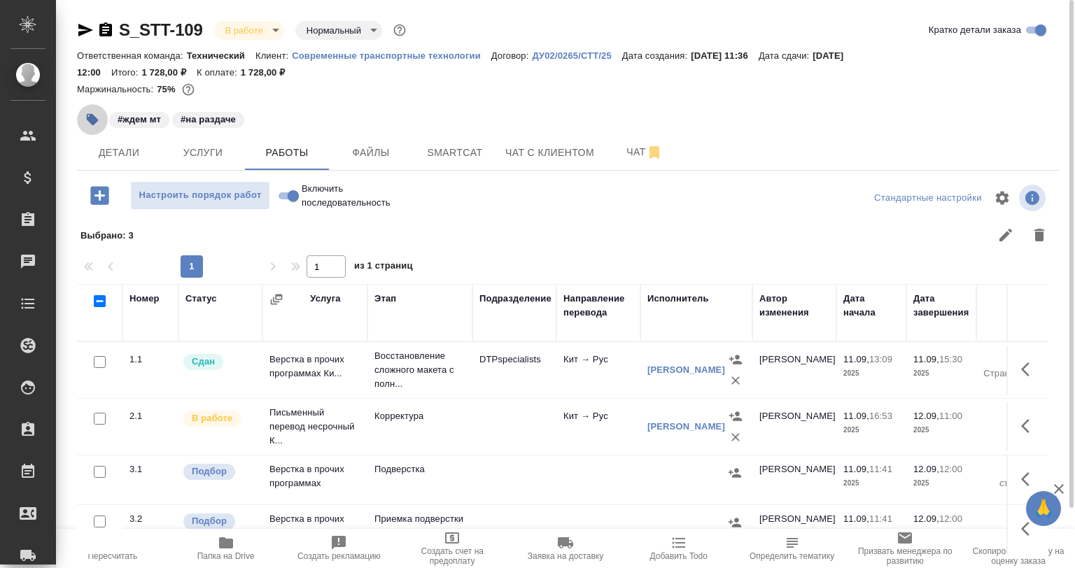
click at [94, 118] on icon "button" at bounding box center [93, 120] width 12 height 12
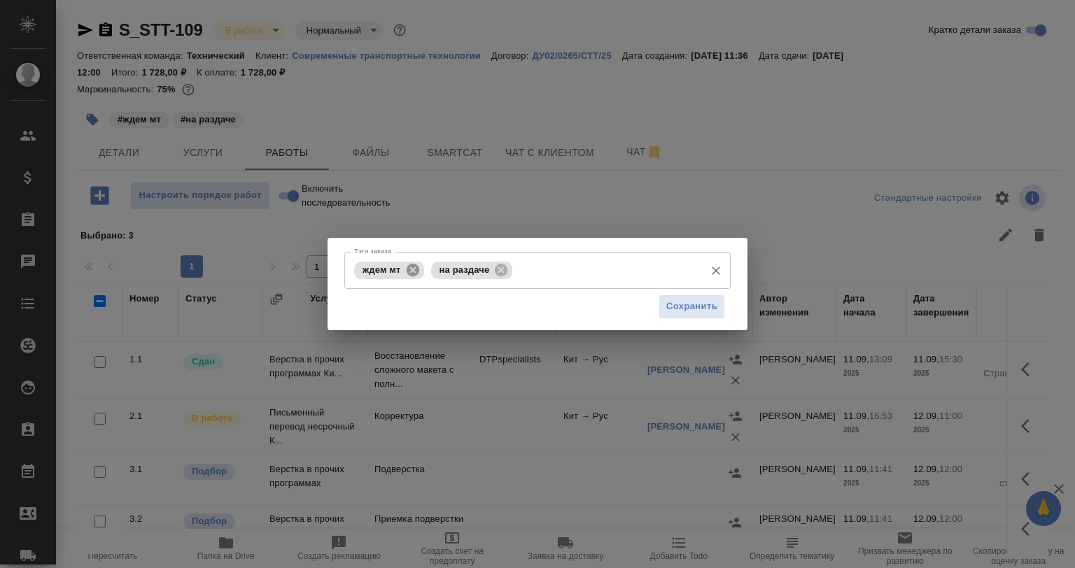
drag, startPoint x: 401, startPoint y: 271, endPoint x: 410, endPoint y: 273, distance: 9.3
click at [402, 272] on span "ждем мт" at bounding box center [381, 270] width 55 height 10
click at [411, 272] on icon at bounding box center [412, 269] width 13 height 13
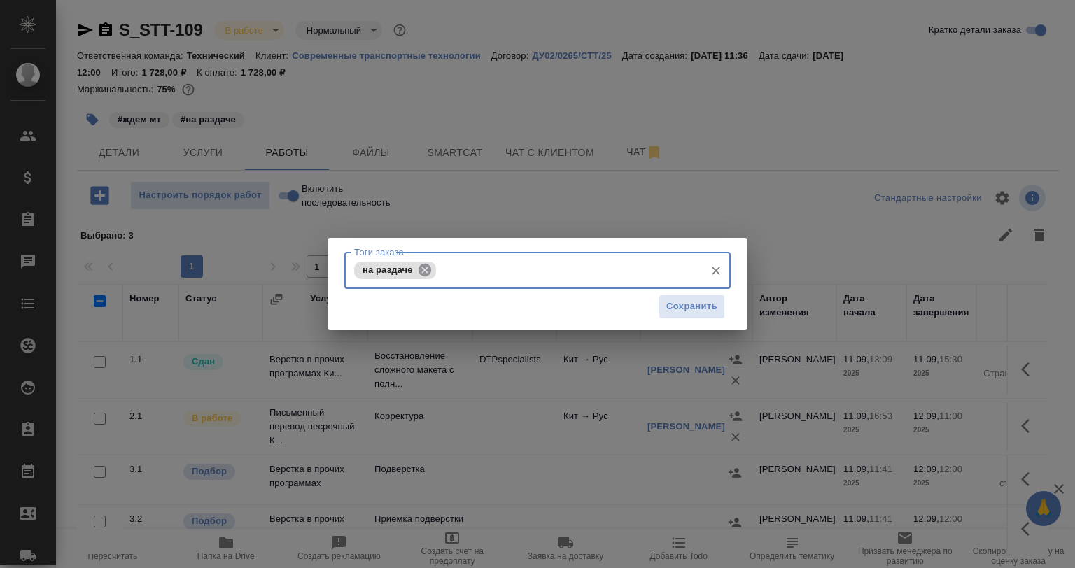
drag, startPoint x: 430, startPoint y: 273, endPoint x: 433, endPoint y: 262, distance: 11.7
click at [430, 272] on icon at bounding box center [424, 269] width 13 height 13
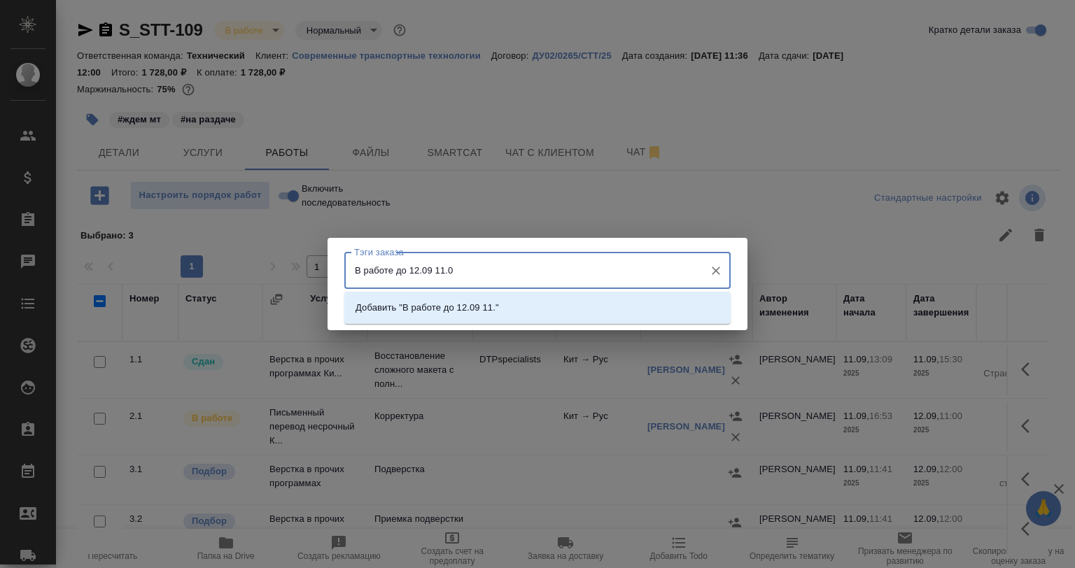
type input "В работе до 12.09 11.00"
click at [505, 305] on p "Добавить "В работе до 12.09 11.00"" at bounding box center [432, 308] width 153 height 14
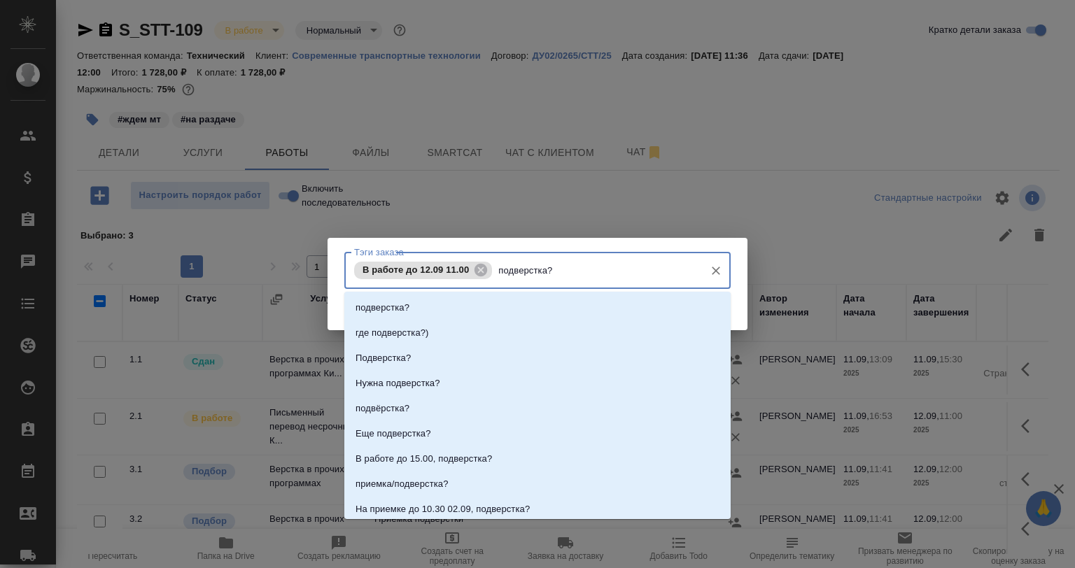
type input "подверстка?"
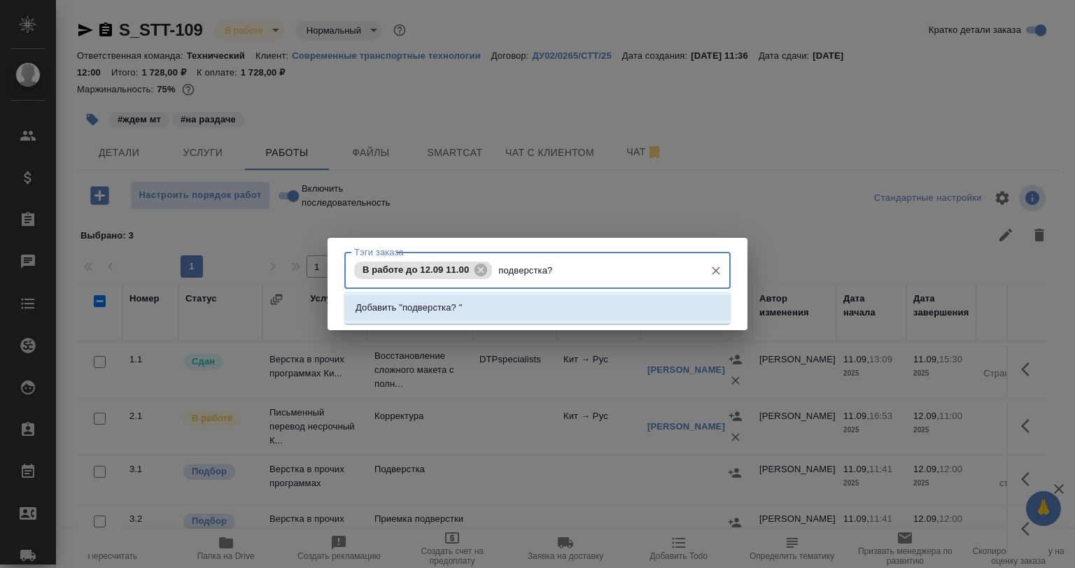
click at [515, 307] on li "Добавить "подверстка? "" at bounding box center [537, 307] width 386 height 25
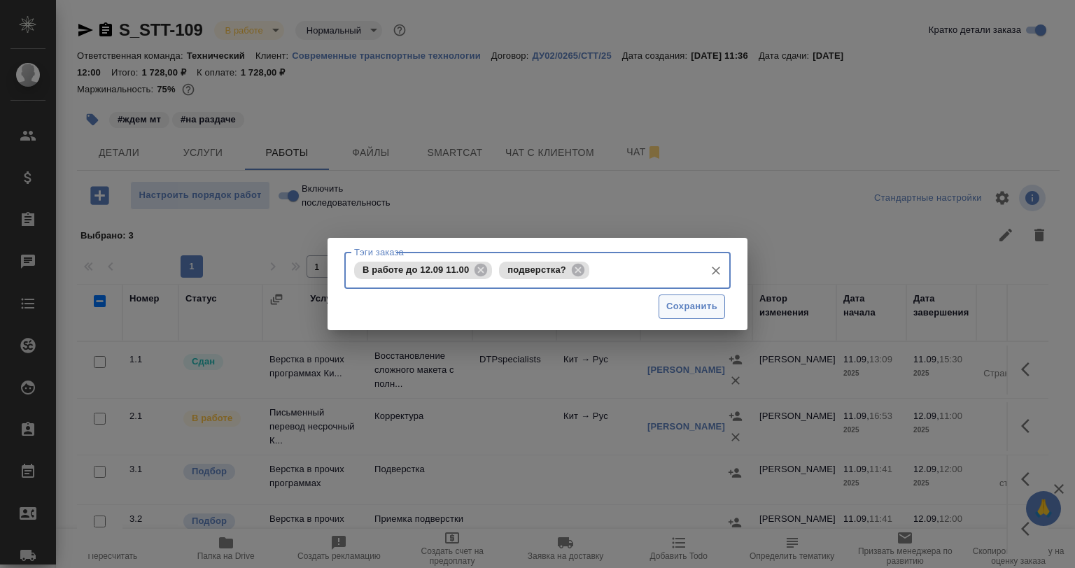
click at [691, 302] on span "Сохранить" at bounding box center [691, 307] width 51 height 16
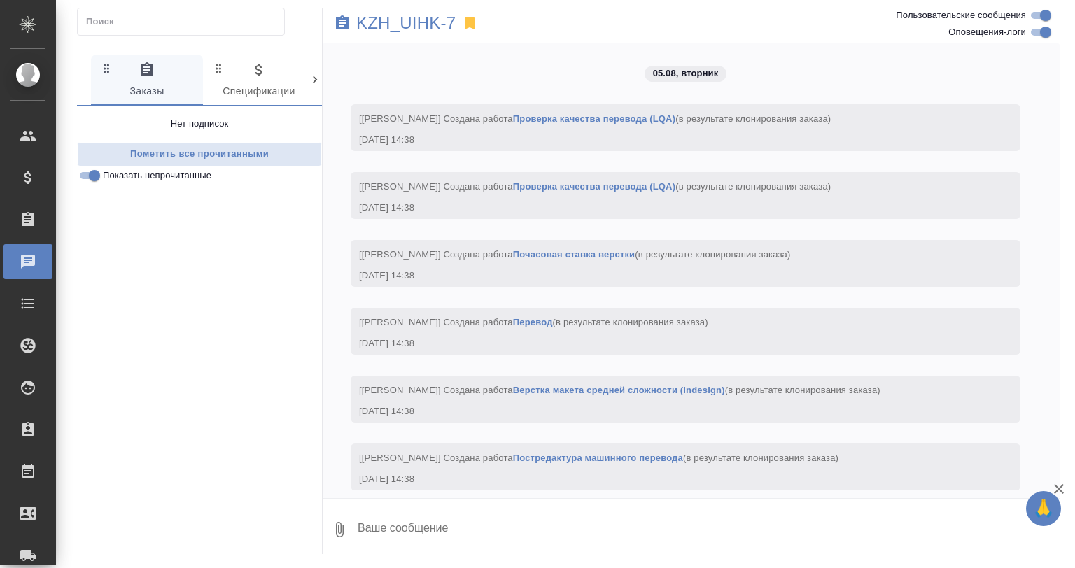
scroll to position [21933, 0]
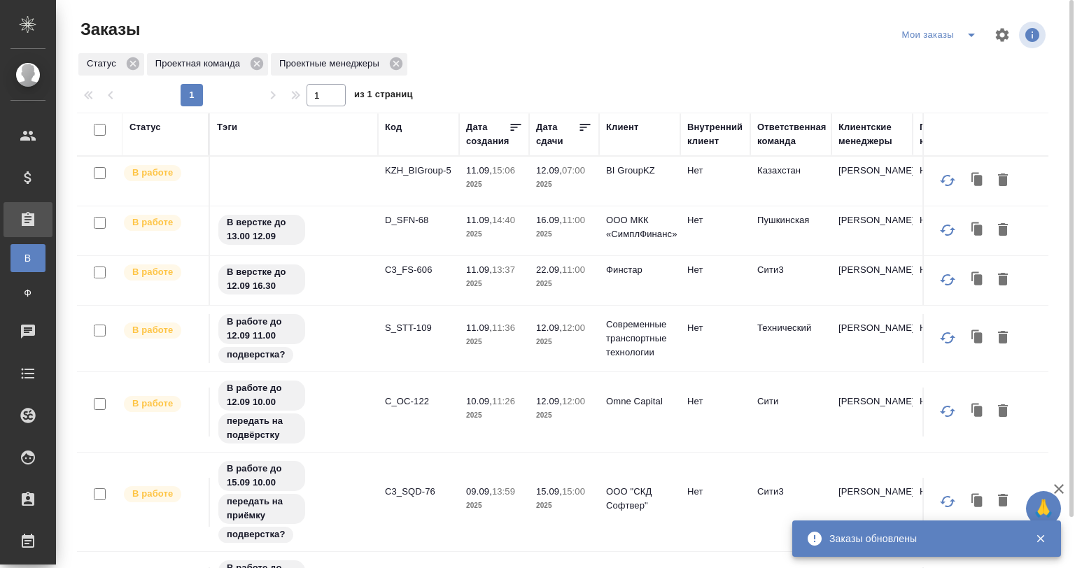
click at [582, 129] on icon at bounding box center [585, 127] width 14 height 14
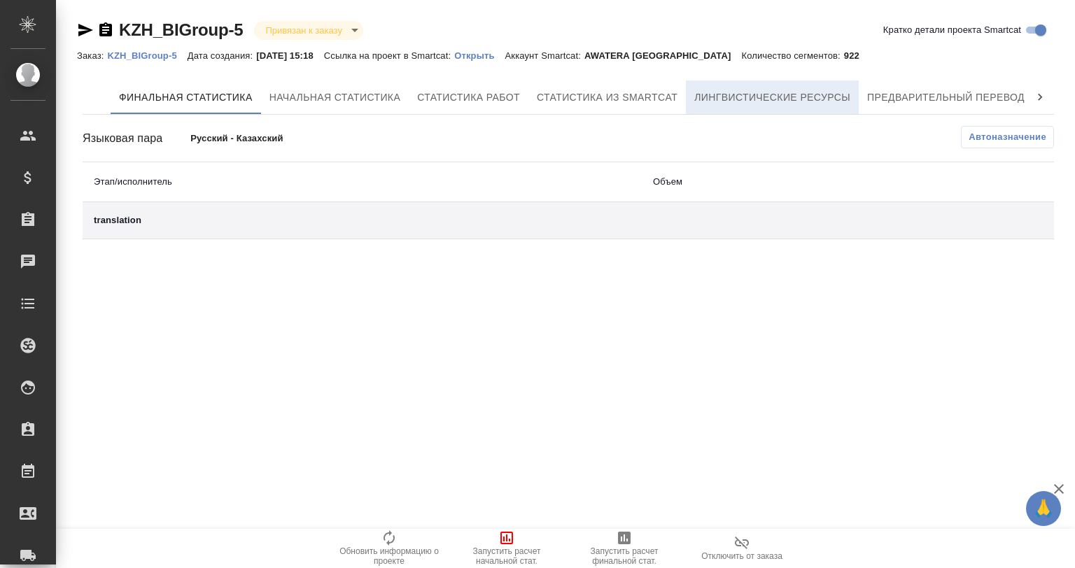
click at [742, 97] on span "Лингвистические ресурсы" at bounding box center [772, 97] width 156 height 17
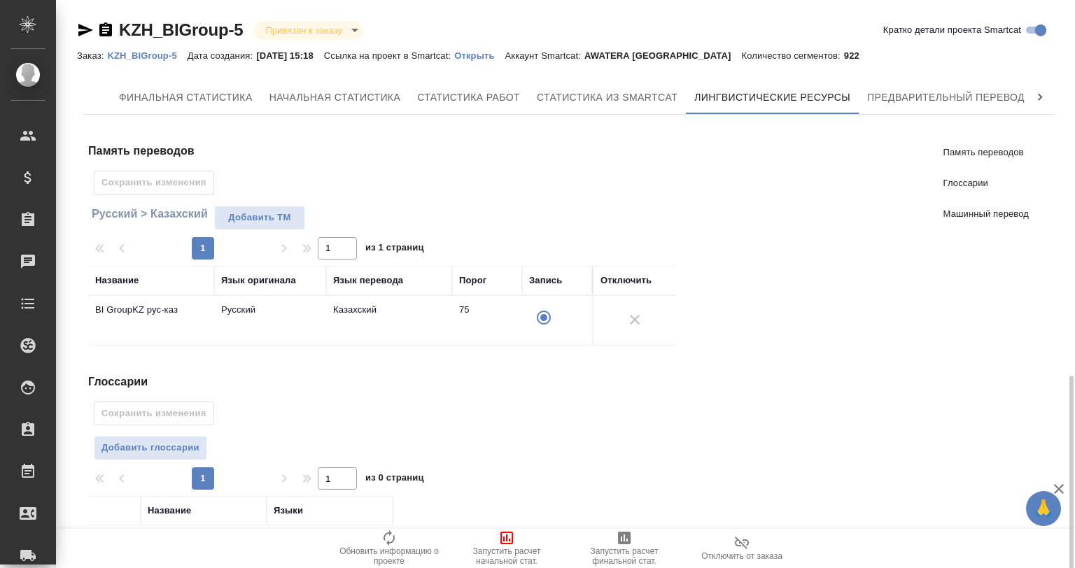
scroll to position [218, 0]
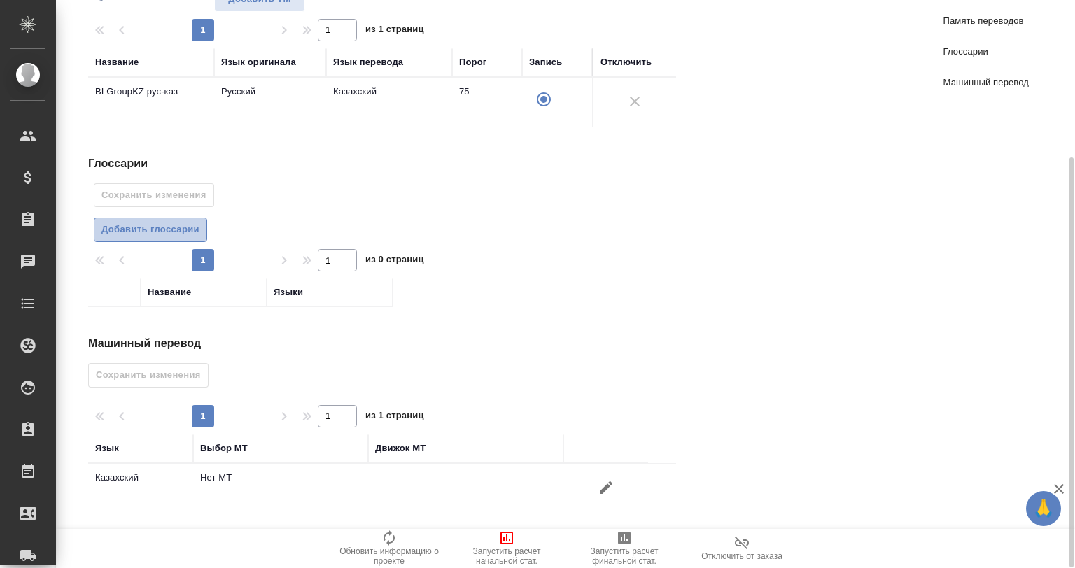
click at [181, 235] on span "Добавить глоссарии" at bounding box center [150, 230] width 98 height 16
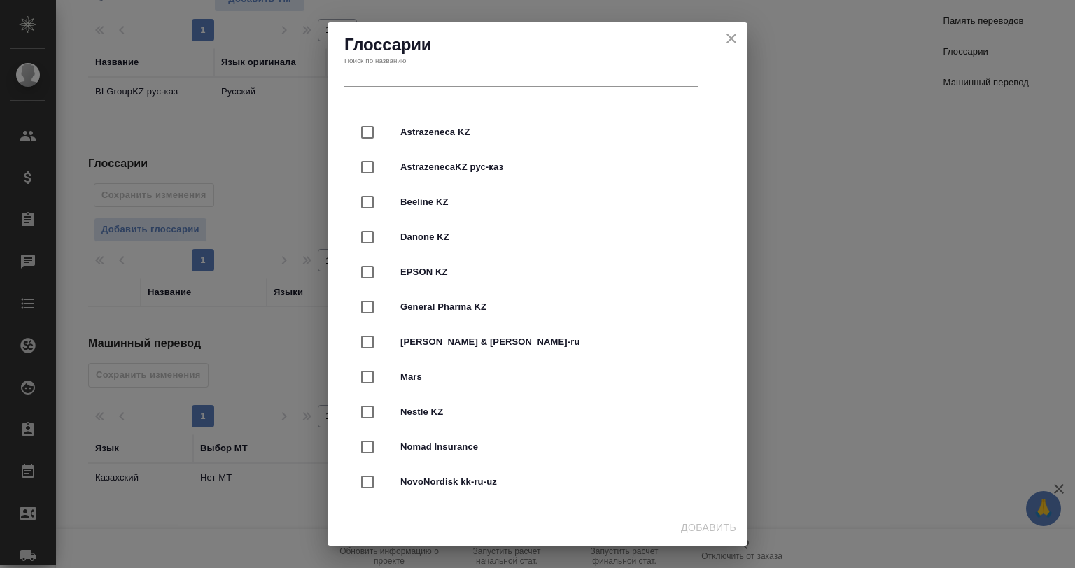
click at [427, 77] on input "text" at bounding box center [520, 77] width 353 height 20
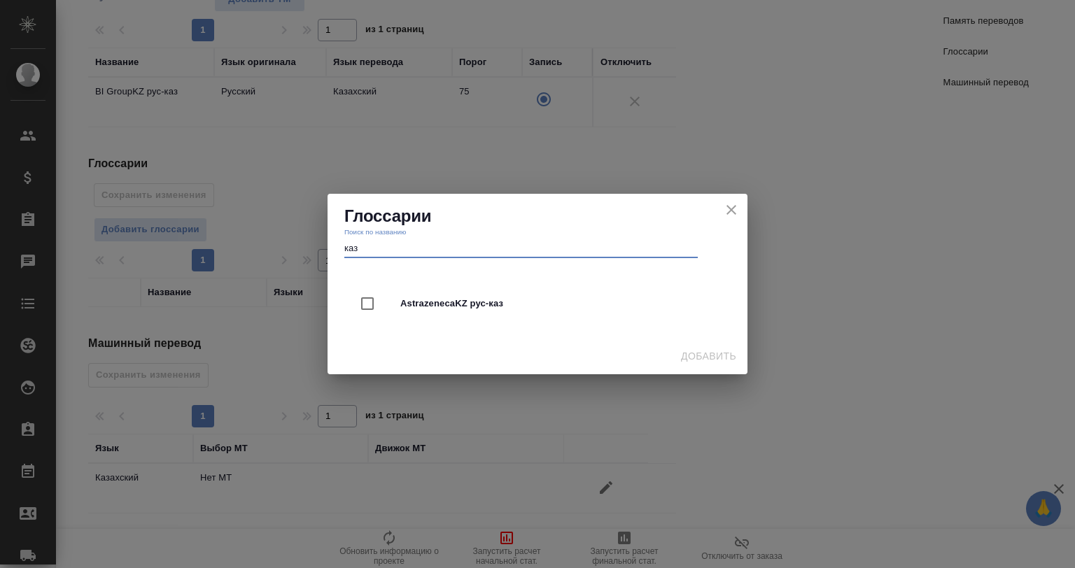
type input "каз"
click at [726, 207] on icon "close" at bounding box center [731, 210] width 17 height 17
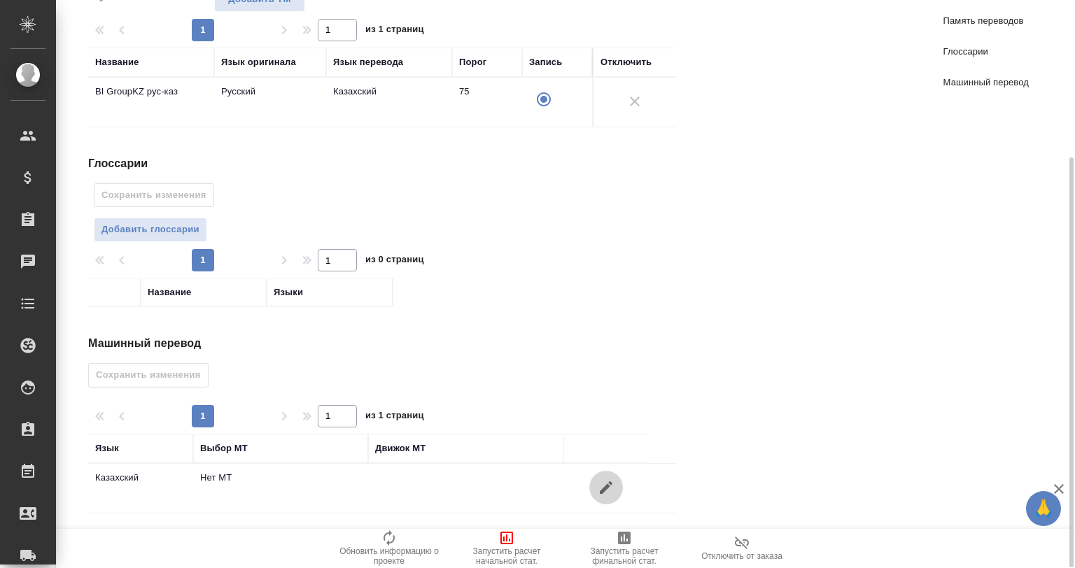
click at [612, 496] on button "button" at bounding box center [606, 488] width 34 height 34
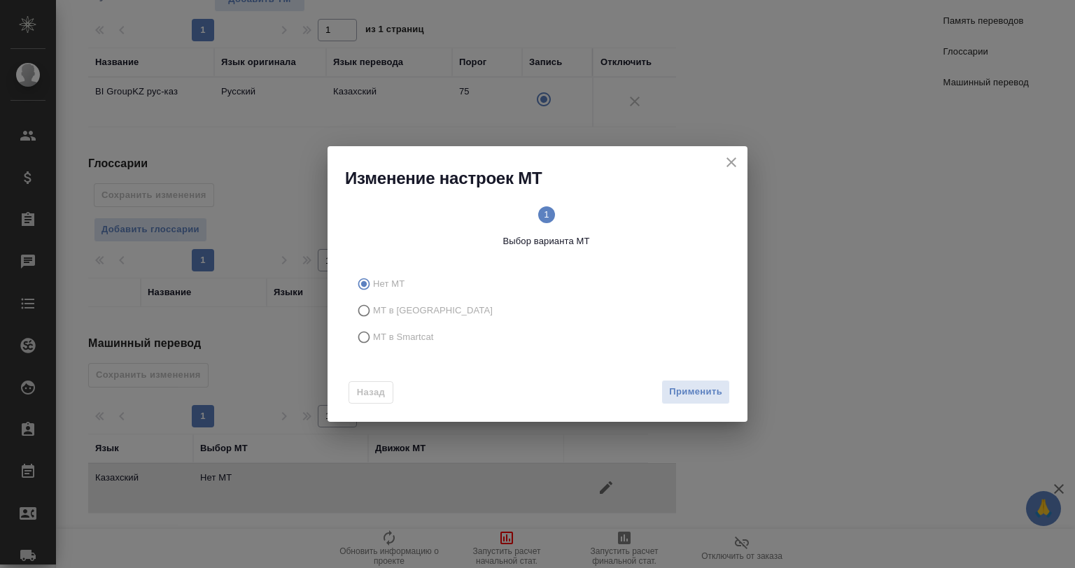
click at [407, 335] on span "МТ в Smartcat" at bounding box center [403, 337] width 61 height 14
click at [373, 335] on input "МТ в Smartcat" at bounding box center [362, 337] width 22 height 27
radio input "true"
click at [691, 383] on button "Вперед" at bounding box center [705, 392] width 50 height 24
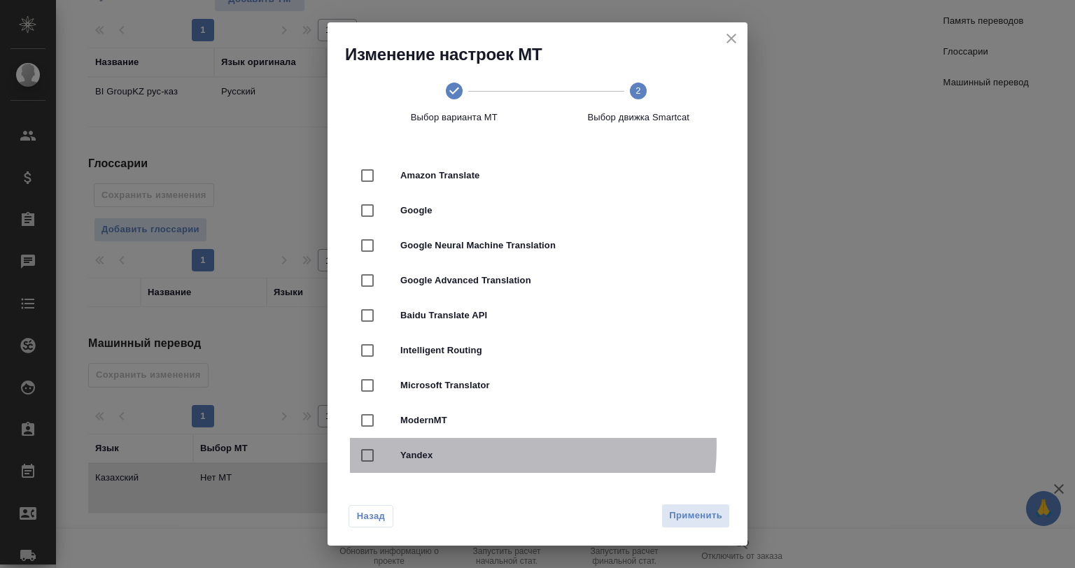
click at [457, 446] on div "Yandex" at bounding box center [537, 455] width 375 height 35
checkbox input "true"
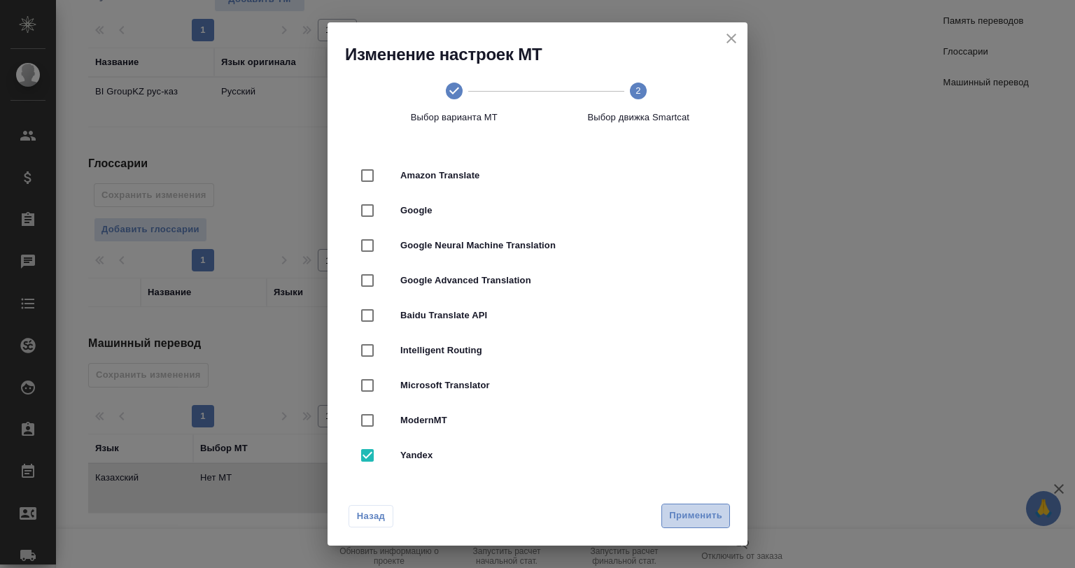
click at [715, 523] on span "Применить" at bounding box center [695, 516] width 53 height 16
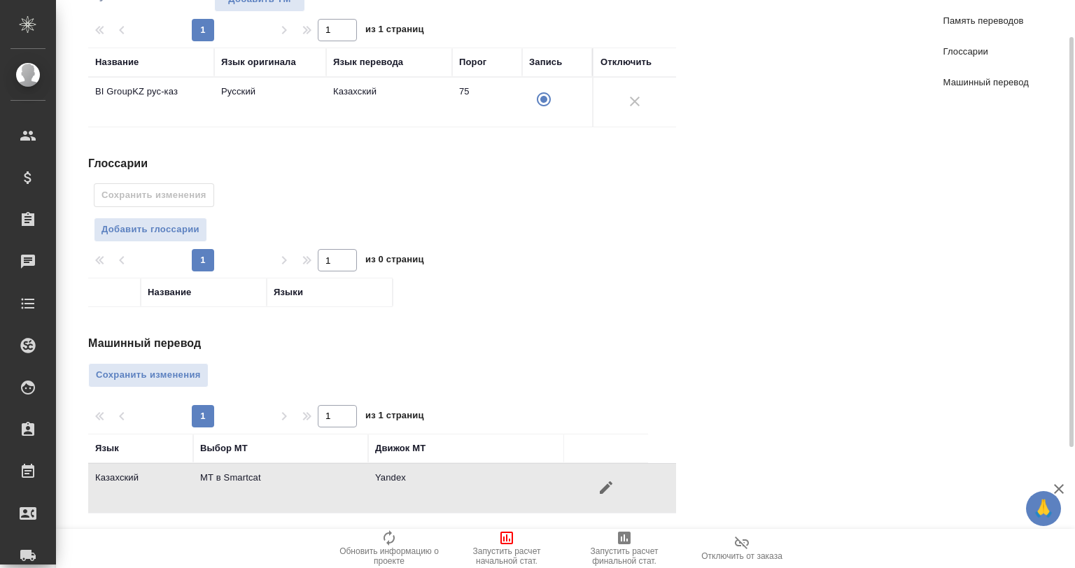
scroll to position [0, 0]
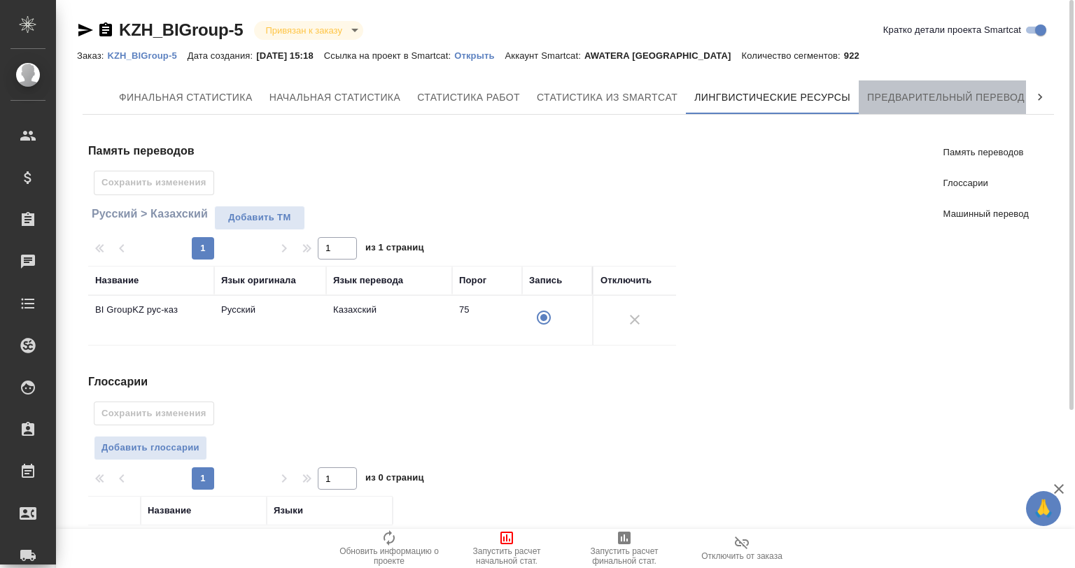
click at [960, 101] on span "Предварительный перевод" at bounding box center [945, 97] width 157 height 17
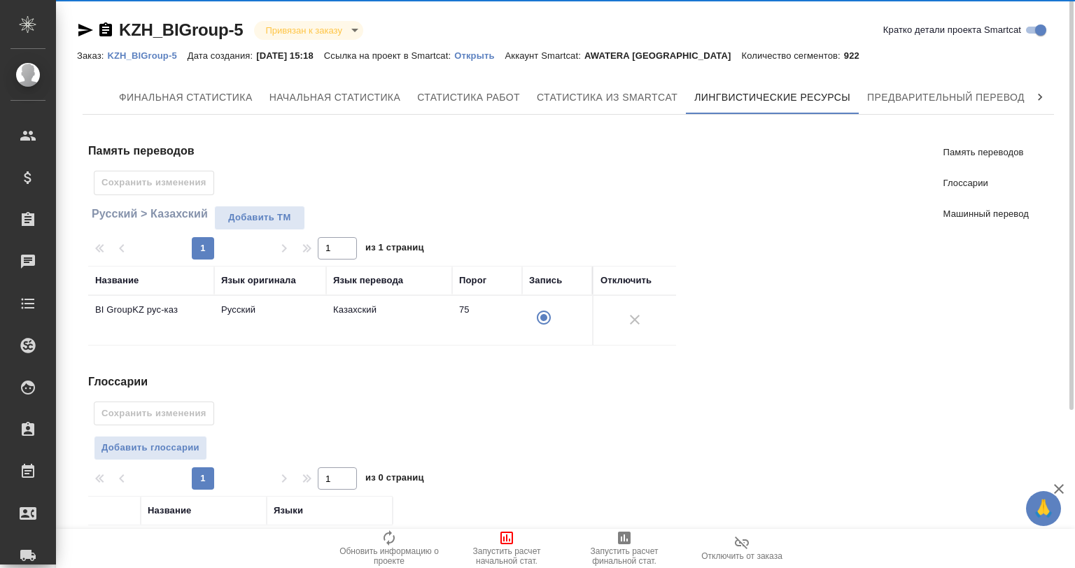
scroll to position [218, 0]
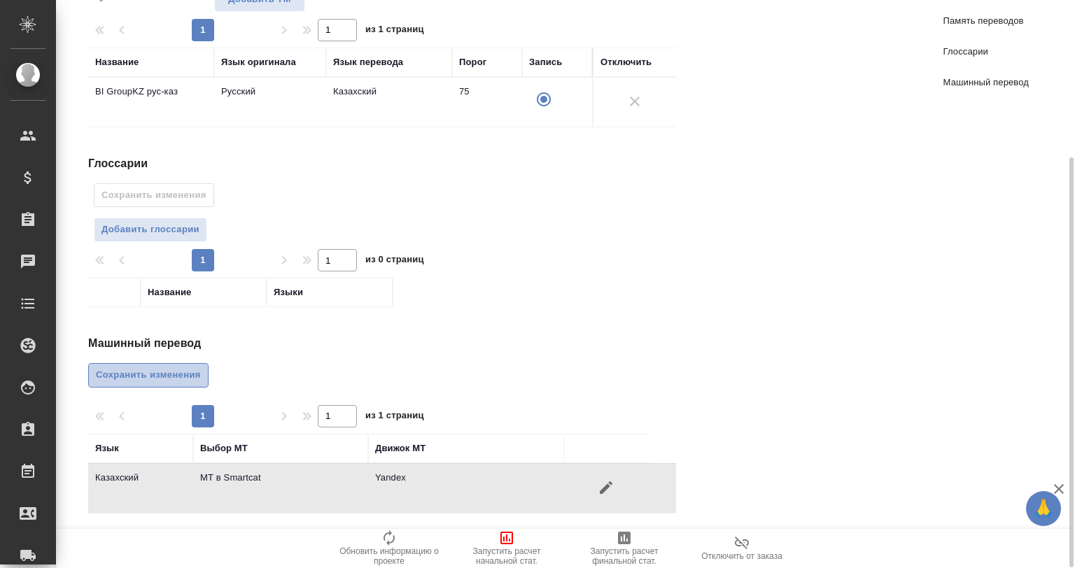
click at [193, 381] on button "Сохранить изменения" at bounding box center [148, 375] width 120 height 24
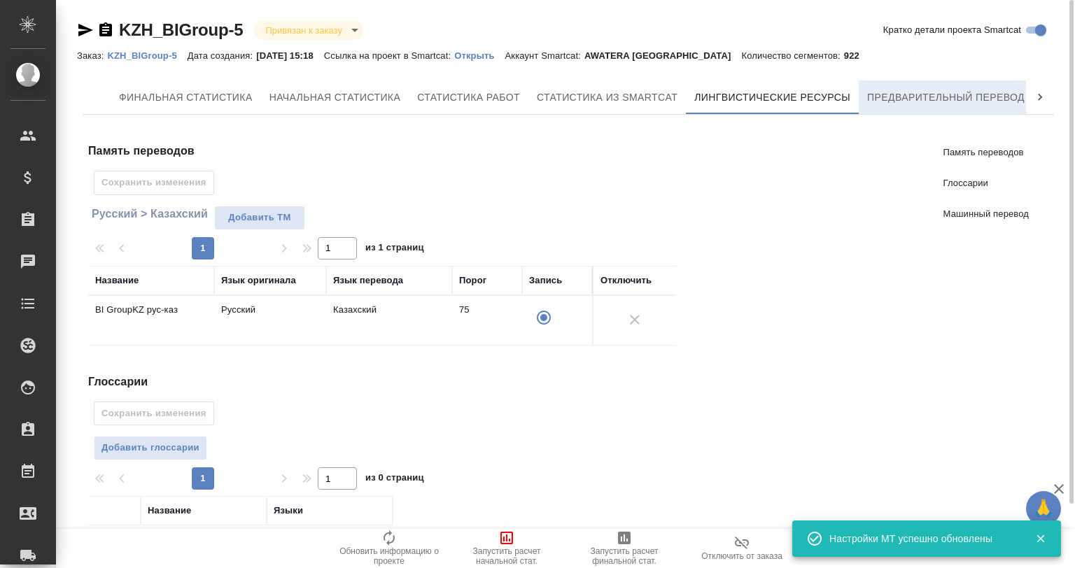
click at [934, 82] on button "Предварительный перевод" at bounding box center [946, 97] width 174 height 34
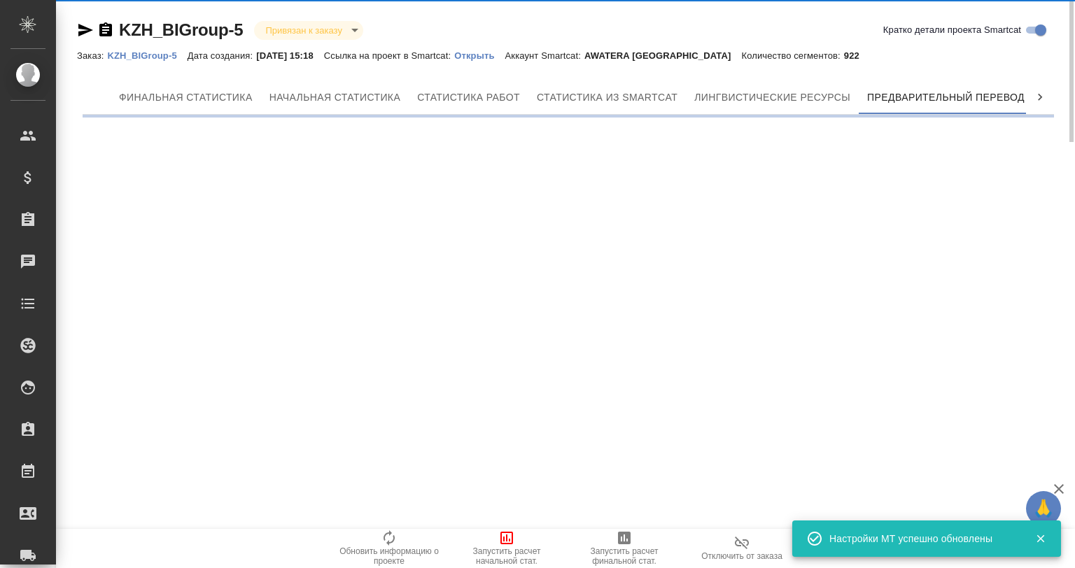
scroll to position [0, 6]
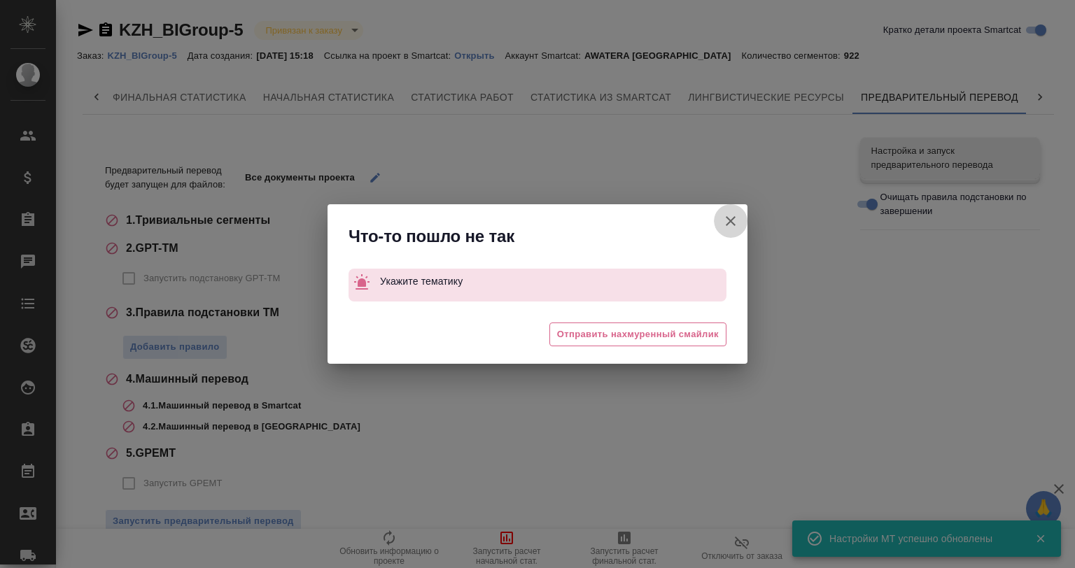
click at [726, 216] on icon "button" at bounding box center [730, 221] width 17 height 17
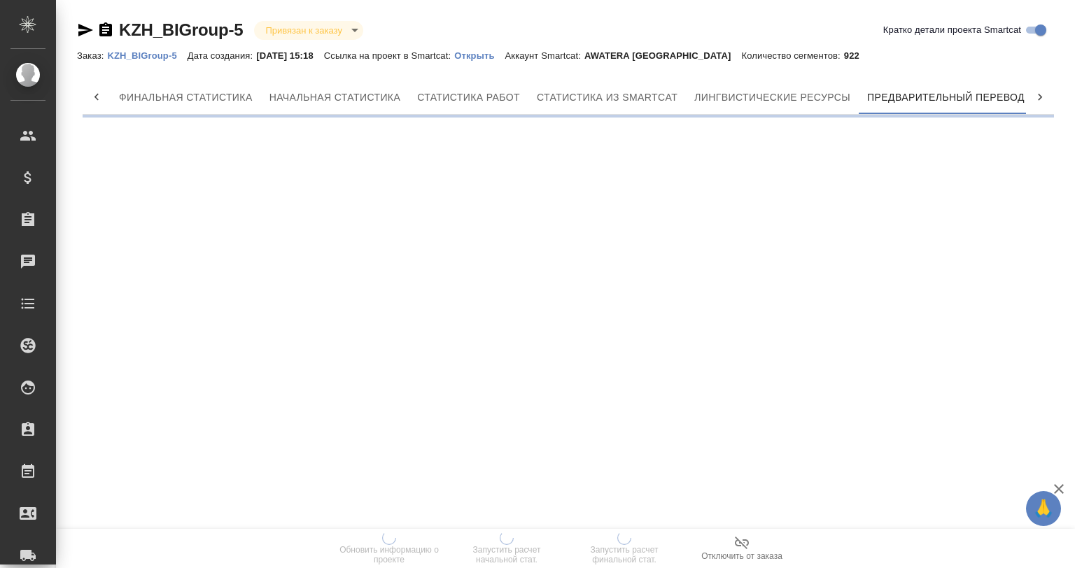
scroll to position [0, 6]
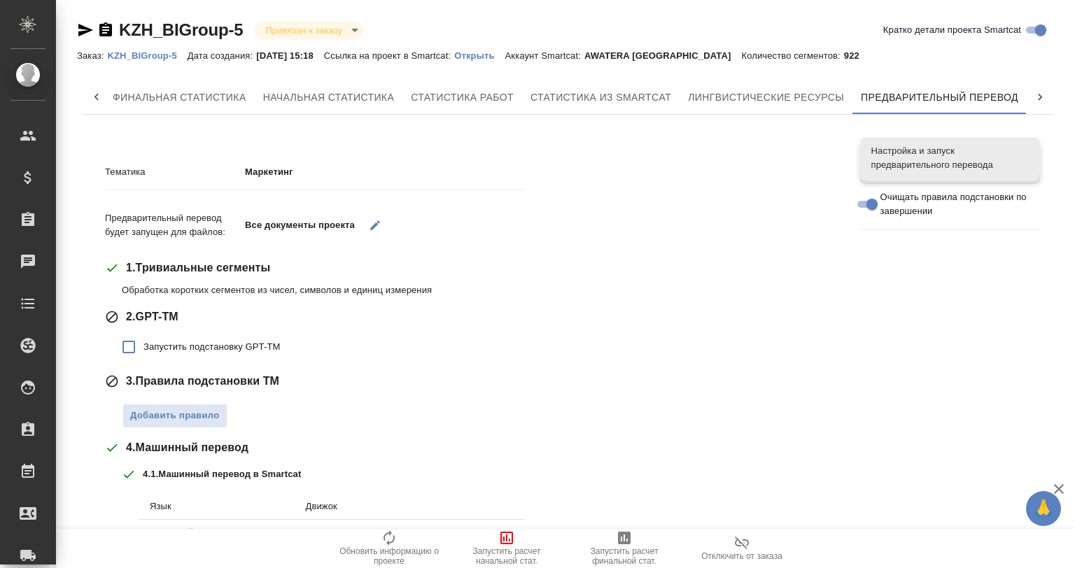
click at [167, 353] on span "Запустить подстановку GPT-TM" at bounding box center [211, 347] width 136 height 14
click at [143, 353] on input "Запустить подстановку GPT-TM" at bounding box center [128, 346] width 29 height 29
checkbox input "true"
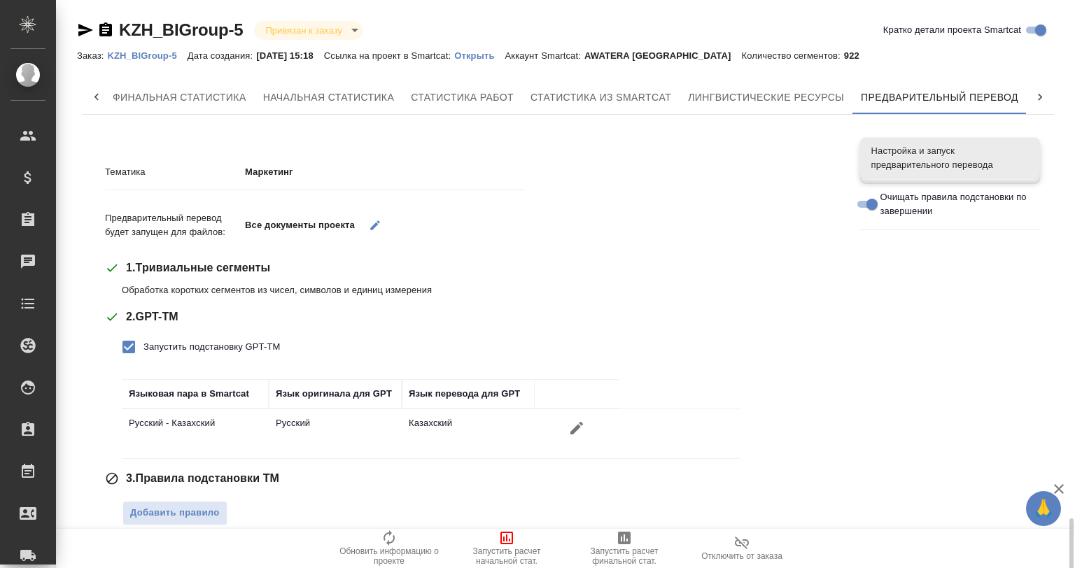
scroll to position [316, 0]
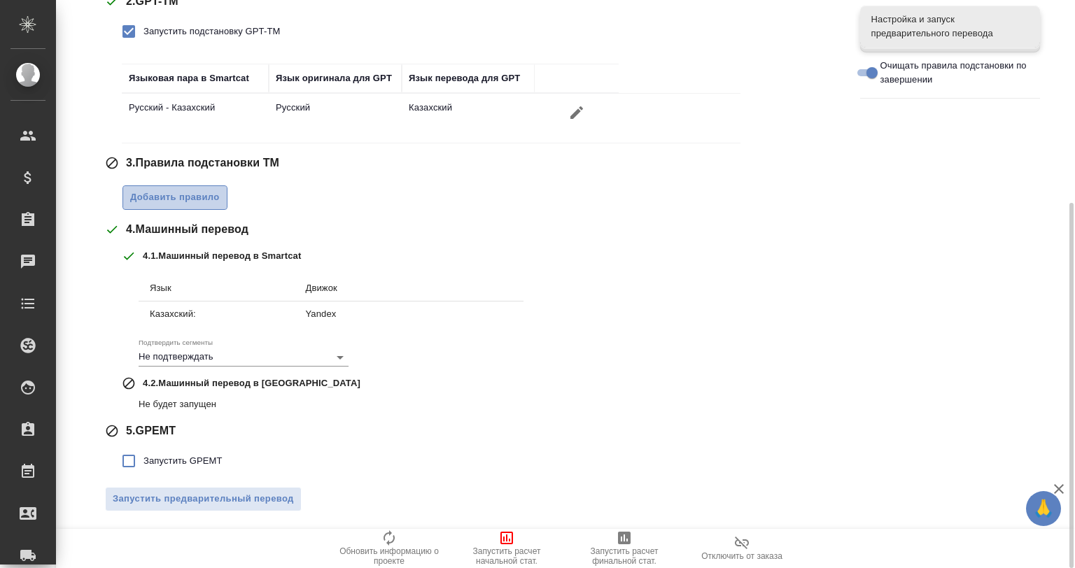
click at [178, 195] on span "Добавить правило" at bounding box center [175, 198] width 90 height 16
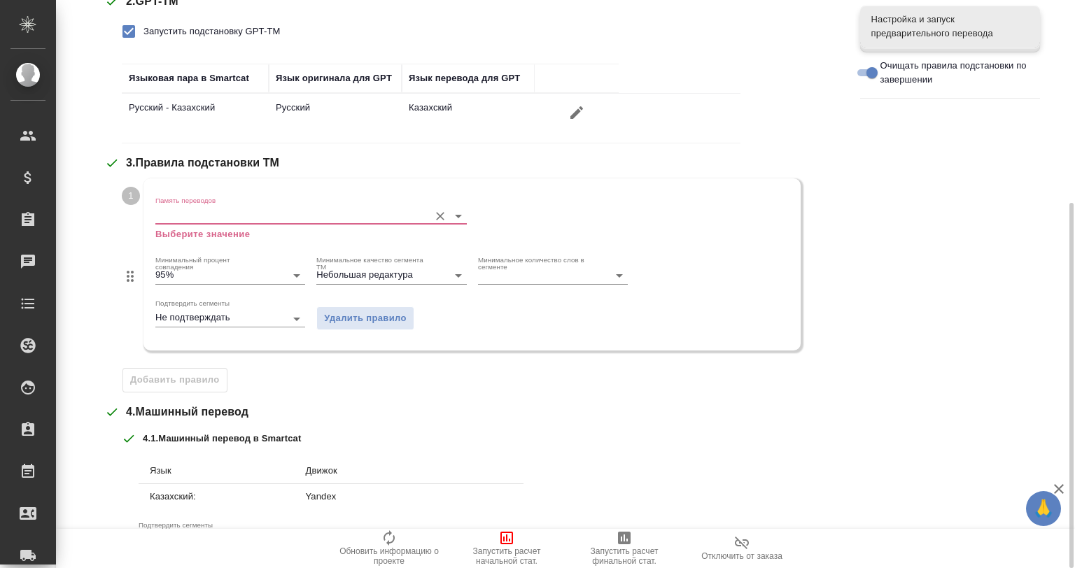
drag, startPoint x: 214, startPoint y: 216, endPoint x: 223, endPoint y: 221, distance: 10.3
click at [215, 218] on input "Память переводов" at bounding box center [288, 215] width 267 height 17
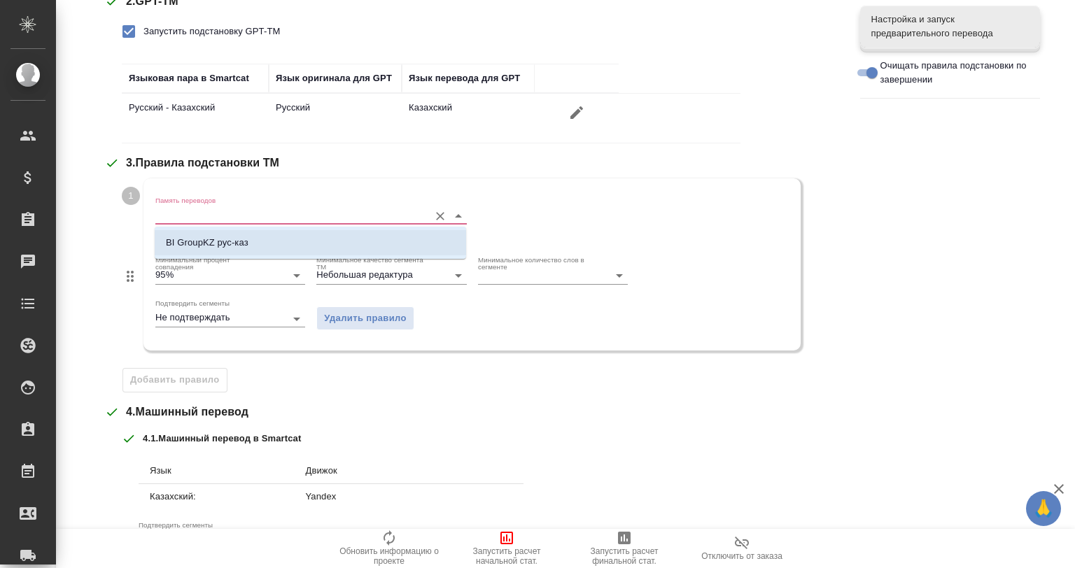
click at [238, 252] on li "BI GroupKZ рус-каз" at bounding box center [310, 242] width 311 height 25
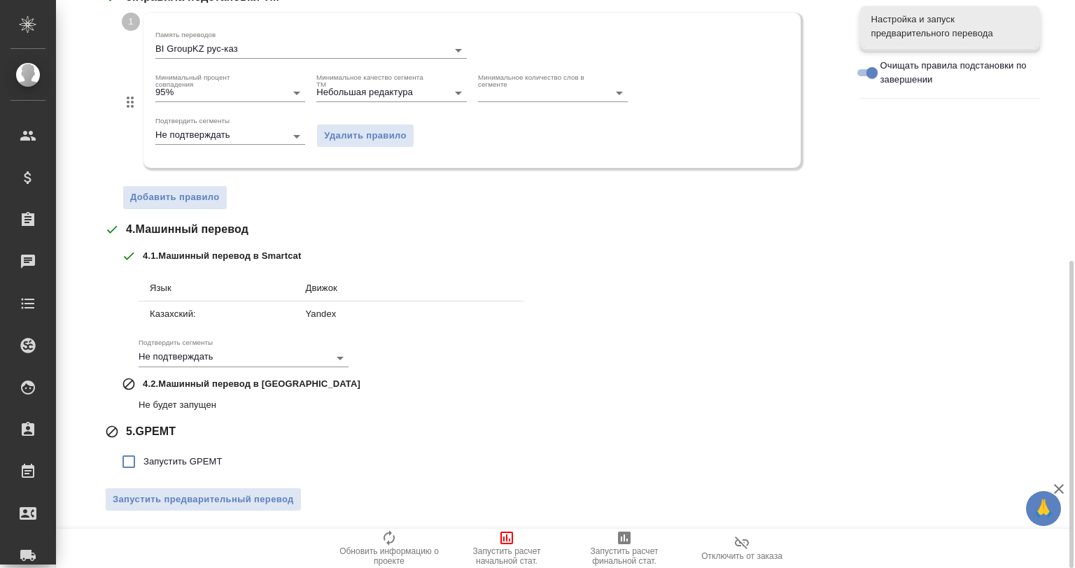
click at [178, 458] on span "Запустить GPEMT" at bounding box center [182, 462] width 79 height 14
click at [143, 458] on input "Запустить GPEMT" at bounding box center [128, 461] width 29 height 29
checkbox input "true"
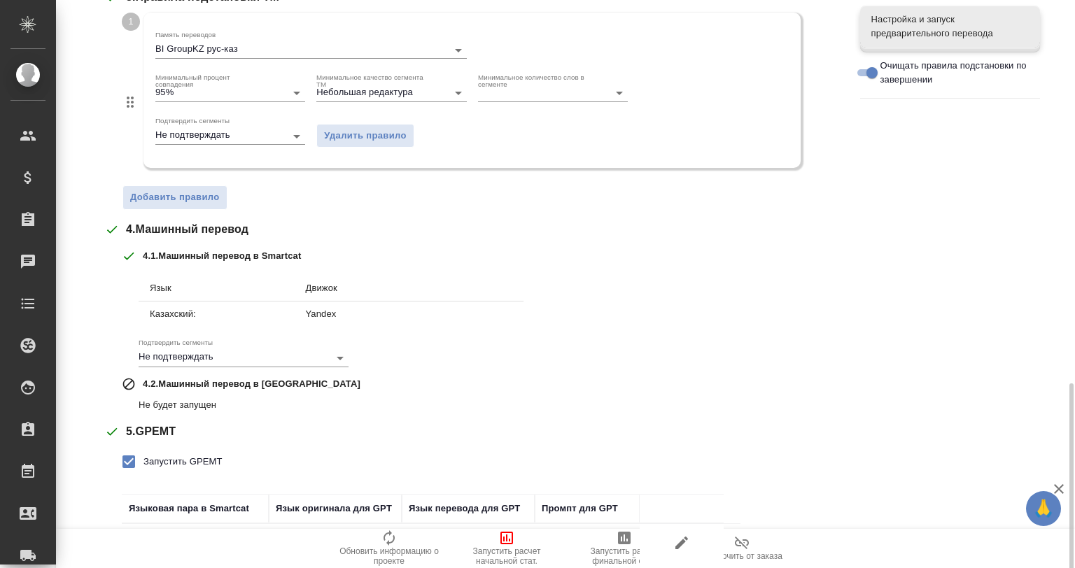
scroll to position [578, 0]
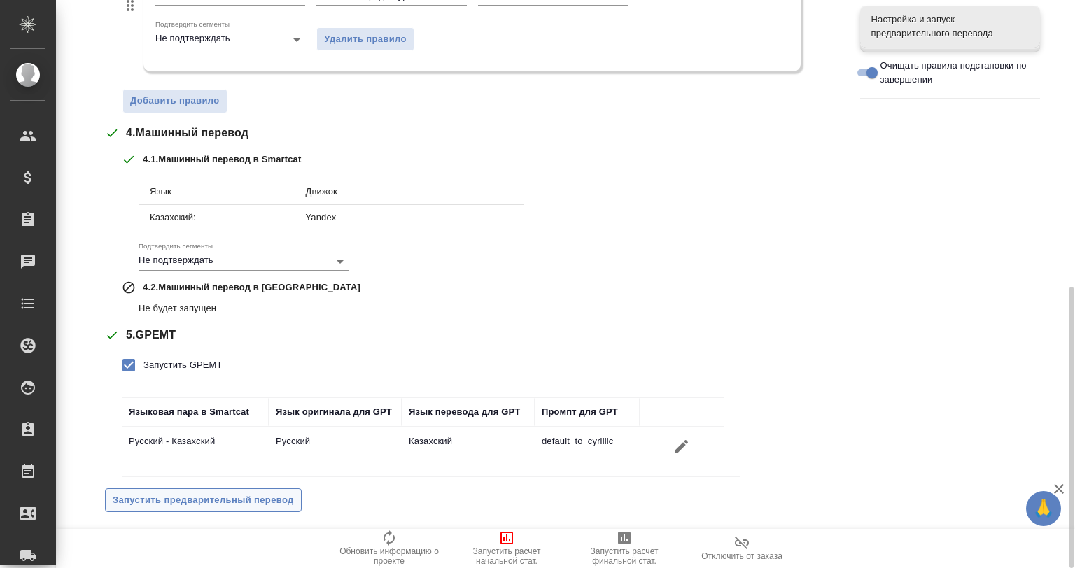
click at [249, 500] on span "Запустить предварительный перевод" at bounding box center [203, 501] width 181 height 16
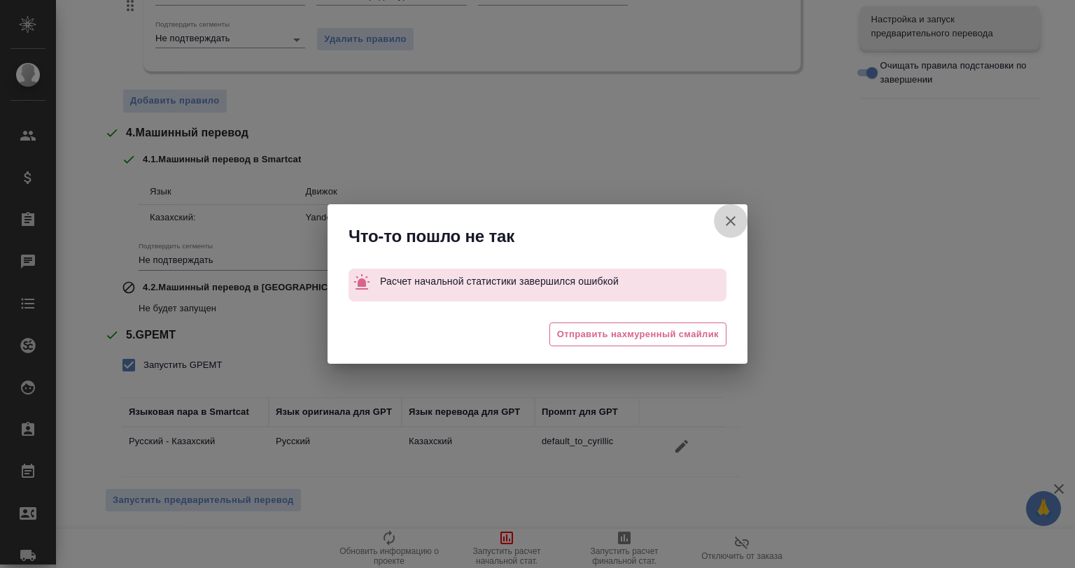
click at [733, 226] on icon "button" at bounding box center [730, 221] width 17 height 17
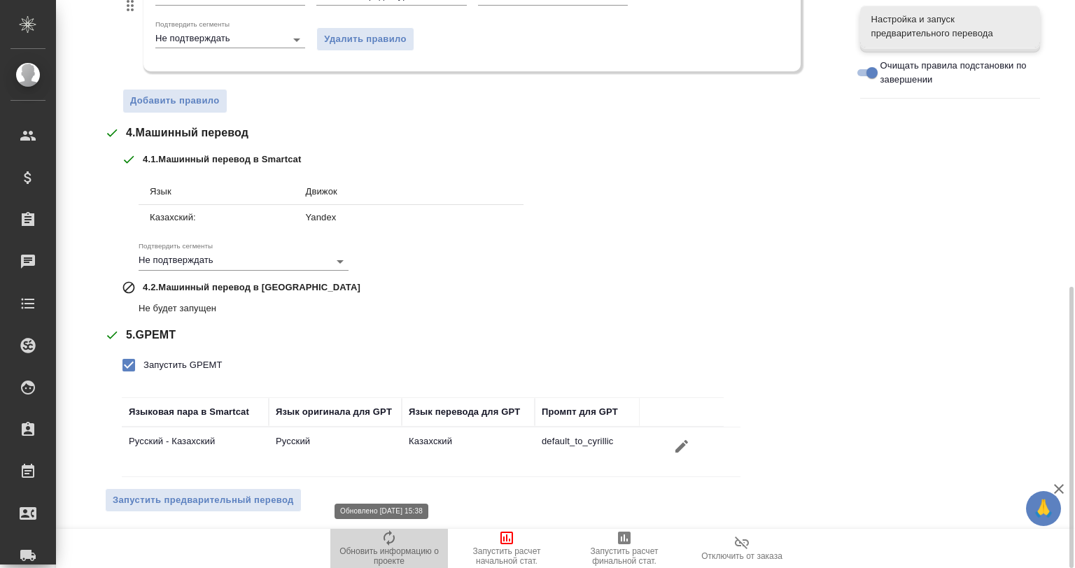
click at [369, 542] on span "Обновить информацию о проекте" at bounding box center [389, 548] width 101 height 36
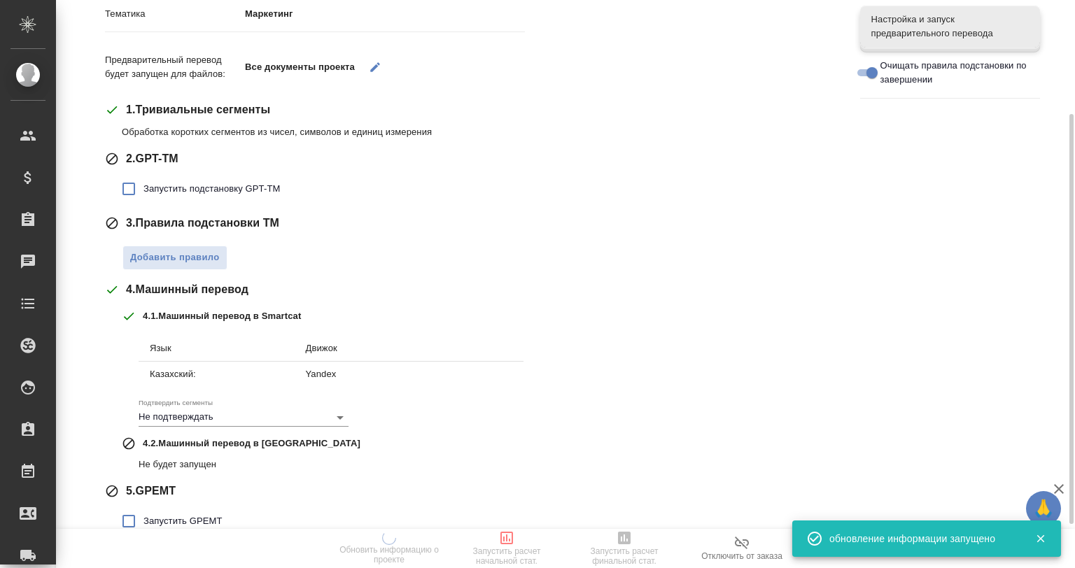
scroll to position [0, 0]
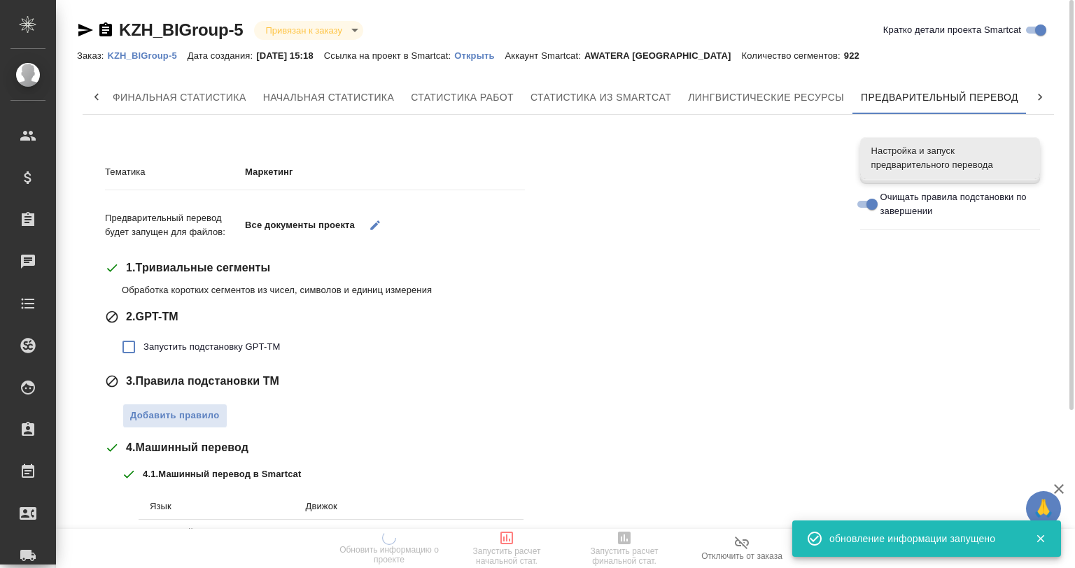
click at [155, 349] on span "Запустить подстановку GPT-TM" at bounding box center [211, 347] width 136 height 14
click at [143, 349] on input "Запустить подстановку GPT-TM" at bounding box center [128, 346] width 29 height 29
checkbox input "true"
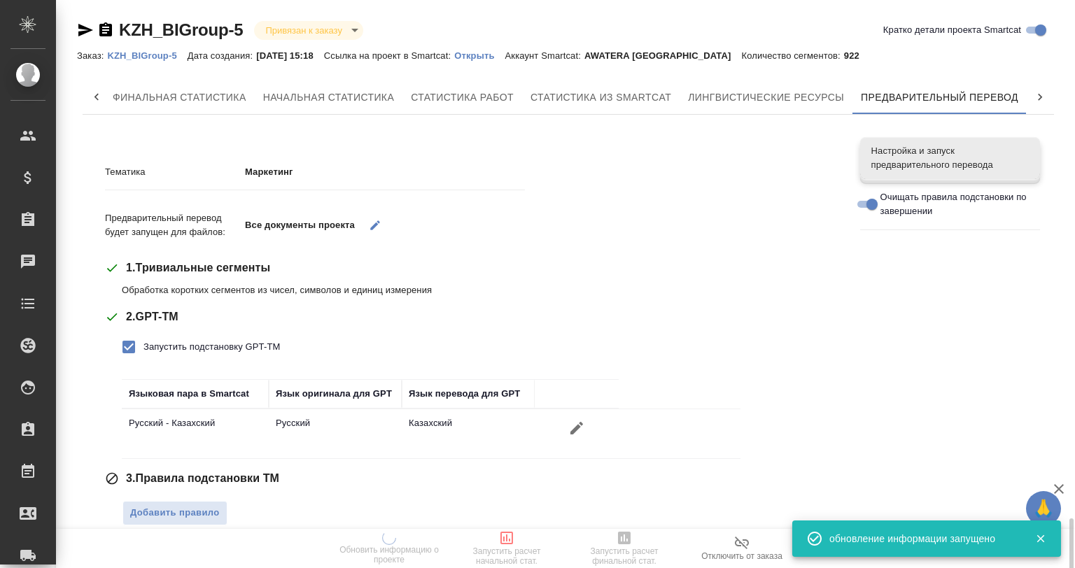
scroll to position [316, 0]
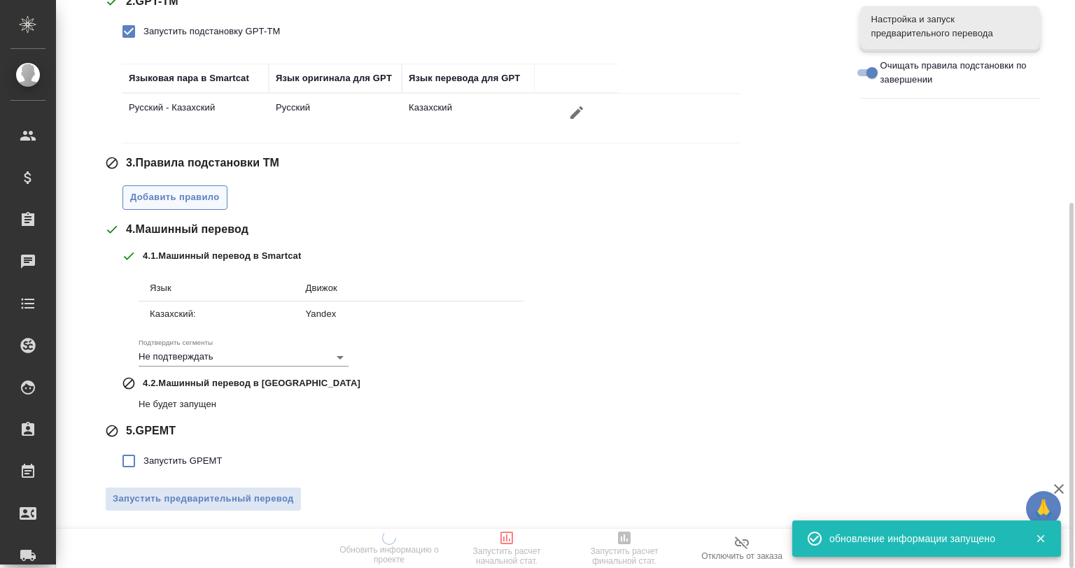
click at [171, 204] on span "Добавить правило" at bounding box center [175, 198] width 90 height 16
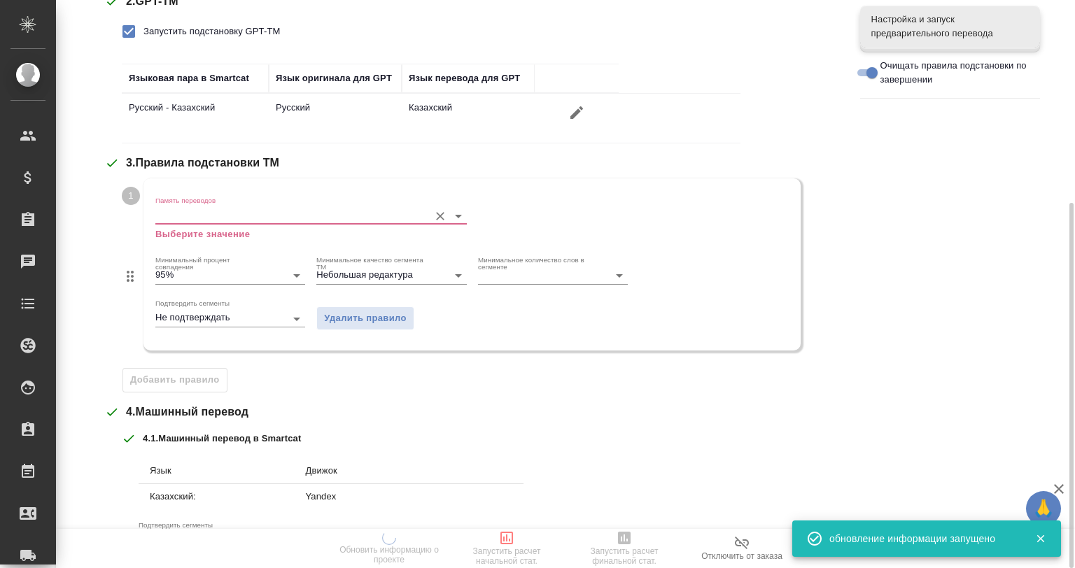
click at [187, 222] on input "Память переводов" at bounding box center [288, 215] width 267 height 17
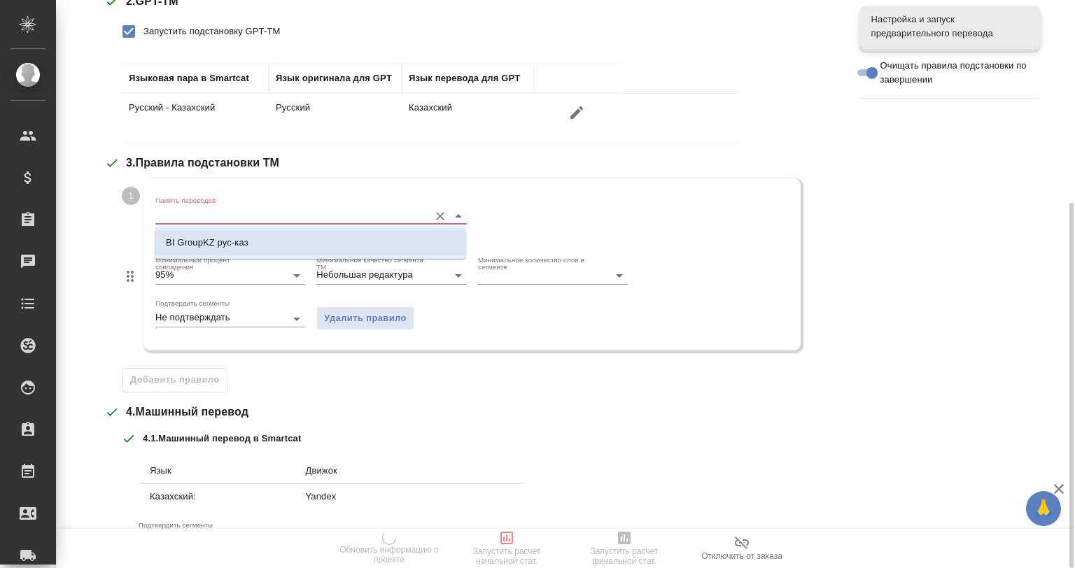
drag, startPoint x: 205, startPoint y: 239, endPoint x: 226, endPoint y: 311, distance: 74.4
click at [210, 240] on p "BI GroupKZ рус-каз" at bounding box center [207, 243] width 83 height 14
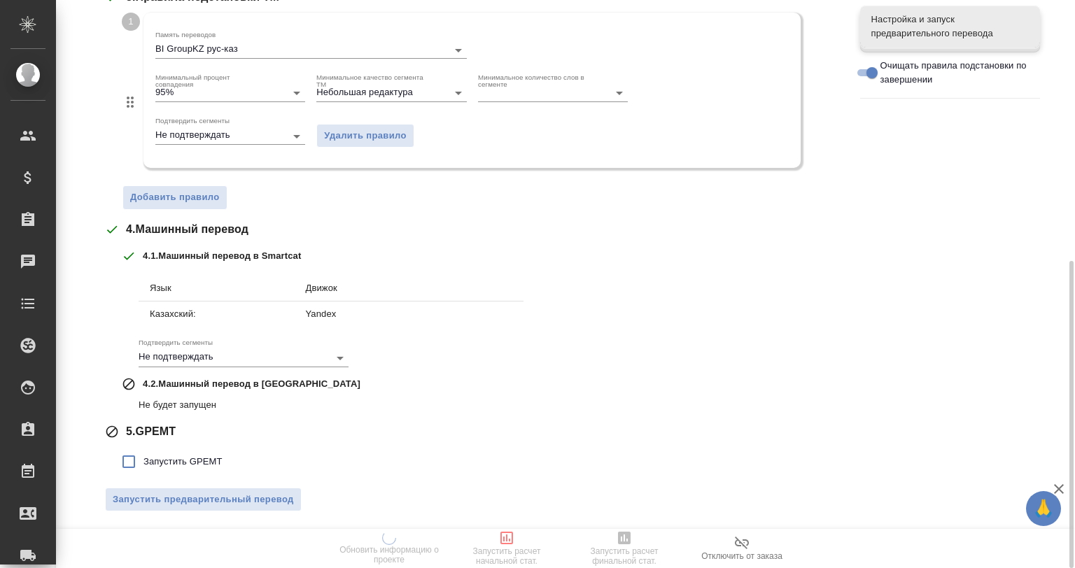
click at [155, 465] on span "Запустить GPEMT" at bounding box center [182, 462] width 79 height 14
click at [143, 465] on input "Запустить GPEMT" at bounding box center [128, 461] width 29 height 29
checkbox input "true"
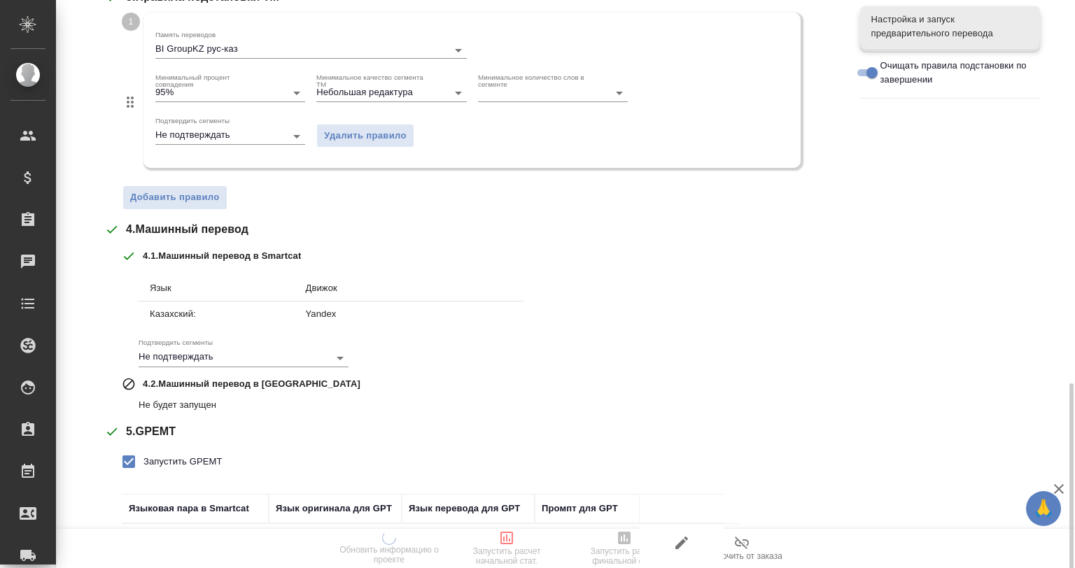
scroll to position [578, 0]
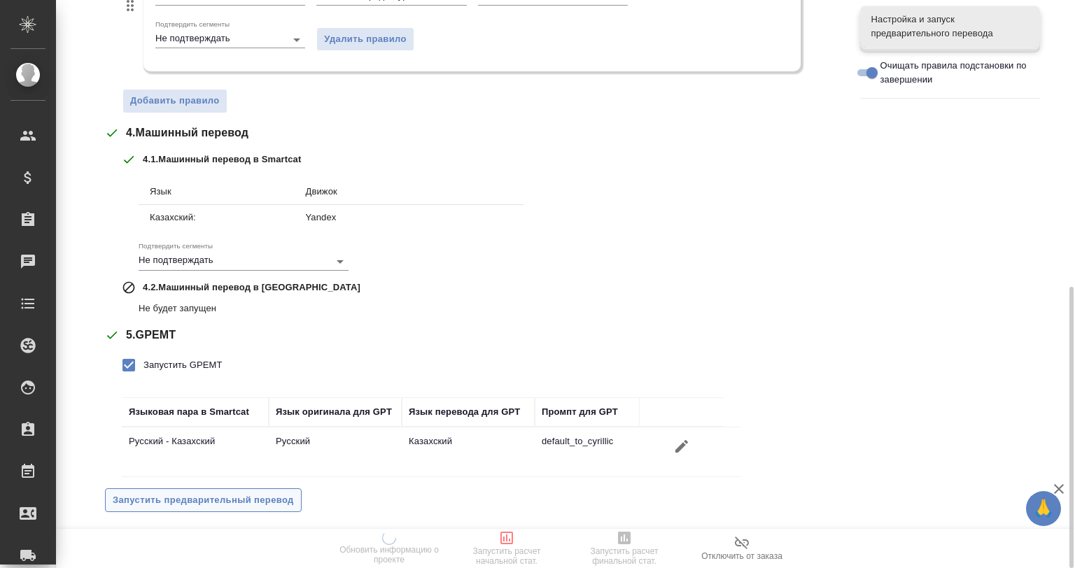
click at [209, 507] on button "Запустить предварительный перевод" at bounding box center [203, 500] width 197 height 24
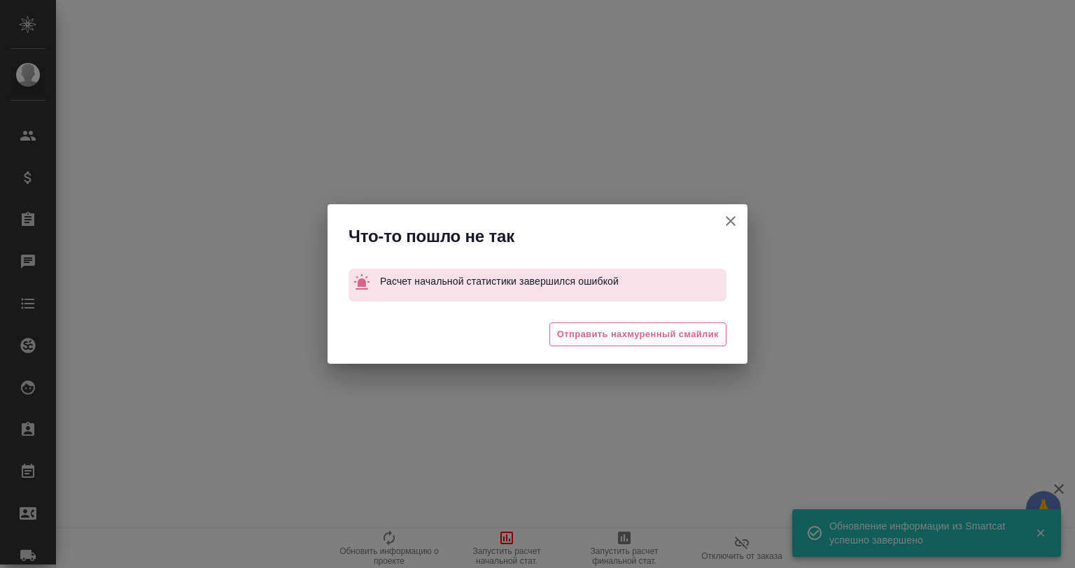
scroll to position [0, 6]
click at [731, 220] on icon "button" at bounding box center [731, 221] width 10 height 10
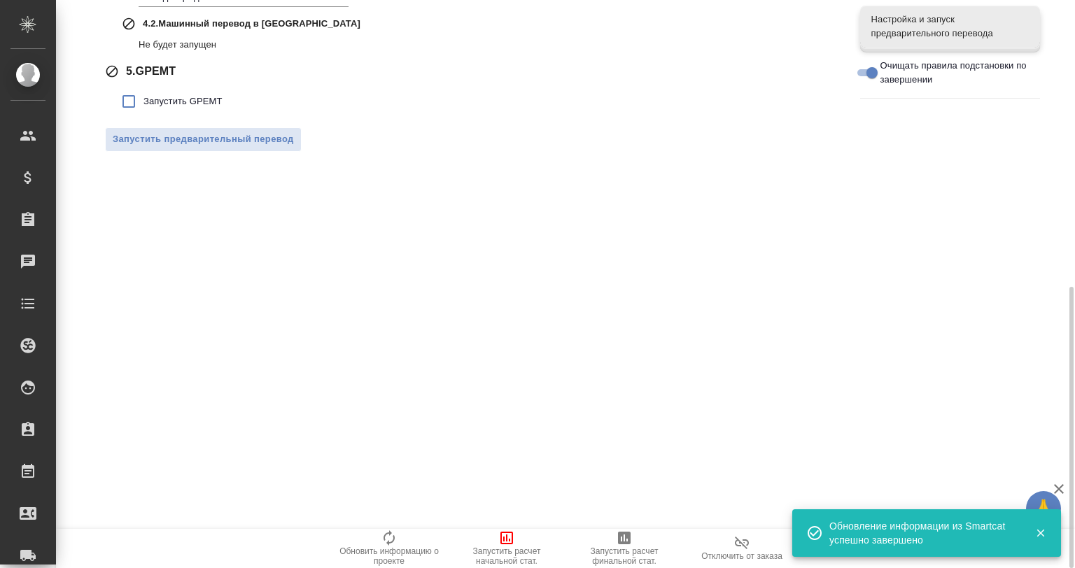
scroll to position [158, 0]
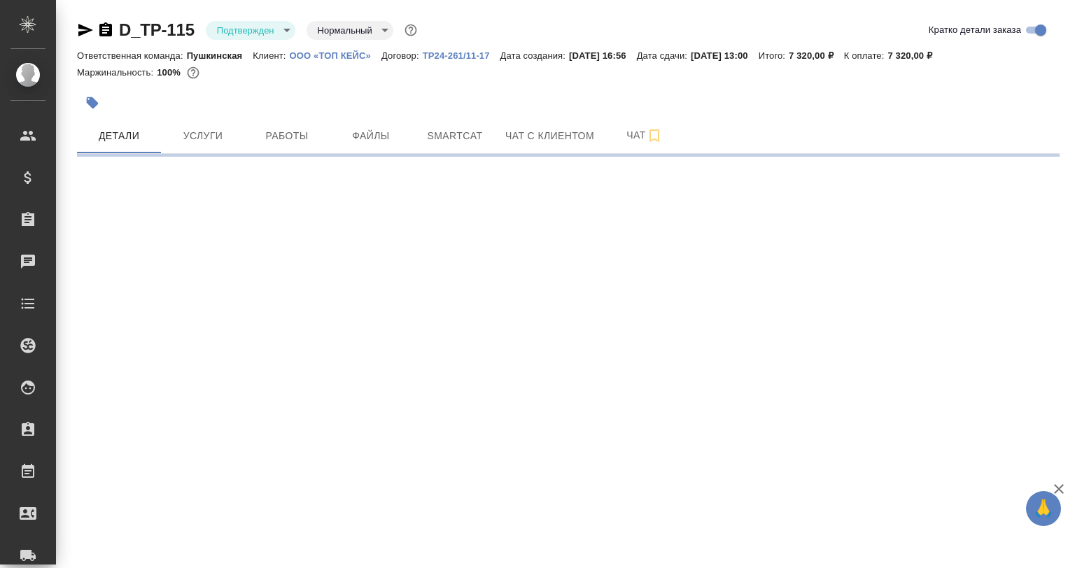
select select "RU"
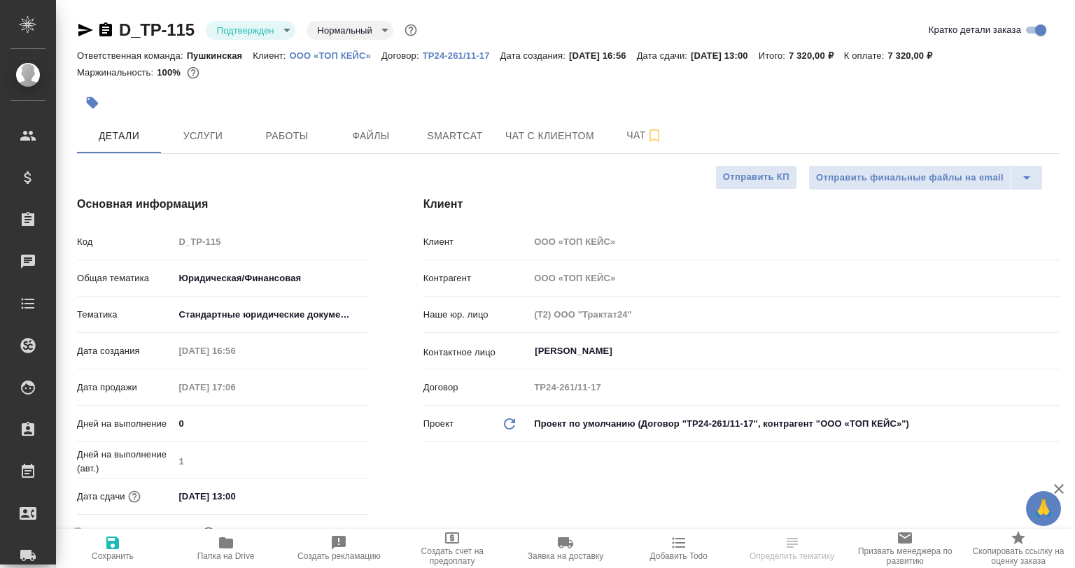
type textarea "x"
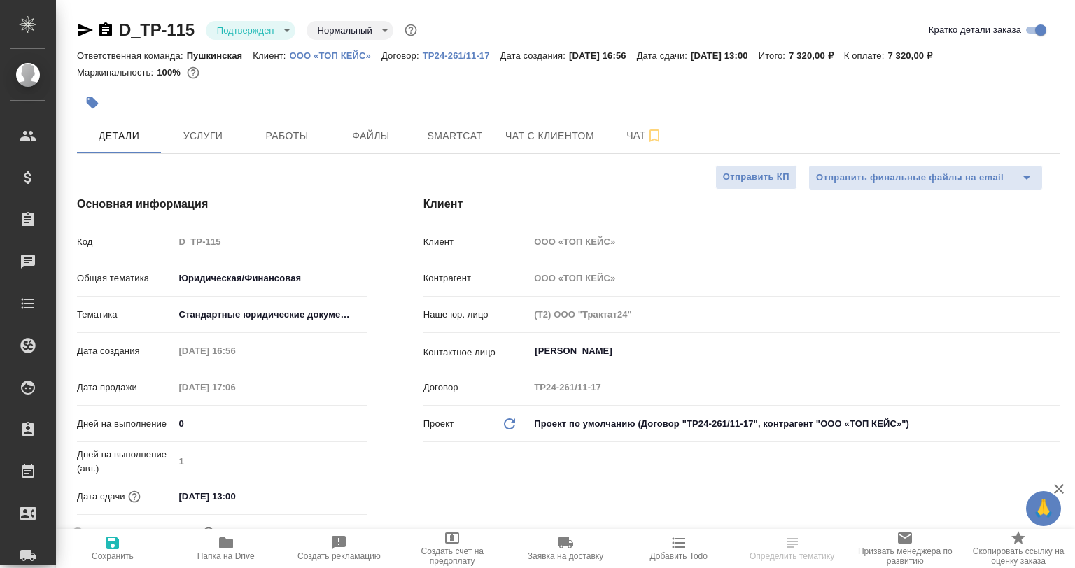
type textarea "x"
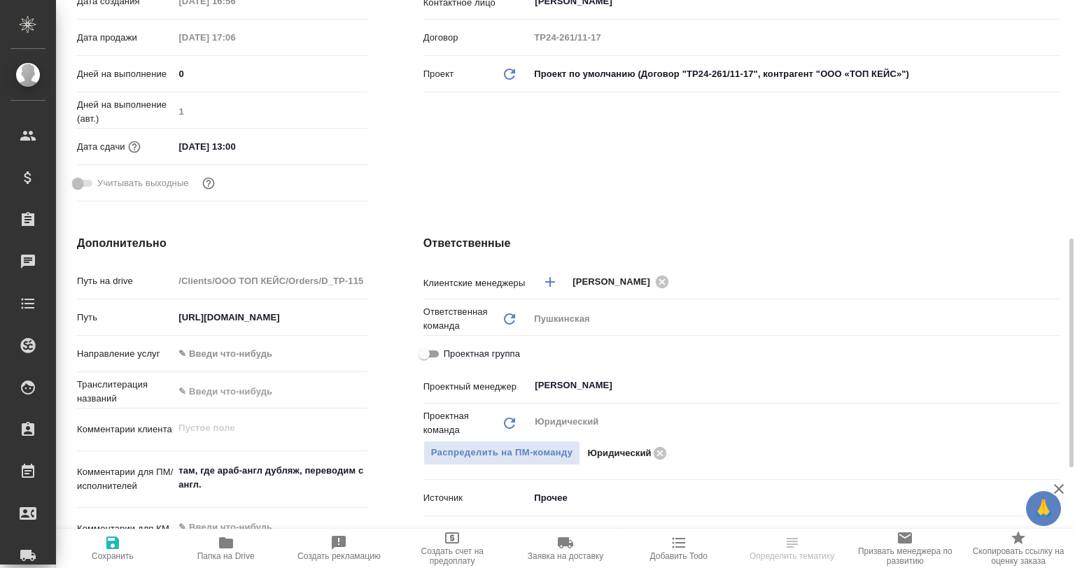
scroll to position [420, 0]
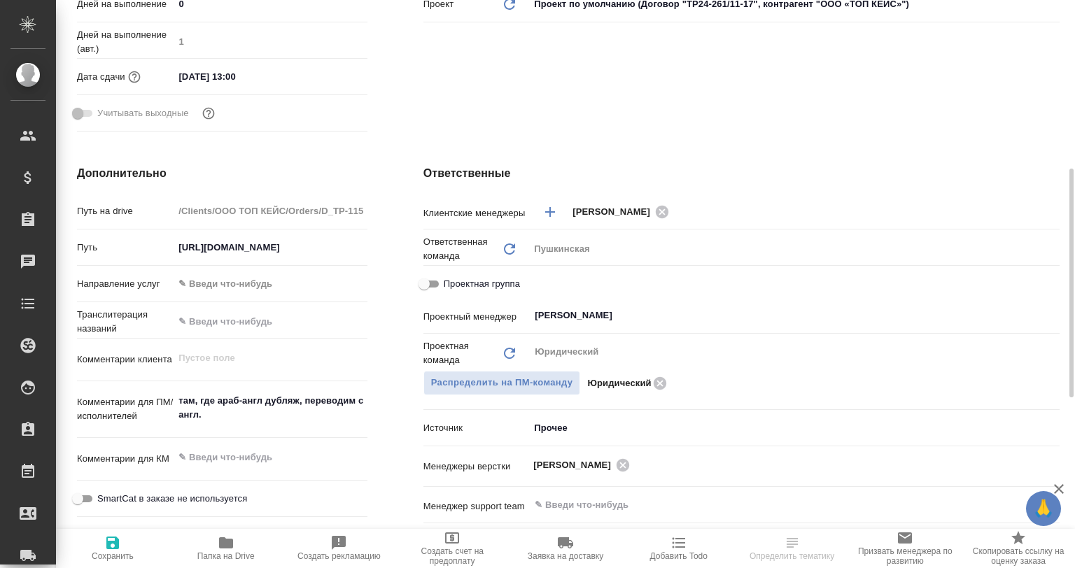
select select "RU"
type textarea "x"
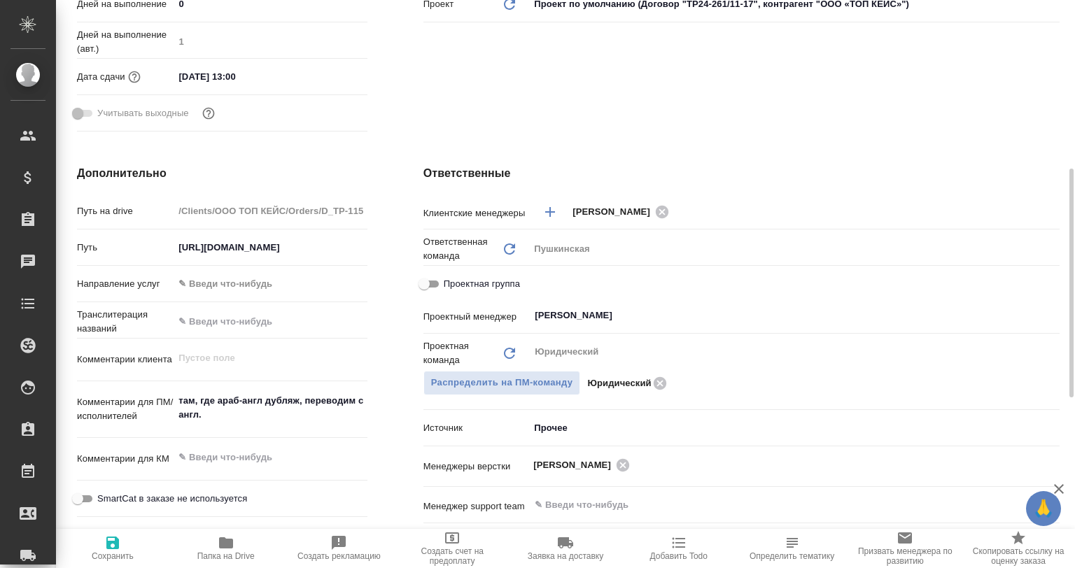
type textarea "x"
click at [228, 550] on icon "button" at bounding box center [226, 543] width 17 height 17
type textarea "x"
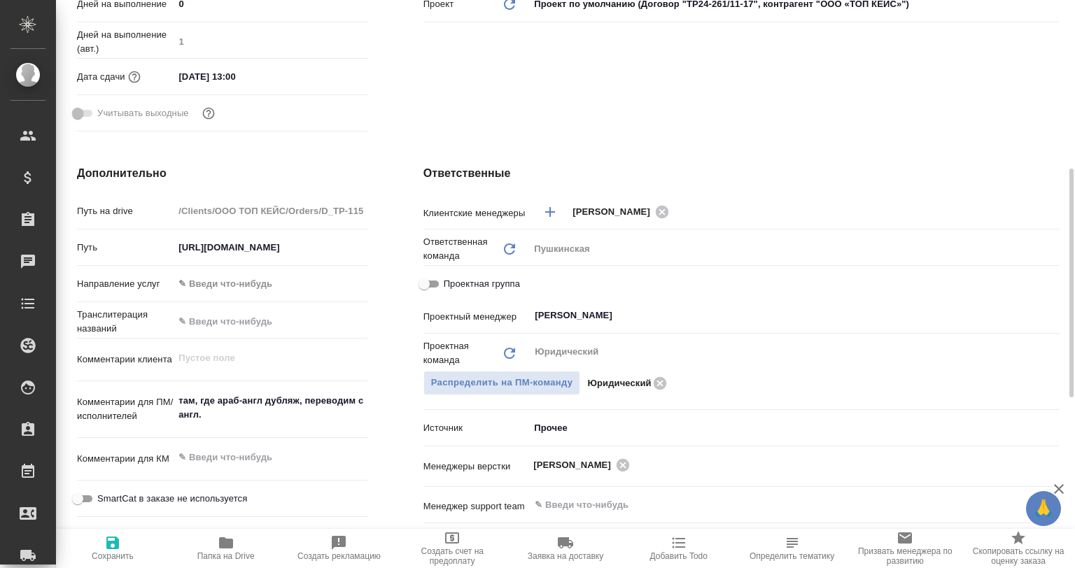
type textarea "x"
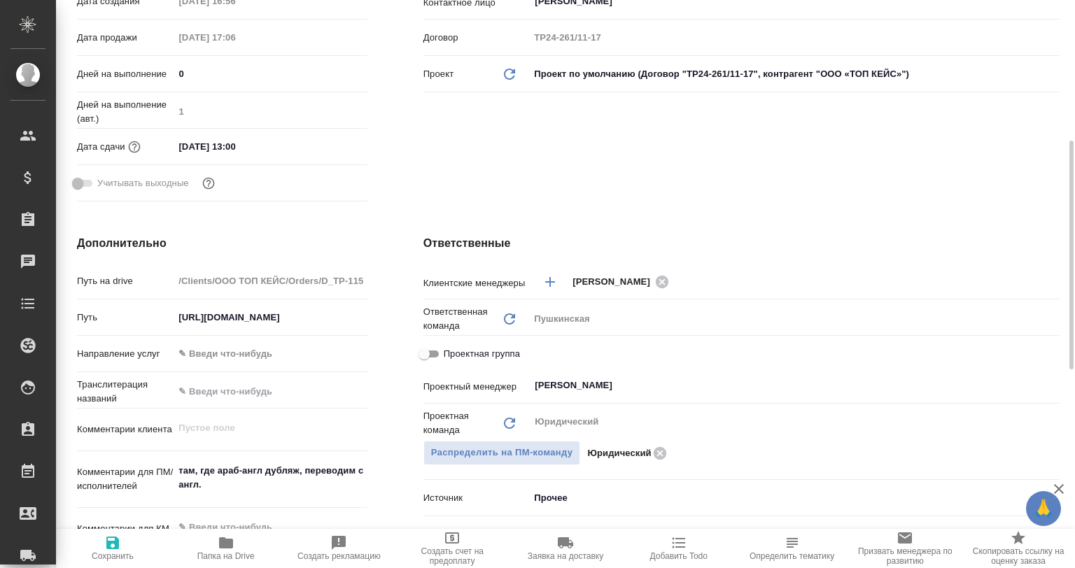
scroll to position [0, 0]
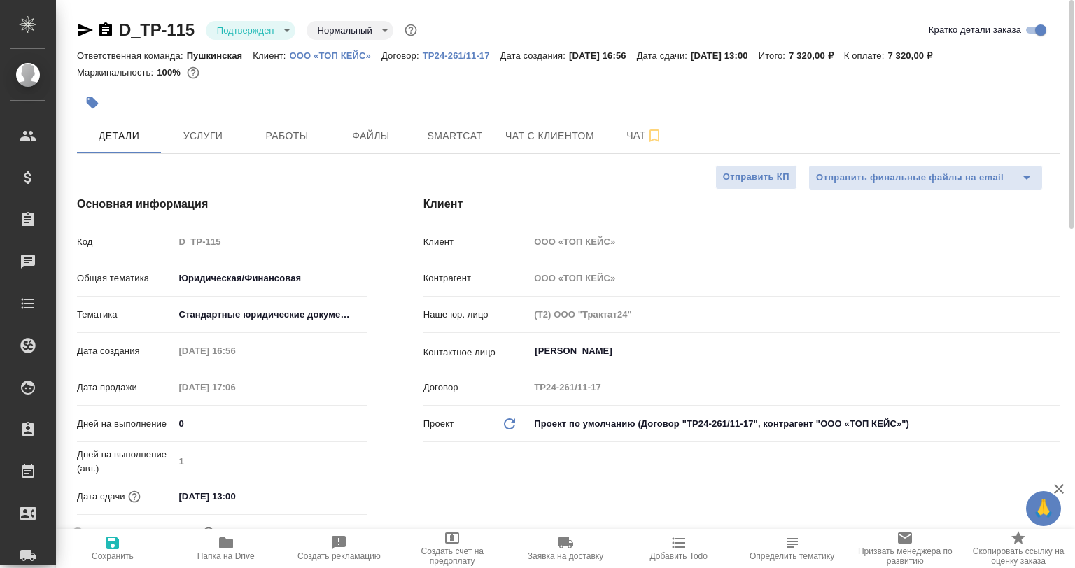
click at [269, 31] on body "🙏 .cls-1 fill:#fff; AWATERA [PERSON_NAME] Спецификации Заказы 0 Чаты Todo Проек…" at bounding box center [537, 284] width 1075 height 568
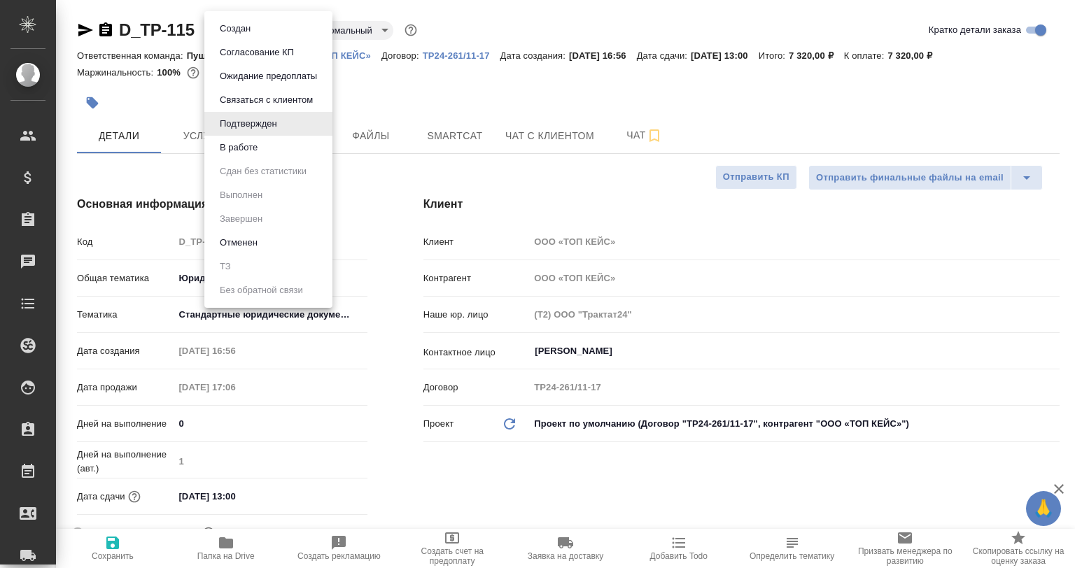
click at [297, 134] on li "Подтвержден" at bounding box center [268, 124] width 128 height 24
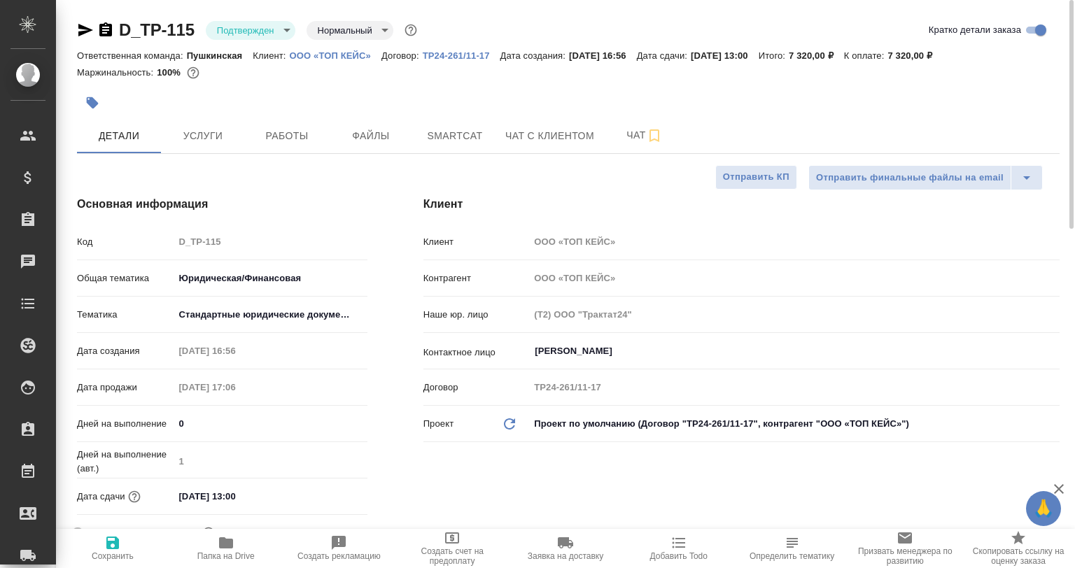
click at [244, 27] on body "🙏 .cls-1 fill:#fff; AWATERA [PERSON_NAME] Спецификации Заказы 0 Чаты Todo Проек…" at bounding box center [537, 284] width 1075 height 568
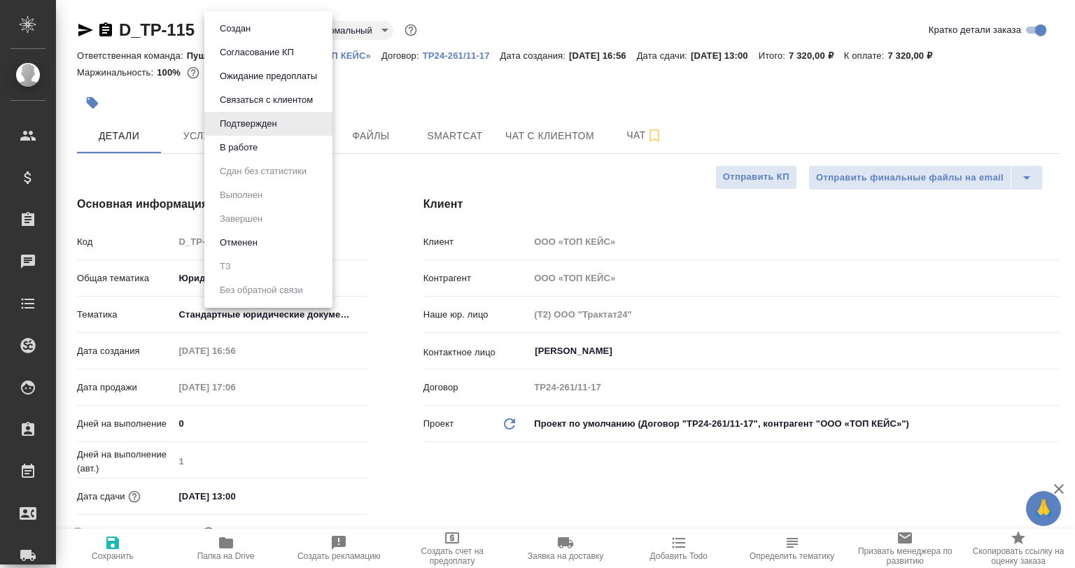
drag, startPoint x: 260, startPoint y: 157, endPoint x: 267, endPoint y: 153, distance: 7.2
click at [259, 157] on li "В работе" at bounding box center [268, 148] width 128 height 24
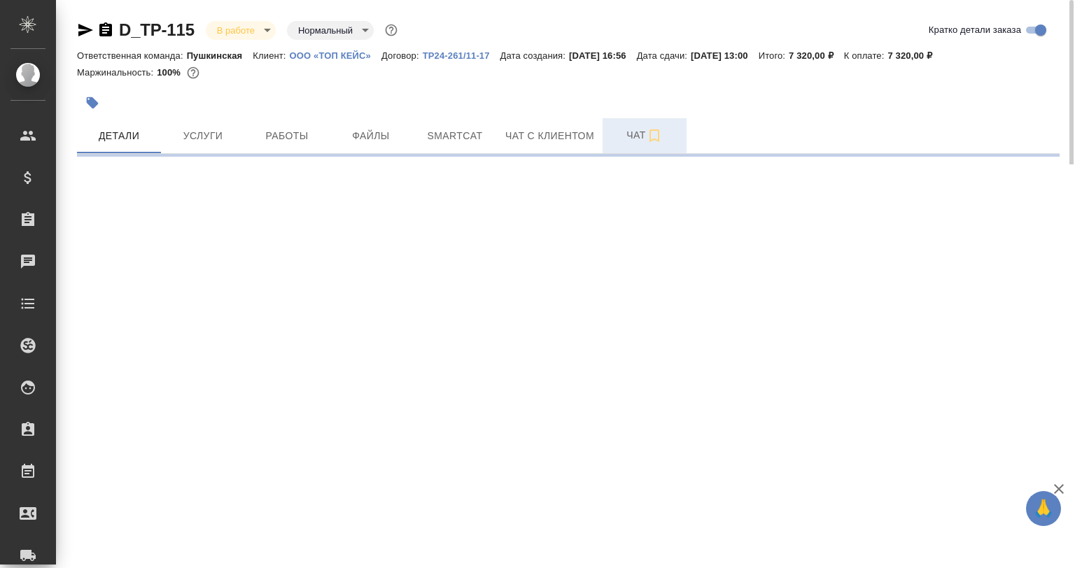
select select "RU"
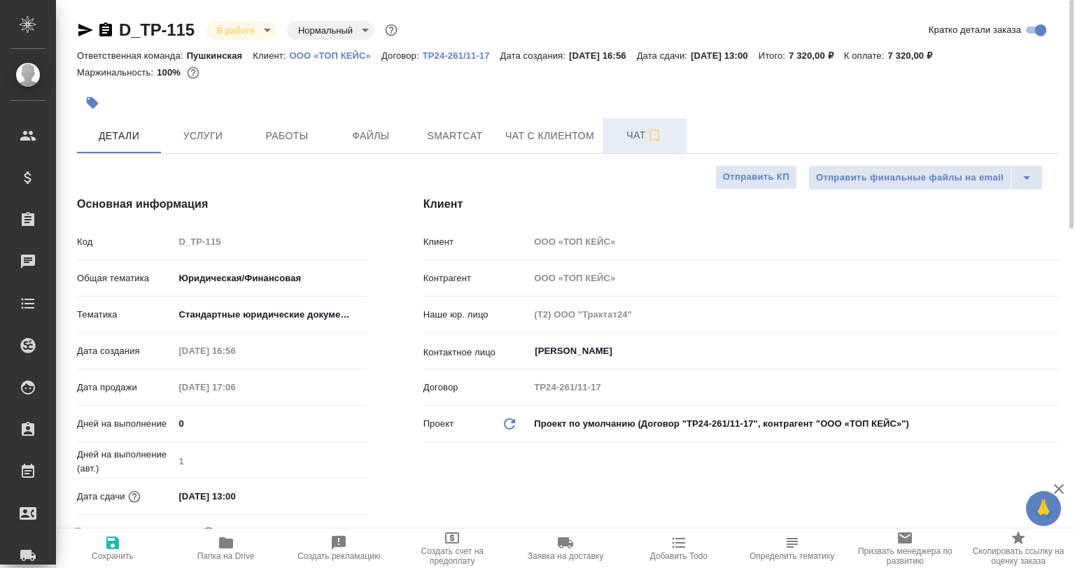
type textarea "x"
click at [649, 146] on button "Чат" at bounding box center [645, 135] width 84 height 35
type input "[PERSON_NAME]"
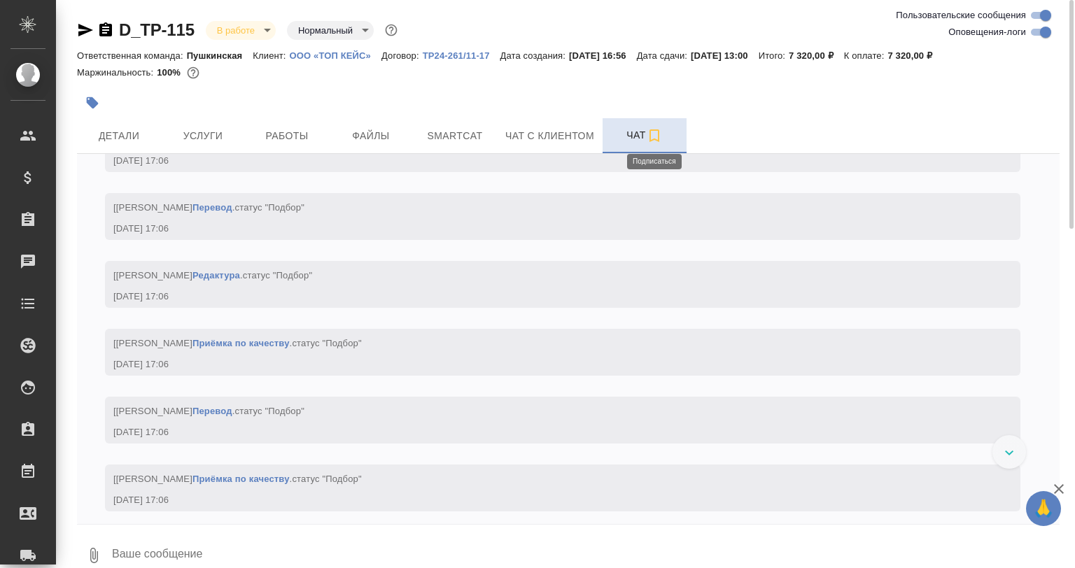
click at [656, 137] on icon "button" at bounding box center [654, 135] width 17 height 17
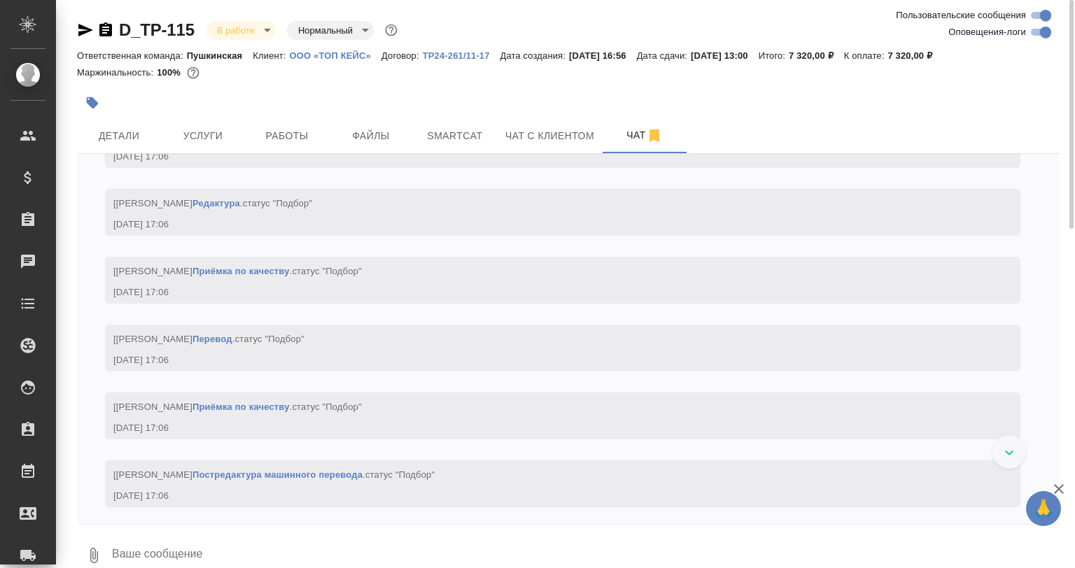
click at [1027, 37] on input "Оповещения-логи" at bounding box center [1045, 32] width 50 height 17
checkbox input "false"
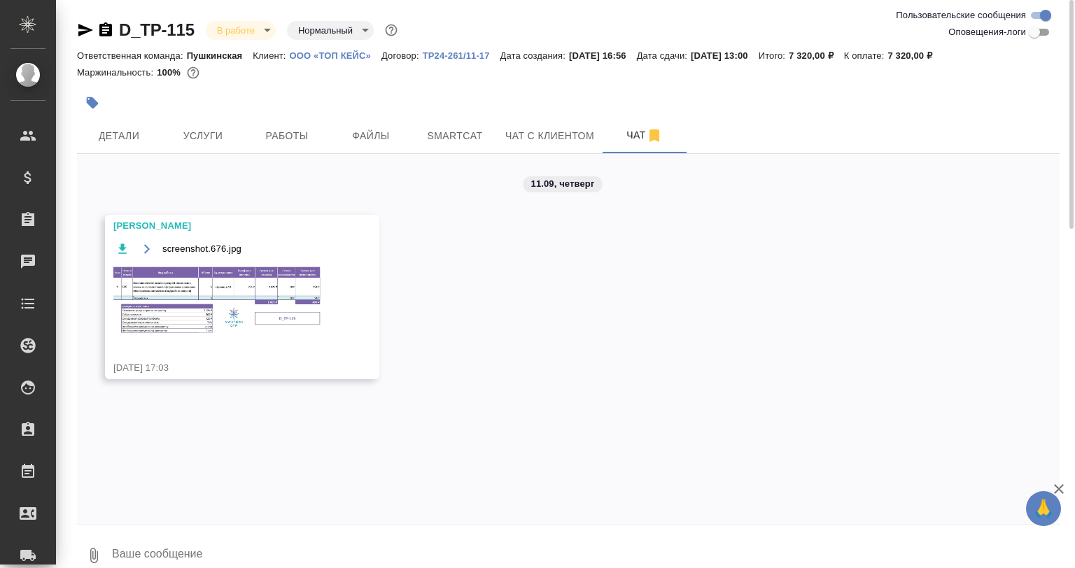
scroll to position [0, 0]
click at [204, 319] on img at bounding box center [218, 301] width 210 height 72
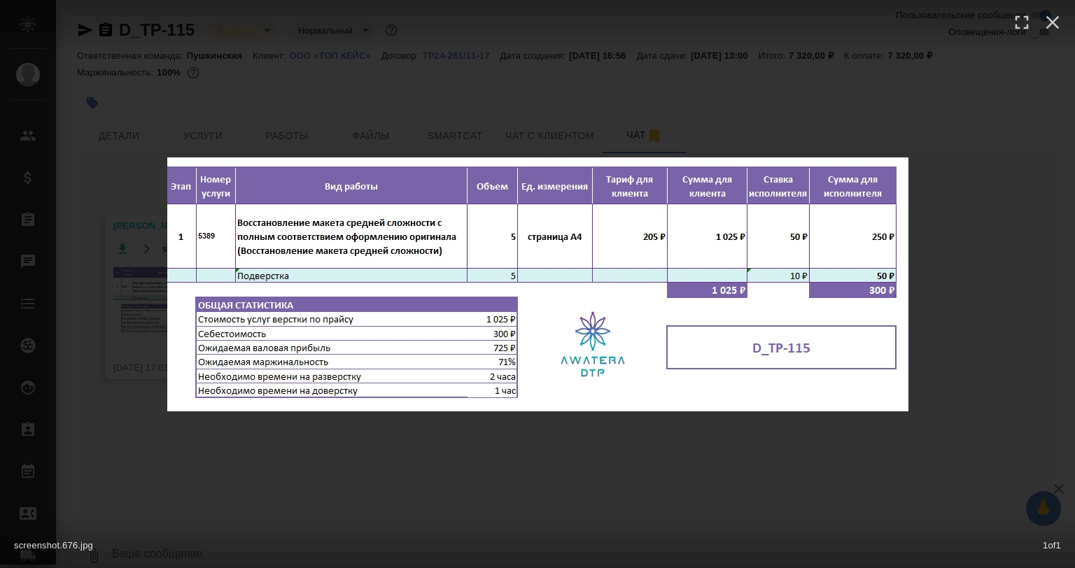
click at [771, 505] on div "screenshot.676.jpg 1 of 1" at bounding box center [537, 284] width 1075 height 568
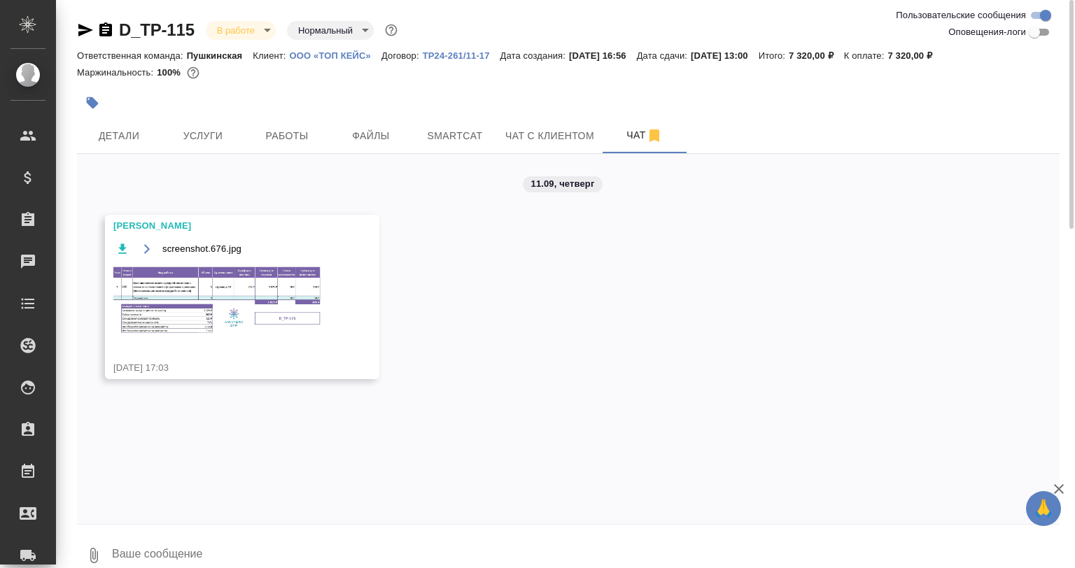
drag, startPoint x: 639, startPoint y: 39, endPoint x: 619, endPoint y: 94, distance: 58.0
click at [638, 47] on div "D_TP-115 В работе inProgress Нормальный normal Ответственная команда: Пушкинска…" at bounding box center [568, 53] width 983 height 69
drag, startPoint x: 201, startPoint y: 124, endPoint x: 230, endPoint y: 146, distance: 36.4
click at [201, 125] on button "Услуги" at bounding box center [203, 135] width 84 height 35
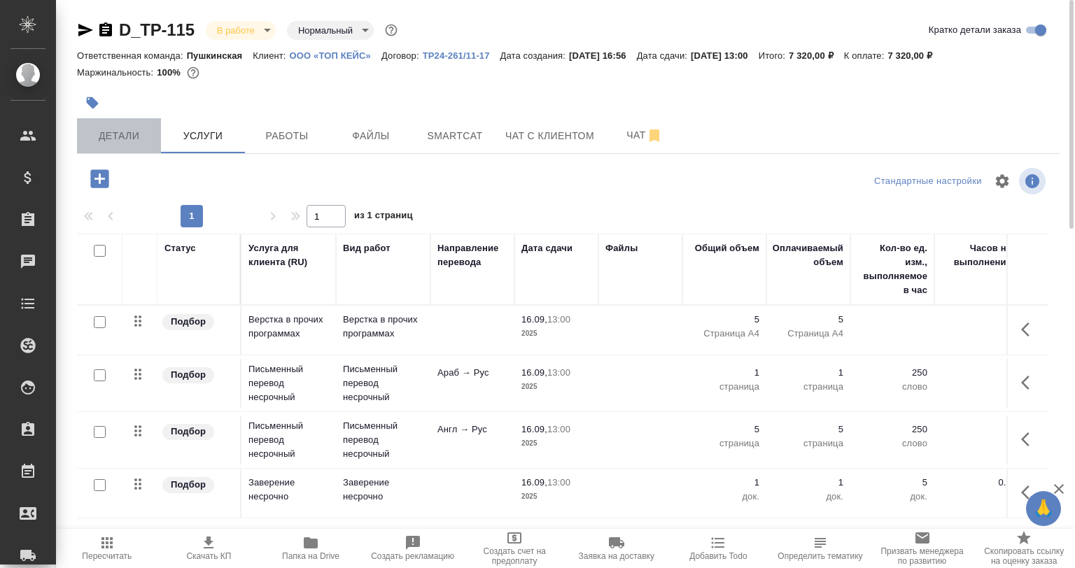
click at [136, 141] on span "Детали" at bounding box center [118, 135] width 67 height 17
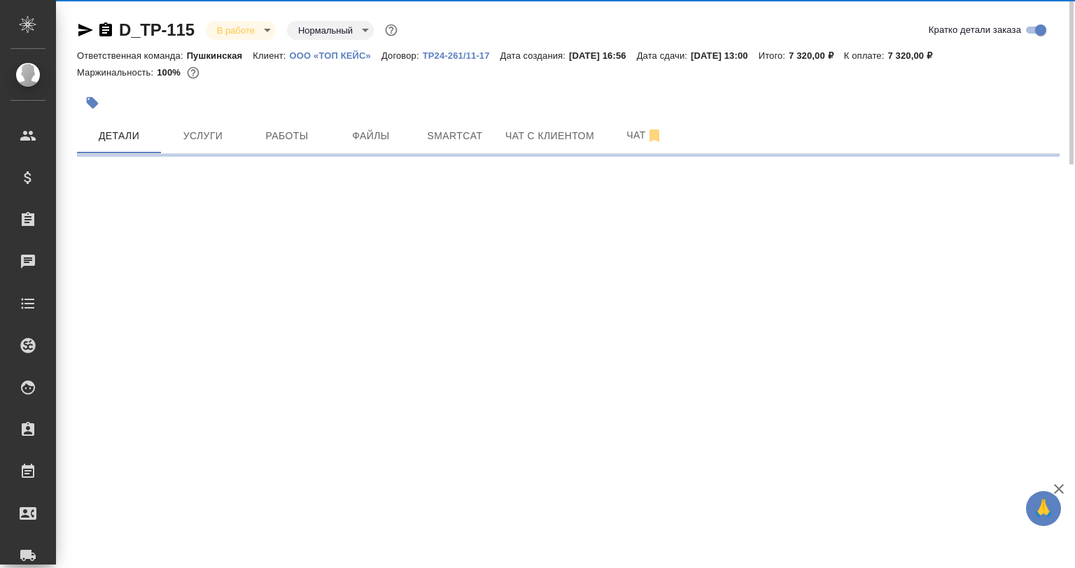
select select "RU"
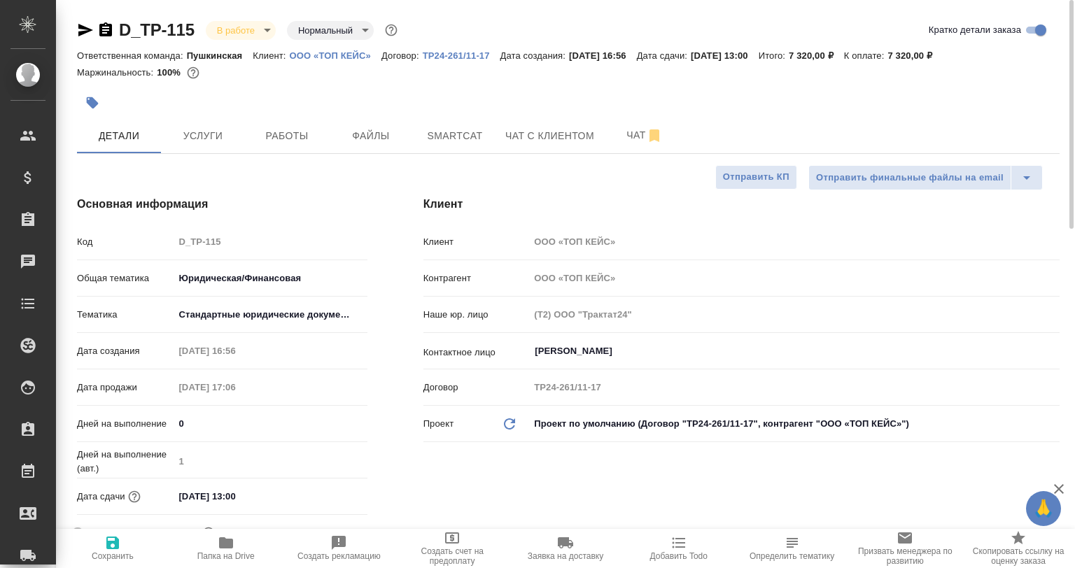
type textarea "x"
click at [367, 102] on div at bounding box center [404, 102] width 655 height 31
click at [209, 139] on span "Услуги" at bounding box center [202, 135] width 67 height 17
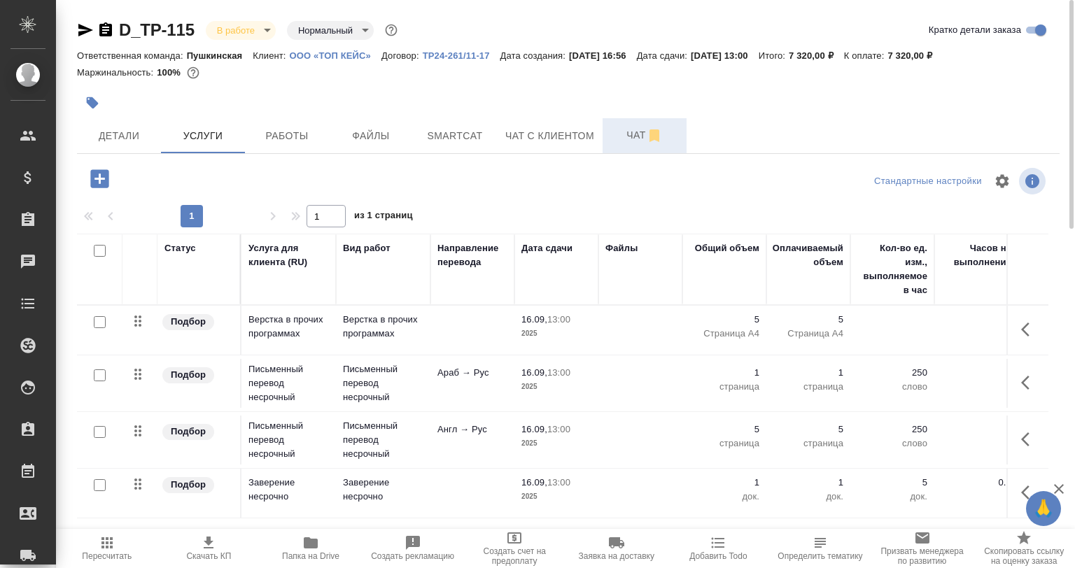
click at [607, 140] on button "Чат" at bounding box center [645, 135] width 84 height 35
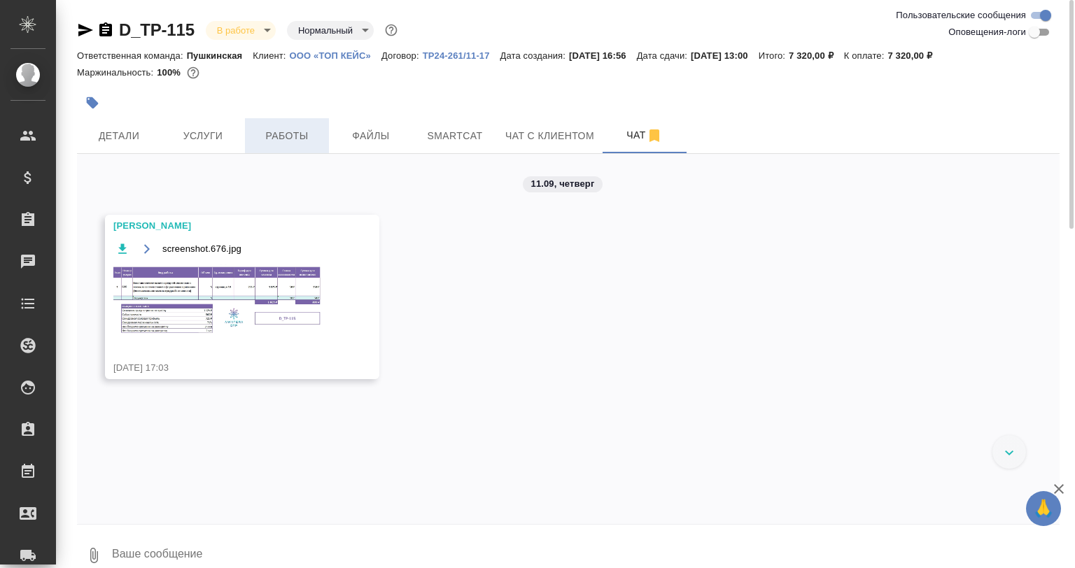
click at [281, 148] on button "Работы" at bounding box center [287, 135] width 84 height 35
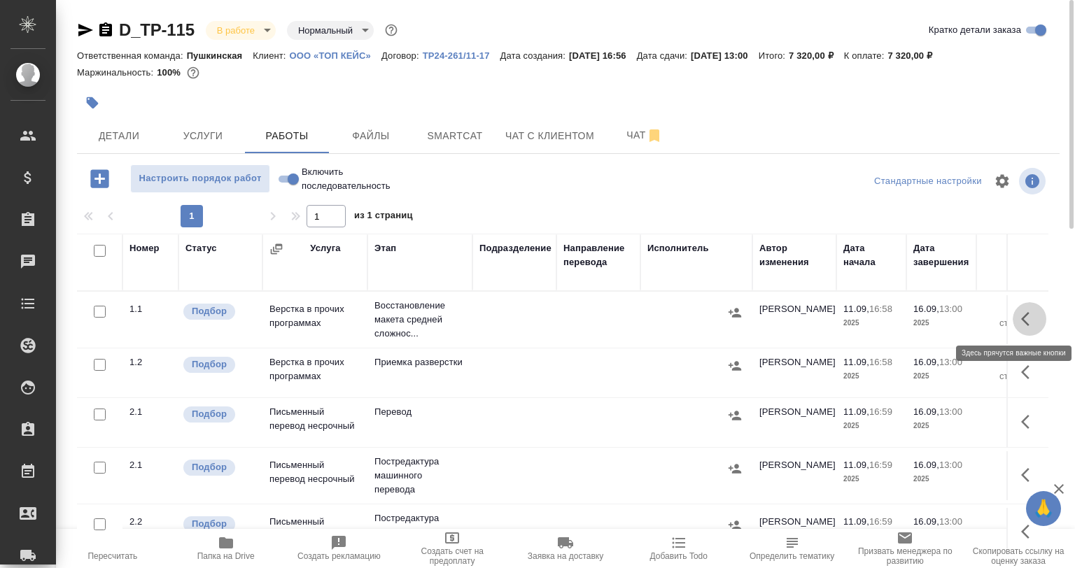
click at [1021, 320] on icon "button" at bounding box center [1025, 319] width 8 height 14
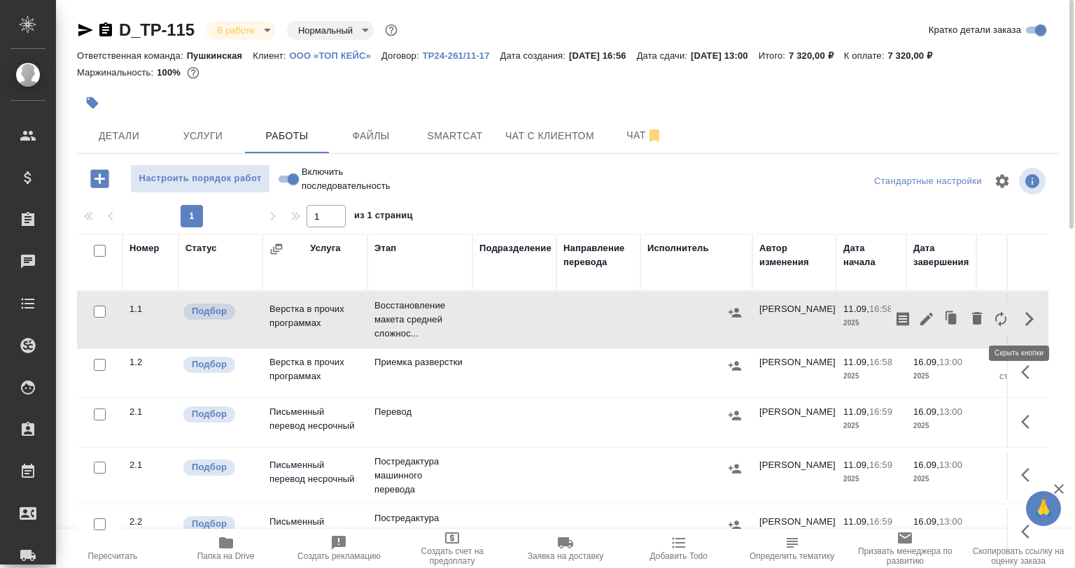
click at [918, 321] on icon "button" at bounding box center [926, 319] width 17 height 17
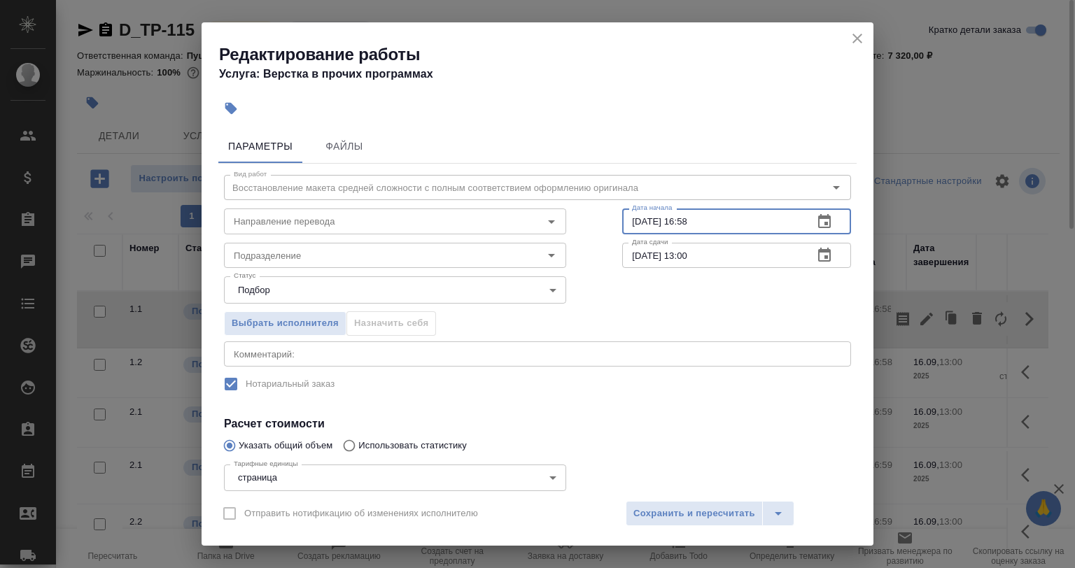
drag, startPoint x: 703, startPoint y: 223, endPoint x: 674, endPoint y: 223, distance: 28.7
click at [674, 223] on input "11.09.2025 16:58" at bounding box center [712, 221] width 180 height 25
type input "11.09.2025 17:35"
drag, startPoint x: 708, startPoint y: 253, endPoint x: 611, endPoint y: 260, distance: 97.5
click at [611, 260] on div "Вид работ Восстановление макета средней сложности с полным соответствием оформл…" at bounding box center [537, 377] width 638 height 426
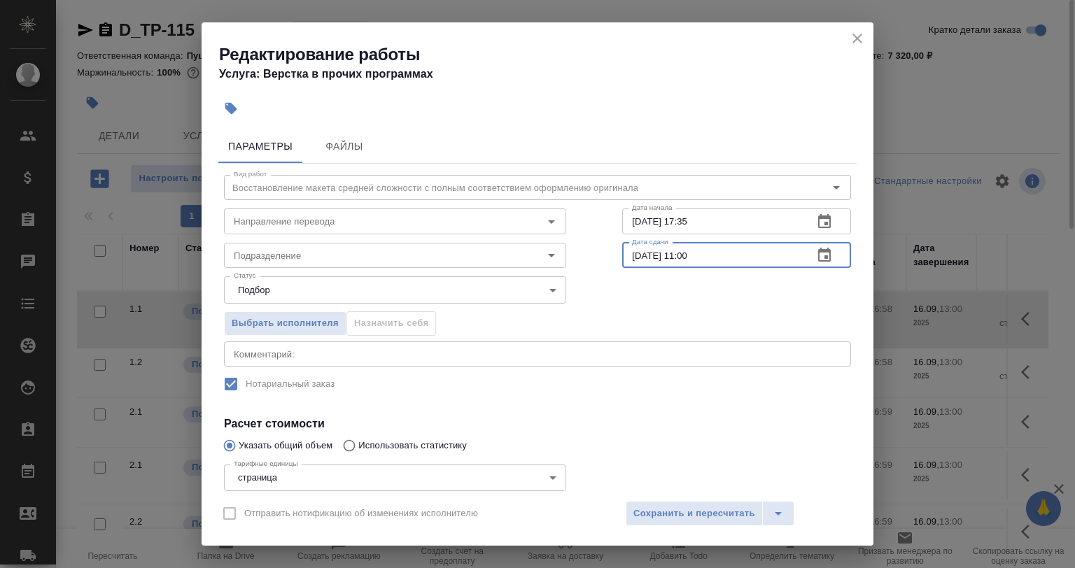
type input "12.09.2025 11:00"
click at [603, 504] on div "Отправить нотификацию об изменениях исполнителю Сохранить и пересчитать" at bounding box center [538, 519] width 672 height 54
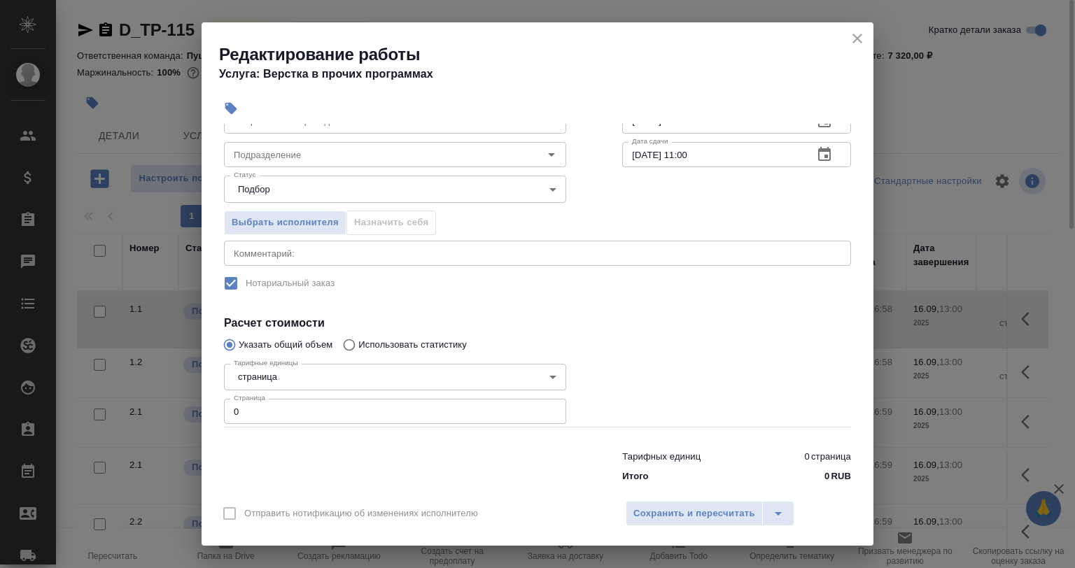
scroll to position [120, 0]
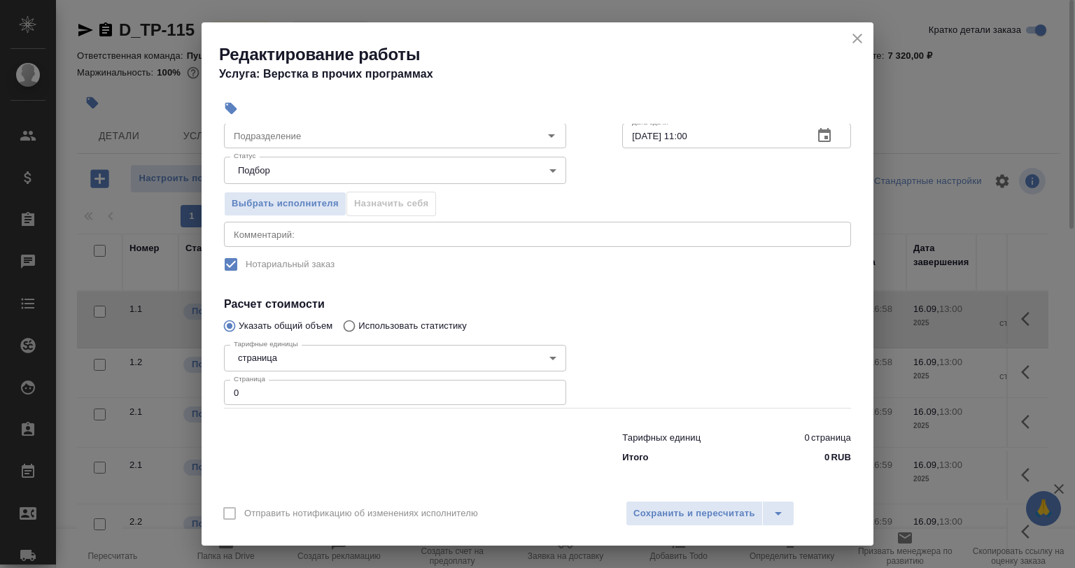
drag, startPoint x: 193, startPoint y: 397, endPoint x: 156, endPoint y: 386, distance: 39.0
click at [167, 396] on div "Редактирование работы Услуга: Верстка в прочих программах Параметры Файлы Вид р…" at bounding box center [537, 284] width 1075 height 568
drag, startPoint x: 255, startPoint y: 391, endPoint x: 201, endPoint y: 390, distance: 53.9
click at [202, 390] on div "Параметры Файлы Вид работ Восстановление макета средней сложности с полным соот…" at bounding box center [538, 308] width 672 height 368
type input "5"
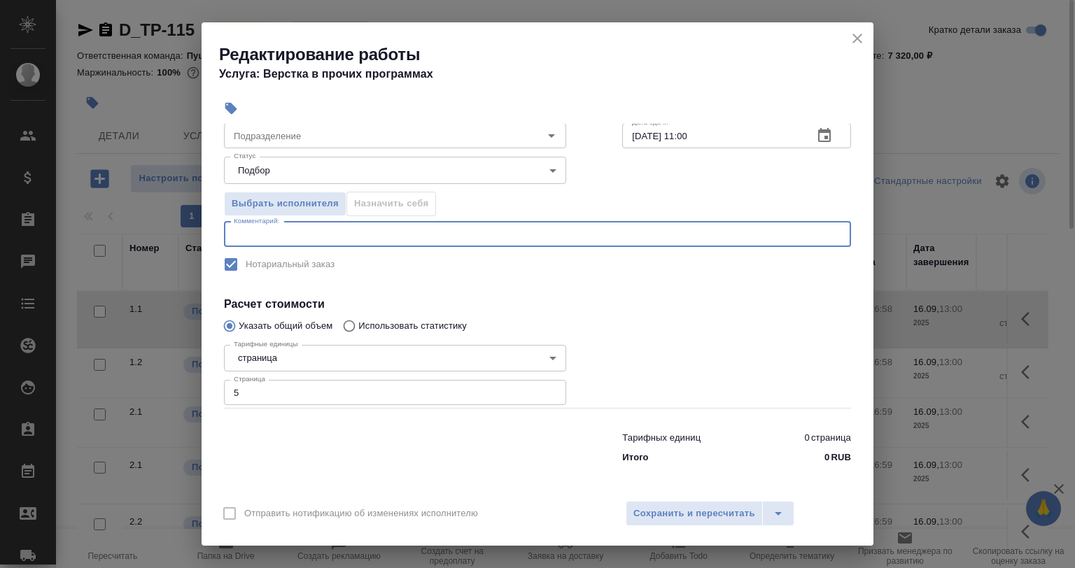
drag, startPoint x: 245, startPoint y: 238, endPoint x: 227, endPoint y: 227, distance: 21.4
click at [237, 233] on textarea at bounding box center [537, 234] width 607 height 10
click at [395, 236] on textarea "Под нот, при дубле араб/англ - прееводим с аангл" at bounding box center [537, 234] width 607 height 10
click at [442, 231] on textarea "Под нот, при дубле араб/англ - переводим с аангл" at bounding box center [537, 234] width 607 height 10
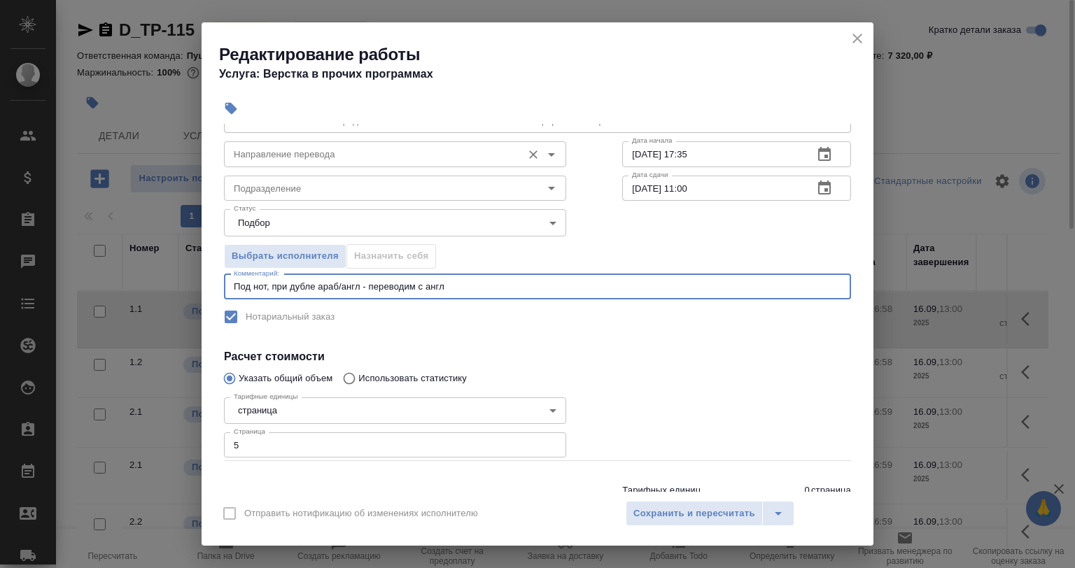
scroll to position [0, 0]
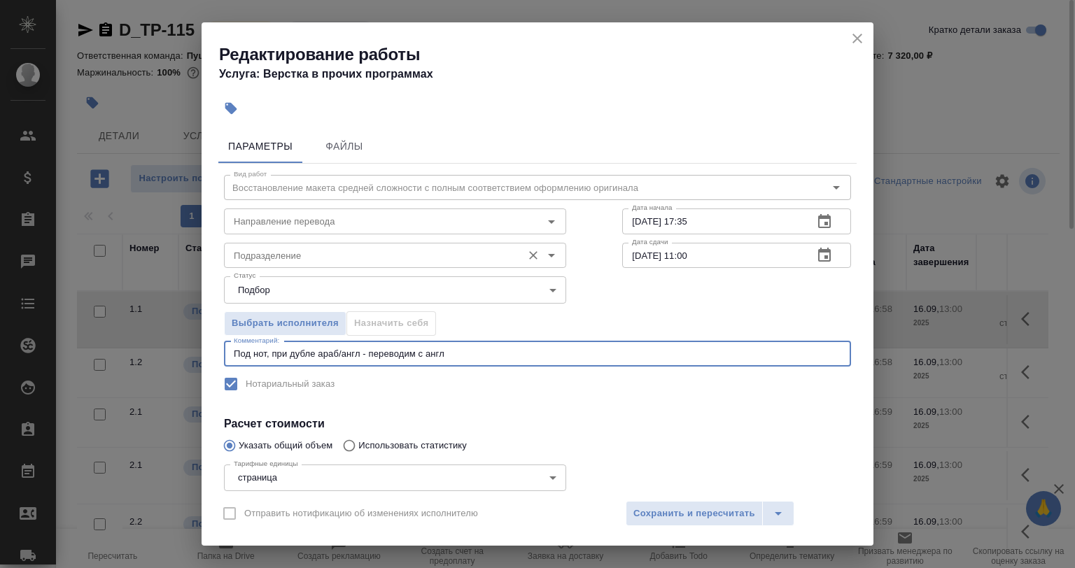
type textarea "Под нот, при дубле араб/англ - переводим с англ"
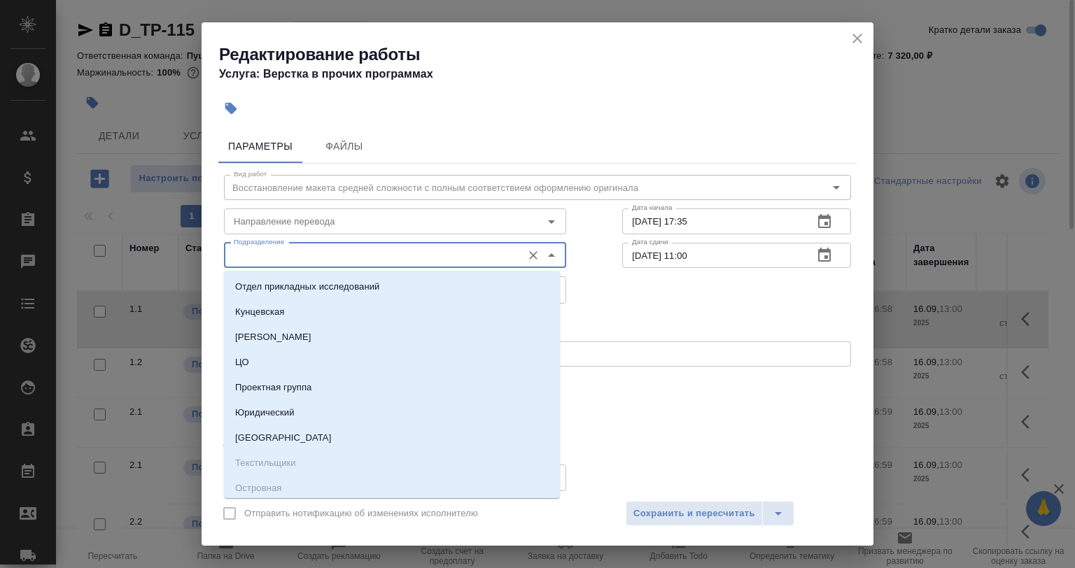
click at [321, 259] on input "Подразделение" at bounding box center [371, 255] width 287 height 17
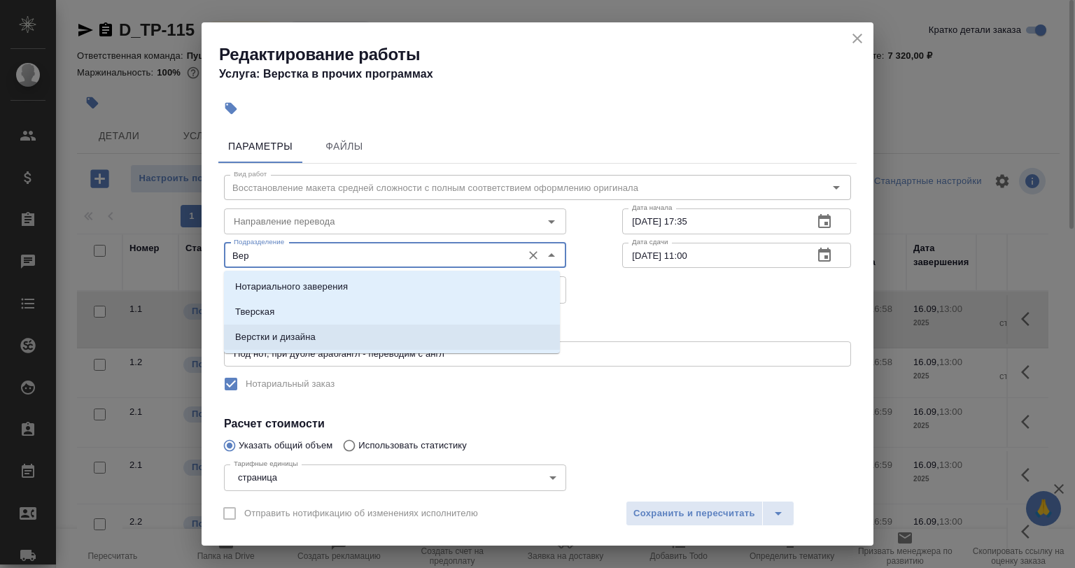
drag, startPoint x: 334, startPoint y: 339, endPoint x: 328, endPoint y: 315, distance: 25.3
click at [333, 339] on li "Верстки и дизайна" at bounding box center [392, 337] width 336 height 25
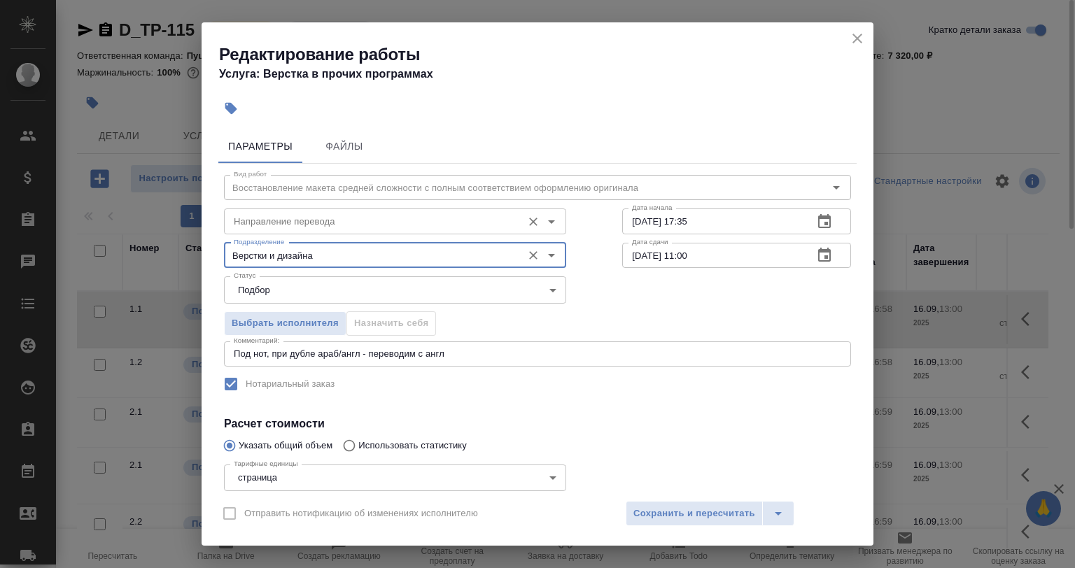
type input "Верстки и дизайна"
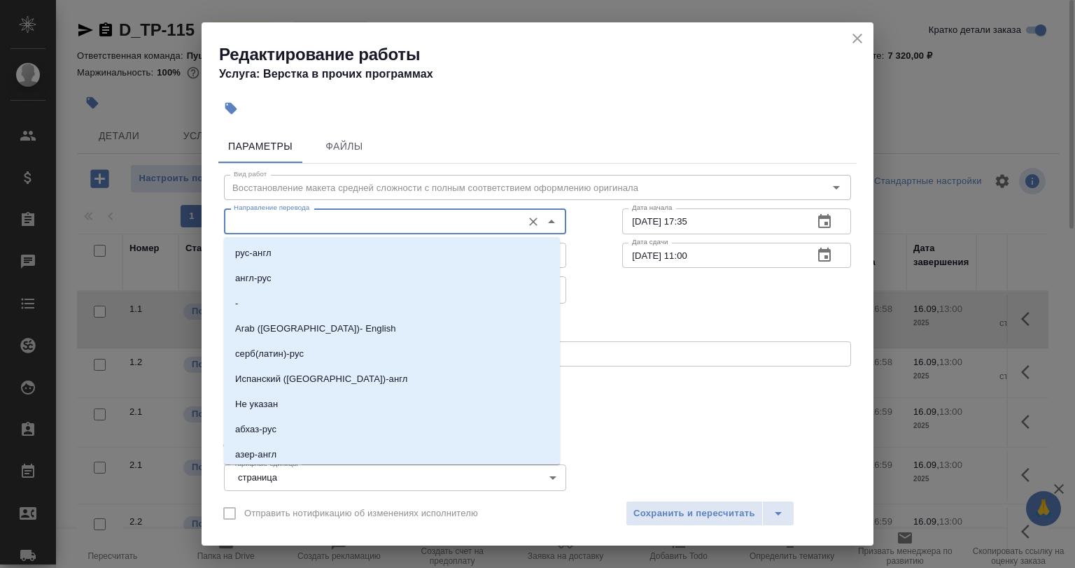
click at [314, 229] on input "Направление перевода" at bounding box center [371, 221] width 287 height 17
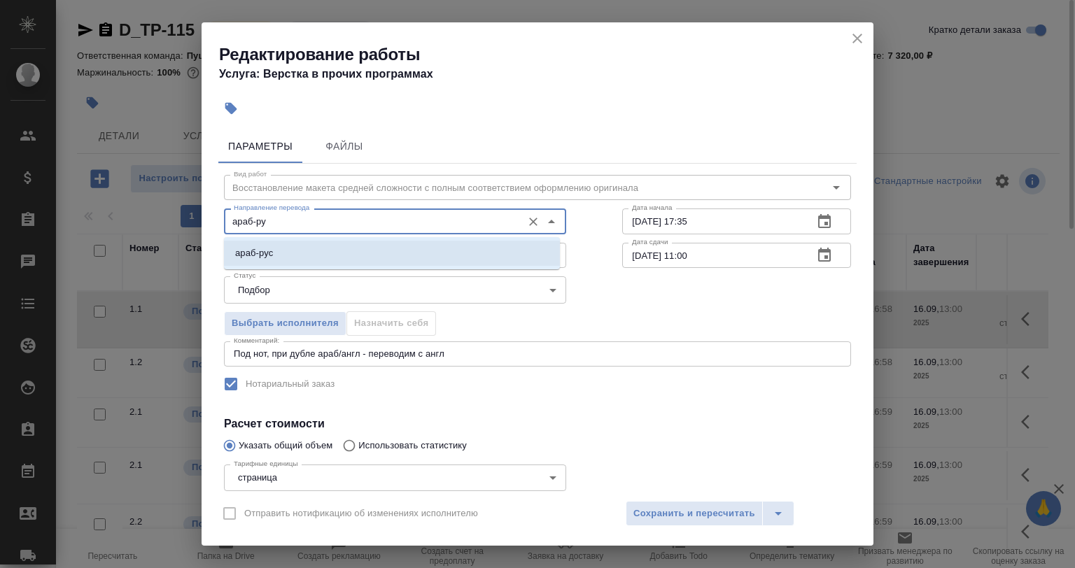
click at [427, 258] on li "араб-рус" at bounding box center [392, 253] width 336 height 25
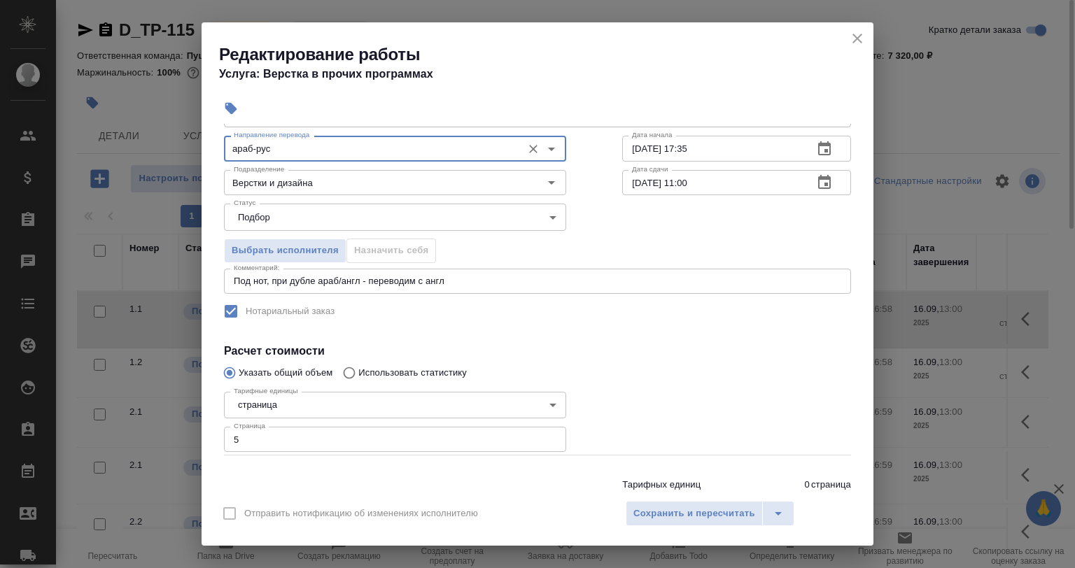
scroll to position [120, 0]
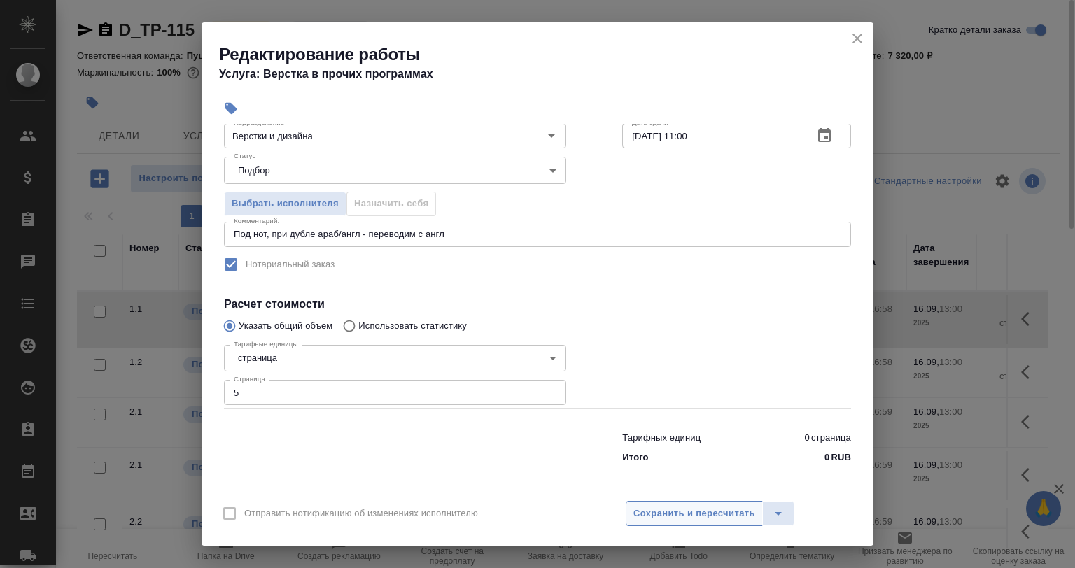
type input "араб-рус"
click at [648, 509] on span "Сохранить и пересчитать" at bounding box center [694, 514] width 122 height 16
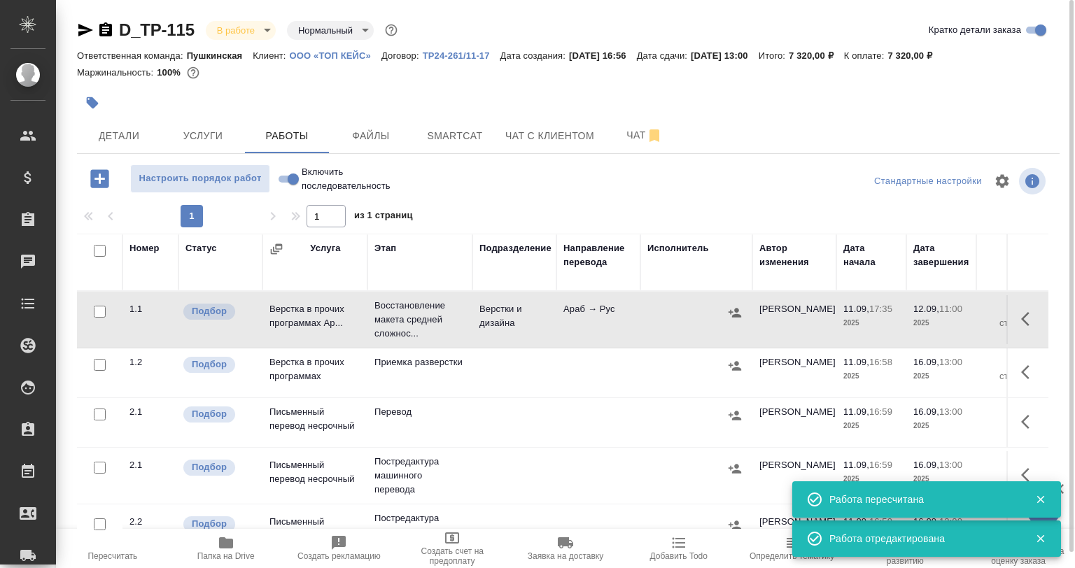
click at [92, 102] on icon "button" at bounding box center [93, 103] width 12 height 12
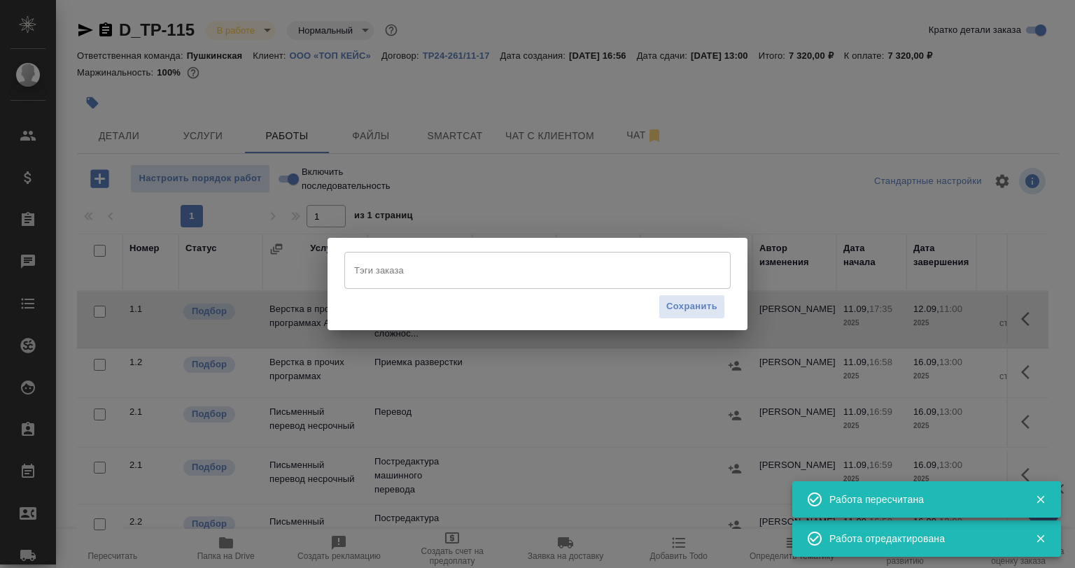
click at [407, 269] on input "Тэги заказа" at bounding box center [524, 270] width 347 height 24
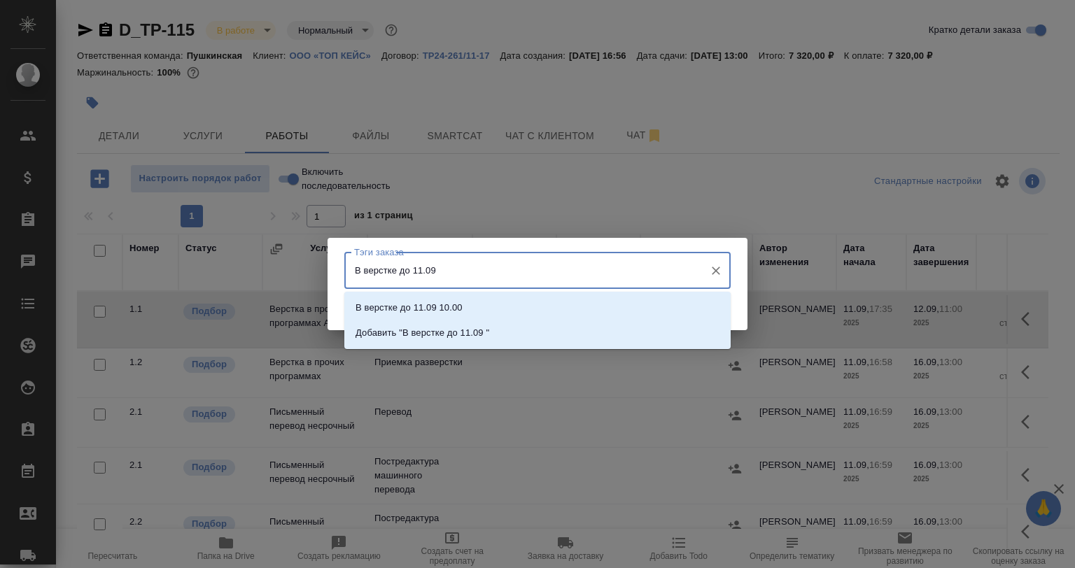
click at [418, 274] on input "В верстке до 11.09" at bounding box center [524, 270] width 347 height 24
click at [449, 269] on input "В верстке до 12.09" at bounding box center [524, 270] width 347 height 24
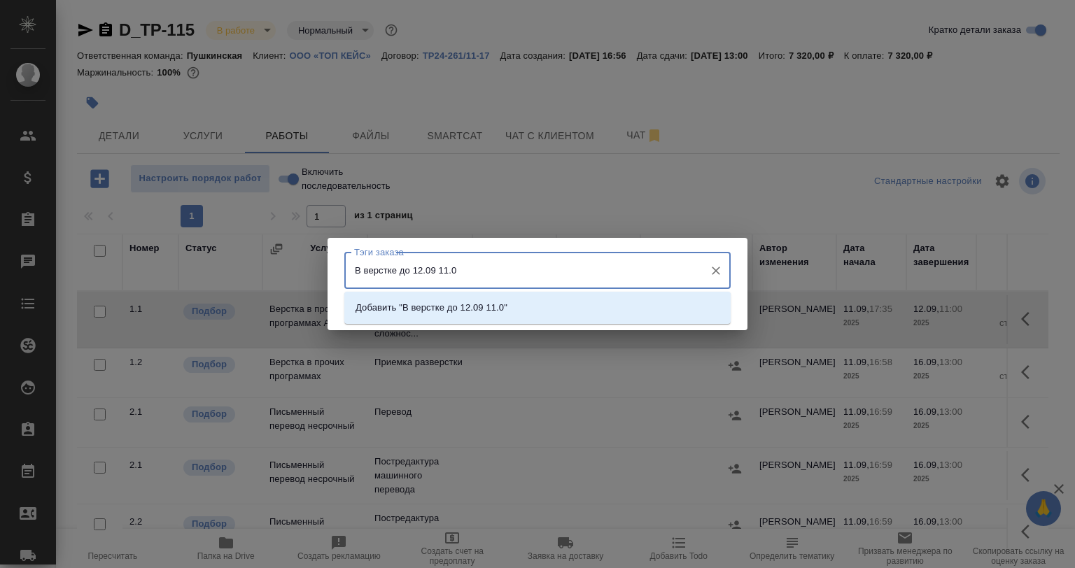
type input "В верстке до 12.09 11.00"
click at [520, 314] on li "Добавить "В верстке до 12.09 11.00"" at bounding box center [537, 307] width 386 height 25
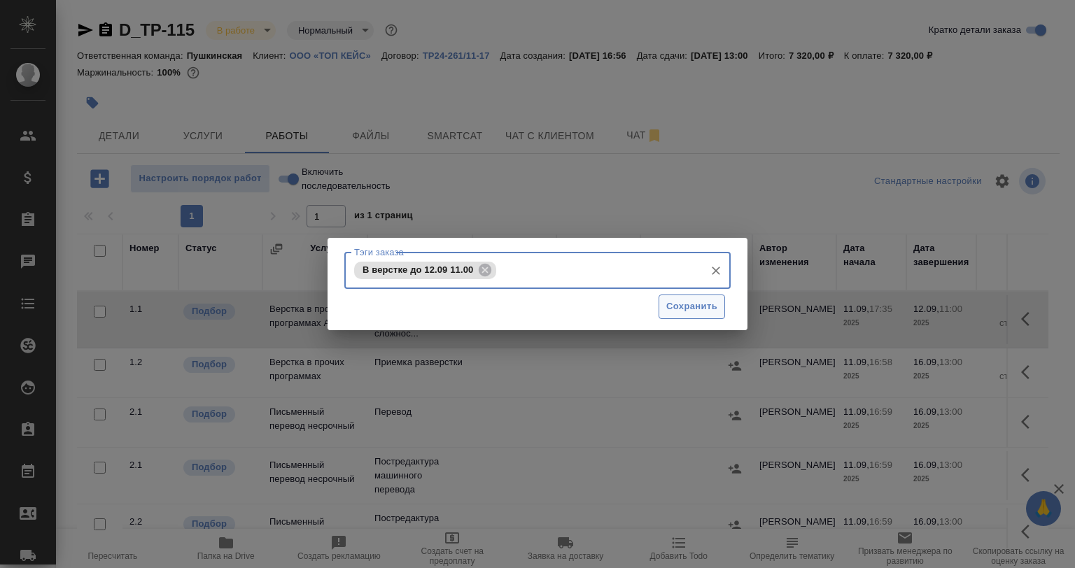
click at [678, 308] on span "Сохранить" at bounding box center [691, 307] width 51 height 16
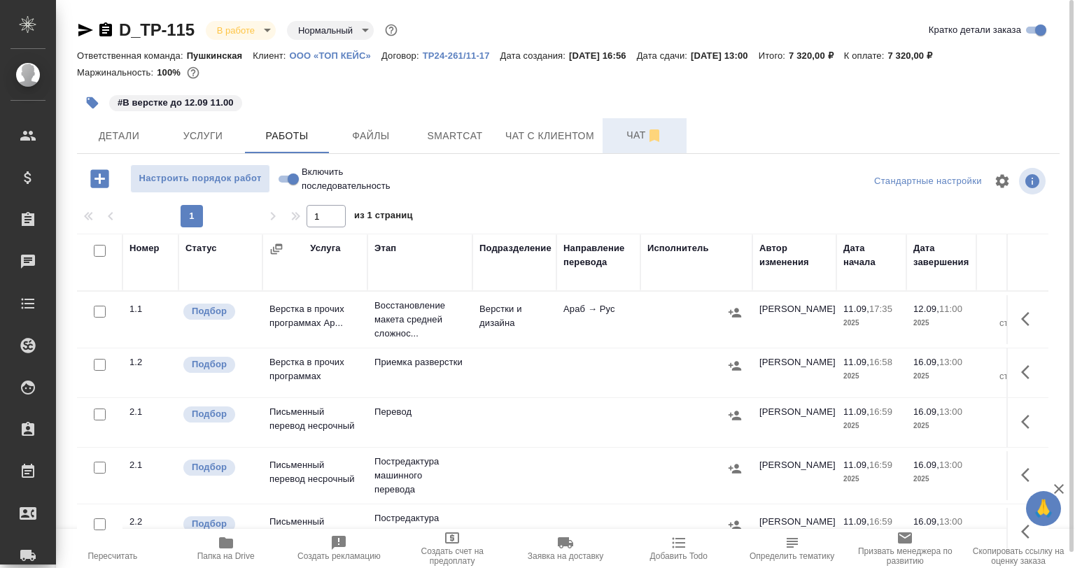
drag, startPoint x: 654, startPoint y: 142, endPoint x: 627, endPoint y: 135, distance: 27.5
click at [642, 139] on span "Чат" at bounding box center [644, 135] width 67 height 17
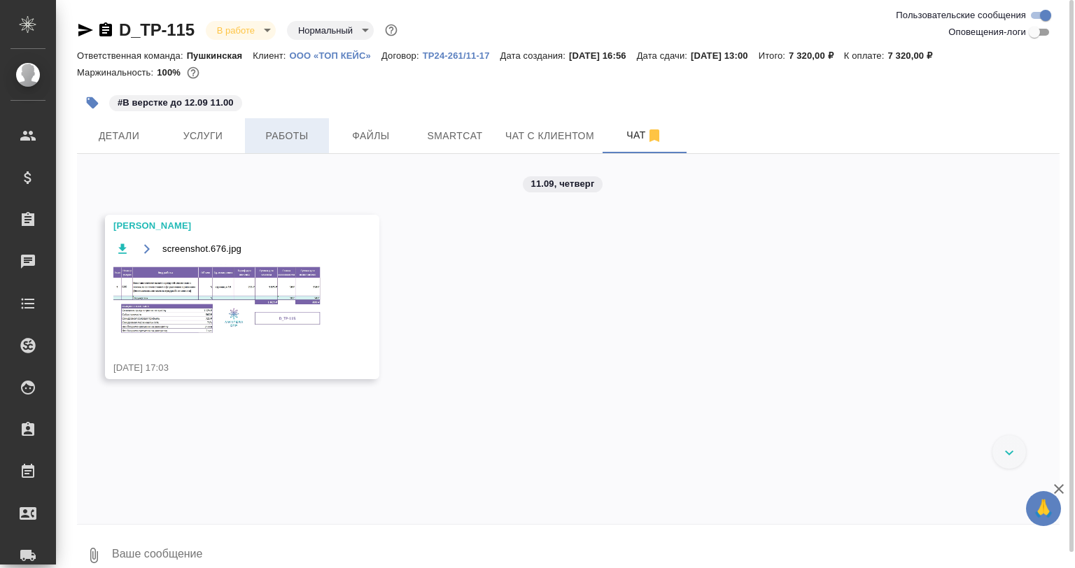
click at [274, 118] on div "#В верстке до 12.09 11.00" at bounding box center [404, 102] width 655 height 31
click at [283, 129] on span "Работы" at bounding box center [286, 135] width 67 height 17
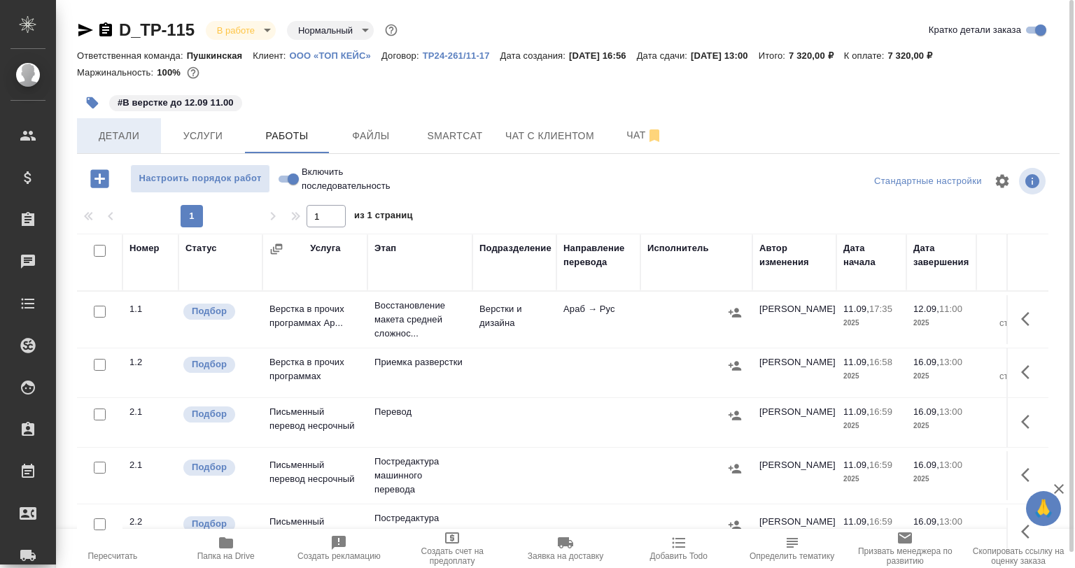
click at [134, 136] on span "Детали" at bounding box center [118, 135] width 67 height 17
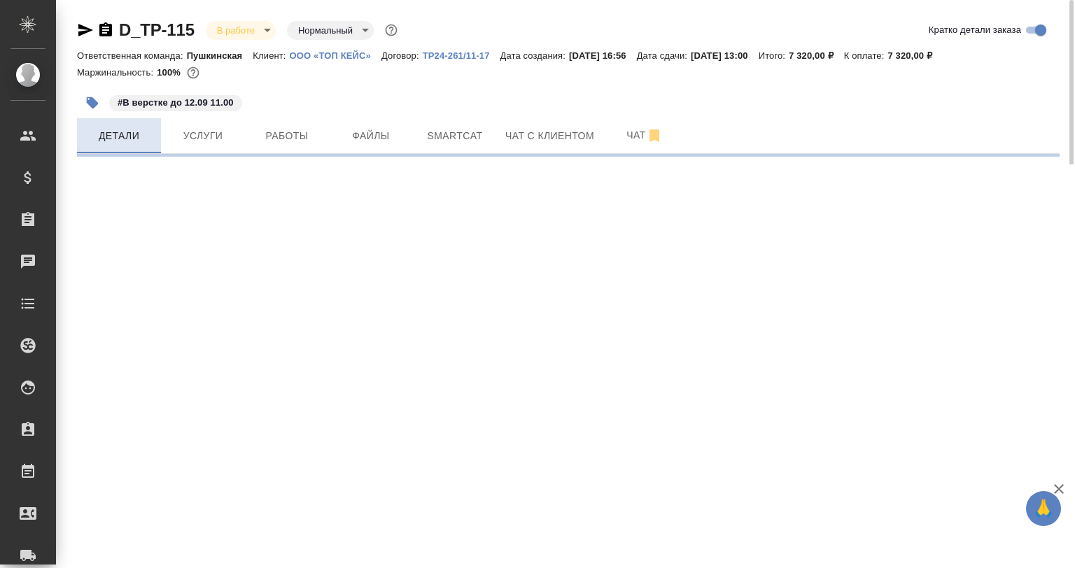
select select "RU"
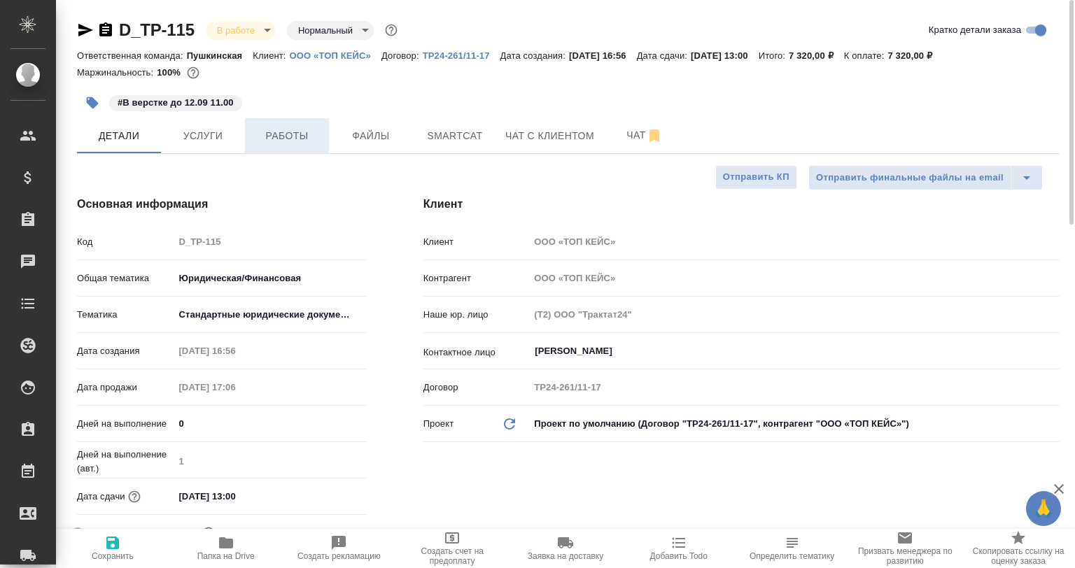
click at [269, 134] on span "Работы" at bounding box center [286, 135] width 67 height 17
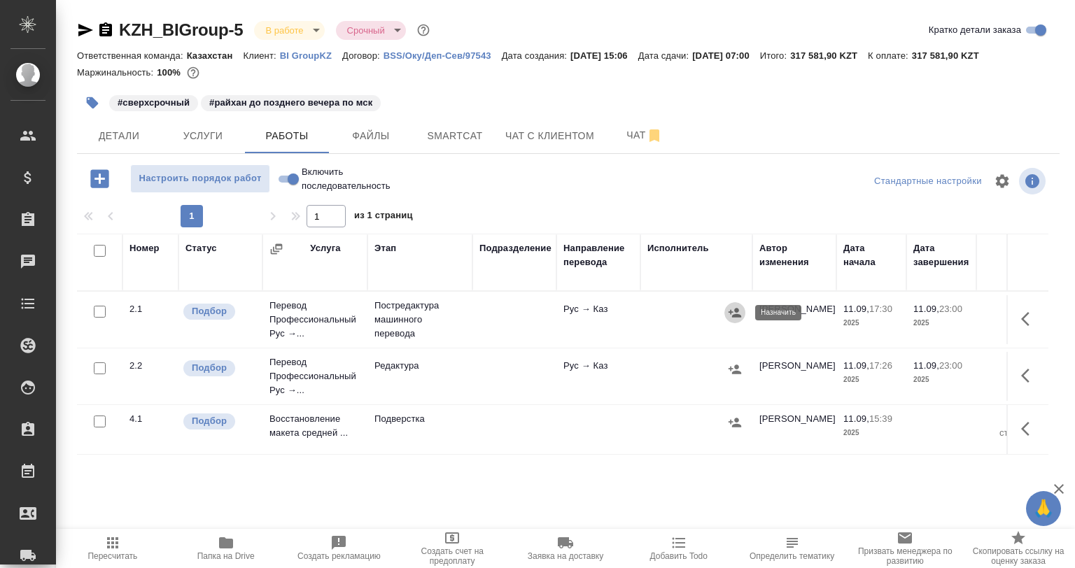
click at [735, 307] on icon "button" at bounding box center [735, 313] width 14 height 14
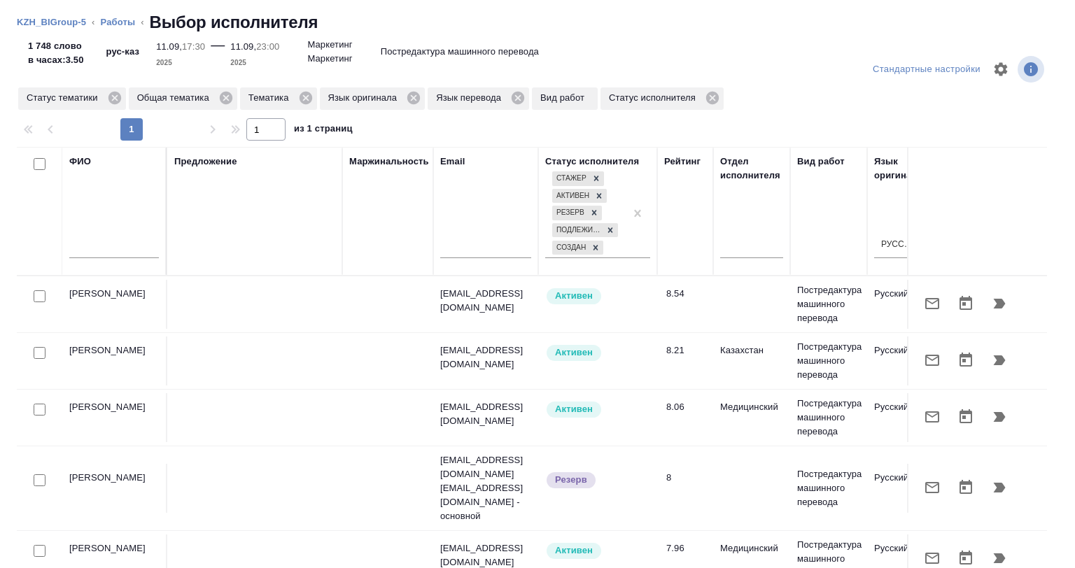
drag, startPoint x: 976, startPoint y: 302, endPoint x: 38, endPoint y: 271, distance: 937.6
click at [126, 296] on tr "Дюсембаева Райхан r.diussembayeva@awatera.com Активен 8.54 Постредактура машинн…" at bounding box center [1033, 304] width 2033 height 57
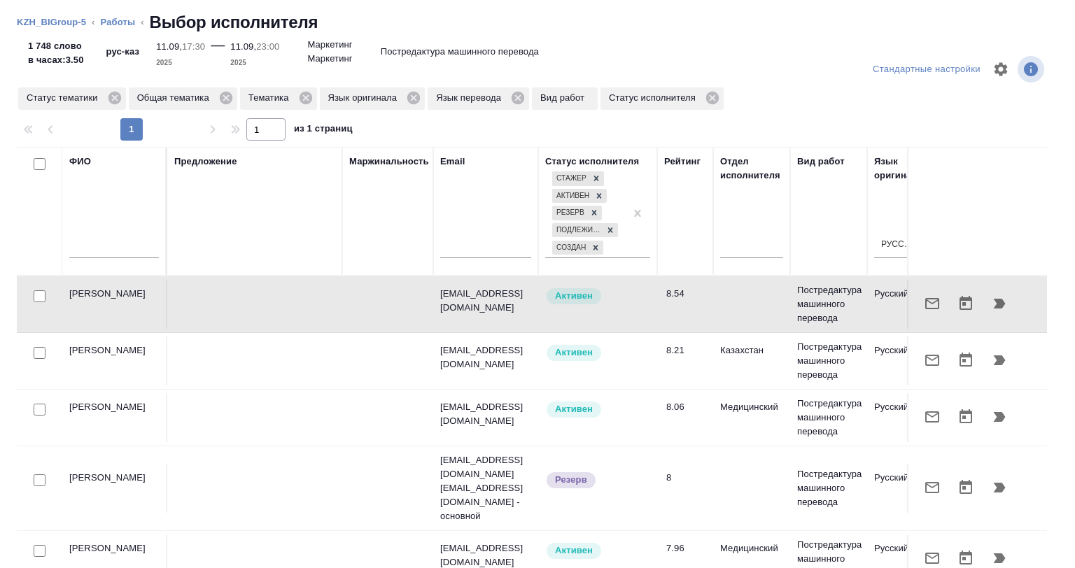
click at [34, 293] on div at bounding box center [39, 297] width 31 height 20
click at [37, 297] on input "checkbox" at bounding box center [40, 296] width 12 height 12
checkbox input "true"
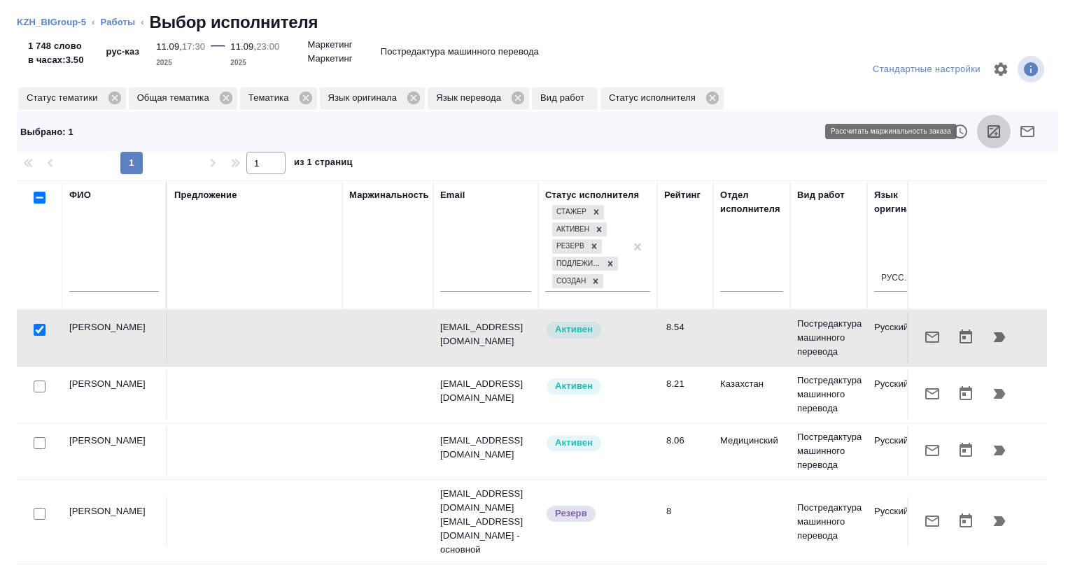
click at [980, 122] on button "button" at bounding box center [994, 132] width 34 height 34
click at [991, 340] on icon "button" at bounding box center [999, 337] width 17 height 17
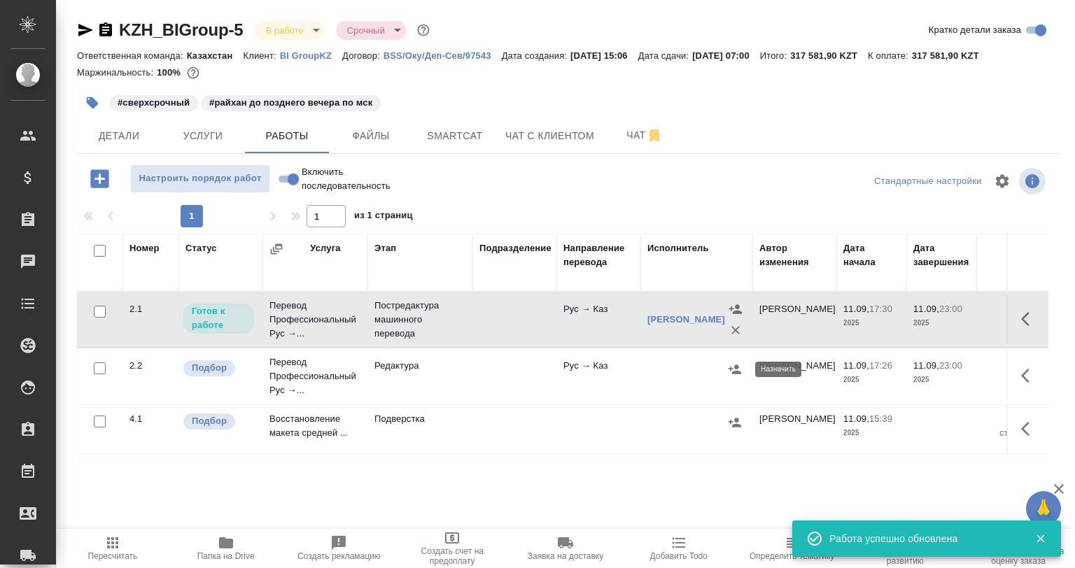
click at [738, 370] on icon "button" at bounding box center [735, 370] width 14 height 14
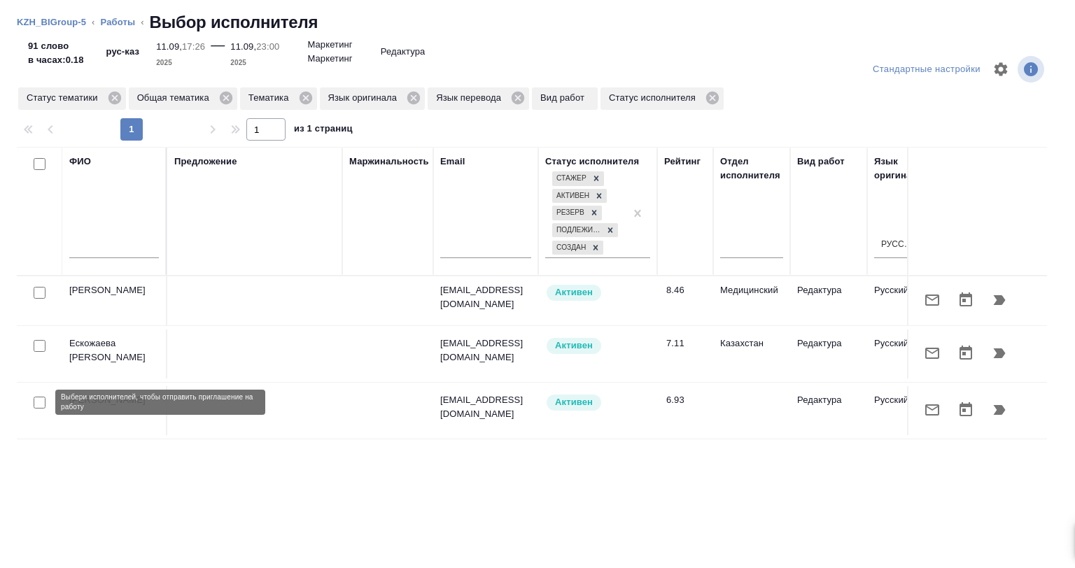
click at [38, 400] on input "checkbox" at bounding box center [40, 403] width 12 height 12
checkbox input "true"
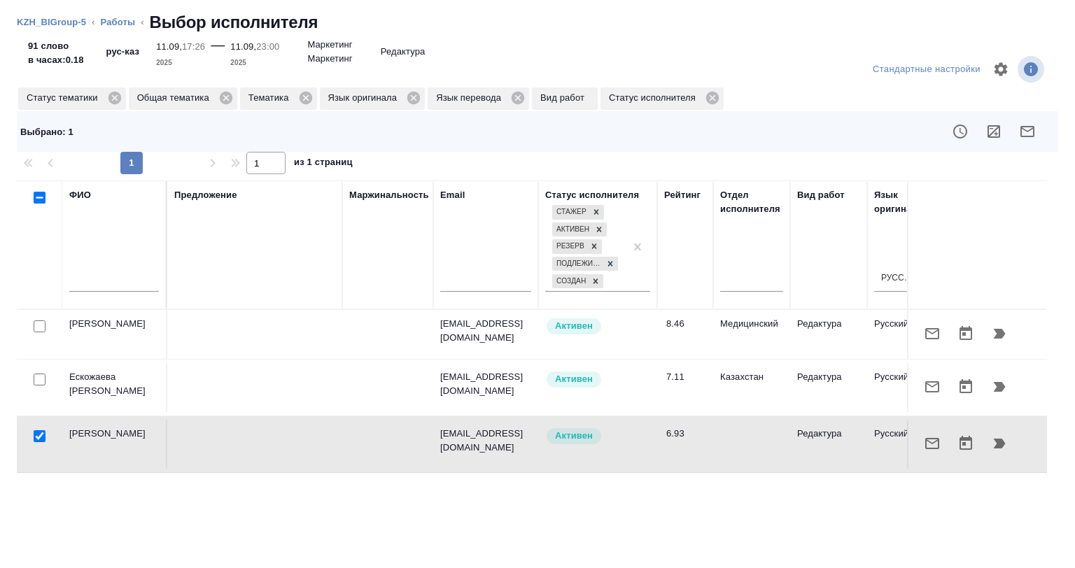
click at [985, 132] on icon "button" at bounding box center [993, 131] width 17 height 17
click at [995, 446] on icon "button" at bounding box center [999, 443] width 17 height 17
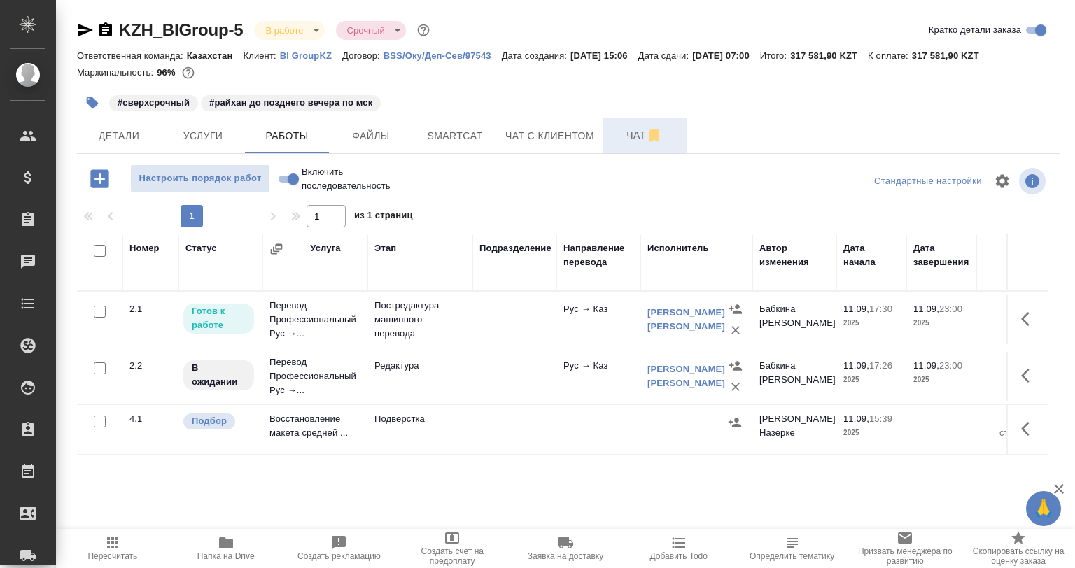
click at [619, 134] on span "Чат" at bounding box center [644, 135] width 67 height 17
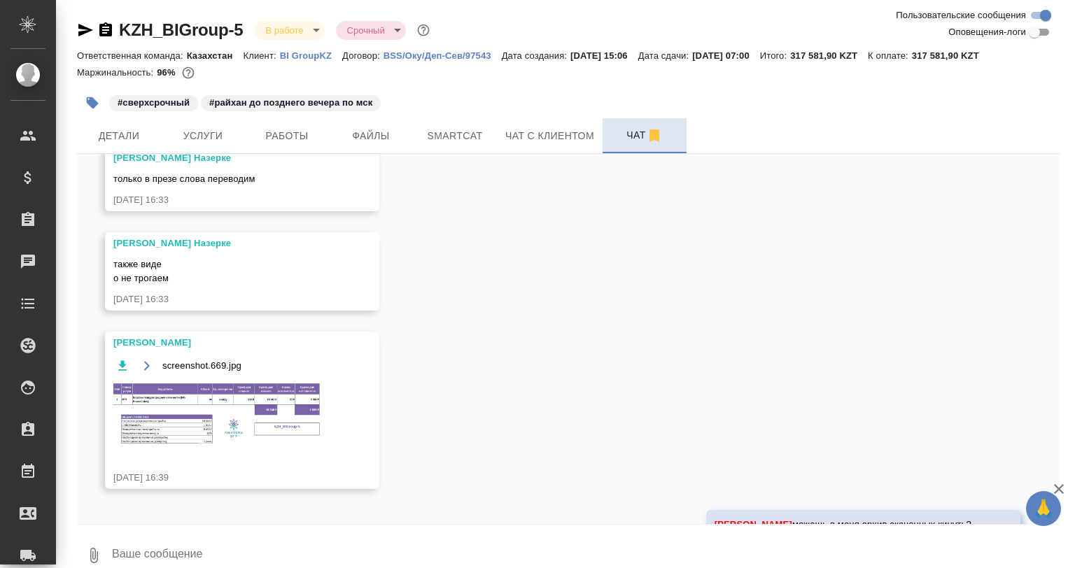
scroll to position [1257, 0]
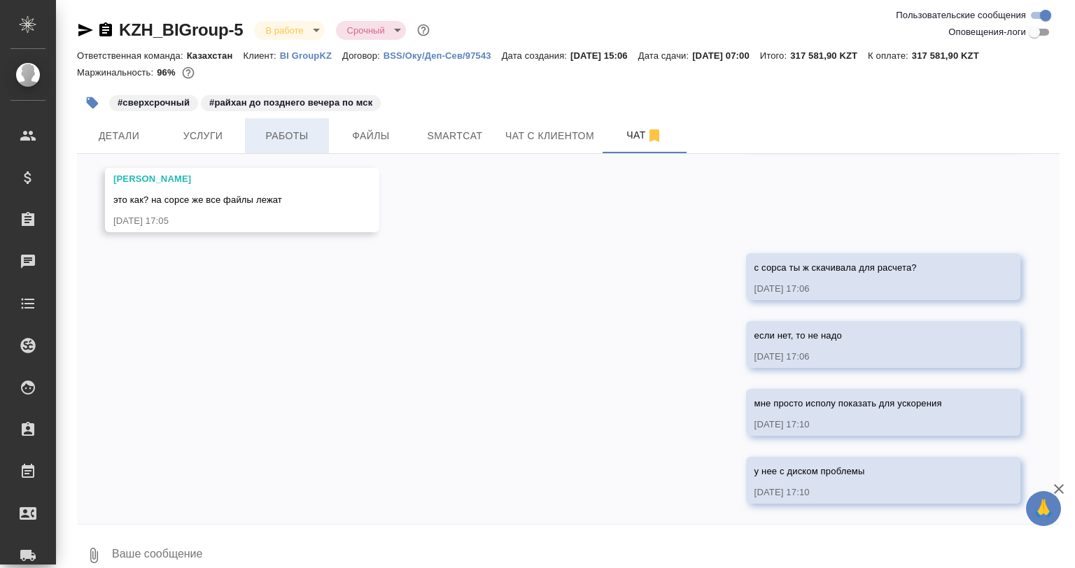
click at [279, 137] on span "Работы" at bounding box center [286, 135] width 67 height 17
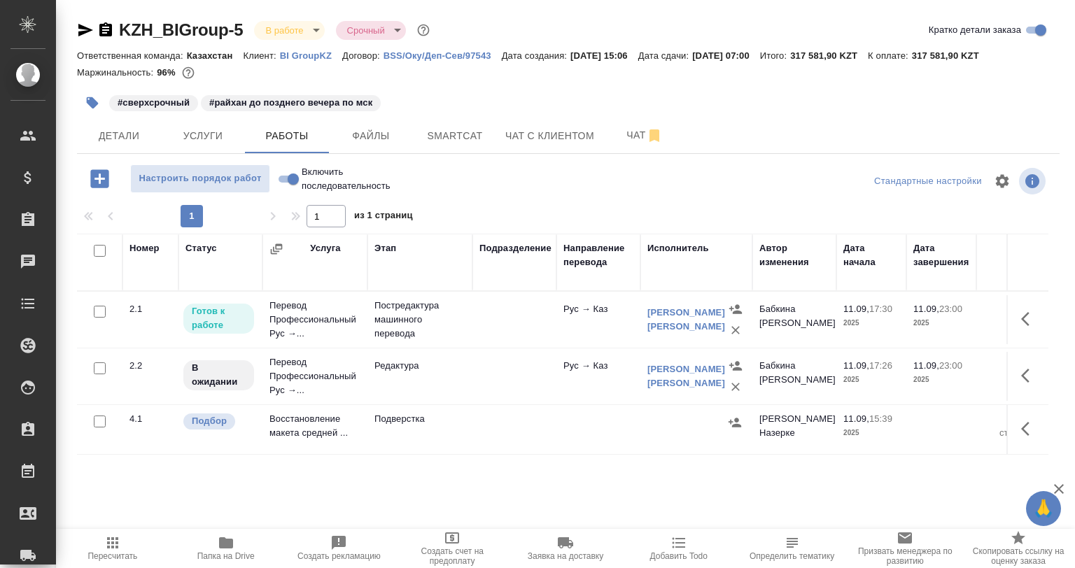
click at [87, 35] on icon "button" at bounding box center [85, 30] width 17 height 17
click at [1026, 374] on icon "button" at bounding box center [1029, 375] width 17 height 17
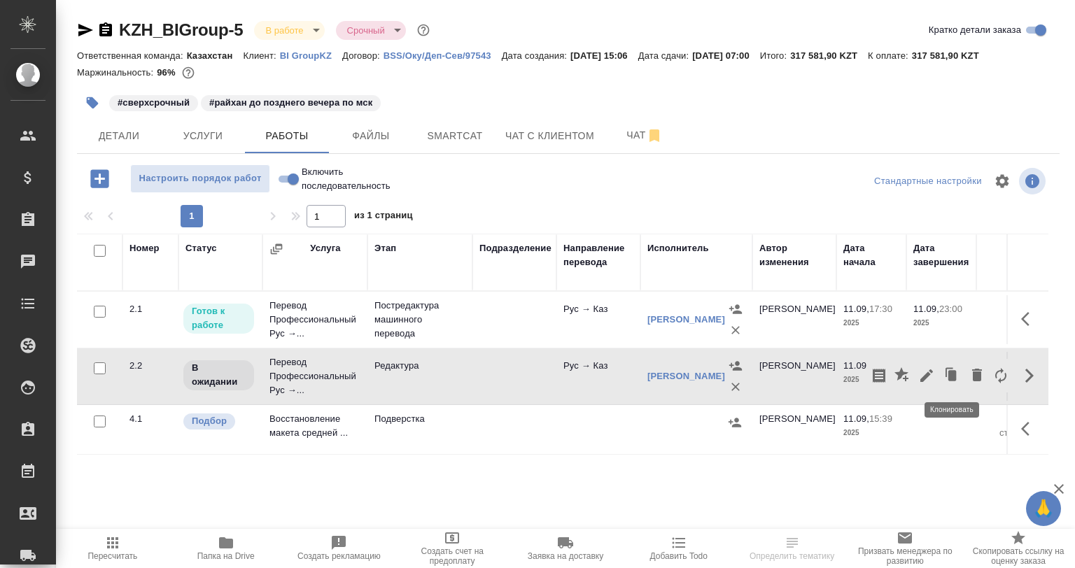
click at [922, 374] on icon "button" at bounding box center [926, 375] width 17 height 17
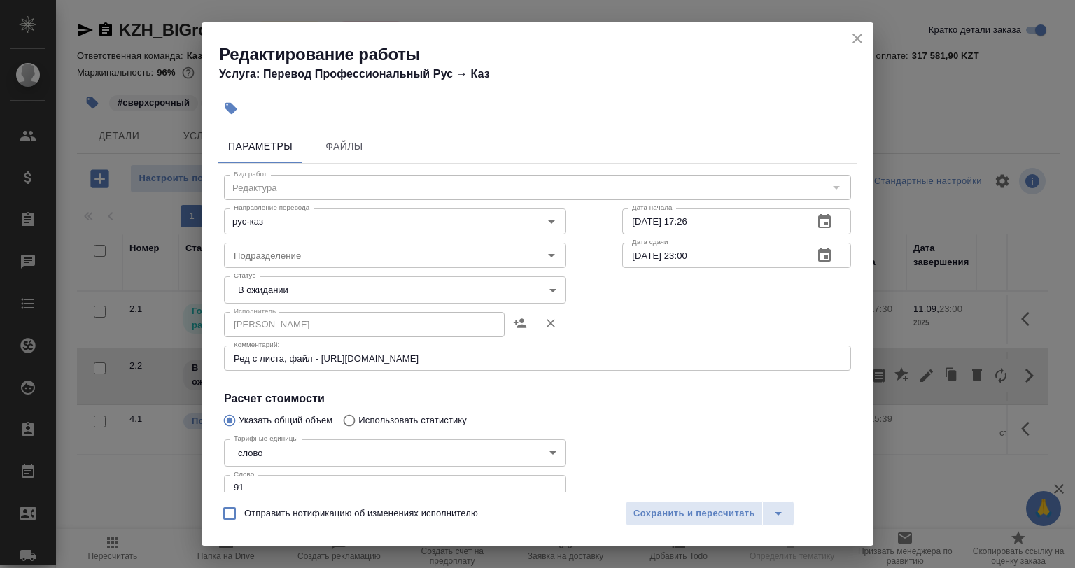
click at [286, 281] on body "🙏 .cls-1 fill:#fff; AWATERA Babkina Anastasiya Клиенты Спецификации Заказы Чаты…" at bounding box center [537, 284] width 1075 height 568
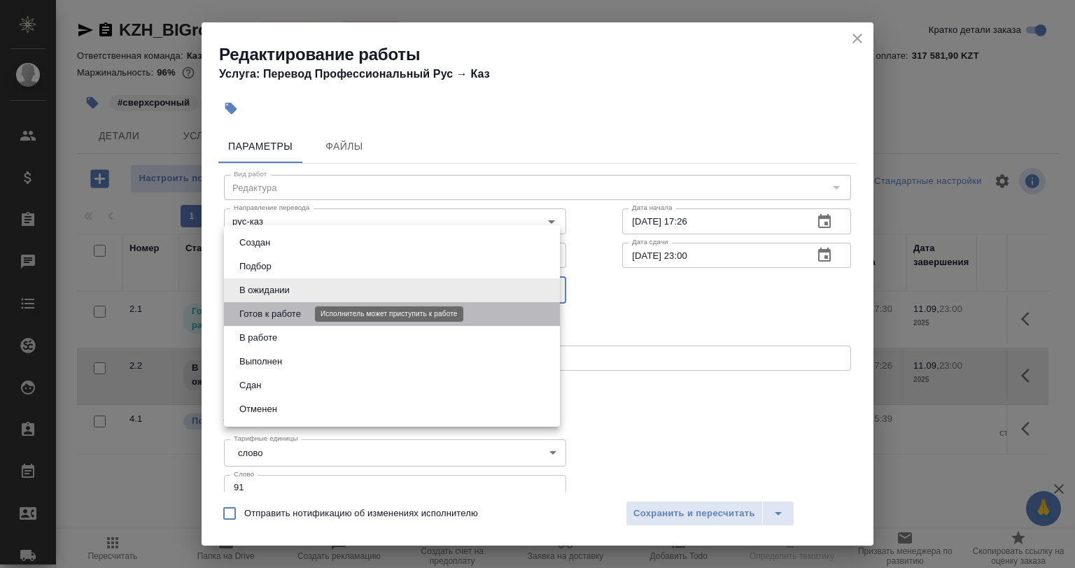
click at [279, 314] on button "Готов к работе" at bounding box center [270, 314] width 70 height 15
type input "readyForWork"
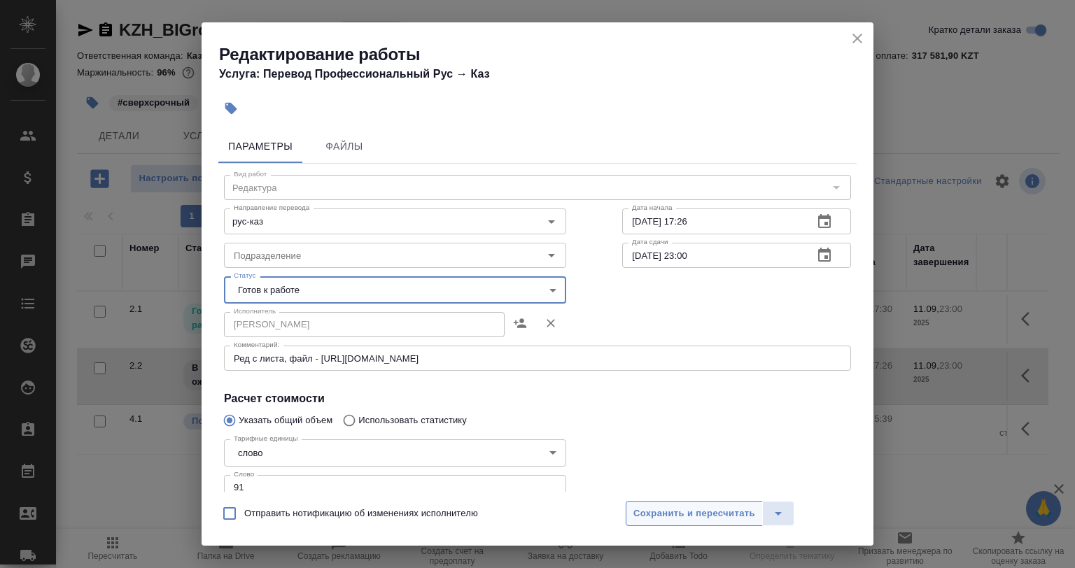
click at [666, 516] on span "Сохранить и пересчитать" at bounding box center [694, 514] width 122 height 16
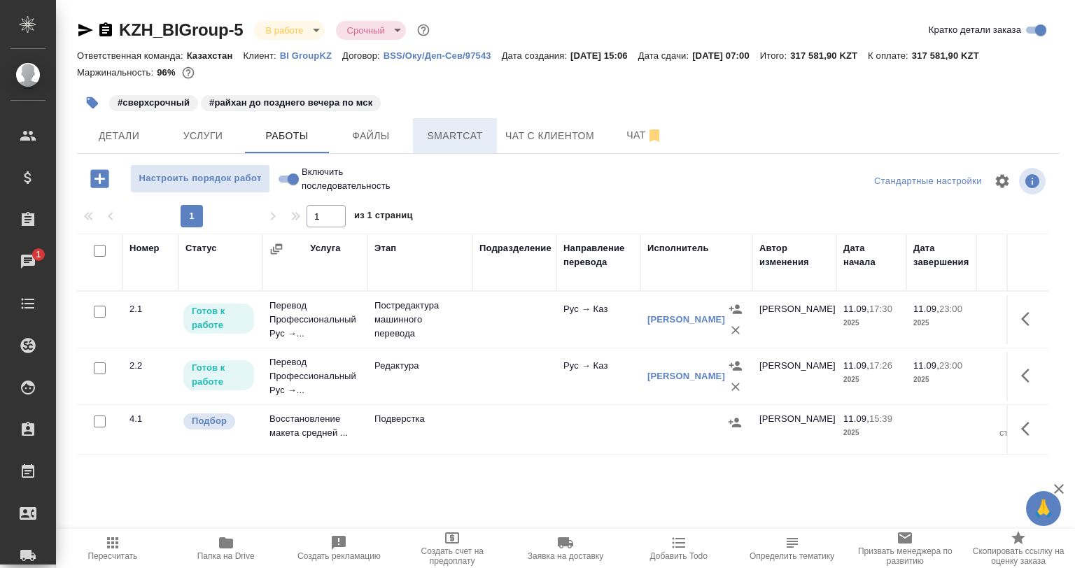
click at [467, 141] on span "Smartcat" at bounding box center [454, 135] width 67 height 17
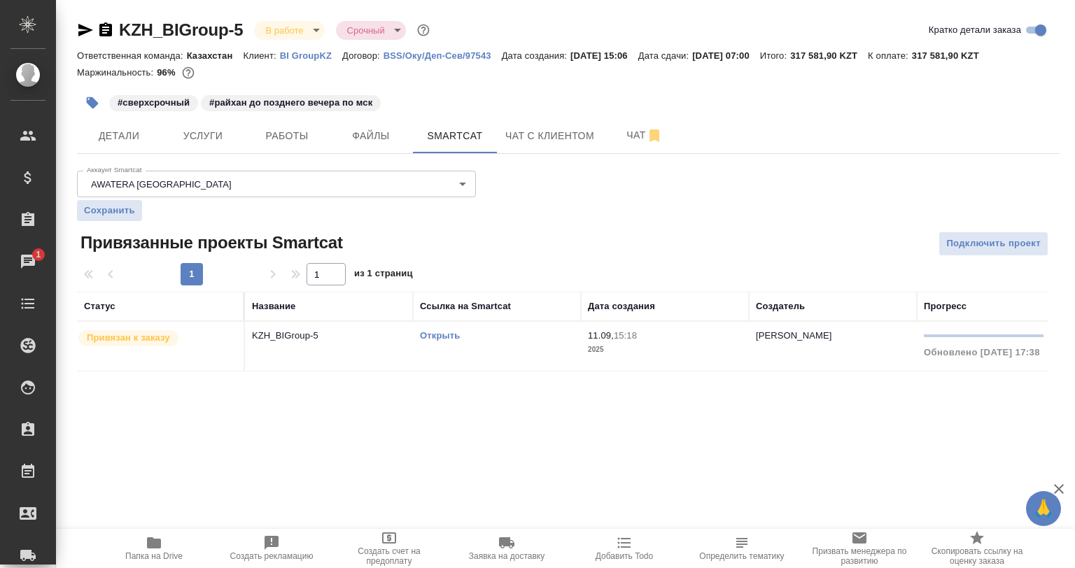
click at [868, 370] on td "[PERSON_NAME]" at bounding box center [833, 346] width 168 height 49
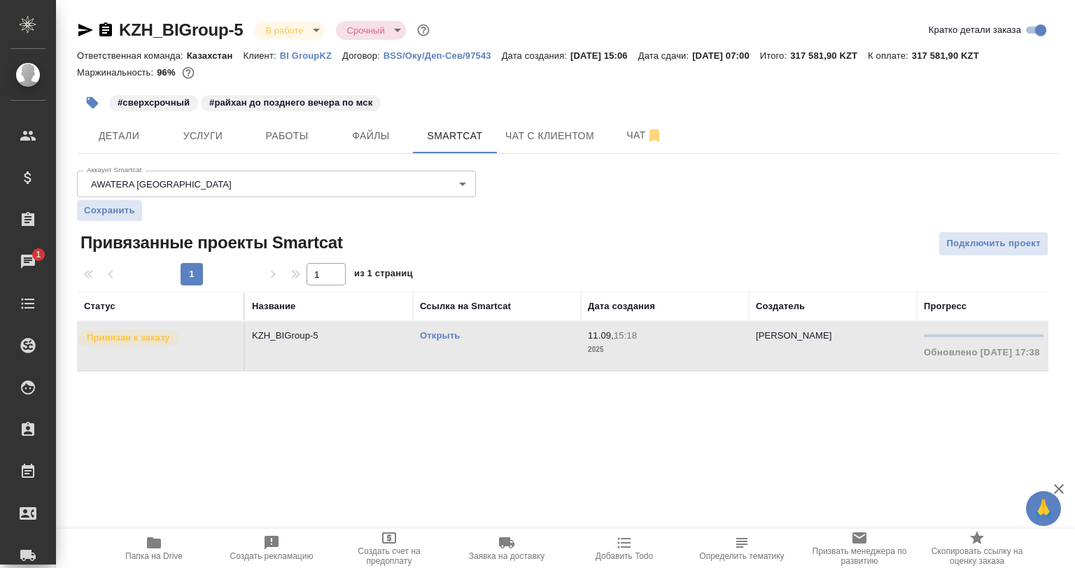
click at [873, 383] on div "KZH_BIGroup-5 В работе inProgress Срочный urgent Кратко детали заказа Ответстве…" at bounding box center [568, 203] width 998 height 407
click at [886, 384] on div "KZH_BIGroup-5 В работе inProgress Срочный urgent Кратко детали заказа Ответстве…" at bounding box center [568, 203] width 998 height 407
click at [884, 382] on div "KZH_BIGroup-5 В работе inProgress Срочный urgent Кратко детали заказа Ответстве…" at bounding box center [568, 203] width 998 height 407
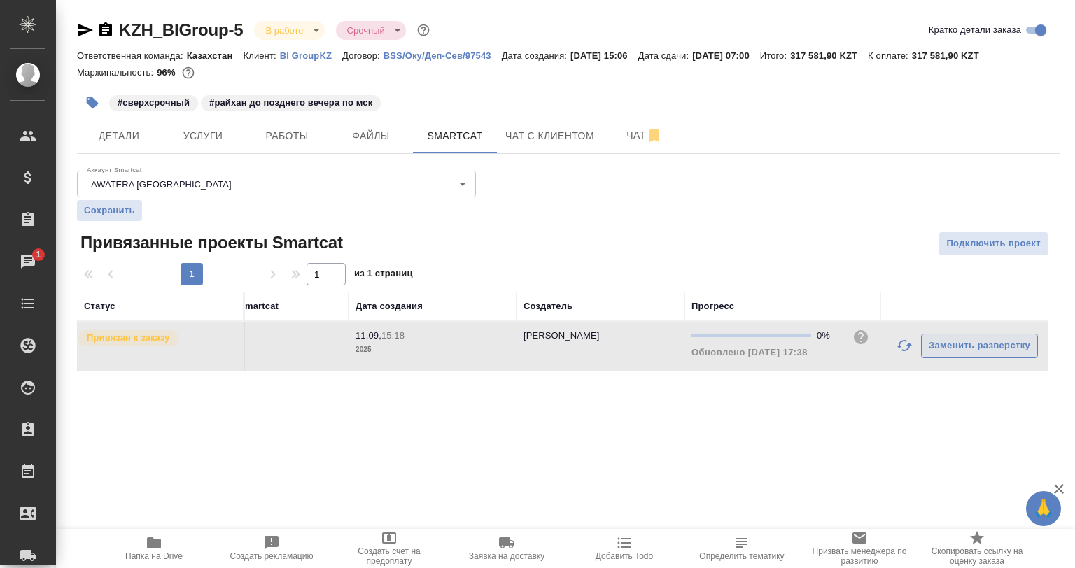
click at [922, 344] on button "Заменить разверстку" at bounding box center [979, 346] width 117 height 24
drag, startPoint x: 908, startPoint y: 351, endPoint x: 894, endPoint y: 365, distance: 20.3
click at [905, 352] on icon "button" at bounding box center [904, 345] width 17 height 17
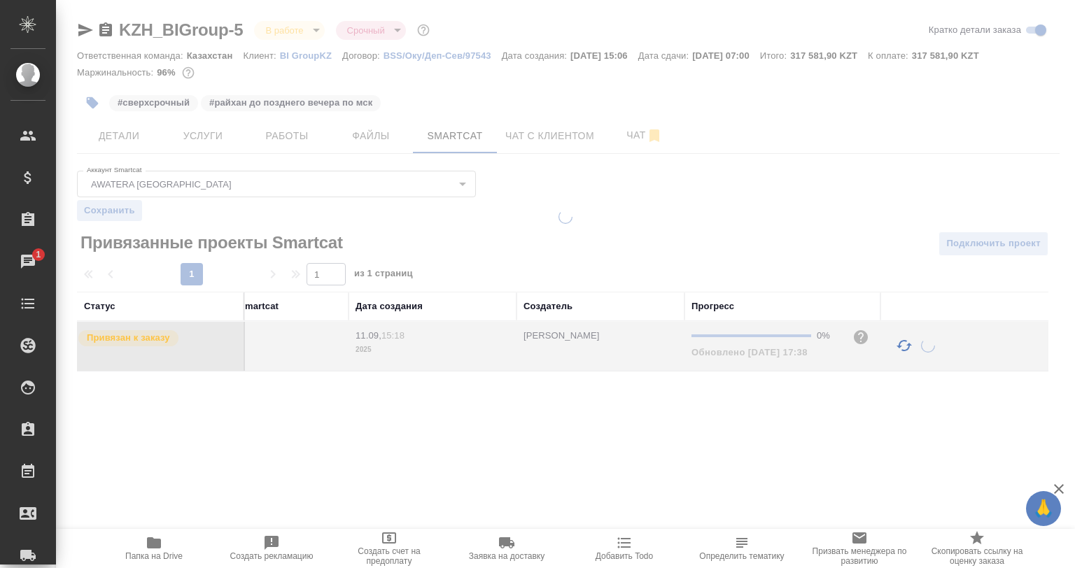
scroll to position [0, 34]
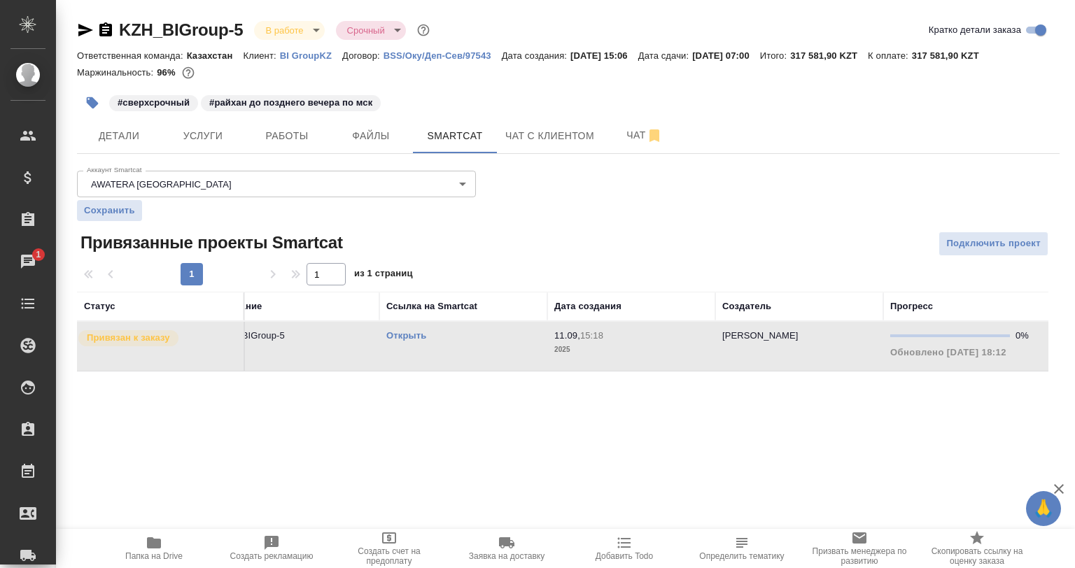
click at [901, 383] on div "KZH_BIGroup-5 В работе inProgress Срочный urgent Кратко детали заказа Ответстве…" at bounding box center [568, 203] width 998 height 407
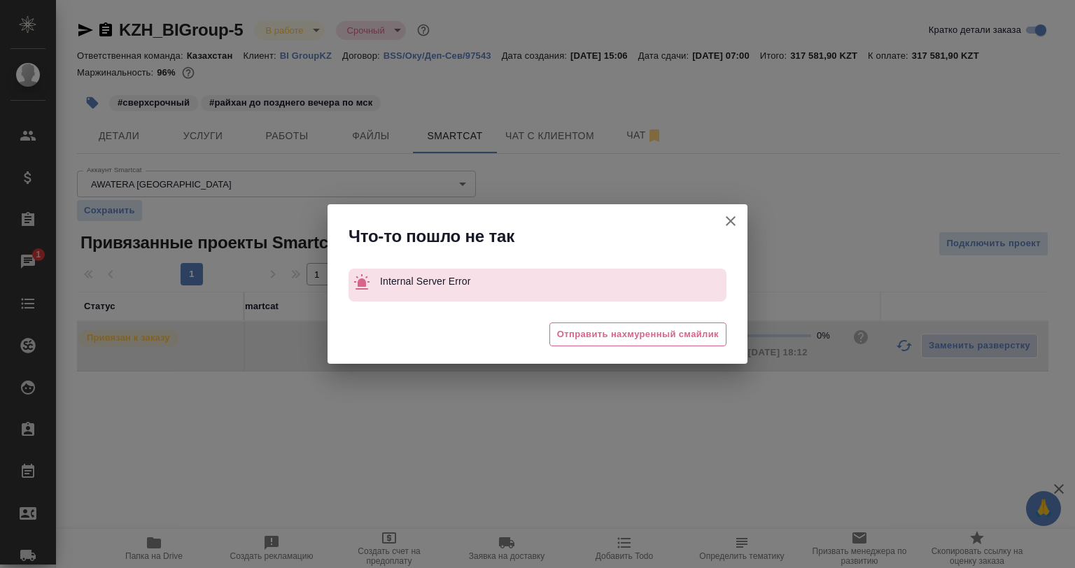
click at [740, 223] on button "Аккаунт Smartcat" at bounding box center [731, 221] width 34 height 34
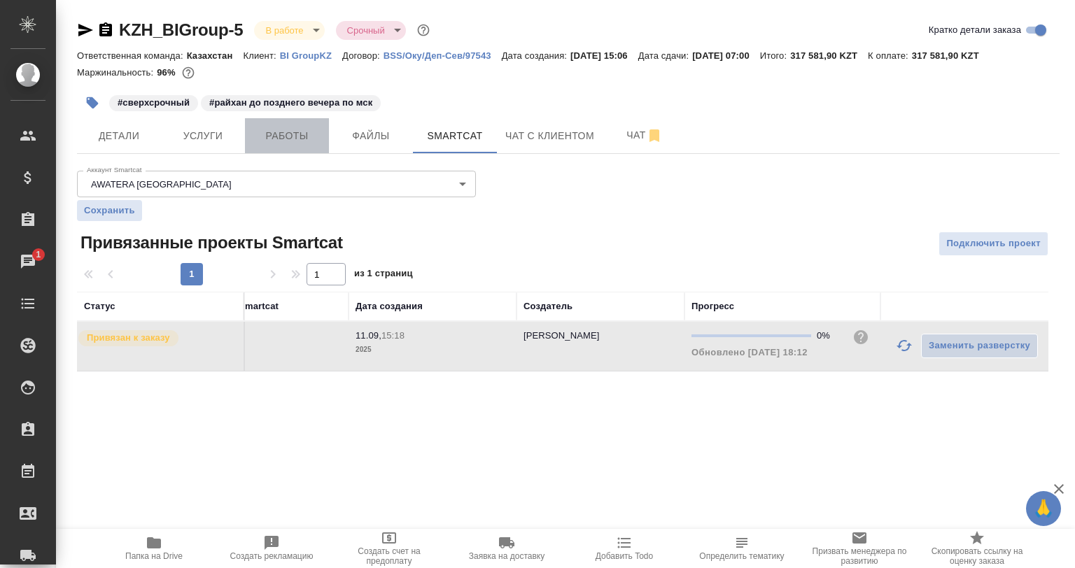
click at [314, 140] on span "Работы" at bounding box center [286, 135] width 67 height 17
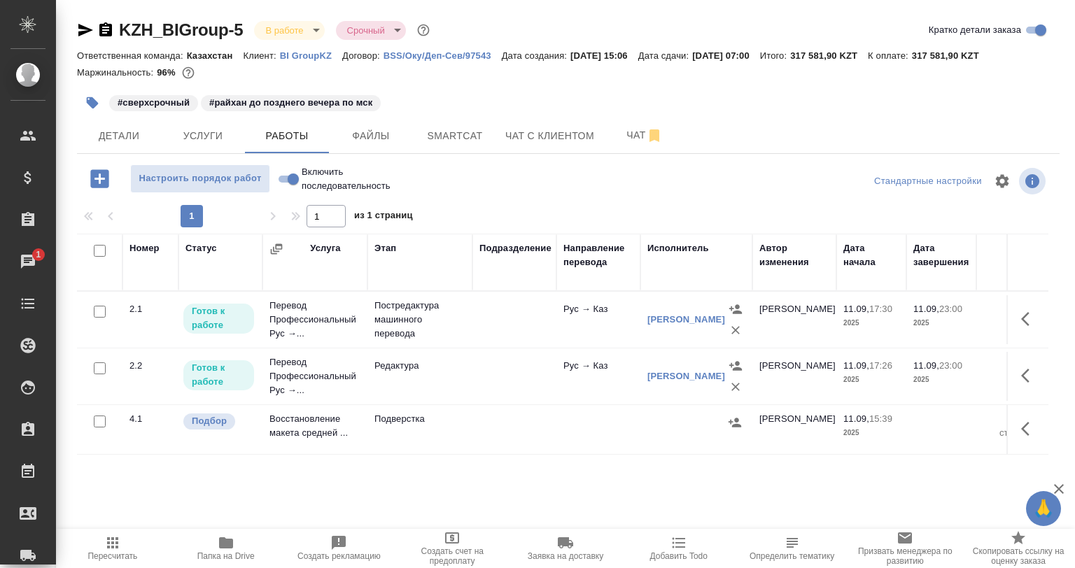
click at [645, 485] on div "Номер Статус Услуга Этап Подразделение Направление перевода Исполнитель Автор и…" at bounding box center [562, 391] width 971 height 315
click at [472, 128] on span "Smartcat" at bounding box center [454, 135] width 67 height 17
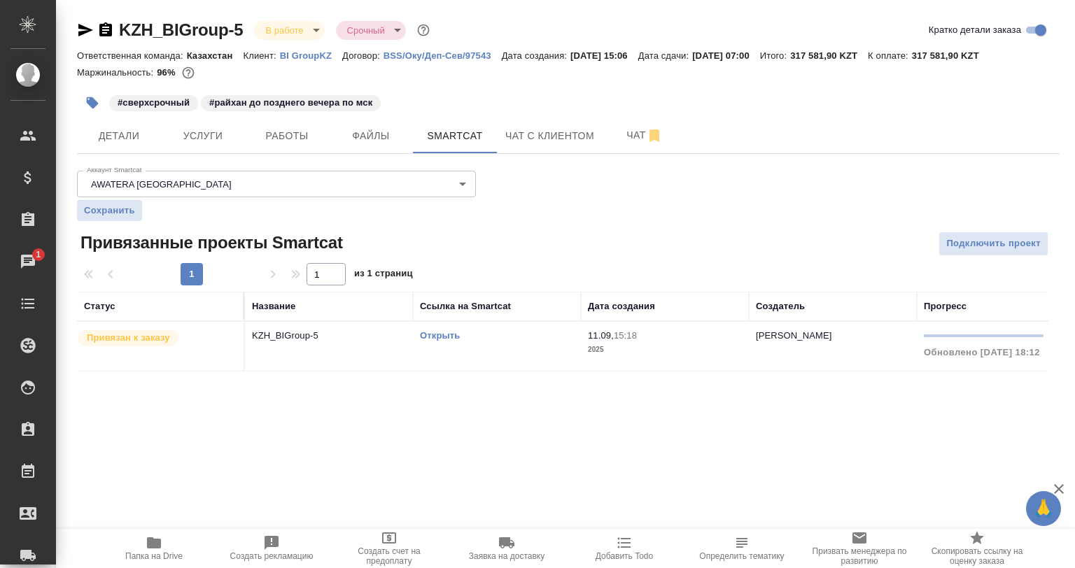
click at [887, 383] on div "KZH_BIGroup-5 В работе inProgress Срочный urgent Кратко детали заказа Ответстве…" at bounding box center [568, 203] width 998 height 407
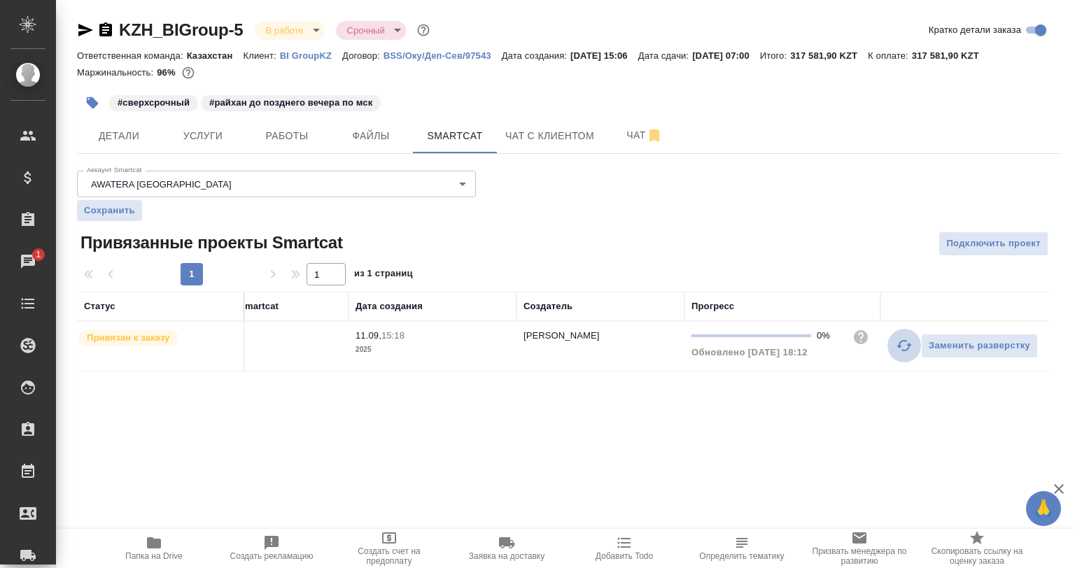
click at [903, 349] on icon "button" at bounding box center [904, 345] width 17 height 17
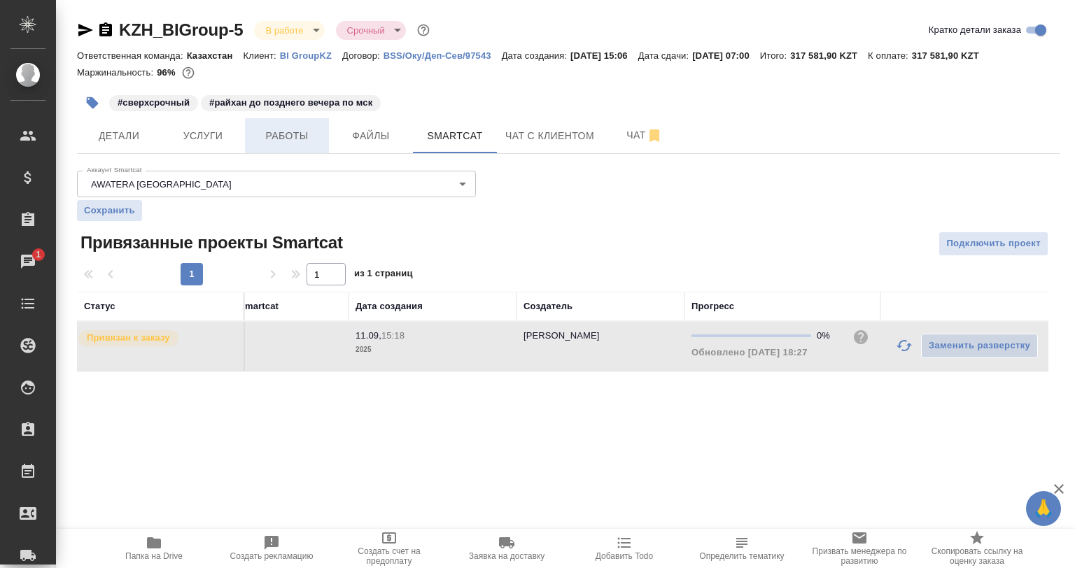
click at [298, 142] on span "Работы" at bounding box center [286, 135] width 67 height 17
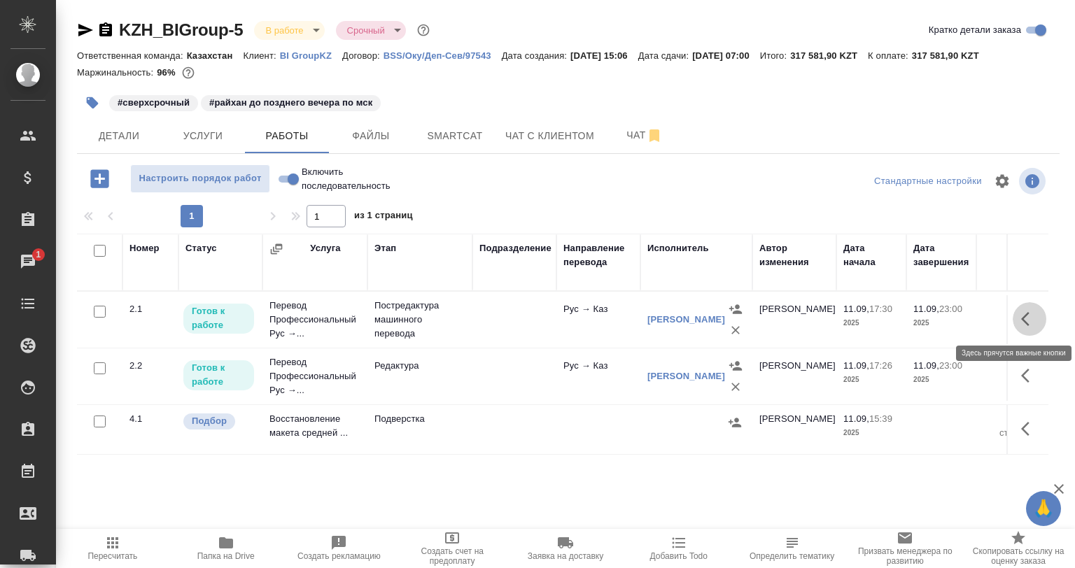
click at [1025, 312] on icon "button" at bounding box center [1029, 319] width 17 height 17
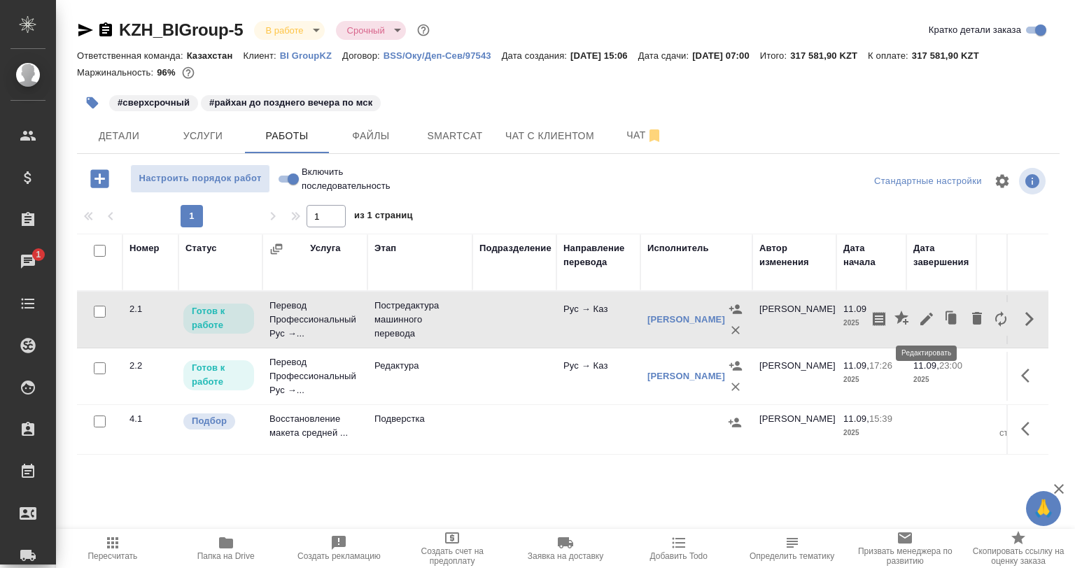
click at [927, 316] on icon "button" at bounding box center [926, 319] width 13 height 13
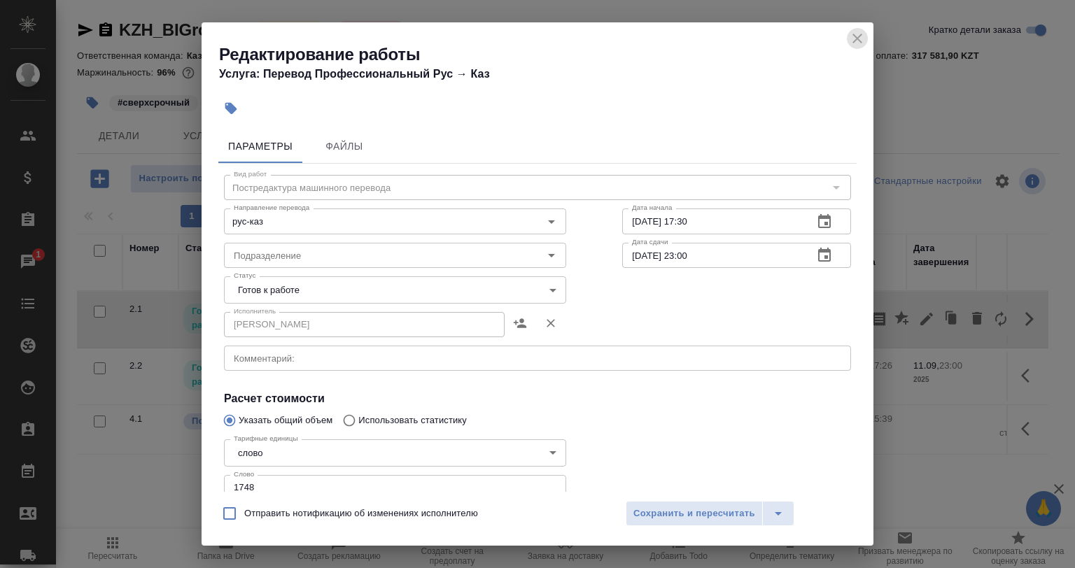
click at [853, 37] on icon "close" at bounding box center [857, 38] width 17 height 17
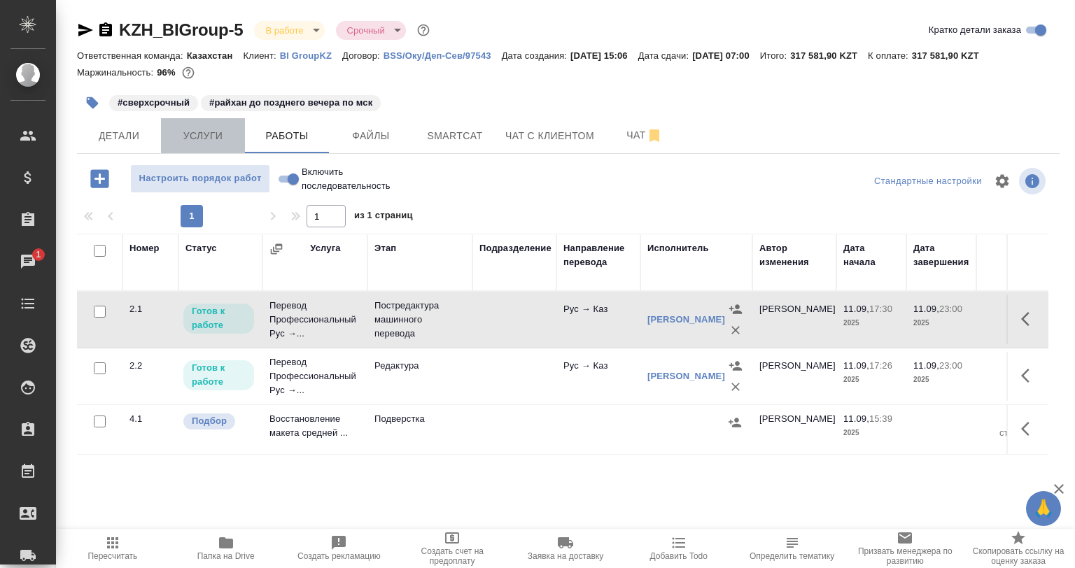
click at [206, 143] on span "Услуги" at bounding box center [202, 135] width 67 height 17
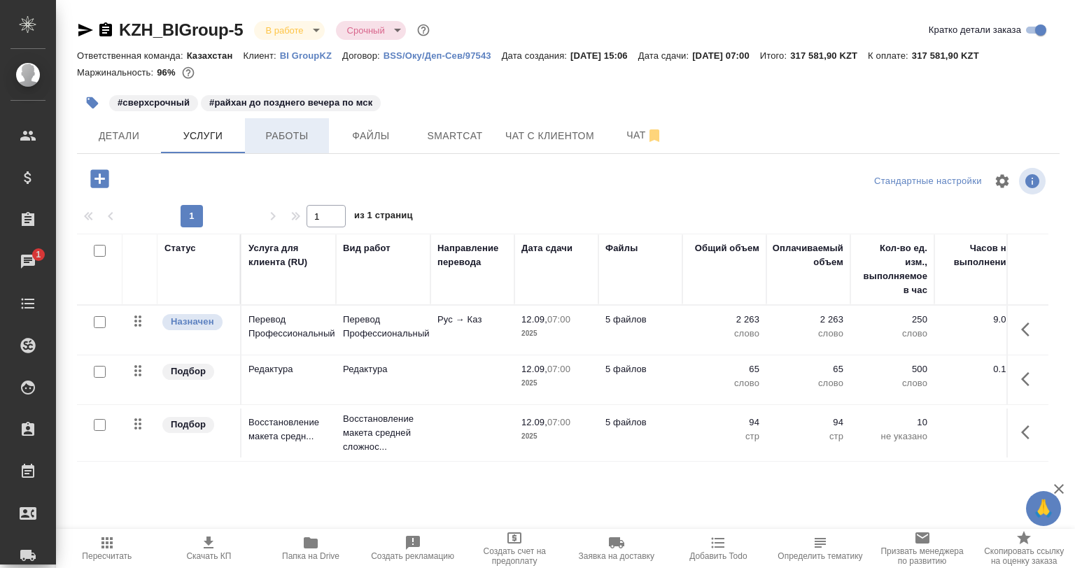
click at [291, 132] on span "Работы" at bounding box center [286, 135] width 67 height 17
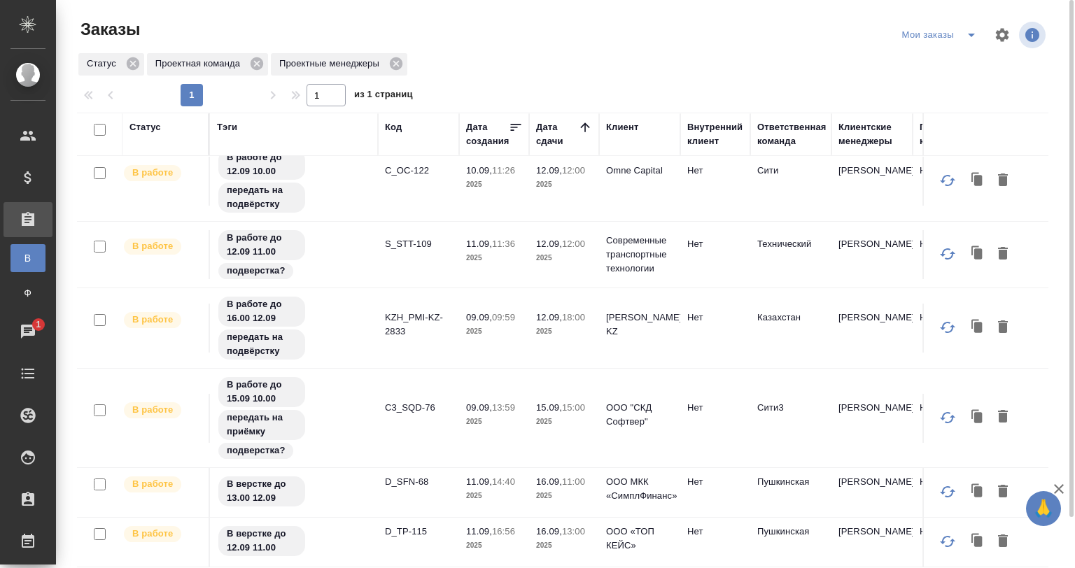
scroll to position [94, 0]
click at [420, 321] on p "KZH_PMI-KZ-2833" at bounding box center [418, 326] width 67 height 28
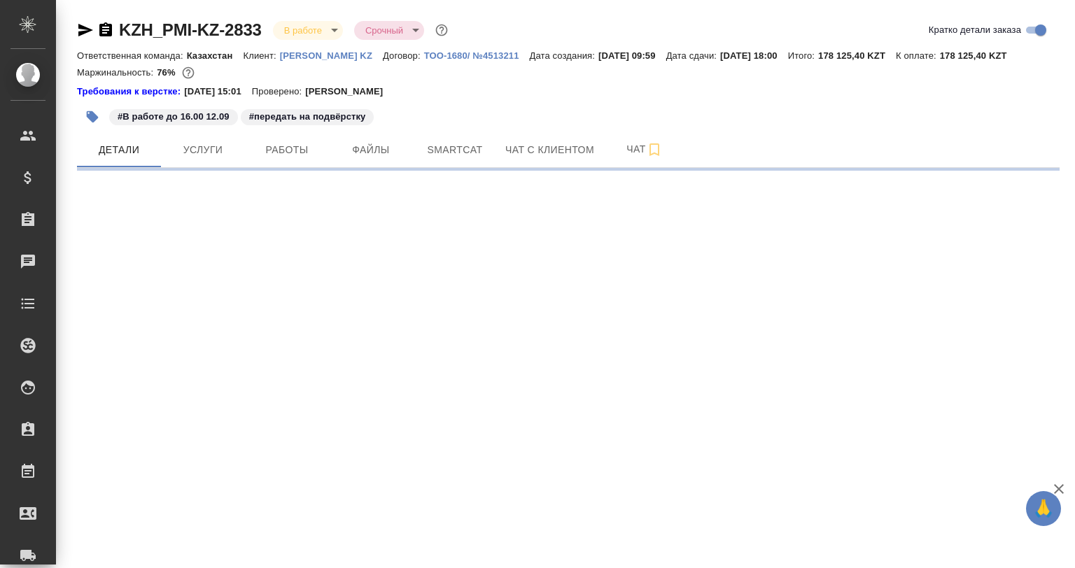
select select "RU"
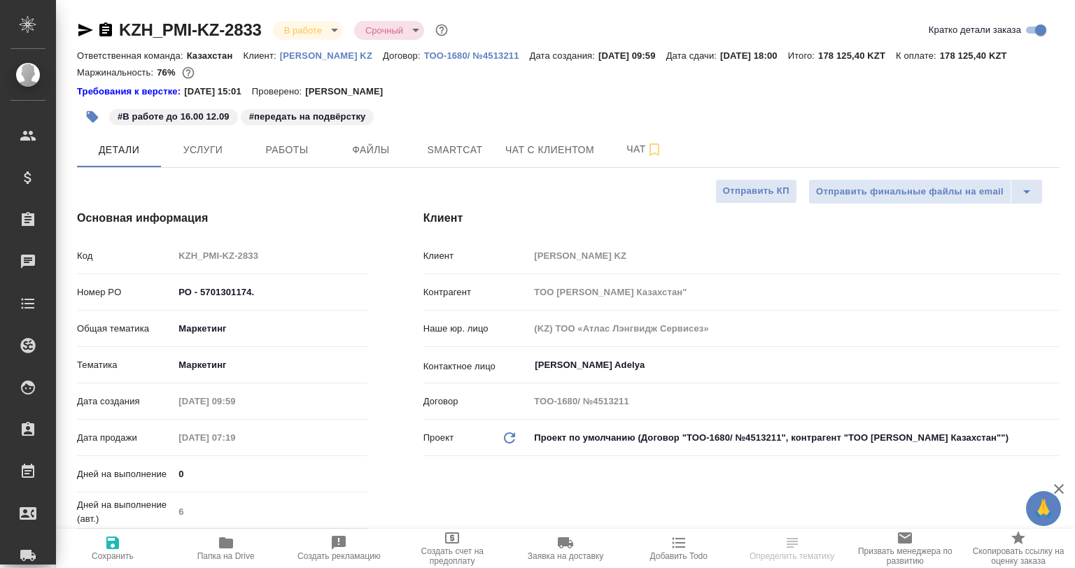
type textarea "x"
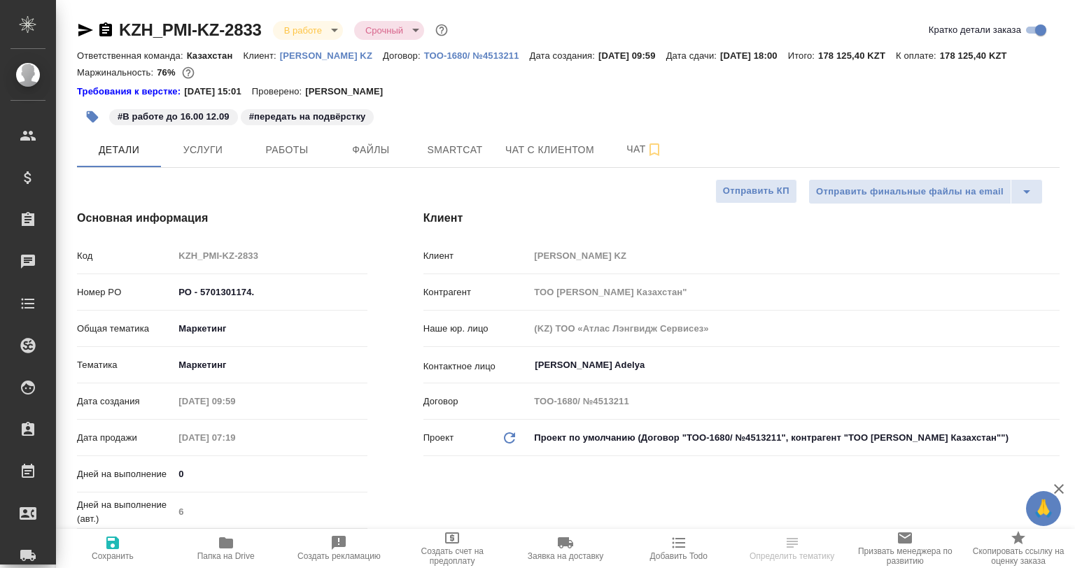
type textarea "x"
type input "[PERSON_NAME]"
type textarea "x"
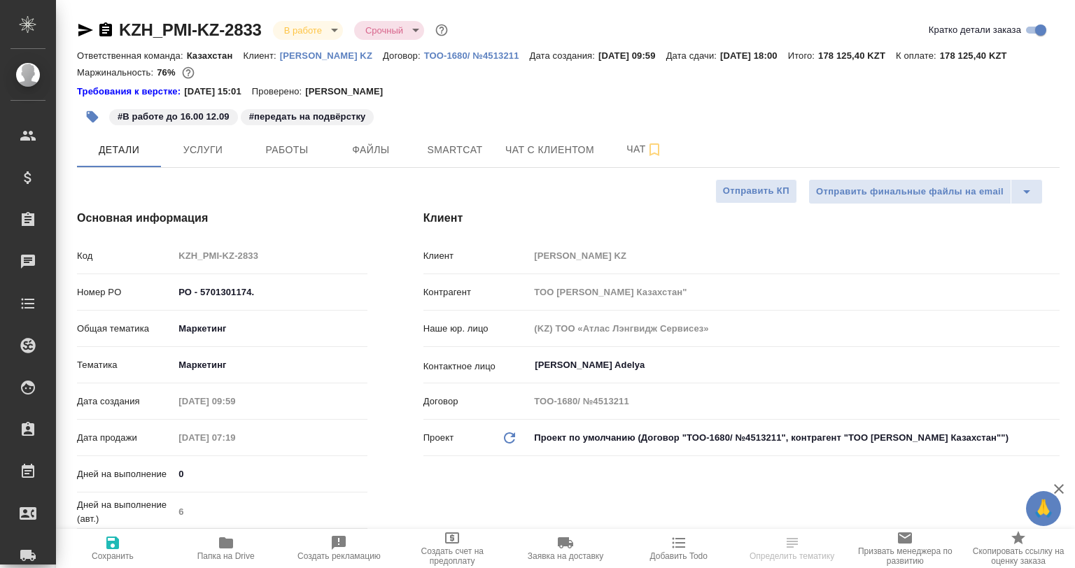
type textarea "x"
click at [442, 155] on span "Smartcat" at bounding box center [454, 149] width 67 height 17
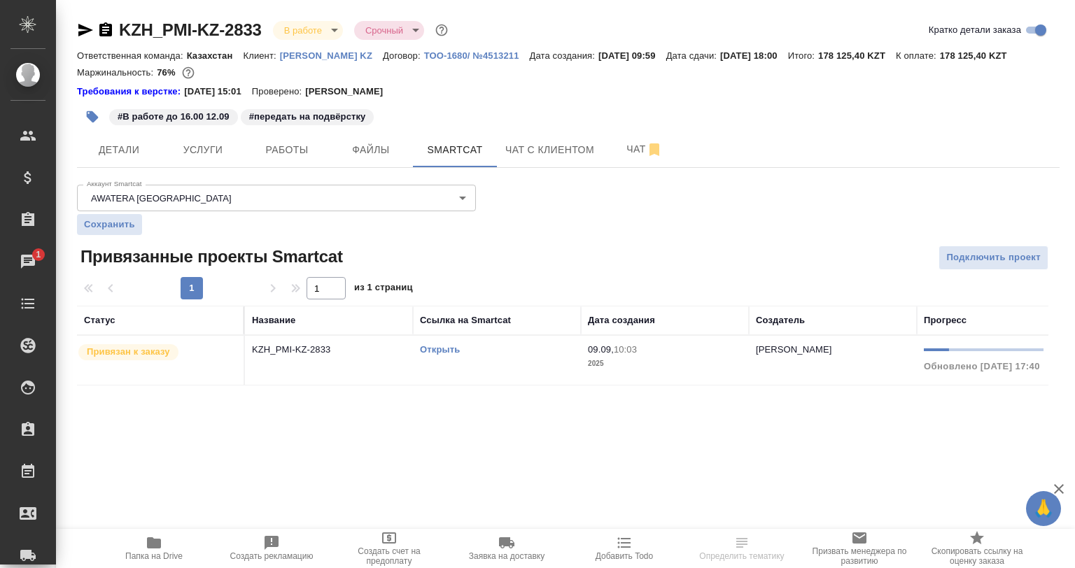
scroll to position [0, 232]
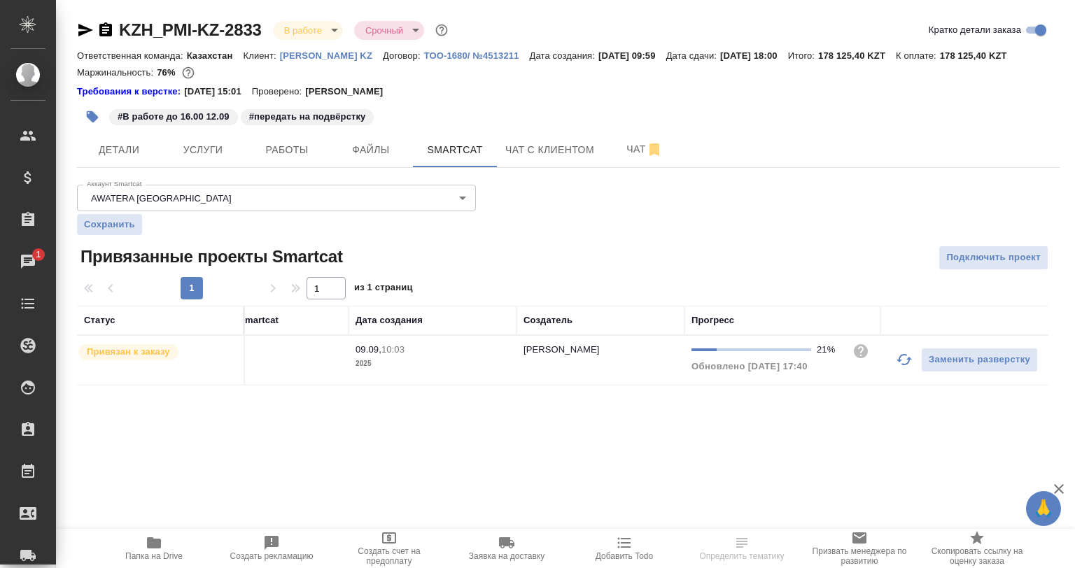
click at [899, 363] on icon "button" at bounding box center [904, 359] width 17 height 17
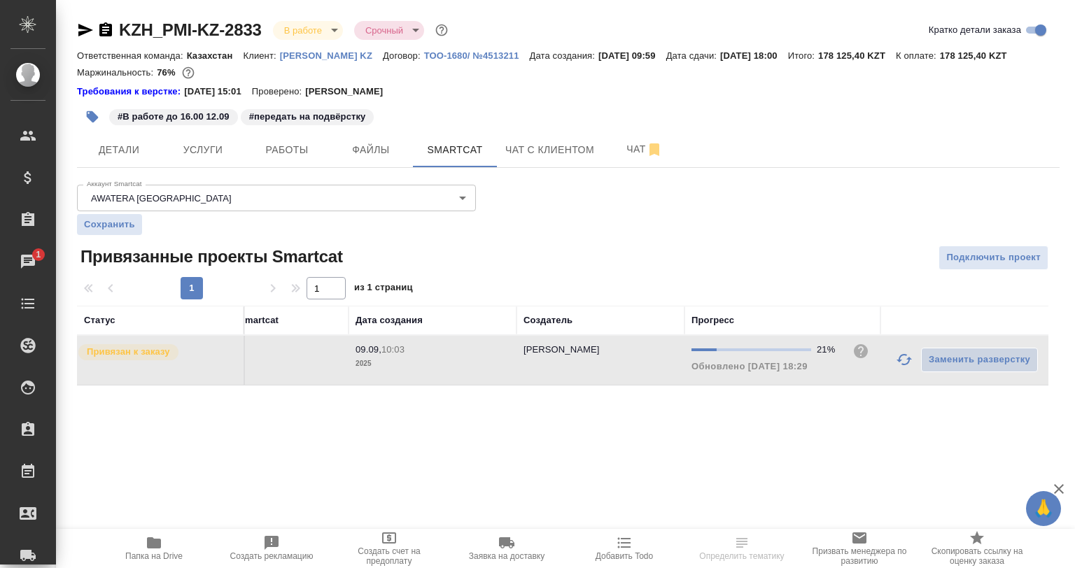
scroll to position [0, 0]
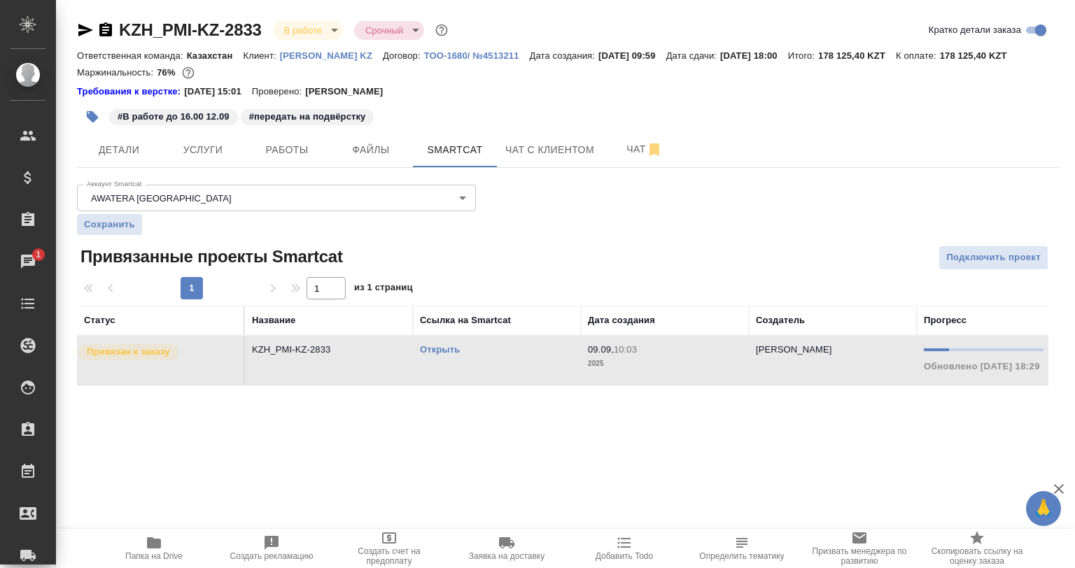
click at [428, 353] on link "Открыть" at bounding box center [440, 349] width 40 height 10
